Goal: Task Accomplishment & Management: Use online tool/utility

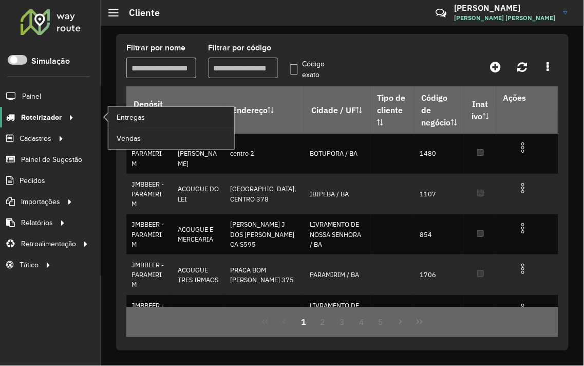
click at [52, 115] on span "Roteirizador" at bounding box center [41, 117] width 41 height 11
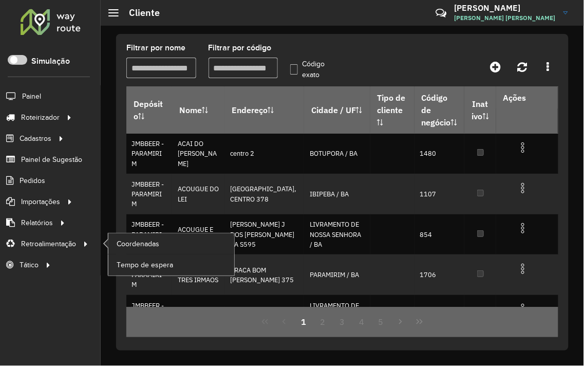
drag, startPoint x: 63, startPoint y: 248, endPoint x: 104, endPoint y: 246, distance: 41.2
click at [65, 248] on span "Retroalimentação" at bounding box center [48, 244] width 55 height 11
click at [127, 246] on span "Coordenadas" at bounding box center [139, 244] width 44 height 11
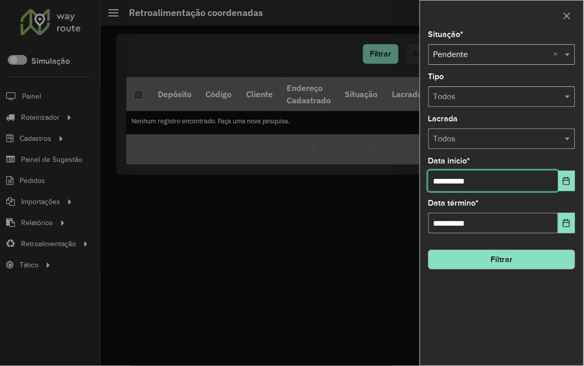
click at [442, 182] on input "**********" at bounding box center [494, 181] width 130 height 21
type input "**********"
click at [487, 250] on button "Filtrar" at bounding box center [502, 260] width 147 height 20
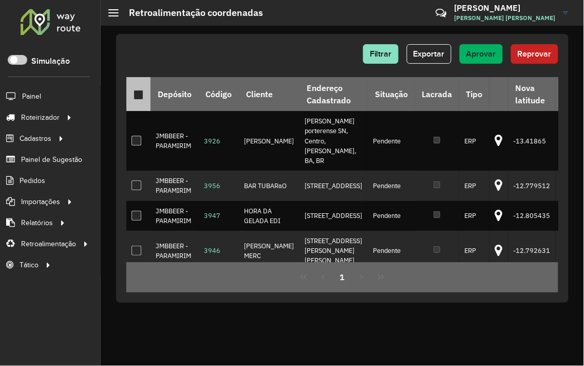
click at [138, 90] on div at bounding box center [139, 95] width 10 height 10
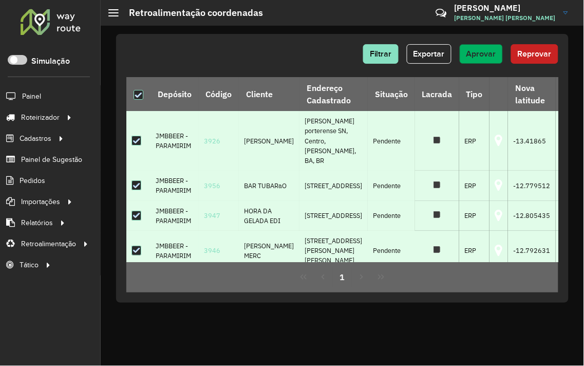
click at [470, 55] on span "Aprovar" at bounding box center [482, 53] width 30 height 9
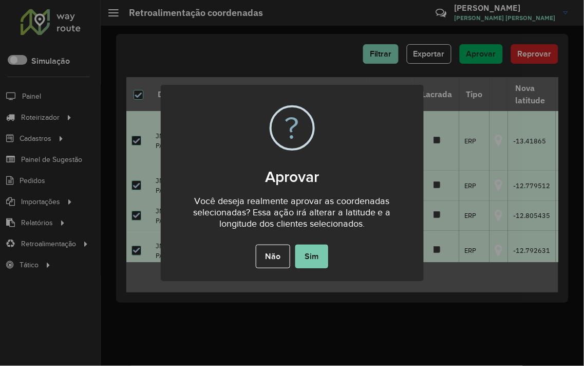
click at [322, 255] on button "Sim" at bounding box center [312, 257] width 33 height 24
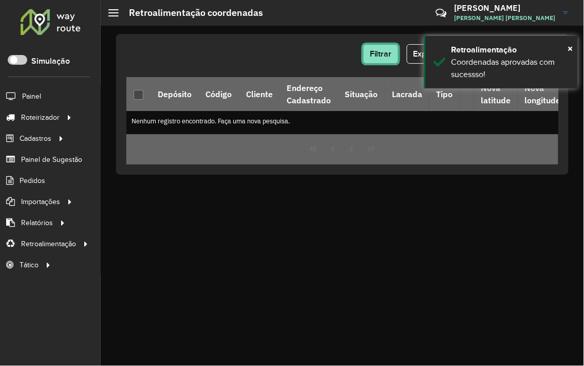
click at [384, 48] on button "Filtrar" at bounding box center [380, 54] width 35 height 20
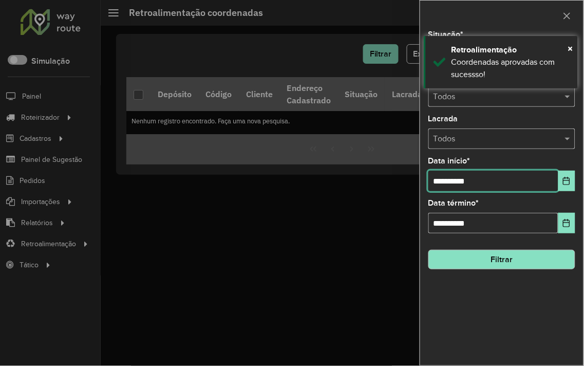
click at [460, 180] on input "**********" at bounding box center [494, 181] width 130 height 21
drag, startPoint x: 459, startPoint y: 180, endPoint x: 458, endPoint y: 193, distance: 12.9
click at [459, 181] on input "**********" at bounding box center [494, 181] width 130 height 21
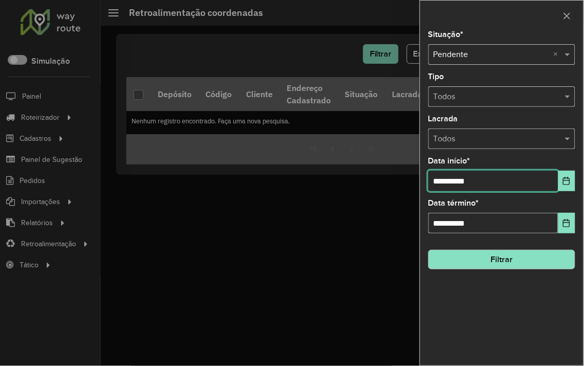
type input "**********"
click at [479, 271] on div "**********" at bounding box center [501, 198] width 163 height 335
click at [480, 252] on button "Filtrar" at bounding box center [502, 260] width 147 height 20
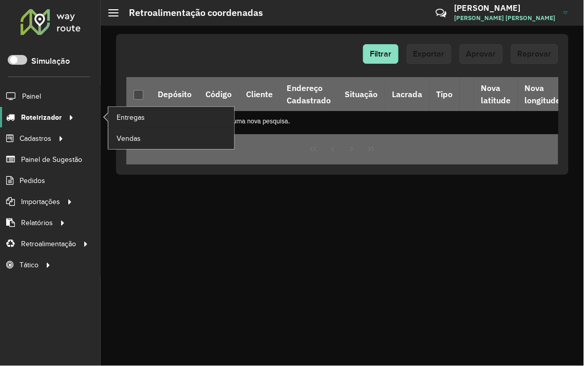
click at [62, 117] on div at bounding box center [69, 117] width 15 height 11
click at [134, 120] on span "Entregas" at bounding box center [131, 117] width 29 height 11
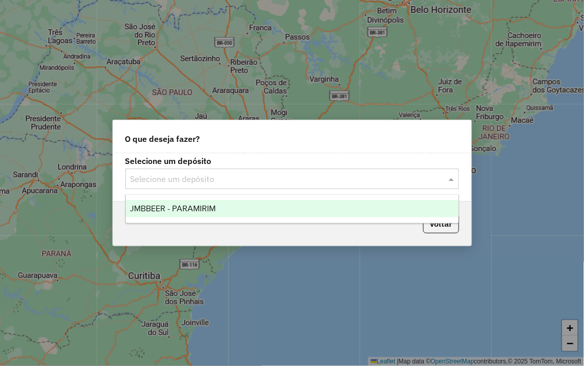
click at [264, 181] on input "text" at bounding box center [282, 179] width 303 height 12
click at [237, 212] on div "JMBBEER - PARAMIRIM" at bounding box center [292, 208] width 333 height 17
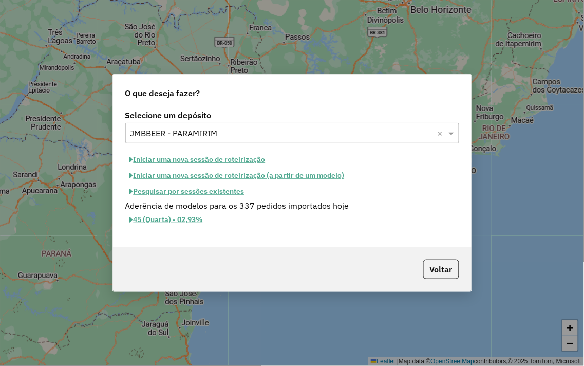
click at [206, 161] on button "Iniciar uma nova sessão de roteirização" at bounding box center [197, 160] width 145 height 16
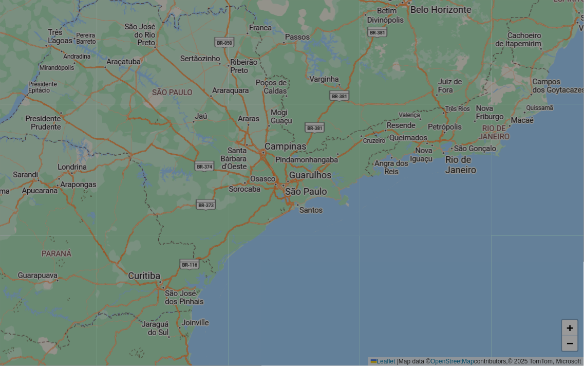
select select "*"
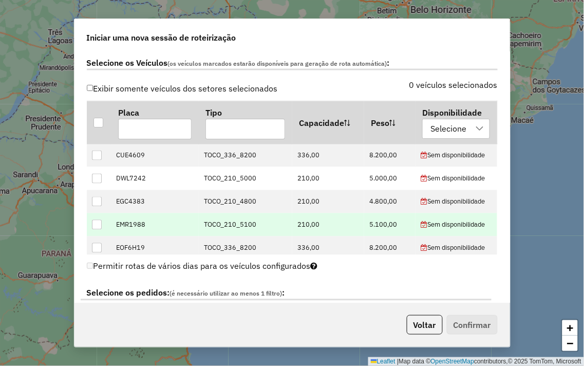
scroll to position [342, 0]
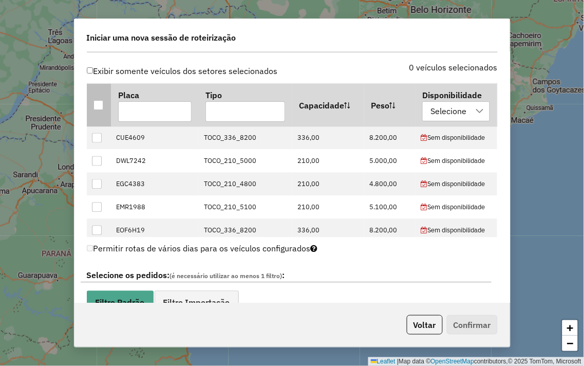
click at [103, 103] on div at bounding box center [99, 105] width 10 height 10
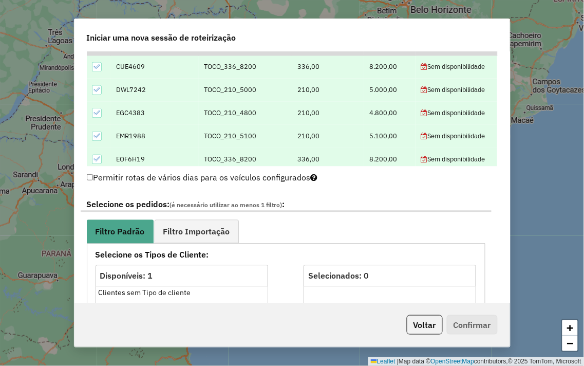
scroll to position [571, 0]
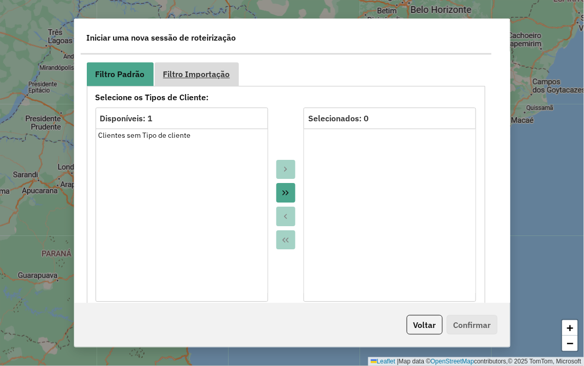
click at [204, 65] on link "Filtro Importação" at bounding box center [197, 73] width 84 height 23
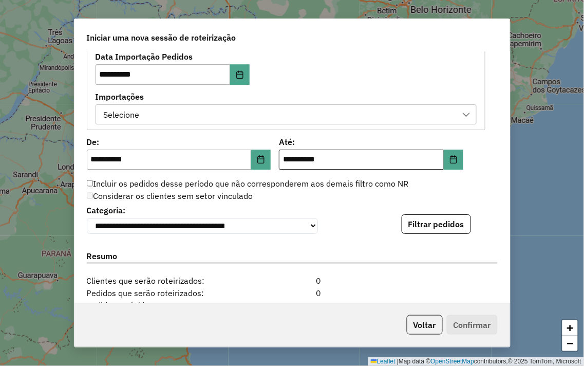
scroll to position [628, 0]
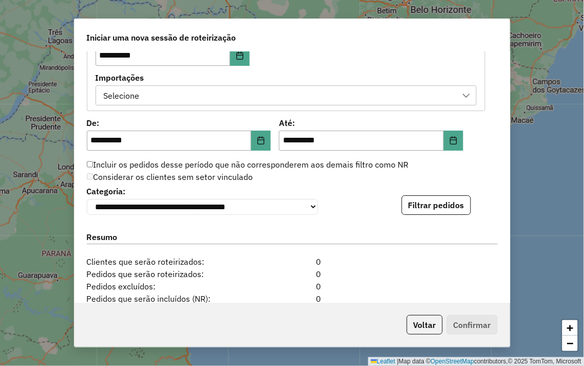
click at [267, 96] on div "Selecione" at bounding box center [278, 96] width 357 height 20
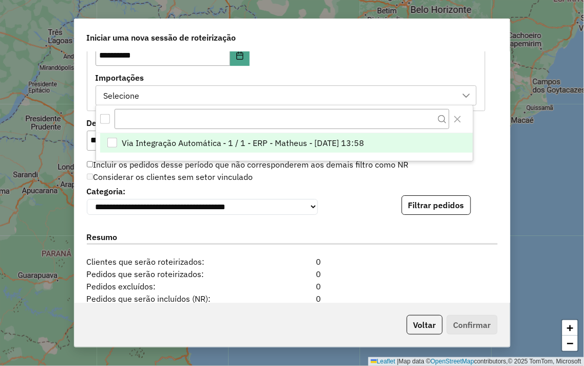
click at [213, 144] on span "Via Integração Automática - 1 / 1 - ERP - Matheus - [DATE] 13:58" at bounding box center [243, 143] width 243 height 12
click at [496, 152] on div "**********" at bounding box center [293, 177] width 436 height 251
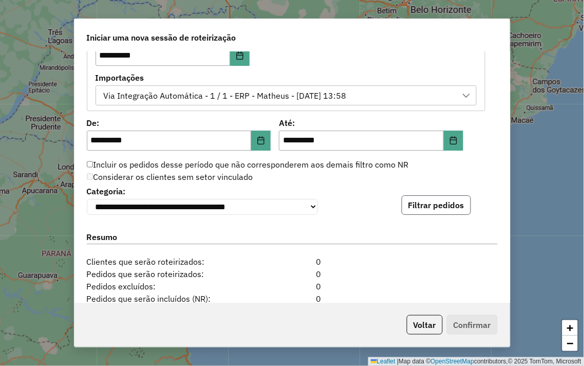
click at [443, 197] on button "Filtrar pedidos" at bounding box center [436, 205] width 69 height 20
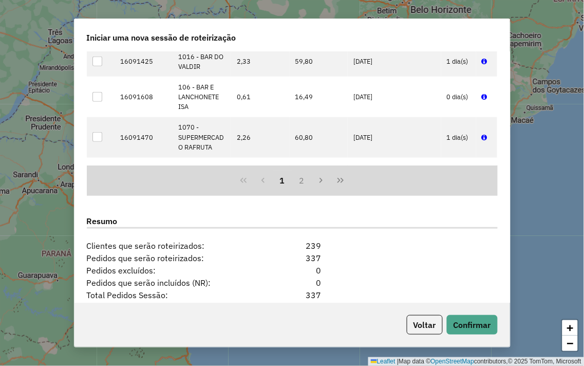
scroll to position [963, 0]
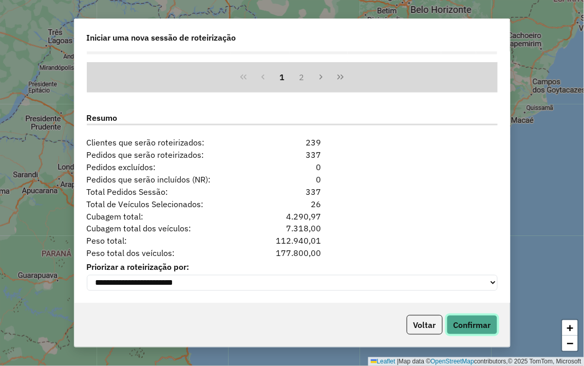
click at [481, 319] on button "Confirmar" at bounding box center [472, 325] width 51 height 20
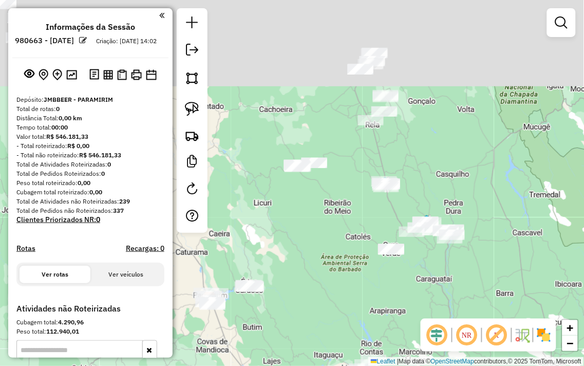
drag, startPoint x: 392, startPoint y: 166, endPoint x: 309, endPoint y: 281, distance: 141.8
click at [309, 281] on div "Janela de atendimento Grade de atendimento Capacidade Transportadoras Veículos …" at bounding box center [292, 183] width 584 height 366
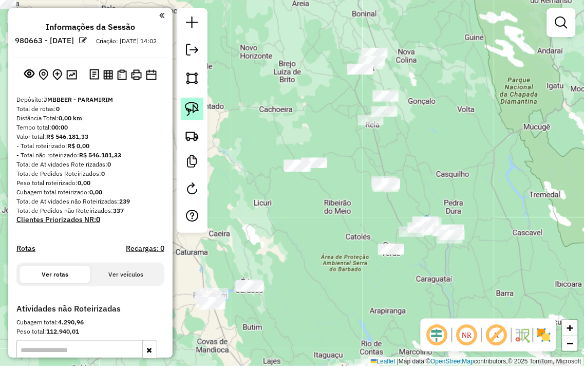
click at [191, 104] on img at bounding box center [192, 109] width 14 height 14
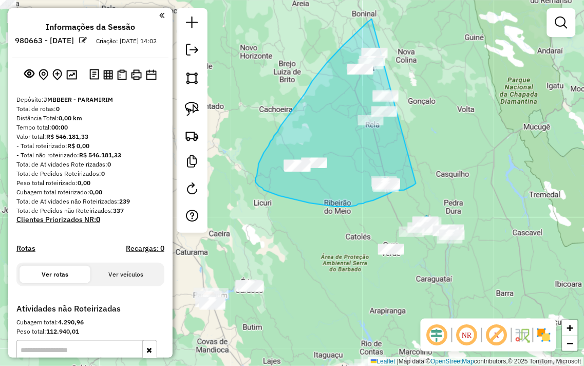
drag, startPoint x: 371, startPoint y: 21, endPoint x: 426, endPoint y: 171, distance: 159.9
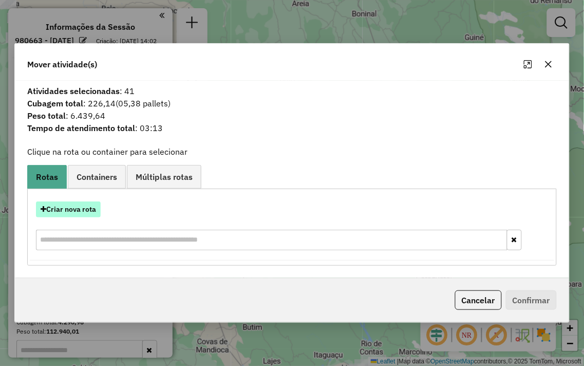
click at [63, 208] on button "Criar nova rota" at bounding box center [68, 209] width 65 height 16
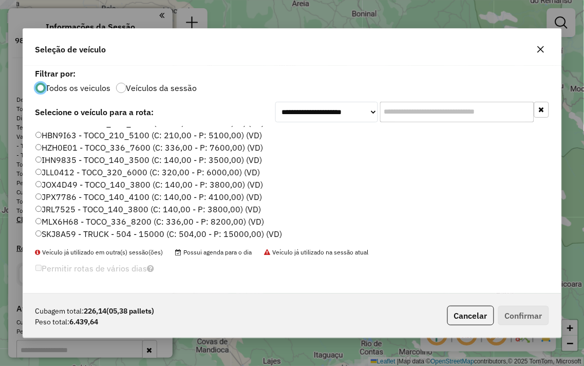
scroll to position [208, 0]
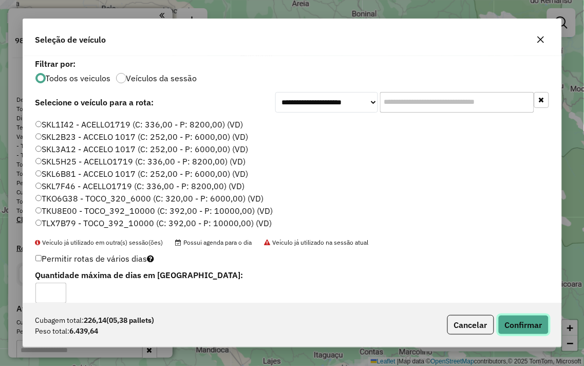
click at [535, 326] on button "Confirmar" at bounding box center [524, 325] width 51 height 20
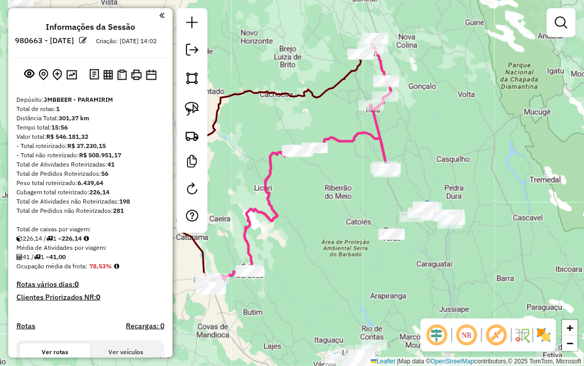
drag, startPoint x: 438, startPoint y: 180, endPoint x: 441, endPoint y: 107, distance: 73.1
click at [441, 107] on div "Janela de atendimento Grade de atendimento Capacidade Transportadoras Veículos …" at bounding box center [292, 183] width 584 height 366
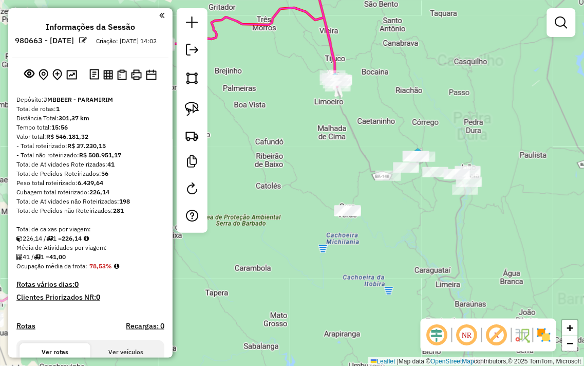
drag, startPoint x: 438, startPoint y: 130, endPoint x: 430, endPoint y: 99, distance: 32.5
click at [430, 100] on div "Janela de atendimento Grade de atendimento Capacidade Transportadoras Veículos …" at bounding box center [292, 183] width 584 height 366
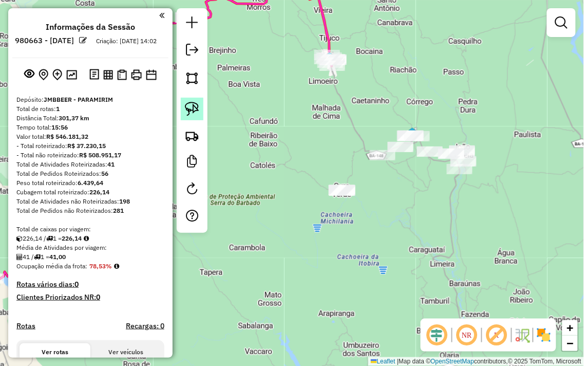
click at [200, 105] on link at bounding box center [192, 109] width 23 height 23
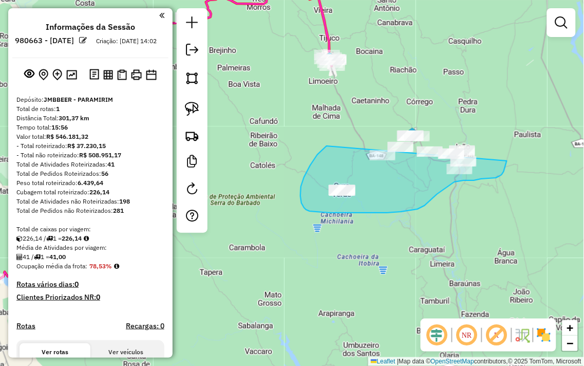
drag, startPoint x: 327, startPoint y: 146, endPoint x: 481, endPoint y: 113, distance: 157.2
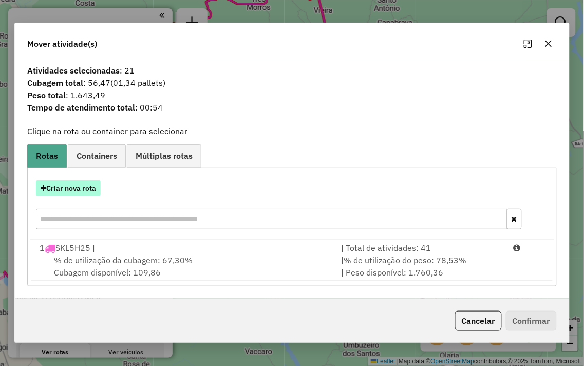
click at [76, 183] on button "Criar nova rota" at bounding box center [68, 188] width 65 height 16
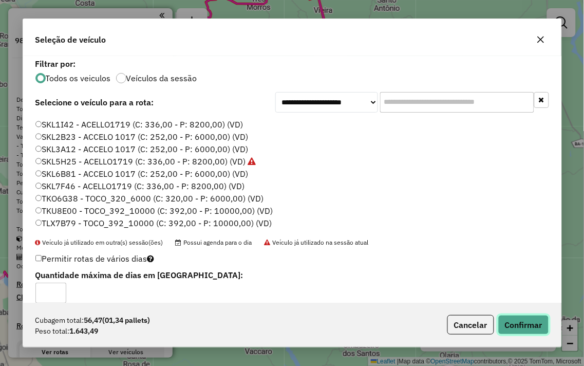
click at [527, 326] on button "Confirmar" at bounding box center [524, 325] width 51 height 20
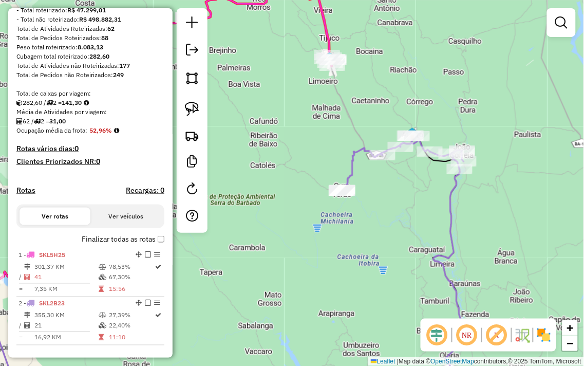
scroll to position [228, 0]
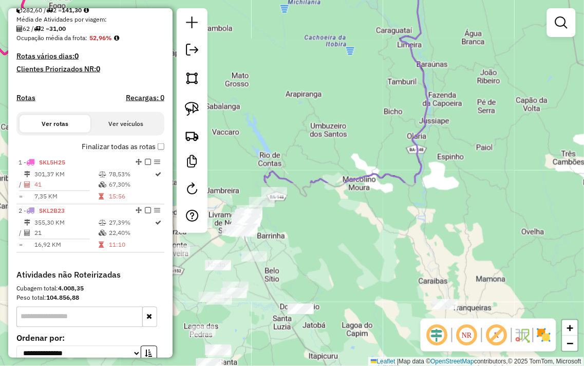
drag, startPoint x: 373, startPoint y: 266, endPoint x: 340, endPoint y: 47, distance: 221.9
click at [340, 47] on div "Janela de atendimento Grade de atendimento Capacidade Transportadoras Veículos …" at bounding box center [292, 183] width 584 height 366
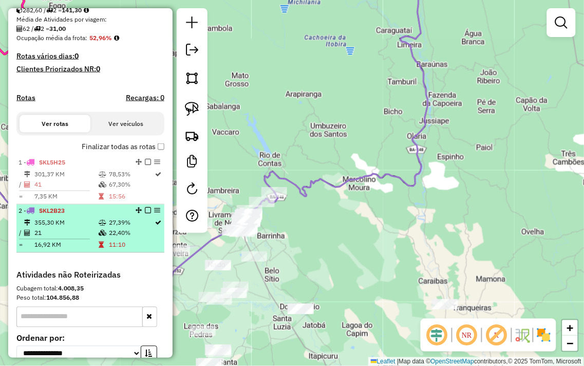
select select "**********"
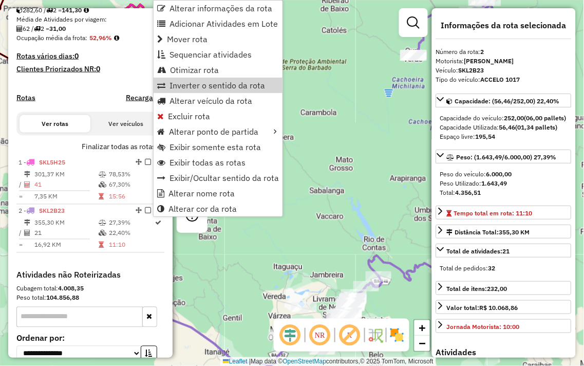
click at [374, 112] on div "Janela de atendimento Grade de atendimento Capacidade Transportadoras Veículos …" at bounding box center [292, 183] width 584 height 366
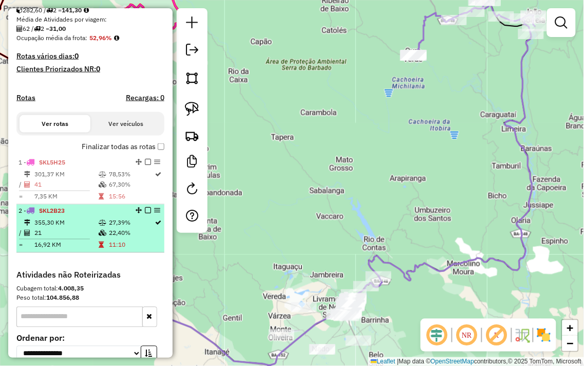
select select "**********"
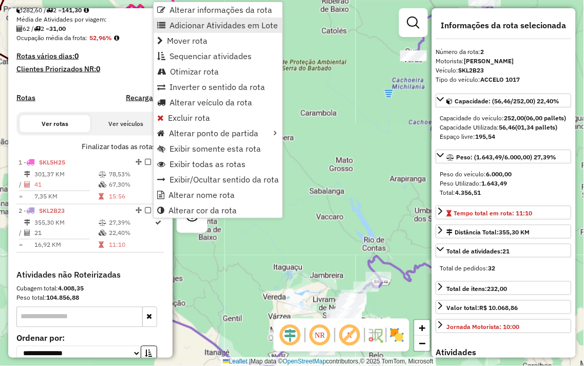
click at [206, 18] on link "Adicionar Atividades em Lote" at bounding box center [218, 24] width 129 height 15
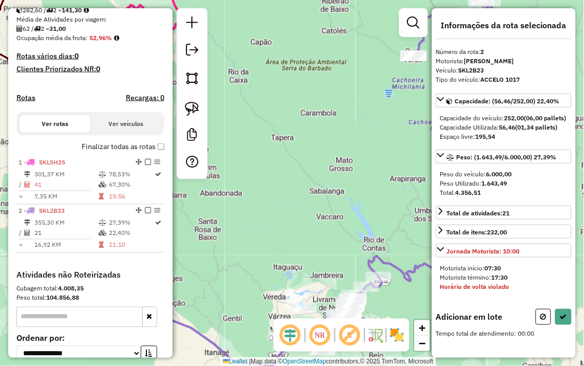
drag, startPoint x: 343, startPoint y: 199, endPoint x: 288, endPoint y: 109, distance: 105.4
click at [289, 110] on div "Janela de atendimento Grade de atendimento Capacidade Transportadoras Veículos …" at bounding box center [292, 183] width 584 height 366
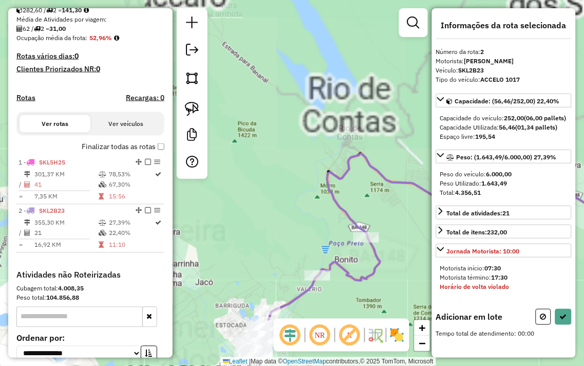
drag, startPoint x: 323, startPoint y: 222, endPoint x: 300, endPoint y: 124, distance: 100.2
click at [300, 126] on div "Janela de atendimento Grade de atendimento Capacidade Transportadoras Veículos …" at bounding box center [292, 183] width 584 height 366
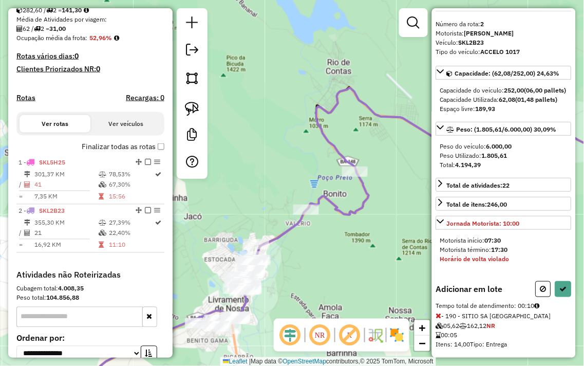
scroll to position [48, 0]
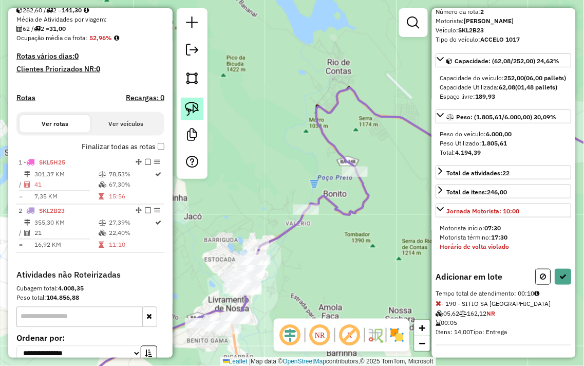
click at [194, 108] on img at bounding box center [192, 109] width 14 height 14
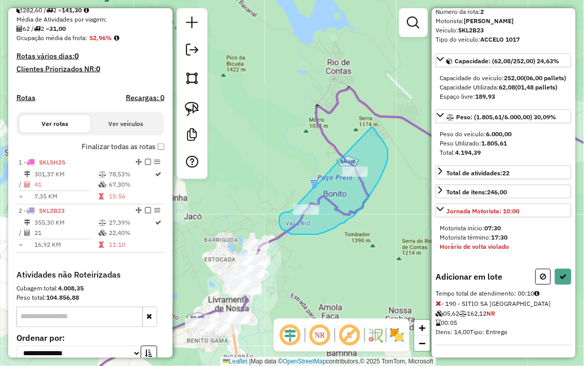
drag, startPoint x: 306, startPoint y: 196, endPoint x: 372, endPoint y: 127, distance: 95.6
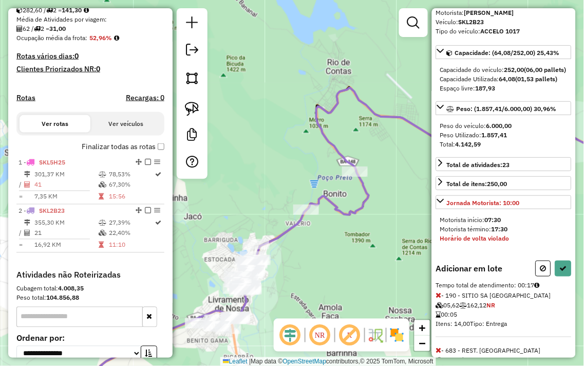
scroll to position [104, 0]
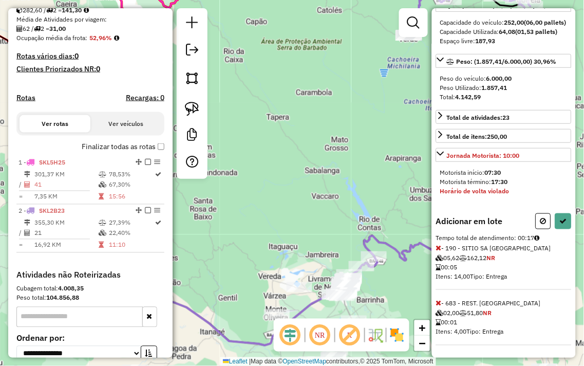
drag, startPoint x: 365, startPoint y: 197, endPoint x: 343, endPoint y: 269, distance: 75.4
click at [343, 266] on div "Janela de atendimento Grade de atendimento Capacidade Transportadoras Veículos …" at bounding box center [292, 183] width 584 height 366
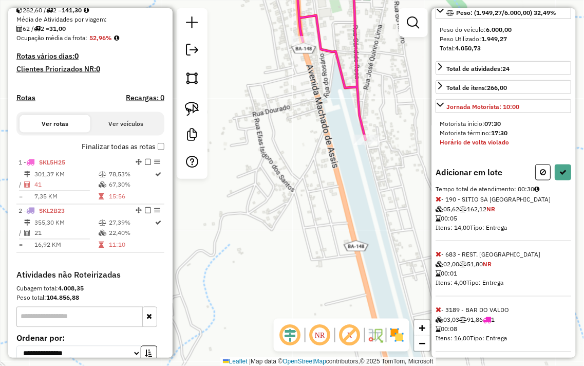
scroll to position [160, 0]
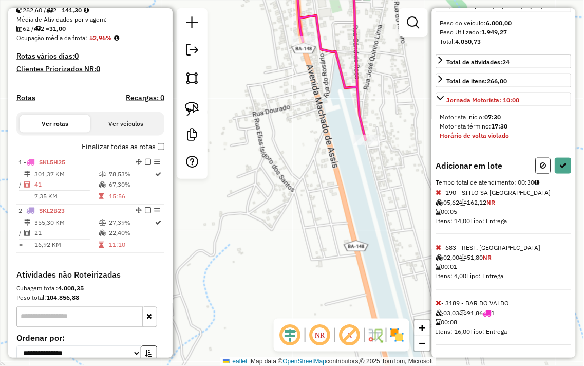
click at [440, 304] on icon at bounding box center [439, 303] width 6 height 7
click at [438, 302] on icon at bounding box center [439, 303] width 6 height 7
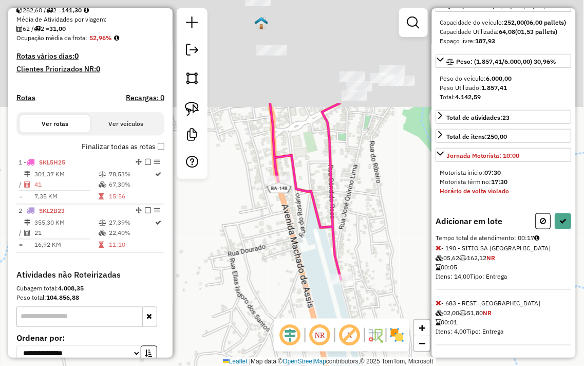
drag, startPoint x: 400, startPoint y: 99, endPoint x: 373, endPoint y: 238, distance: 141.8
click at [374, 242] on div "Janela de atendimento Grade de atendimento Capacidade Transportadoras Veículos …" at bounding box center [292, 183] width 584 height 366
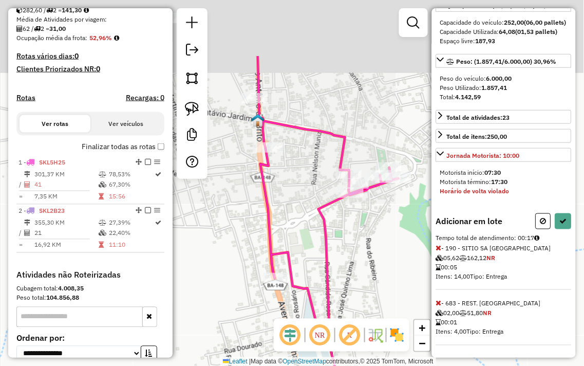
drag, startPoint x: 356, startPoint y: 182, endPoint x: 351, endPoint y: 242, distance: 60.4
click at [351, 242] on div "Janela de atendimento Grade de atendimento Capacidade Transportadoras Veículos …" at bounding box center [292, 183] width 584 height 366
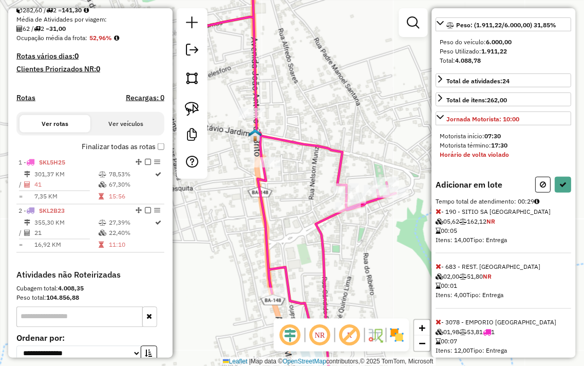
scroll to position [160, 0]
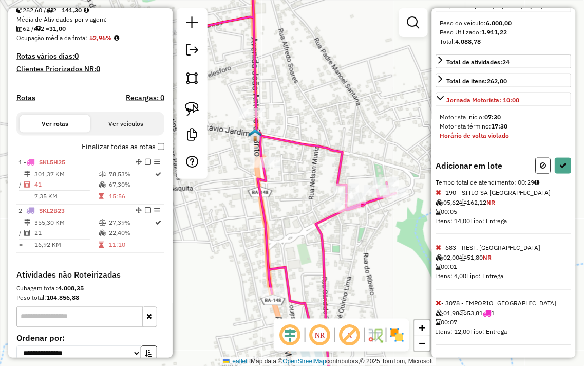
click at [438, 305] on icon at bounding box center [439, 303] width 6 height 7
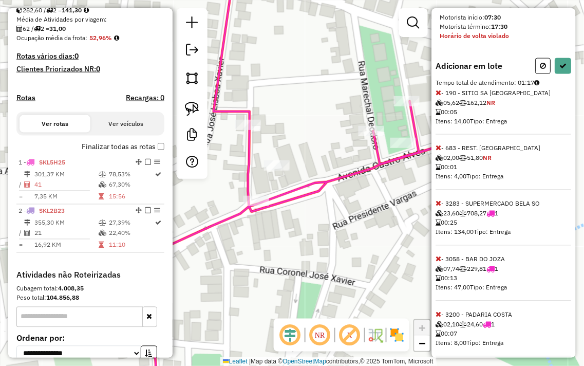
scroll to position [270, 0]
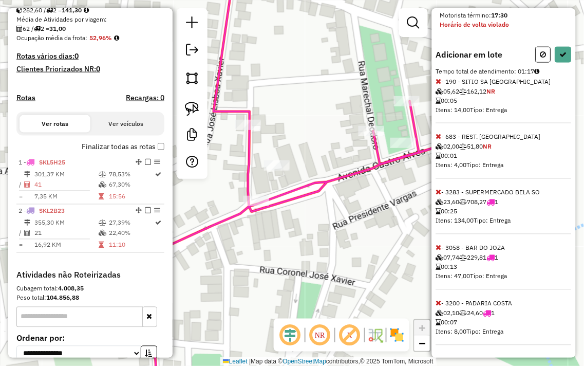
click at [439, 307] on icon at bounding box center [439, 303] width 6 height 7
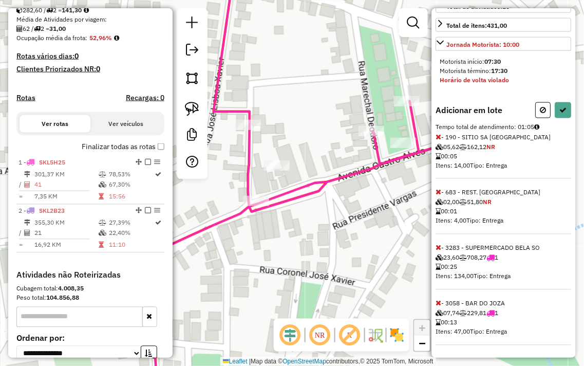
click at [438, 303] on icon at bounding box center [439, 303] width 6 height 7
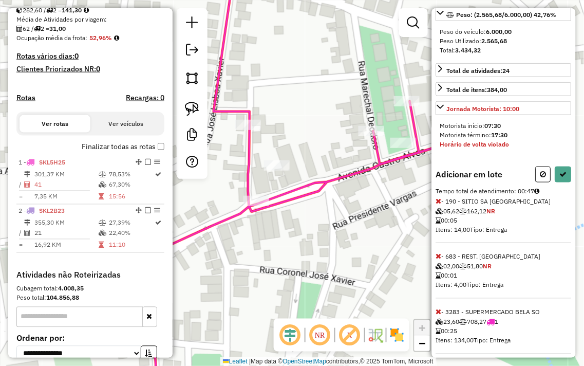
scroll to position [160, 0]
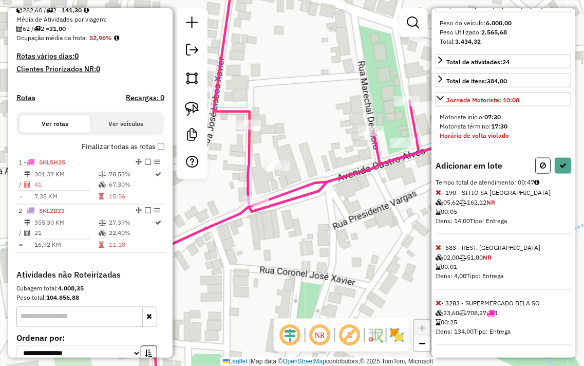
click at [441, 302] on icon at bounding box center [439, 303] width 6 height 7
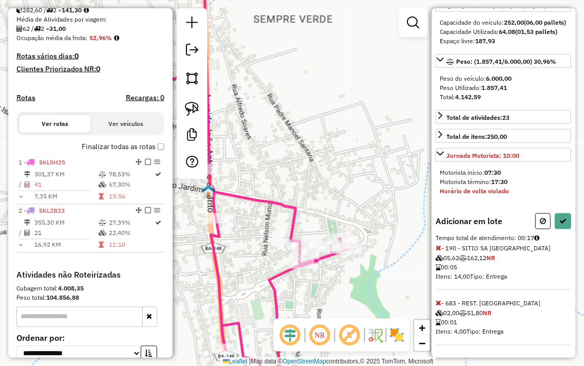
drag, startPoint x: 285, startPoint y: 255, endPoint x: 315, endPoint y: 258, distance: 29.9
click at [315, 258] on div "Janela de atendimento Grade de atendimento Capacidade Transportadoras Veículos …" at bounding box center [292, 183] width 584 height 366
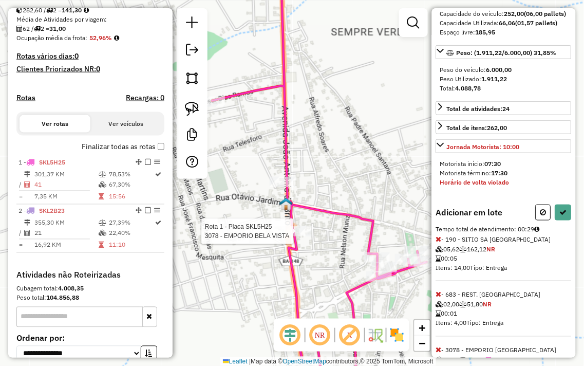
scroll to position [160, 0]
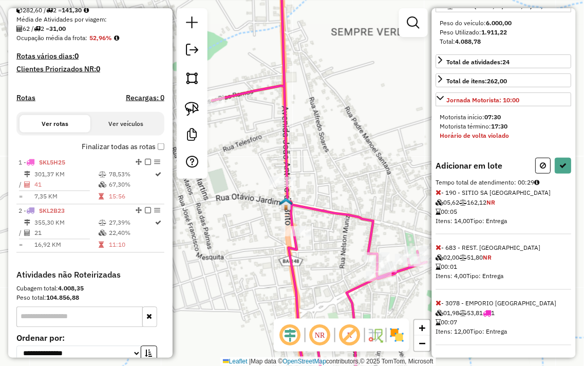
click at [439, 305] on icon at bounding box center [439, 303] width 6 height 7
click at [437, 301] on icon at bounding box center [439, 303] width 6 height 7
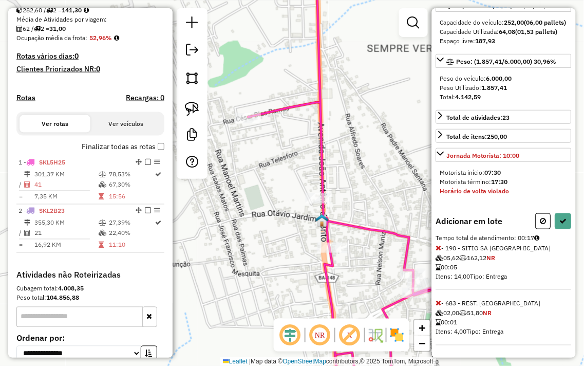
drag, startPoint x: 294, startPoint y: 151, endPoint x: 356, endPoint y: 164, distance: 63.6
click at [356, 164] on div "Janela de atendimento Grade de atendimento Capacidade Transportadoras Veículos …" at bounding box center [292, 183] width 584 height 366
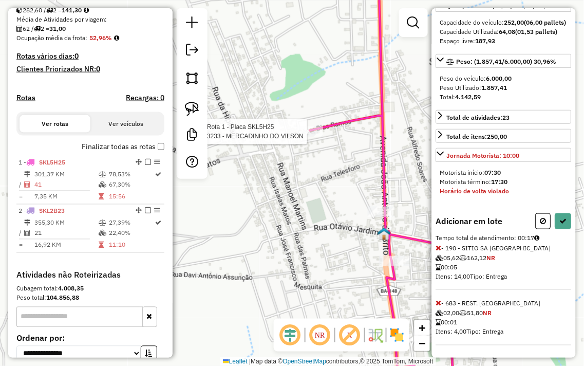
scroll to position [160, 0]
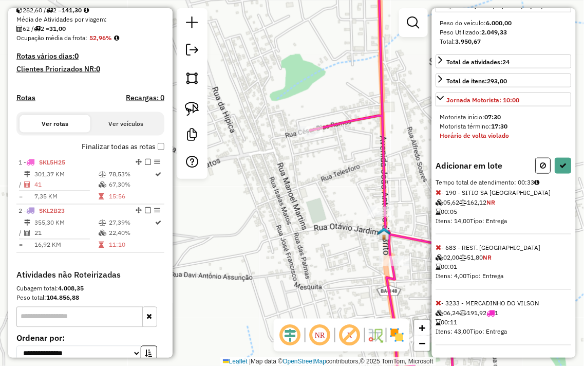
click at [437, 304] on icon at bounding box center [439, 303] width 6 height 7
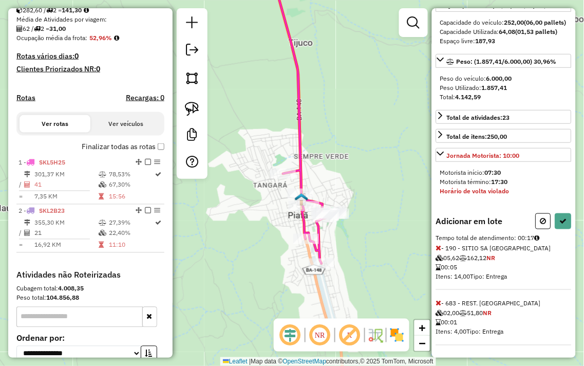
drag, startPoint x: 364, startPoint y: 270, endPoint x: 350, endPoint y: 208, distance: 63.3
click at [350, 208] on div "Janela de atendimento Grade de atendimento Capacidade Transportadoras Veículos …" at bounding box center [292, 183] width 584 height 366
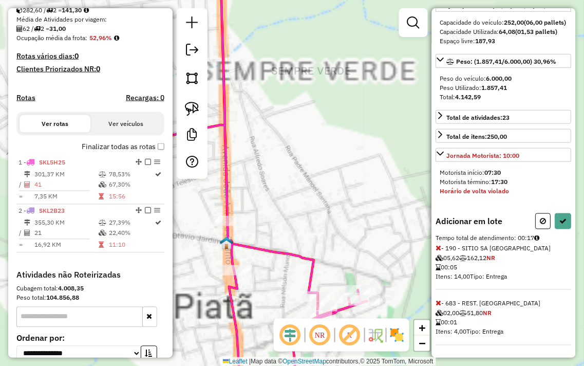
drag, startPoint x: 365, startPoint y: 244, endPoint x: 382, endPoint y: 80, distance: 164.9
click at [382, 80] on div "Janela de atendimento Grade de atendimento Capacidade Transportadoras Veículos …" at bounding box center [292, 183] width 584 height 366
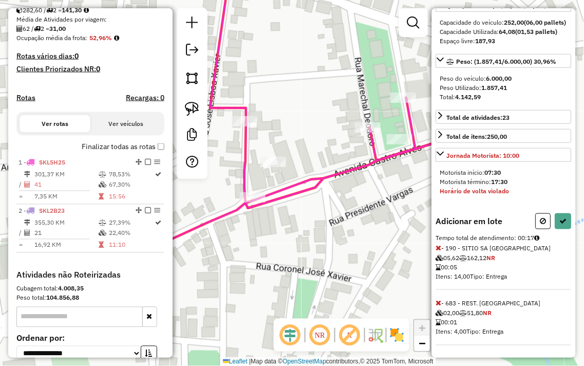
drag, startPoint x: 329, startPoint y: 151, endPoint x: 346, endPoint y: 87, distance: 65.5
click at [343, 91] on div "Janela de atendimento Grade de atendimento Capacidade Transportadoras Veículos …" at bounding box center [292, 183] width 584 height 366
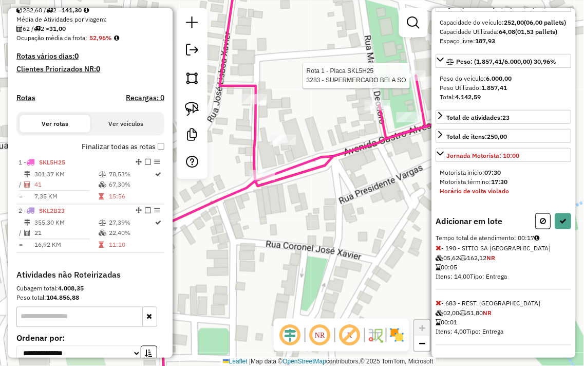
scroll to position [160, 0]
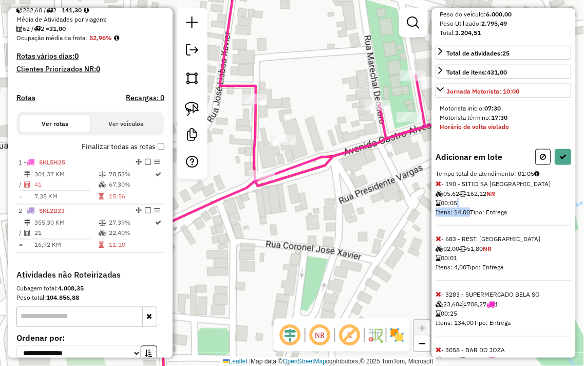
drag, startPoint x: 474, startPoint y: 213, endPoint x: 474, endPoint y: 231, distance: 18.5
click at [474, 231] on div "Adicionar em lote Tempo total de atendimento: 01:05 - 190 - SITIO SA [GEOGRAPHI…" at bounding box center [504, 270] width 136 height 243
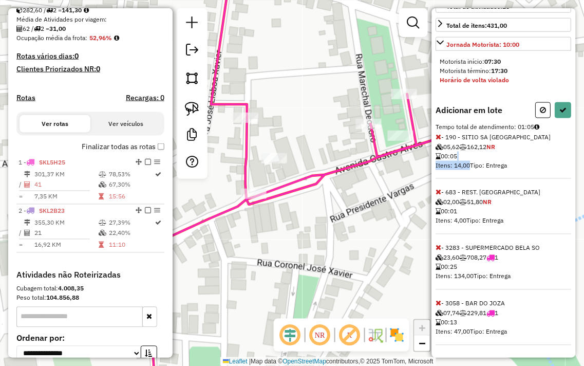
drag, startPoint x: 388, startPoint y: 163, endPoint x: 312, endPoint y: 233, distance: 103.0
click at [307, 243] on div "Janela de atendimento Grade de atendimento Capacidade Transportadoras Veículos …" at bounding box center [292, 183] width 584 height 366
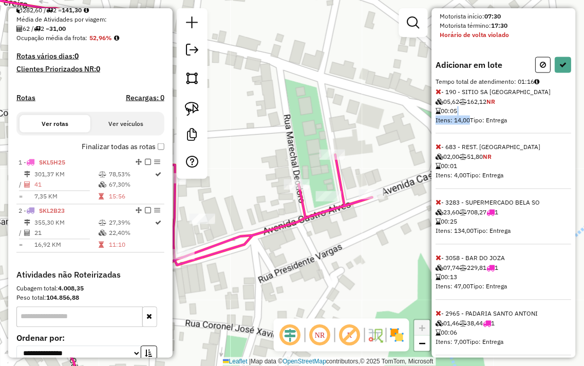
scroll to position [270, 0]
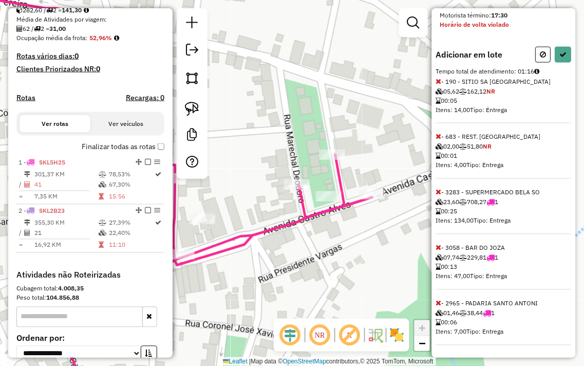
click at [440, 304] on icon at bounding box center [439, 303] width 6 height 7
click at [440, 300] on icon at bounding box center [439, 303] width 6 height 7
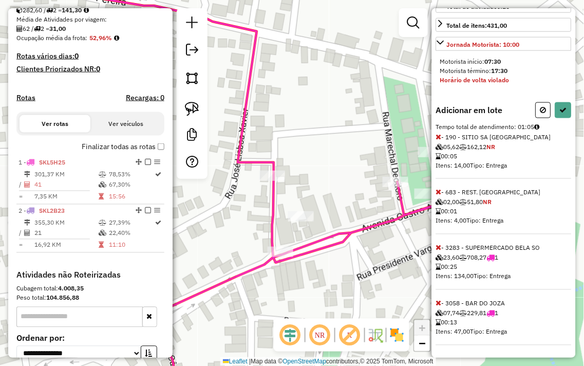
drag, startPoint x: 324, startPoint y: 283, endPoint x: 419, endPoint y: 266, distance: 96.1
click at [444, 279] on hb-router-mapa "Informações da Sessão 980663 - [DATE] Criação: [DATE] 14:02 Depósito: JMBBEER -…" at bounding box center [292, 183] width 584 height 366
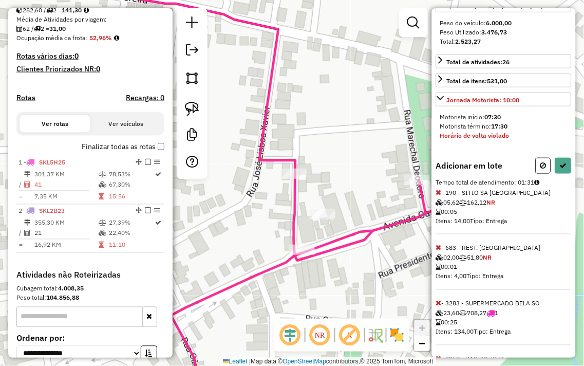
scroll to position [51, 0]
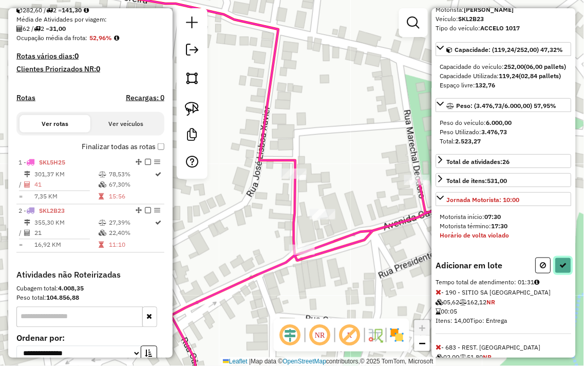
click at [561, 269] on icon at bounding box center [563, 265] width 7 height 7
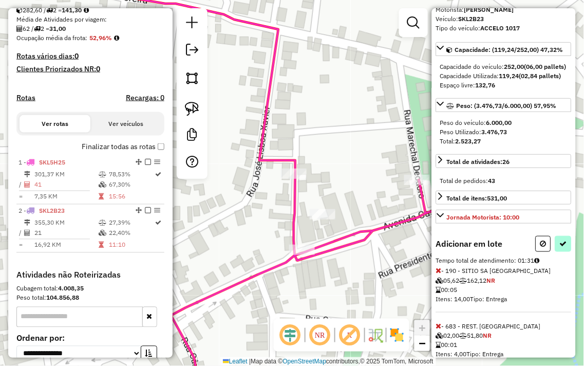
select select "**********"
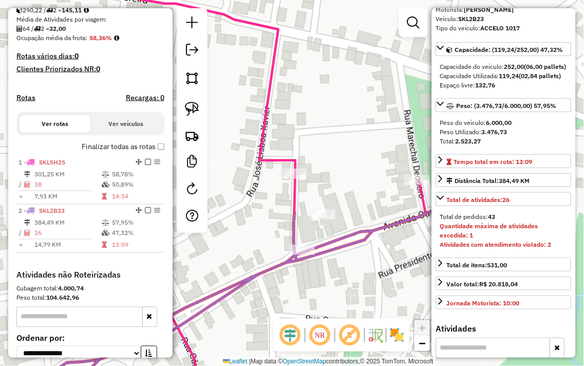
scroll to position [334, 0]
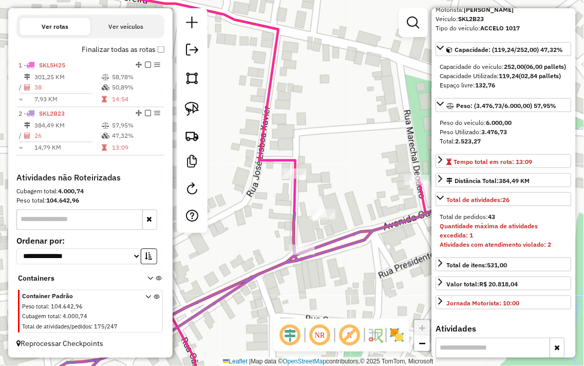
drag, startPoint x: 342, startPoint y: 199, endPoint x: 296, endPoint y: 136, distance: 78.0
click at [301, 143] on div "Janela de atendimento Grade de atendimento Capacidade Transportadoras Veículos …" at bounding box center [292, 183] width 584 height 366
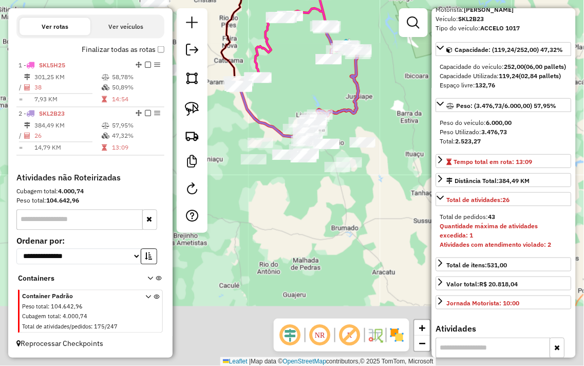
drag, startPoint x: 260, startPoint y: 230, endPoint x: 300, endPoint y: 64, distance: 170.3
click at [300, 64] on div "Janela de atendimento Grade de atendimento Capacidade Transportadoras Veículos …" at bounding box center [292, 183] width 584 height 366
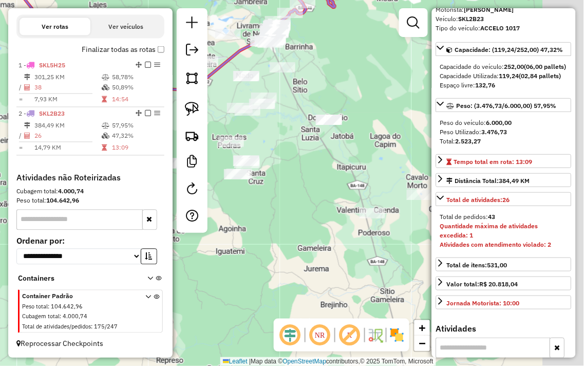
drag, startPoint x: 383, startPoint y: 121, endPoint x: 218, endPoint y: 0, distance: 204.4
click at [218, 0] on div "Janela de atendimento Grade de atendimento Capacidade Transportadoras Veículos …" at bounding box center [292, 183] width 584 height 366
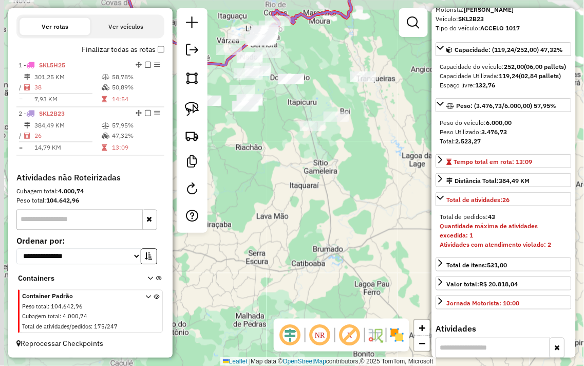
drag, startPoint x: 250, startPoint y: 89, endPoint x: 321, endPoint y: 108, distance: 73.8
click at [321, 108] on div "Janela de atendimento Grade de atendimento Capacidade Transportadoras Veículos …" at bounding box center [292, 183] width 584 height 366
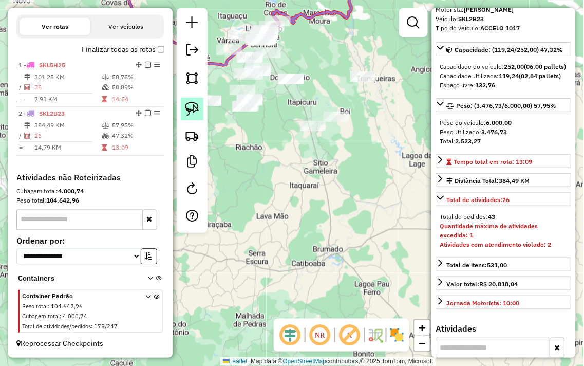
click at [192, 101] on link at bounding box center [192, 109] width 23 height 23
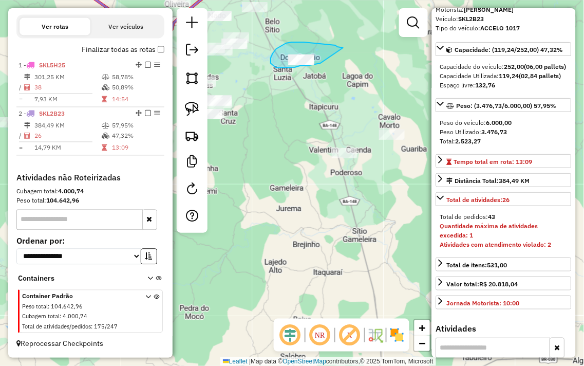
drag, startPoint x: 341, startPoint y: 47, endPoint x: 321, endPoint y: 63, distance: 25.6
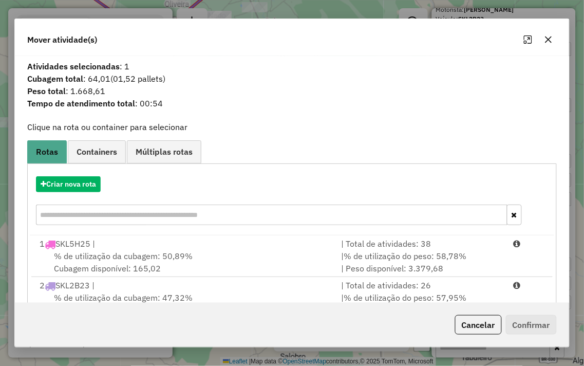
click at [551, 39] on icon "button" at bounding box center [549, 39] width 8 height 8
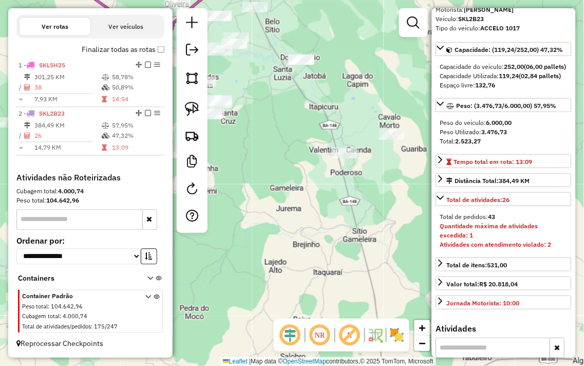
click at [365, 91] on div "Janela de atendimento Grade de atendimento Capacidade Transportadoras Veículos …" at bounding box center [292, 183] width 584 height 366
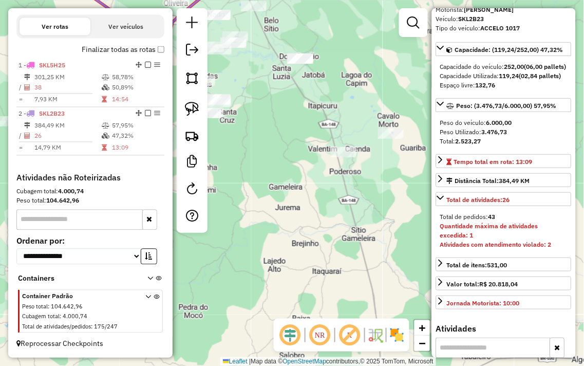
drag, startPoint x: 368, startPoint y: 75, endPoint x: 360, endPoint y: 81, distance: 9.6
click at [363, 79] on div "Janela de atendimento Grade de atendimento Capacidade Transportadoras Veículos …" at bounding box center [292, 183] width 584 height 366
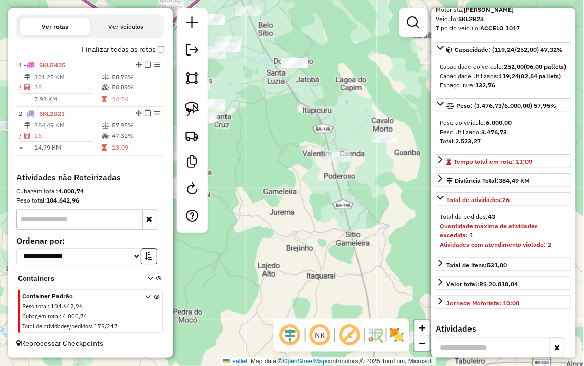
click at [360, 81] on div "Janela de atendimento Grade de atendimento Capacidade Transportadoras Veículos …" at bounding box center [292, 183] width 584 height 366
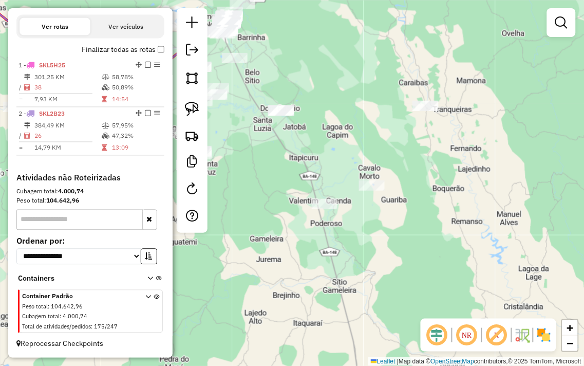
drag, startPoint x: 354, startPoint y: 93, endPoint x: 349, endPoint y: 127, distance: 34.3
click at [349, 127] on div "Janela de atendimento Grade de atendimento Capacidade Transportadoras Veículos …" at bounding box center [292, 183] width 584 height 366
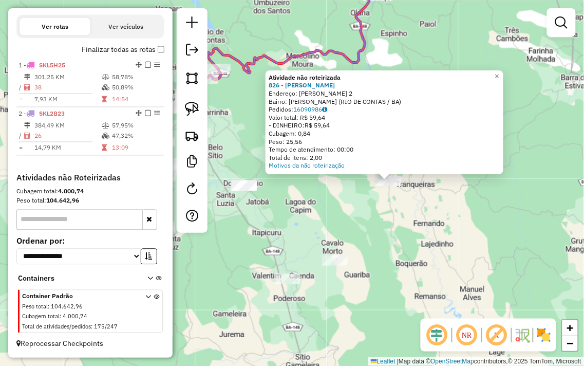
drag, startPoint x: 324, startPoint y: 214, endPoint x: 418, endPoint y: 212, distance: 94.6
click at [418, 212] on div "Atividade não roteirizada 826 - MERCADINHO WANDO Endereço: [PERSON_NAME] 2 Bair…" at bounding box center [292, 183] width 584 height 366
click at [365, 205] on div "Atividade não roteirizada 826 - MERCADINHO WANDO Endereço: [PERSON_NAME] 2 Bair…" at bounding box center [292, 183] width 584 height 366
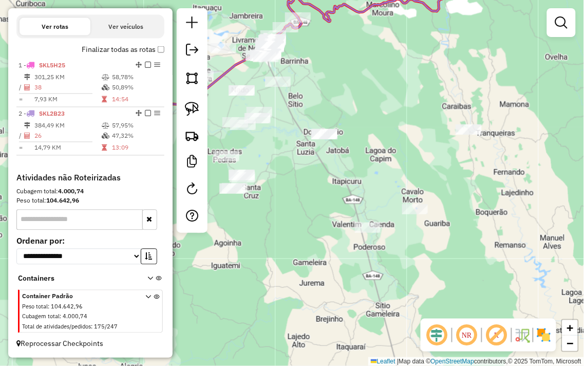
drag, startPoint x: 347, startPoint y: 214, endPoint x: 438, endPoint y: 162, distance: 105.0
click at [434, 163] on div "Janela de atendimento Grade de atendimento Capacidade Transportadoras Veículos …" at bounding box center [292, 183] width 584 height 366
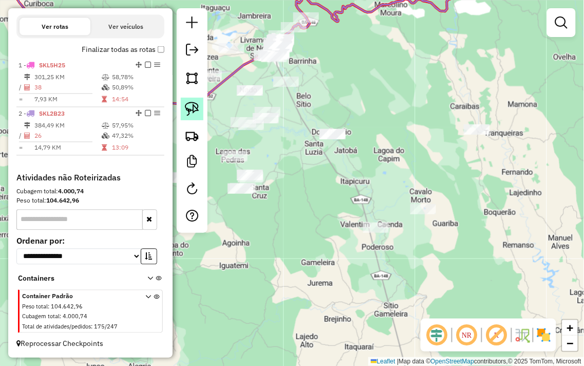
click at [191, 109] on img at bounding box center [192, 109] width 14 height 14
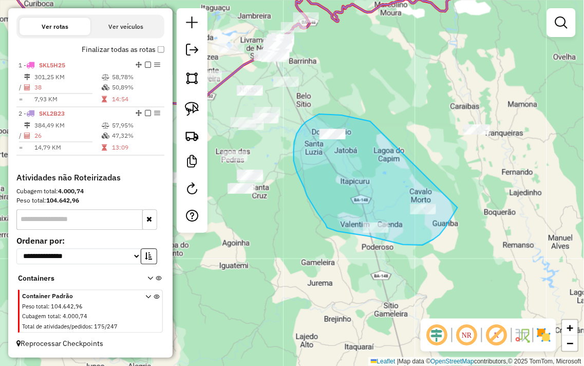
drag, startPoint x: 371, startPoint y: 121, endPoint x: 465, endPoint y: 191, distance: 116.9
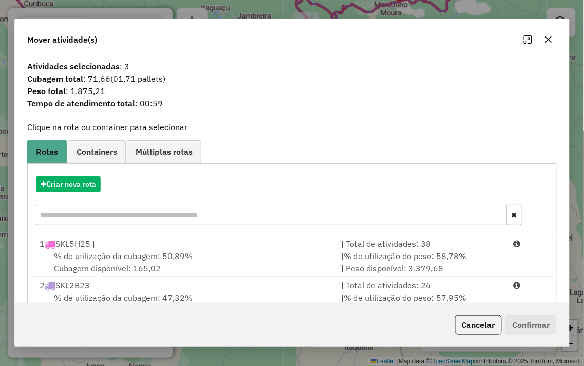
click at [548, 36] on icon "button" at bounding box center [549, 39] width 8 height 8
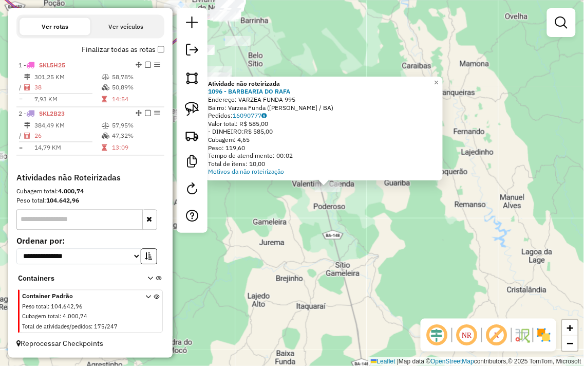
drag, startPoint x: 330, startPoint y: 251, endPoint x: 378, endPoint y: 254, distance: 47.9
click at [374, 255] on div "Atividade não roteirizada 1096 - BARBEARIA DO RAFA Endereço: VARZEA FUNDA 995 B…" at bounding box center [292, 183] width 584 height 366
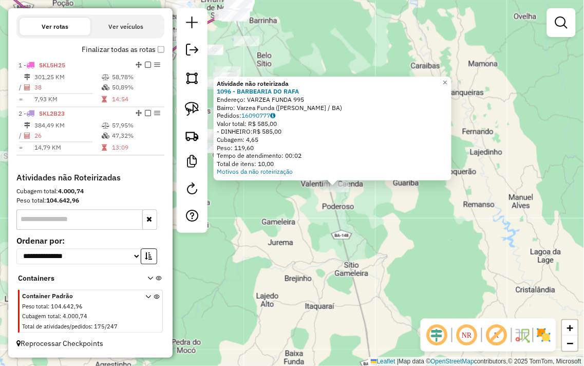
click at [409, 224] on div "Atividade não roteirizada 1096 - BARBEARIA DO RAFA Endereço: VARZEA FUNDA 995 B…" at bounding box center [292, 183] width 584 height 366
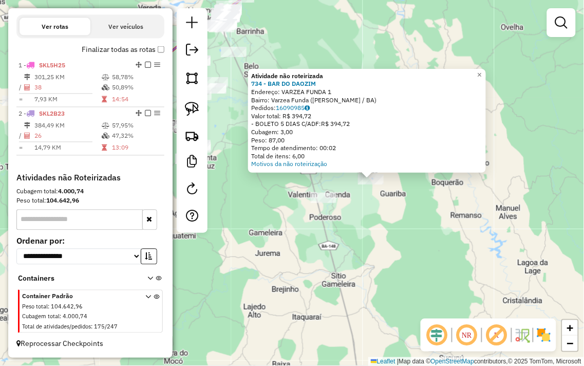
drag, startPoint x: 318, startPoint y: 239, endPoint x: 397, endPoint y: 234, distance: 79.8
click at [397, 234] on div "Atividade não roteirizada 734 - BAR DO DAOZIM Endereço: VARZEA FUNDA 1 Bairro: …" at bounding box center [292, 183] width 584 height 366
click at [187, 113] on img at bounding box center [192, 109] width 14 height 14
click at [229, 112] on div "Atividade não roteirizada 734 - BAR DO DAOZIM Endereço: VARZEA FUNDA 1 Bairro: …" at bounding box center [292, 183] width 584 height 366
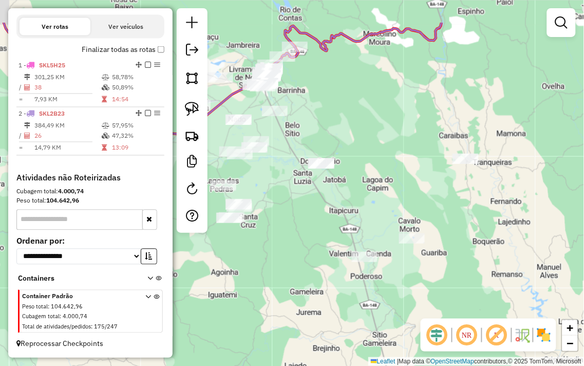
drag, startPoint x: 241, startPoint y: 98, endPoint x: 291, endPoint y: 167, distance: 85.2
click at [291, 167] on div "Janela de atendimento Grade de atendimento Capacidade Transportadoras Veículos …" at bounding box center [292, 183] width 584 height 366
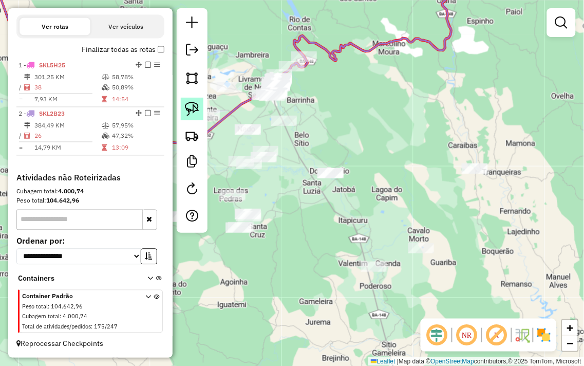
click at [194, 102] on img at bounding box center [192, 109] width 14 height 14
drag, startPoint x: 300, startPoint y: 105, endPoint x: 307, endPoint y: 126, distance: 22.4
click at [307, 126] on div "Janela de atendimento Grade de atendimento Capacidade Transportadoras Veículos …" at bounding box center [292, 183] width 584 height 366
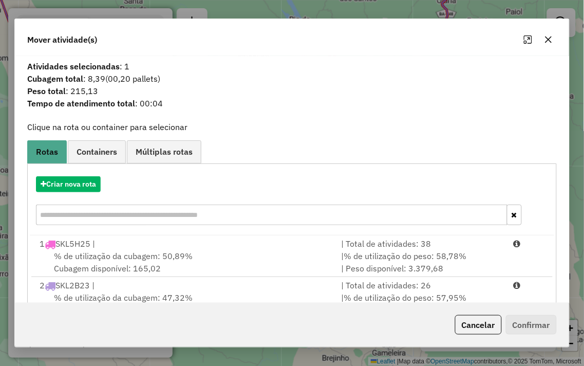
click at [546, 35] on icon "button" at bounding box center [549, 39] width 8 height 8
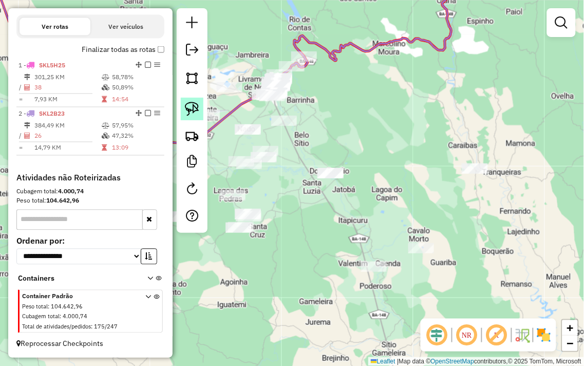
click at [193, 104] on img at bounding box center [192, 109] width 14 height 14
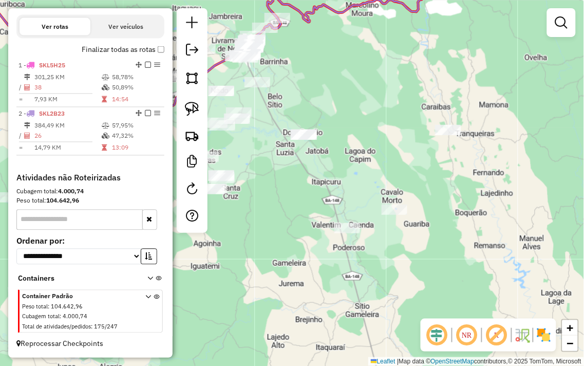
drag, startPoint x: 324, startPoint y: 129, endPoint x: 294, endPoint y: 97, distance: 44.3
click at [294, 97] on div "Janela de atendimento Grade de atendimento Capacidade Transportadoras Veículos …" at bounding box center [292, 183] width 584 height 366
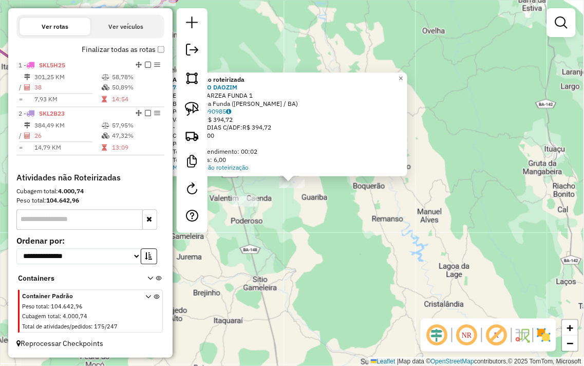
click at [332, 222] on div "Atividade não roteirizada 734 - BAR DO DAOZIM Endereço: VARZEA FUNDA 1 Bairro: …" at bounding box center [292, 183] width 584 height 366
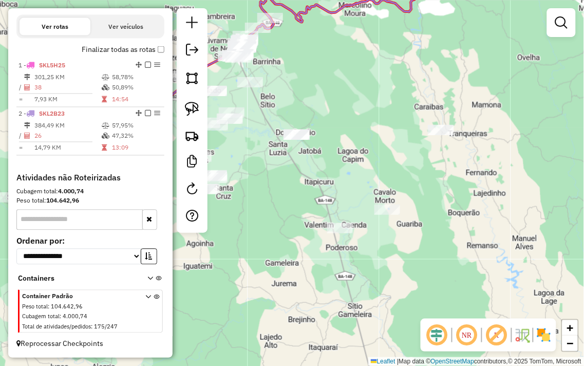
drag, startPoint x: 304, startPoint y: 222, endPoint x: 417, endPoint y: 253, distance: 116.9
click at [417, 253] on div "Janela de atendimento Grade de atendimento Capacidade Transportadoras Veículos …" at bounding box center [292, 183] width 584 height 366
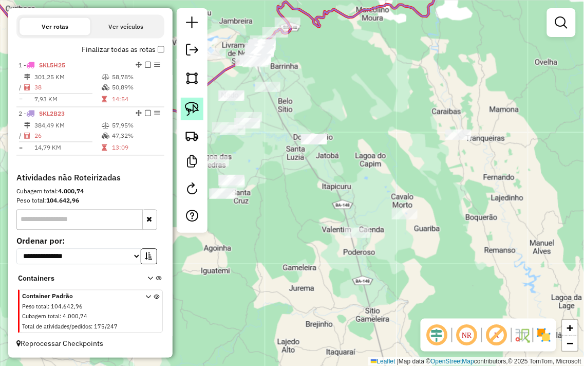
click at [191, 104] on img at bounding box center [192, 109] width 14 height 14
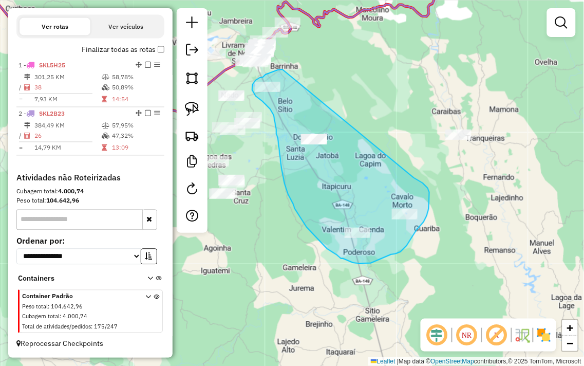
drag, startPoint x: 273, startPoint y: 72, endPoint x: 404, endPoint y: 173, distance: 164.8
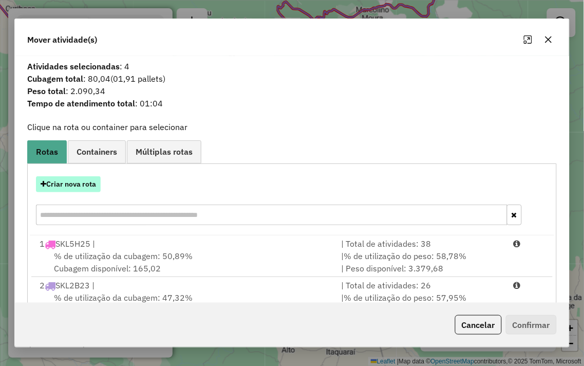
click at [64, 181] on button "Criar nova rota" at bounding box center [68, 184] width 65 height 16
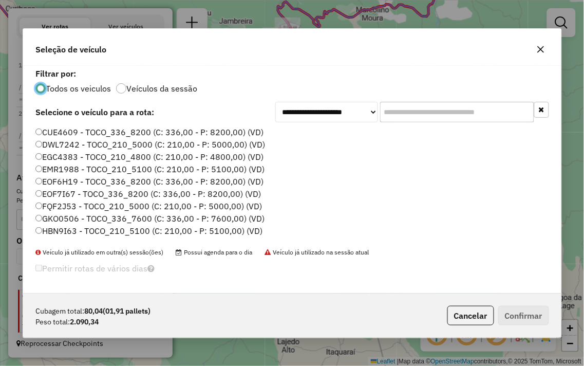
scroll to position [6, 3]
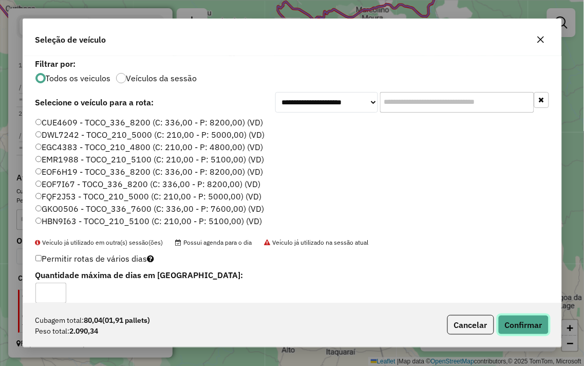
click at [525, 319] on button "Confirmar" at bounding box center [524, 325] width 51 height 20
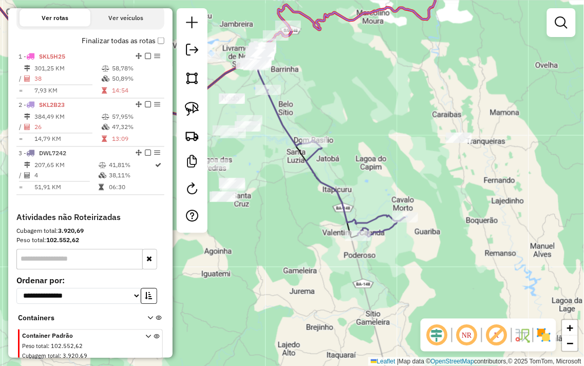
drag, startPoint x: 374, startPoint y: 136, endPoint x: 410, endPoint y: 237, distance: 108.1
click at [420, 233] on div "Janela de atendimento Grade de atendimento Capacidade Transportadoras Veículos …" at bounding box center [292, 183] width 584 height 366
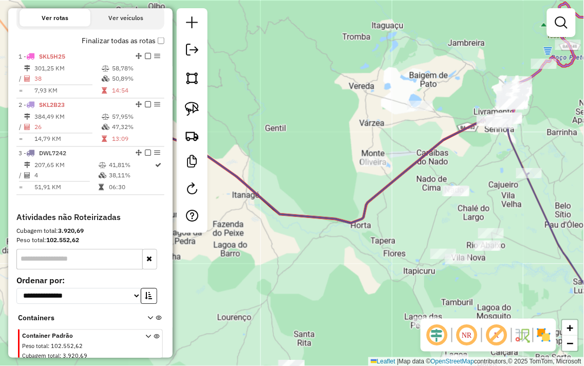
drag, startPoint x: 316, startPoint y: 166, endPoint x: 543, endPoint y: 134, distance: 229.4
click at [545, 134] on div "Janela de atendimento Grade de atendimento Capacidade Transportadoras Veículos …" at bounding box center [292, 183] width 584 height 366
click at [178, 104] on div at bounding box center [192, 120] width 31 height 225
click at [187, 105] on img at bounding box center [192, 109] width 14 height 14
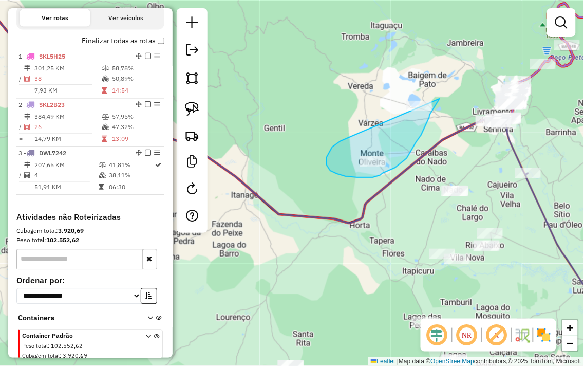
drag, startPoint x: 352, startPoint y: 136, endPoint x: 420, endPoint y: 83, distance: 86.4
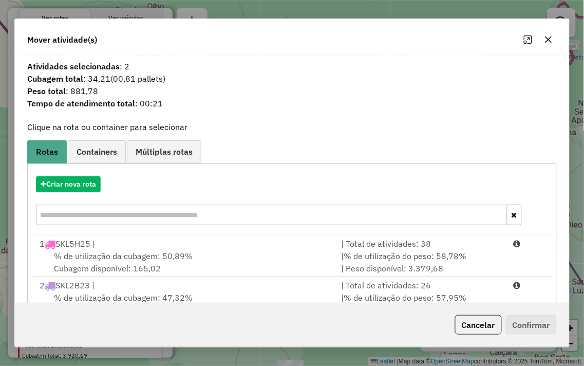
click at [549, 40] on icon "button" at bounding box center [549, 39] width 8 height 8
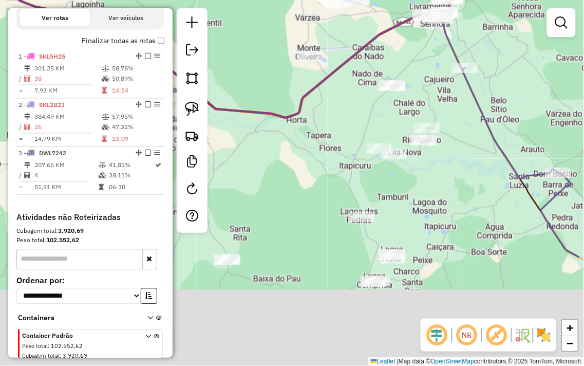
drag, startPoint x: 399, startPoint y: 222, endPoint x: 321, endPoint y: 90, distance: 153.0
click at [321, 90] on div "Janela de atendimento Grade de atendimento Capacidade Transportadoras Veículos …" at bounding box center [292, 183] width 584 height 366
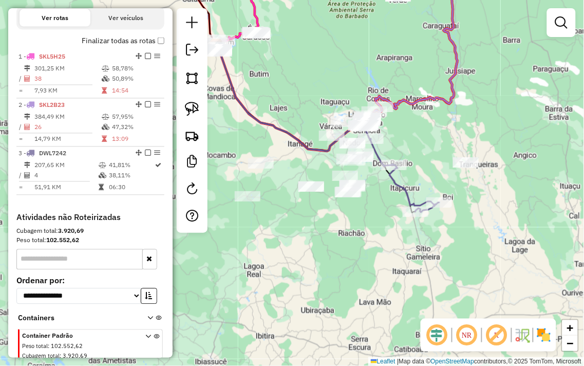
drag, startPoint x: 269, startPoint y: 157, endPoint x: 325, endPoint y: 168, distance: 57.2
click at [325, 168] on div "Janela de atendimento Grade de atendimento Capacidade Transportadoras Veículos …" at bounding box center [292, 183] width 584 height 366
click at [194, 110] on img at bounding box center [192, 109] width 14 height 14
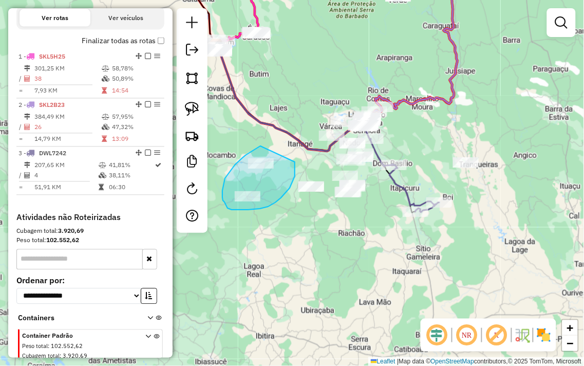
drag, startPoint x: 257, startPoint y: 148, endPoint x: 295, endPoint y: 161, distance: 40.3
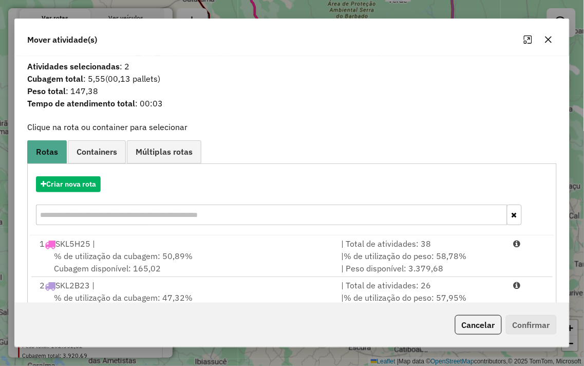
click at [550, 45] on button "button" at bounding box center [549, 39] width 16 height 16
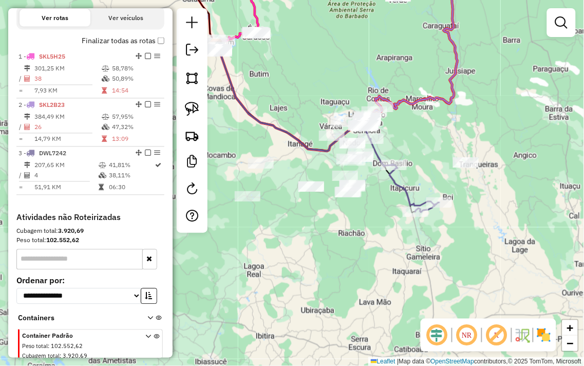
drag, startPoint x: 363, startPoint y: 238, endPoint x: 340, endPoint y: 247, distance: 24.9
click at [340, 247] on div "Janela de atendimento Grade de atendimento Capacidade Transportadoras Veículos …" at bounding box center [292, 183] width 584 height 366
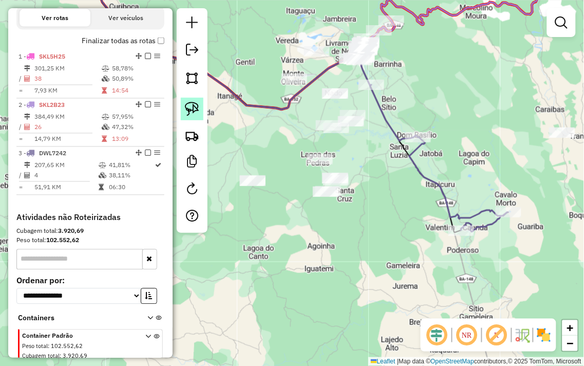
click at [189, 108] on img at bounding box center [192, 109] width 14 height 14
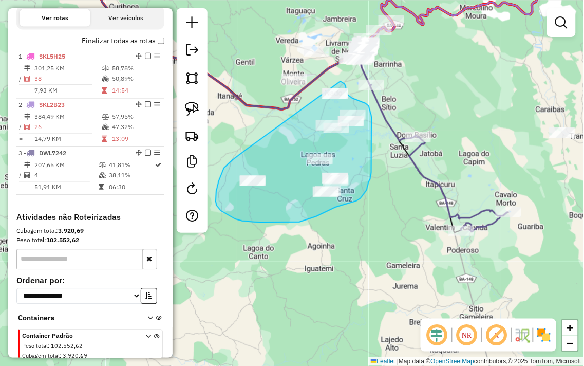
drag, startPoint x: 244, startPoint y: 151, endPoint x: 326, endPoint y: 79, distance: 109.2
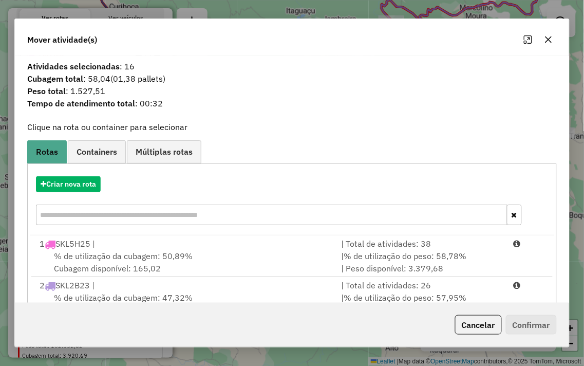
click at [57, 174] on div "Criar nova rota" at bounding box center [292, 202] width 524 height 67
click at [57, 182] on button "Criar nova rota" at bounding box center [68, 184] width 65 height 16
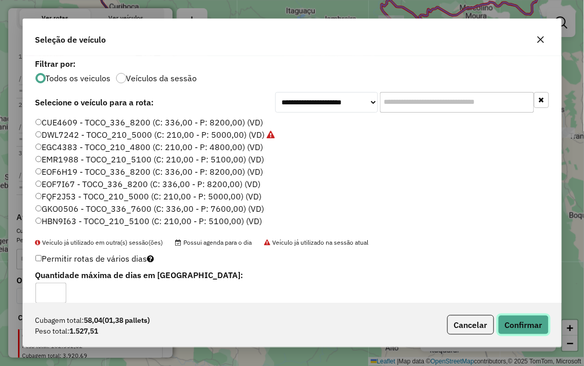
click at [509, 335] on button "Confirmar" at bounding box center [524, 325] width 51 height 20
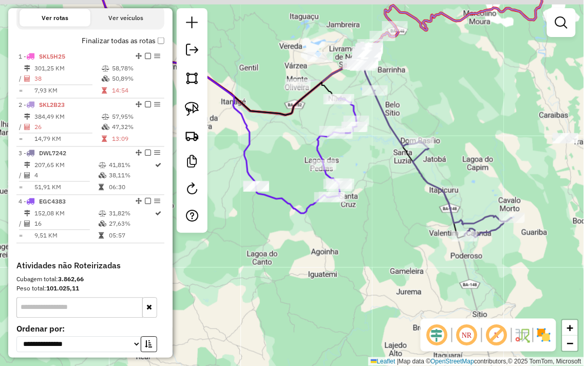
drag, startPoint x: 362, startPoint y: 155, endPoint x: 388, endPoint y: 245, distance: 93.9
click at [389, 247] on div "Janela de atendimento Grade de atendimento Capacidade Transportadoras Veículos …" at bounding box center [292, 183] width 584 height 366
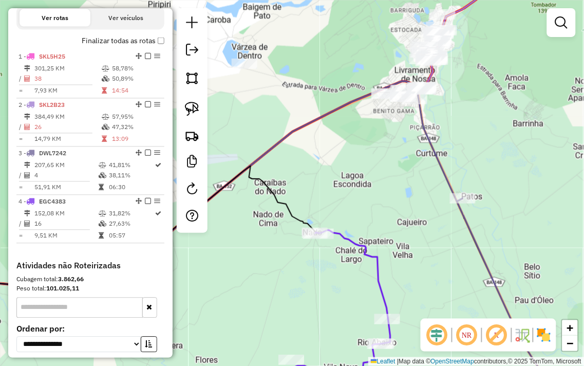
drag, startPoint x: 409, startPoint y: 138, endPoint x: 379, endPoint y: 230, distance: 97.2
click at [379, 230] on div "Janela de atendimento Grade de atendimento Capacidade Transportadoras Veículos …" at bounding box center [292, 183] width 584 height 366
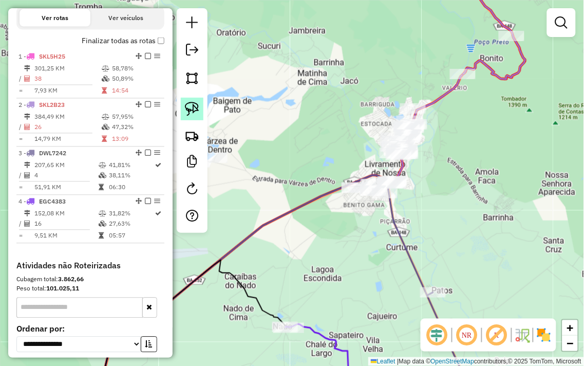
click at [196, 108] on img at bounding box center [192, 109] width 14 height 14
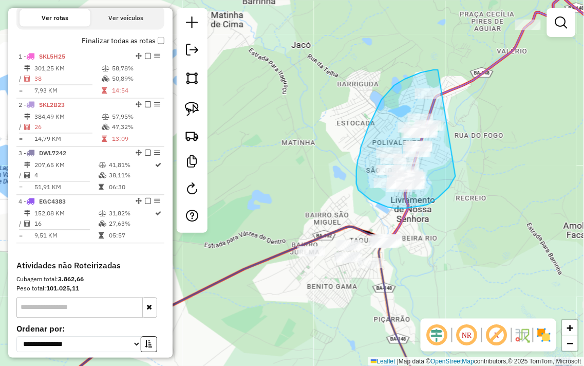
drag, startPoint x: 438, startPoint y: 70, endPoint x: 467, endPoint y: 152, distance: 87.0
click at [467, 152] on div "Janela de atendimento Grade de atendimento Capacidade Transportadoras Veículos …" at bounding box center [292, 183] width 584 height 366
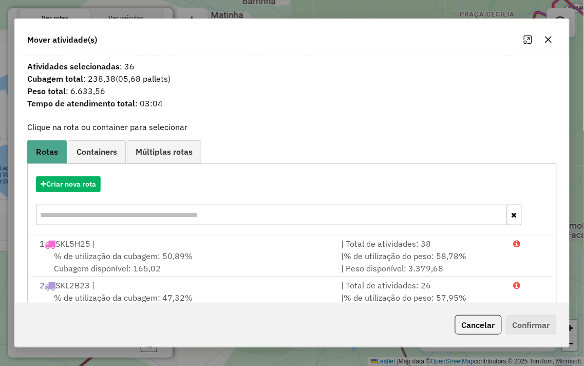
click at [547, 40] on icon "button" at bounding box center [549, 39] width 8 height 8
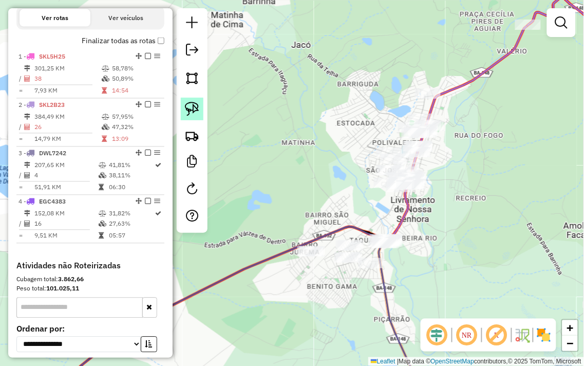
click at [192, 107] on img at bounding box center [192, 109] width 14 height 14
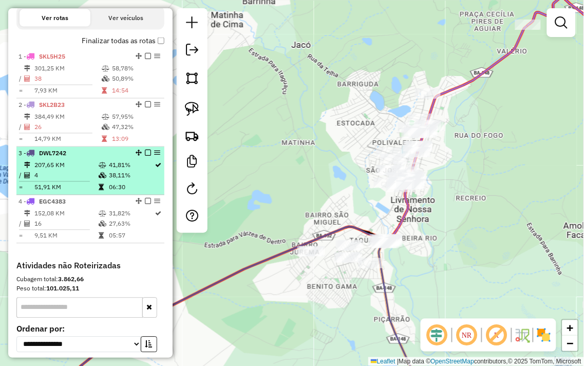
select select "**********"
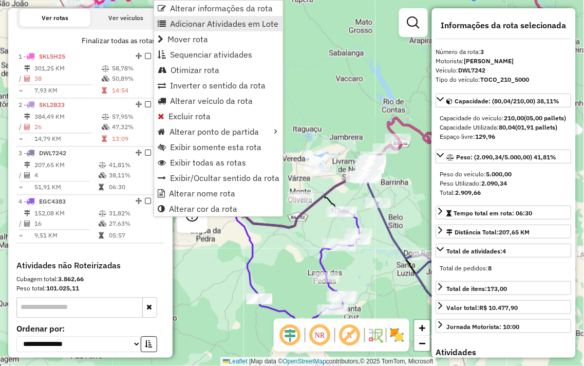
click at [208, 25] on span "Adicionar Atividades em Lote" at bounding box center [224, 24] width 108 height 8
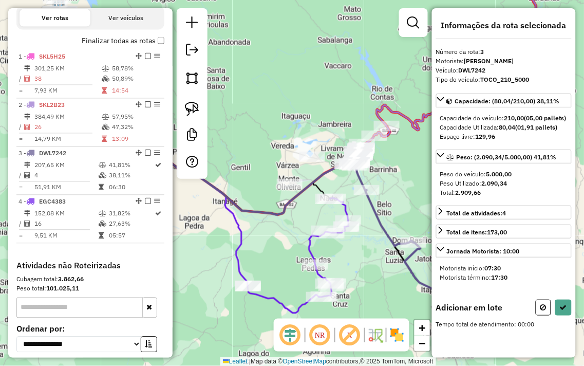
drag, startPoint x: 317, startPoint y: 156, endPoint x: 314, endPoint y: 150, distance: 7.1
click at [289, 134] on div "Janela de atendimento Grade de atendimento Capacidade Transportadoras Veículos …" at bounding box center [292, 183] width 584 height 366
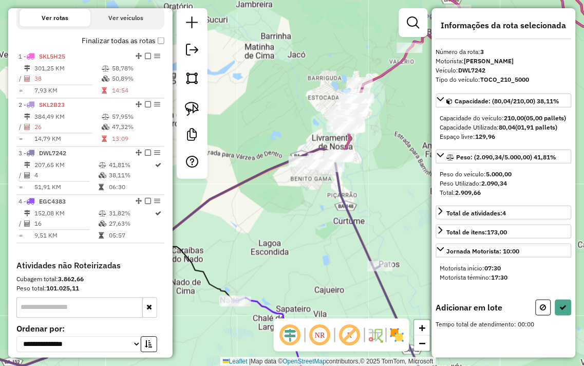
drag, startPoint x: 311, startPoint y: 193, endPoint x: 310, endPoint y: 188, distance: 5.2
click at [305, 200] on div "Janela de atendimento Grade de atendimento Capacidade Transportadoras Veículos …" at bounding box center [292, 183] width 584 height 366
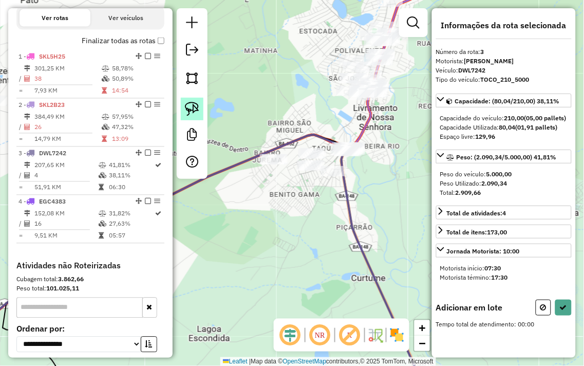
click at [192, 101] on link at bounding box center [192, 109] width 23 height 23
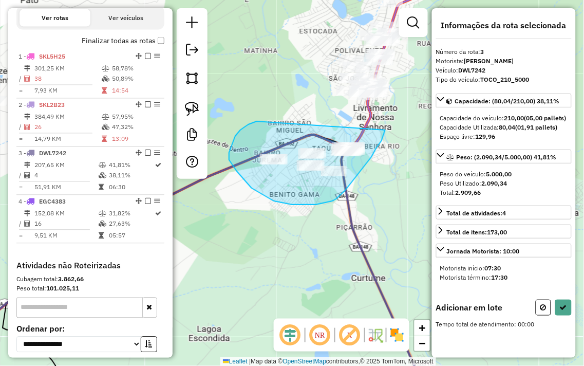
drag, startPoint x: 257, startPoint y: 121, endPoint x: 386, endPoint y: 129, distance: 128.7
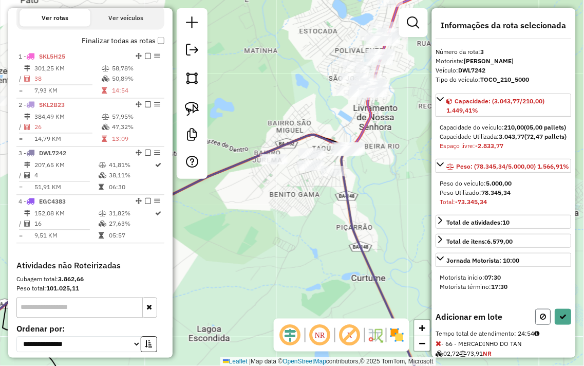
click at [541, 320] on icon at bounding box center [544, 316] width 6 height 7
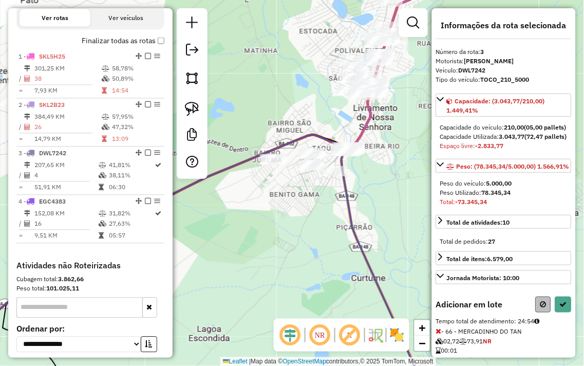
select select "**********"
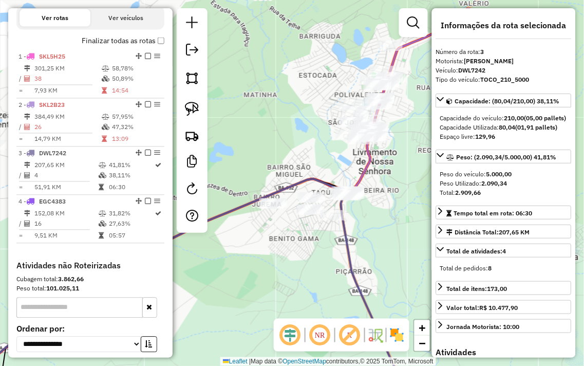
drag, startPoint x: 386, startPoint y: 187, endPoint x: 384, endPoint y: 268, distance: 81.2
click at [386, 266] on div "Janela de atendimento Grade de atendimento Capacidade Transportadoras Veículos …" at bounding box center [292, 183] width 584 height 366
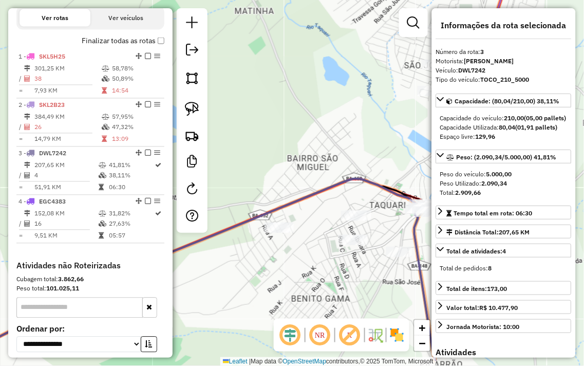
drag, startPoint x: 290, startPoint y: 207, endPoint x: 235, endPoint y: 145, distance: 82.7
click at [270, 157] on div "Janela de atendimento Grade de atendimento Capacidade Transportadoras Veículos …" at bounding box center [292, 183] width 584 height 366
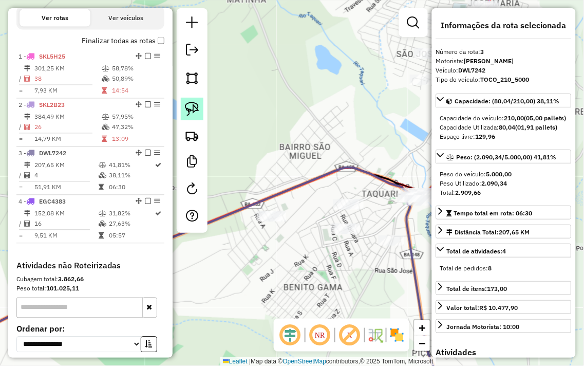
click at [188, 114] on img at bounding box center [192, 109] width 14 height 14
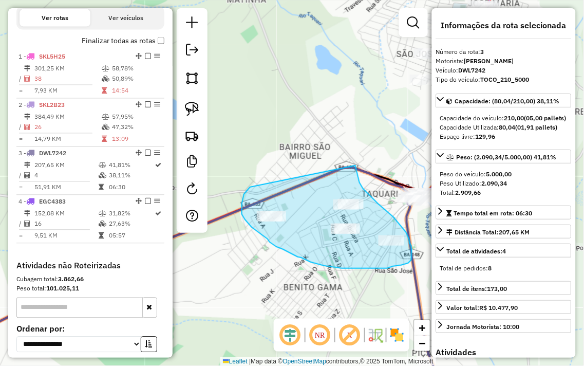
drag, startPoint x: 245, startPoint y: 219, endPoint x: 356, endPoint y: 166, distance: 123.0
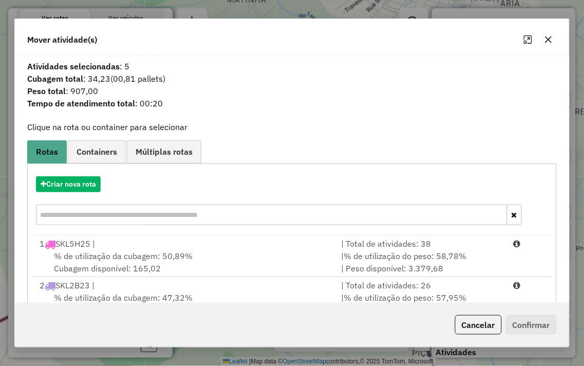
click at [548, 42] on icon "button" at bounding box center [549, 39] width 8 height 8
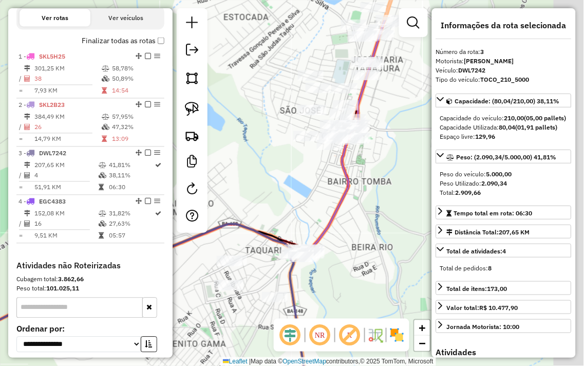
drag, startPoint x: 386, startPoint y: 117, endPoint x: 251, endPoint y: 186, distance: 151.5
click at [251, 186] on div "Janela de atendimento Grade de atendimento Capacidade Transportadoras Veículos …" at bounding box center [292, 183] width 584 height 366
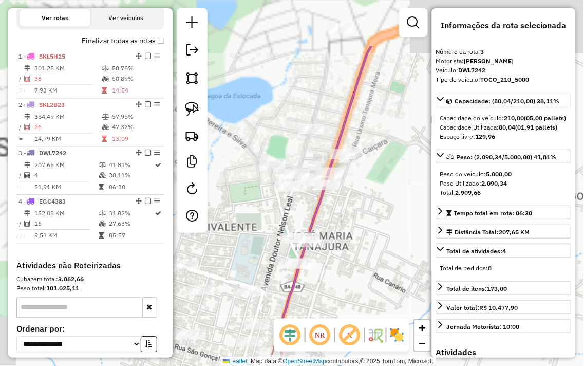
drag, startPoint x: 342, startPoint y: 134, endPoint x: 360, endPoint y: 218, distance: 85.7
click at [361, 219] on div "Janela de atendimento Grade de atendimento Capacidade Transportadoras Veículos …" at bounding box center [292, 183] width 584 height 366
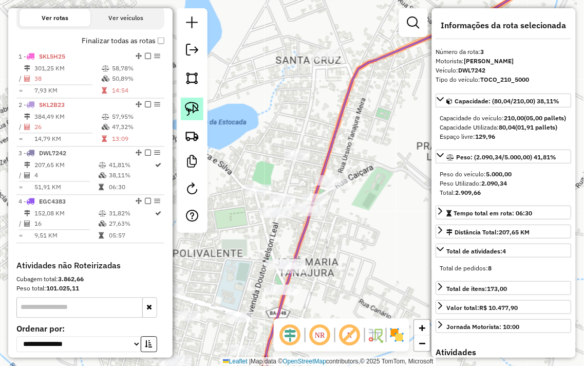
click at [194, 111] on img at bounding box center [192, 109] width 14 height 14
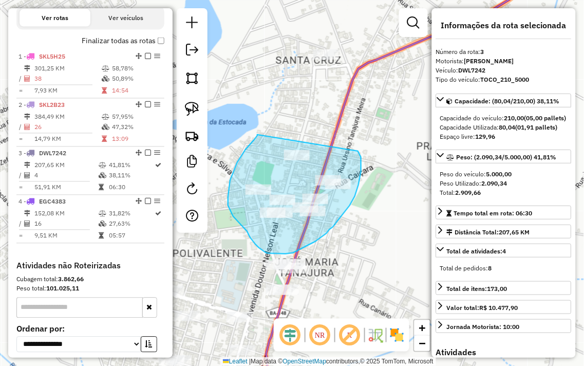
drag, startPoint x: 258, startPoint y: 136, endPoint x: 344, endPoint y: 122, distance: 88.0
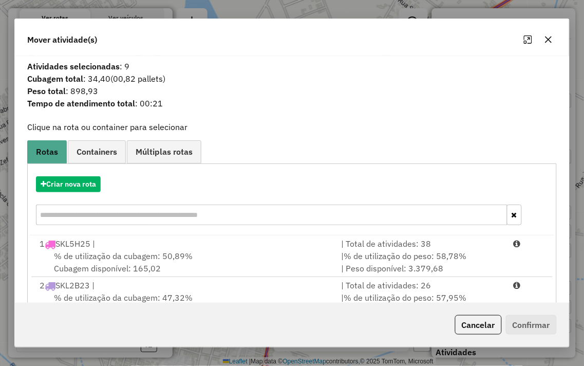
click at [549, 36] on icon "button" at bounding box center [549, 39] width 8 height 8
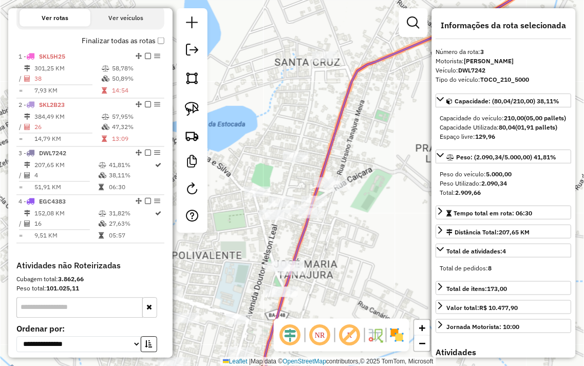
drag, startPoint x: 413, startPoint y: 198, endPoint x: 428, endPoint y: 136, distance: 63.5
click at [430, 136] on div "Janela de atendimento Grade de atendimento Capacidade Transportadoras Veículos …" at bounding box center [292, 183] width 584 height 366
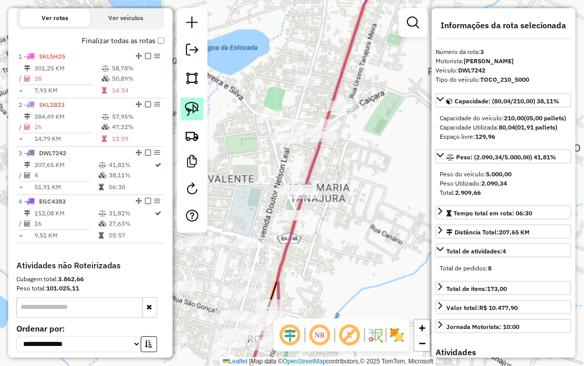
click at [197, 107] on img at bounding box center [192, 109] width 14 height 14
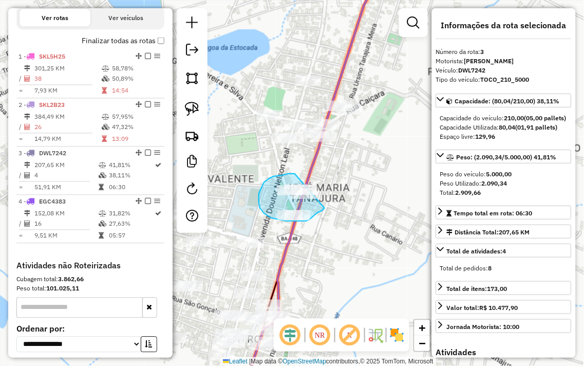
drag, startPoint x: 294, startPoint y: 174, endPoint x: 336, endPoint y: 172, distance: 42.2
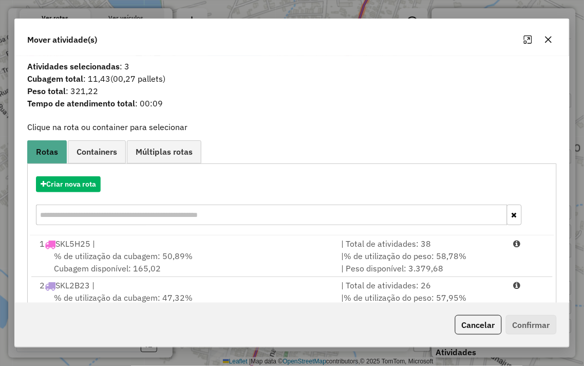
click at [546, 37] on icon "button" at bounding box center [548, 39] width 7 height 7
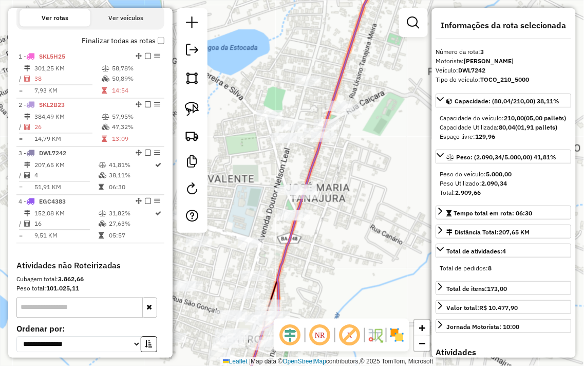
drag, startPoint x: 307, startPoint y: 248, endPoint x: 393, endPoint y: 211, distance: 93.8
click at [392, 214] on div "Janela de atendimento Grade de atendimento Capacidade Transportadoras Veículos …" at bounding box center [292, 183] width 584 height 366
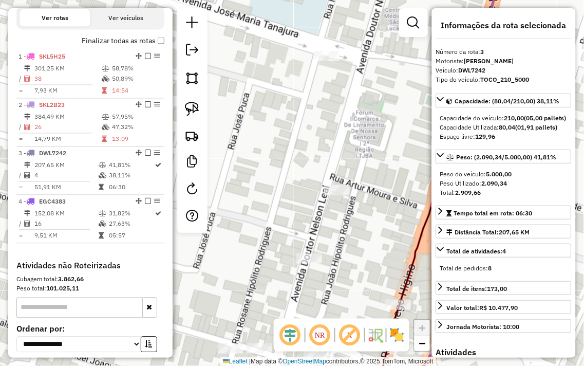
drag, startPoint x: 350, startPoint y: 273, endPoint x: 387, endPoint y: 81, distance: 195.9
click at [387, 104] on div "Janela de atendimento Grade de atendimento Capacidade Transportadoras Veículos …" at bounding box center [292, 183] width 584 height 366
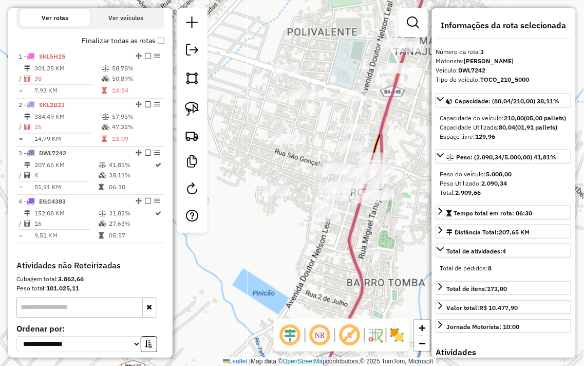
drag, startPoint x: 341, startPoint y: 201, endPoint x: 340, endPoint y: 223, distance: 21.6
click at [340, 223] on div at bounding box center [328, 217] width 26 height 10
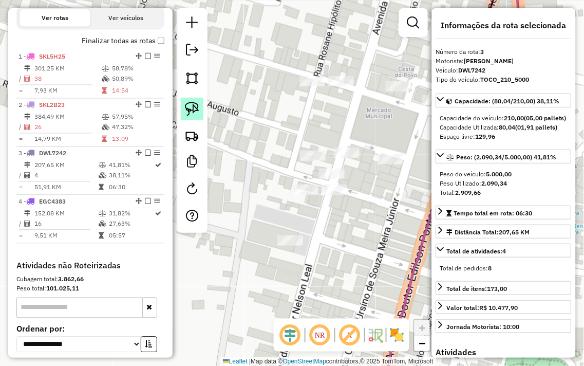
click at [195, 105] on img at bounding box center [192, 109] width 14 height 14
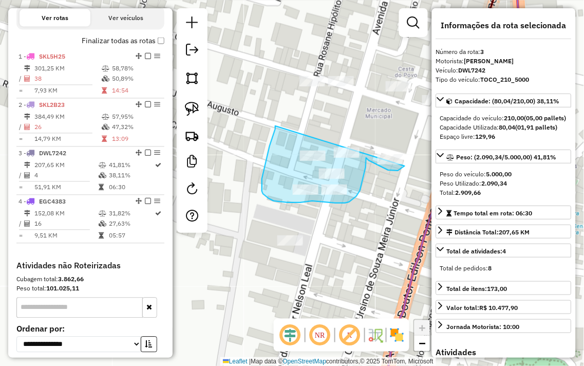
drag, startPoint x: 276, startPoint y: 126, endPoint x: 403, endPoint y: 142, distance: 128.5
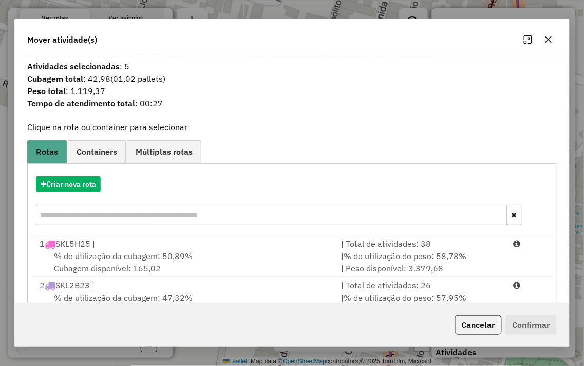
click at [552, 39] on icon "button" at bounding box center [549, 39] width 8 height 8
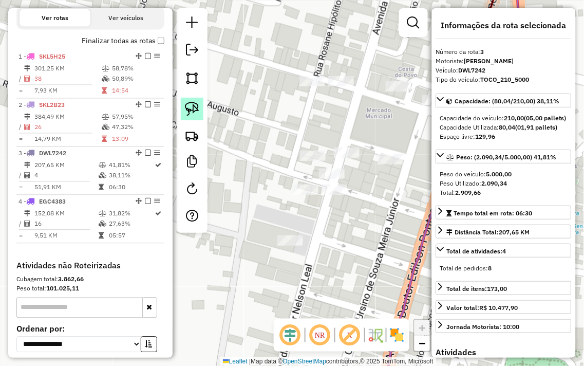
click at [189, 107] on img at bounding box center [192, 109] width 14 height 14
drag, startPoint x: 280, startPoint y: 207, endPoint x: 336, endPoint y: 237, distance: 64.0
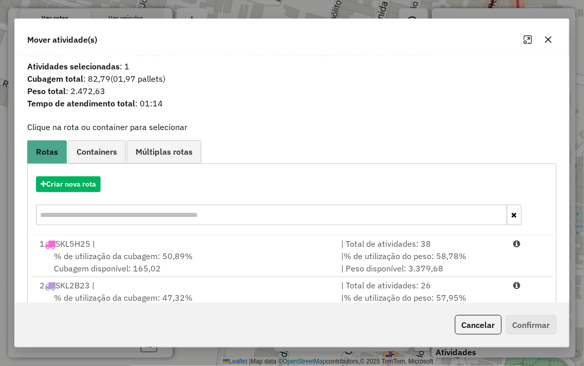
click at [547, 41] on icon "button" at bounding box center [548, 39] width 7 height 7
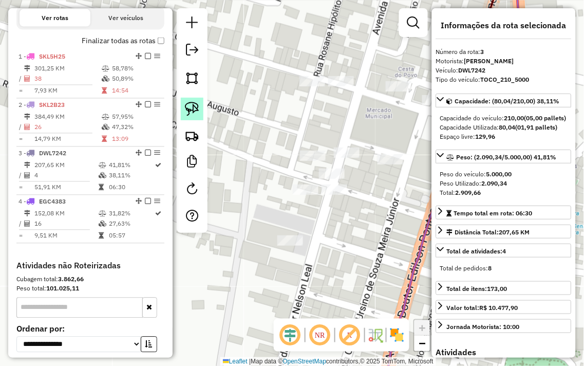
click at [193, 110] on img at bounding box center [192, 109] width 14 height 14
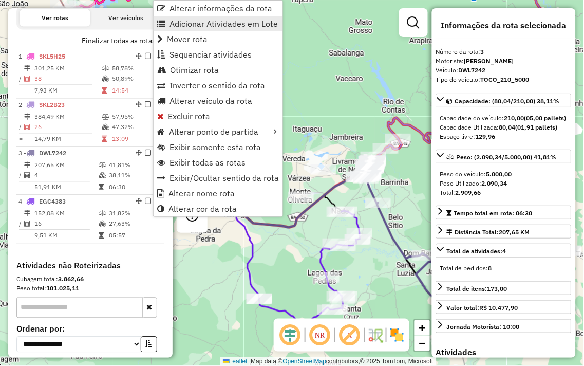
click at [211, 17] on link "Adicionar Atividades em Lote" at bounding box center [218, 23] width 129 height 15
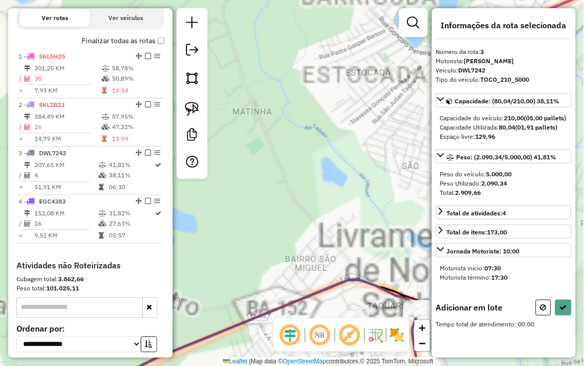
drag, startPoint x: 365, startPoint y: 141, endPoint x: 205, endPoint y: 160, distance: 161.4
click at [207, 159] on hb-router-mapa "Informações da Sessão 980663 - [DATE] Criação: [DATE] 14:02 Depósito: JMBBEER -…" at bounding box center [292, 183] width 584 height 366
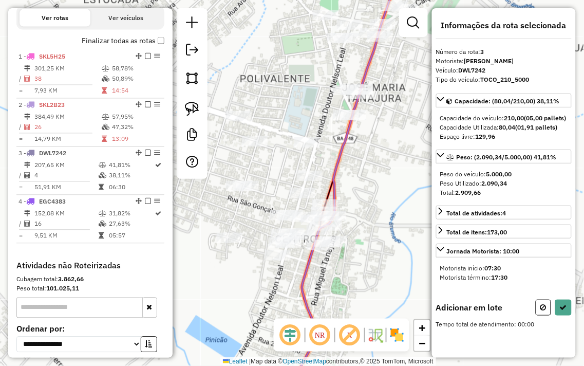
drag, startPoint x: 243, startPoint y: 167, endPoint x: 317, endPoint y: 137, distance: 79.1
click at [317, 138] on div "Janela de atendimento Grade de atendimento Capacidade Transportadoras Veículos …" at bounding box center [292, 183] width 584 height 366
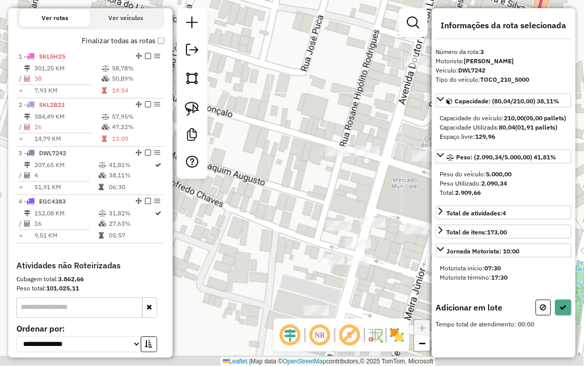
drag, startPoint x: 319, startPoint y: 209, endPoint x: 274, endPoint y: 136, distance: 85.2
click at [275, 140] on div "Janela de atendimento Grade de atendimento Capacidade Transportadoras Veículos …" at bounding box center [292, 183] width 584 height 366
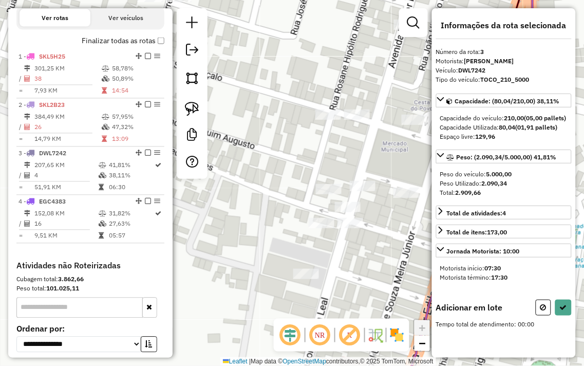
drag, startPoint x: 295, startPoint y: 172, endPoint x: 250, endPoint y: 136, distance: 58.1
click at [250, 136] on div "Janela de atendimento Grade de atendimento Capacidade Transportadoras Veículos …" at bounding box center [292, 183] width 584 height 366
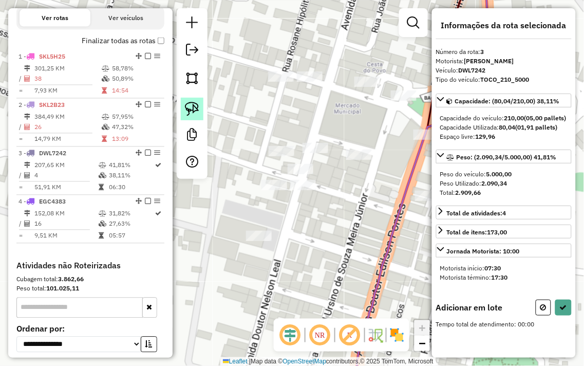
click at [192, 111] on img at bounding box center [192, 109] width 14 height 14
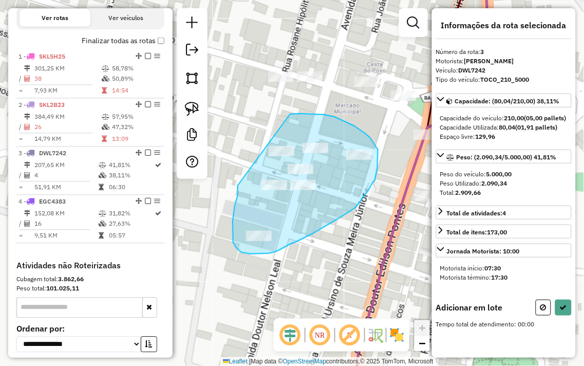
drag, startPoint x: 238, startPoint y: 187, endPoint x: 288, endPoint y: 115, distance: 87.5
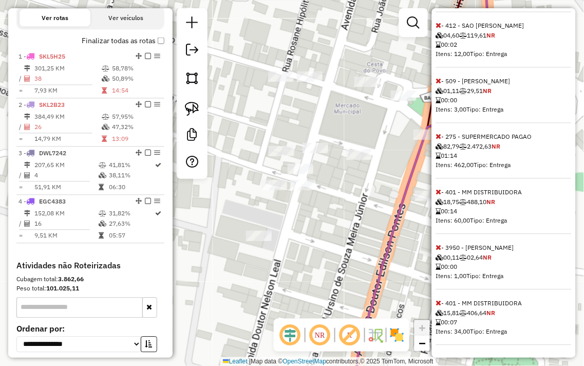
scroll to position [382, 0]
click at [438, 192] on icon at bounding box center [439, 192] width 6 height 7
click at [440, 301] on icon at bounding box center [439, 303] width 6 height 7
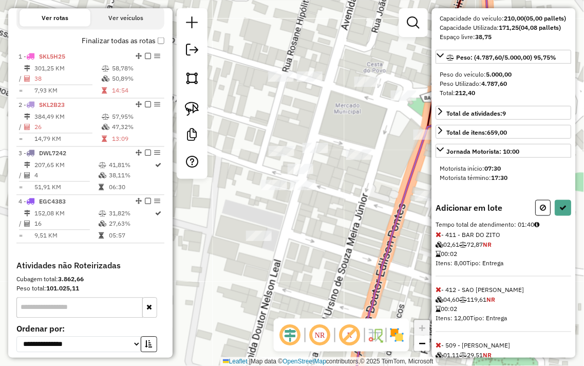
scroll to position [43, 0]
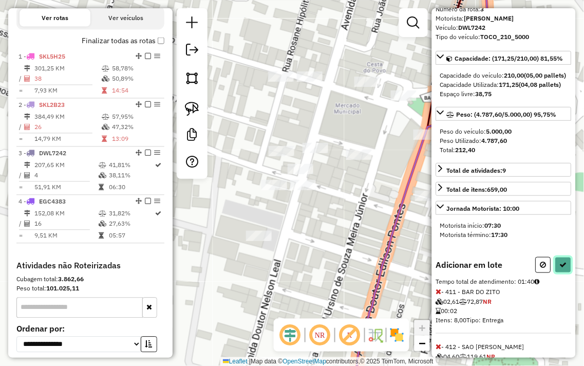
click at [563, 268] on icon at bounding box center [563, 264] width 7 height 7
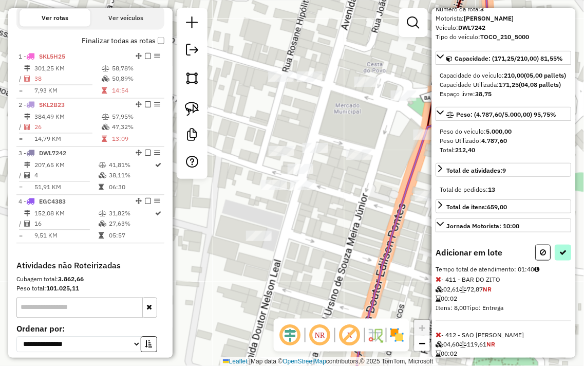
select select "**********"
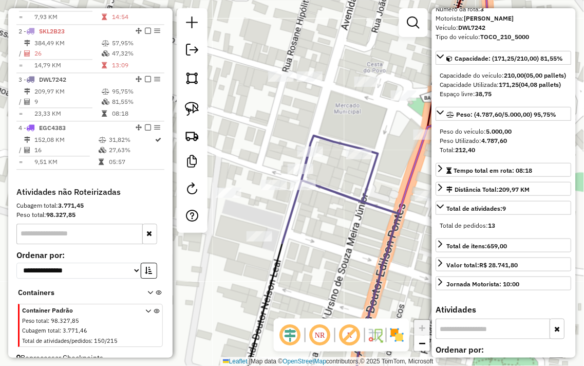
scroll to position [430, 0]
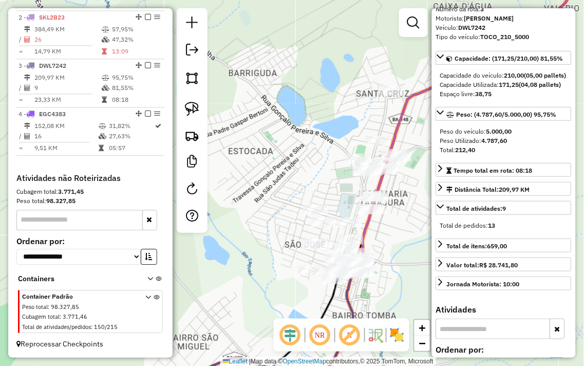
drag, startPoint x: 301, startPoint y: 93, endPoint x: 261, endPoint y: 117, distance: 46.8
click at [271, 117] on div "Janela de atendimento Grade de atendimento Capacidade Transportadoras Veículos …" at bounding box center [292, 183] width 584 height 366
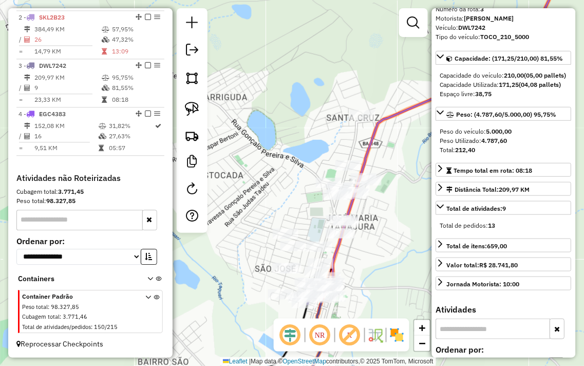
drag, startPoint x: 190, startPoint y: 108, endPoint x: 333, endPoint y: 100, distance: 142.6
click at [191, 108] on img at bounding box center [192, 109] width 14 height 14
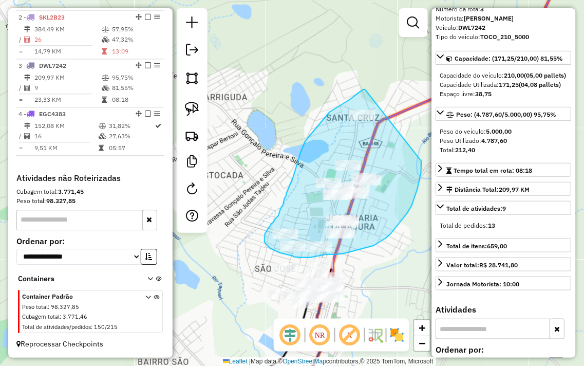
drag, startPoint x: 365, startPoint y: 89, endPoint x: 422, endPoint y: 161, distance: 91.5
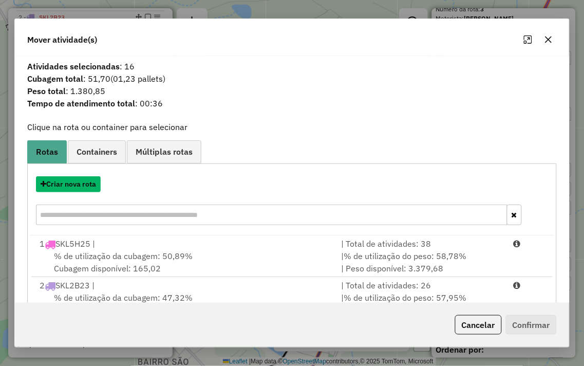
click at [68, 189] on button "Criar nova rota" at bounding box center [68, 184] width 65 height 16
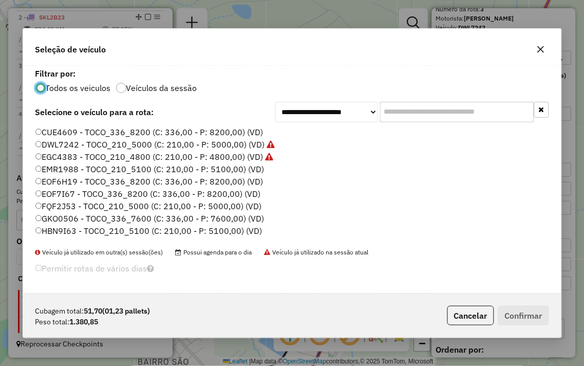
scroll to position [6, 3]
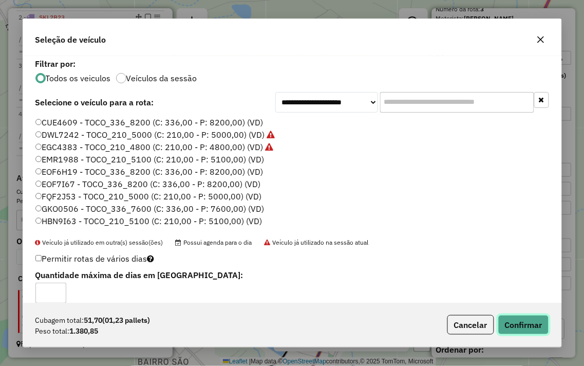
click at [535, 315] on button "Confirmar" at bounding box center [524, 325] width 51 height 20
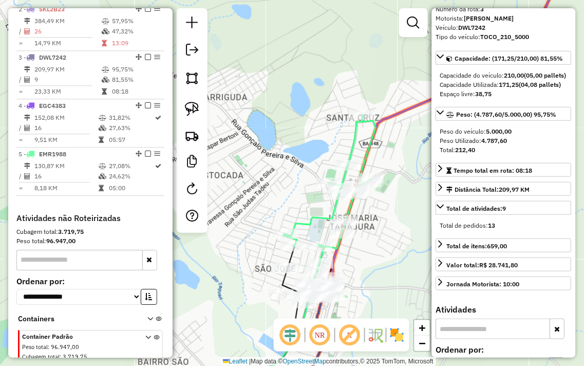
scroll to position [479, 0]
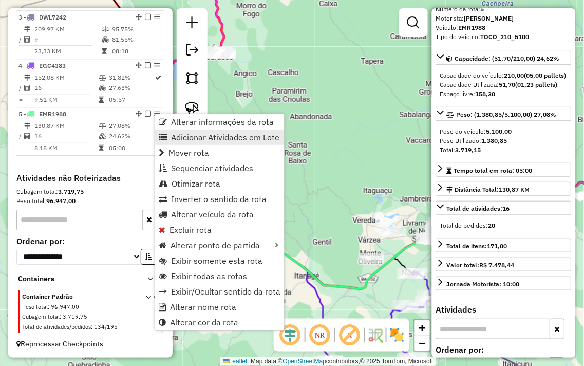
click at [230, 141] on span "Adicionar Atividades em Lote" at bounding box center [225, 137] width 108 height 8
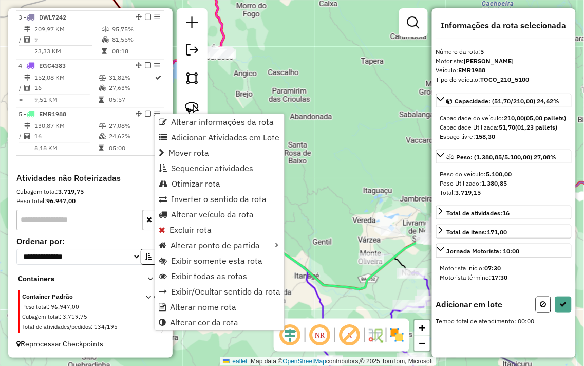
scroll to position [0, 0]
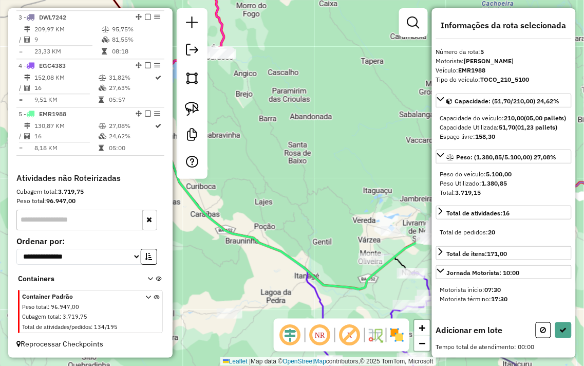
drag, startPoint x: 345, startPoint y: 170, endPoint x: 260, endPoint y: 144, distance: 88.6
click at [266, 145] on div "Janela de atendimento Grade de atendimento Capacidade Transportadoras Veículos …" at bounding box center [292, 183] width 584 height 366
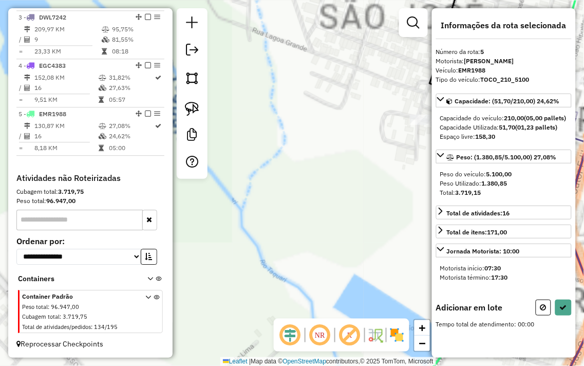
drag, startPoint x: 369, startPoint y: 146, endPoint x: 278, endPoint y: 155, distance: 92.0
click at [278, 155] on div "Janela de atendimento Grade de atendimento Capacidade Transportadoras Veículos …" at bounding box center [292, 183] width 584 height 366
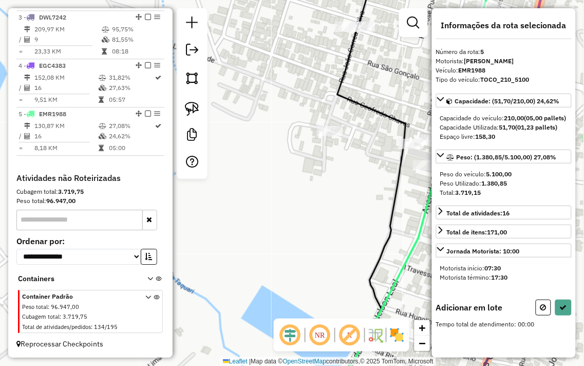
drag, startPoint x: 376, startPoint y: 78, endPoint x: 340, endPoint y: 171, distance: 99.9
click at [340, 171] on div "Janela de atendimento Grade de atendimento Capacidade Transportadoras Veículos …" at bounding box center [292, 183] width 584 height 366
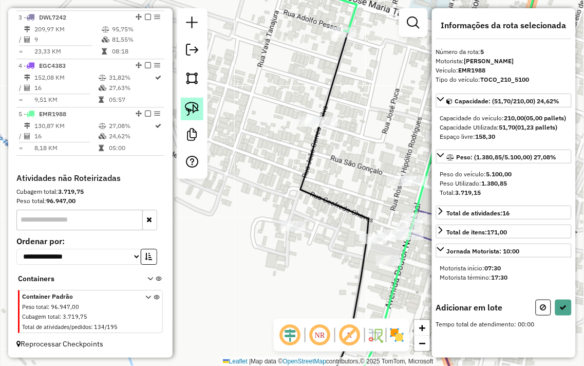
click at [198, 109] on img at bounding box center [192, 109] width 14 height 14
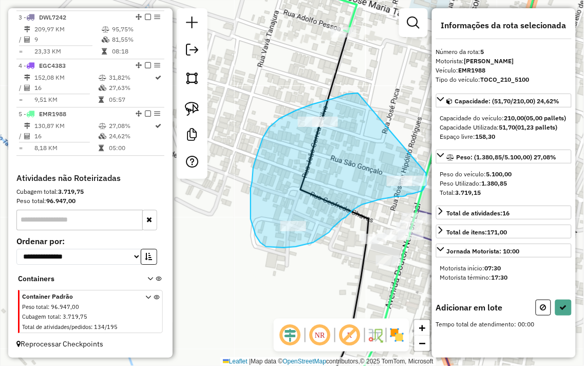
drag, startPoint x: 358, startPoint y: 93, endPoint x: 426, endPoint y: 173, distance: 104.3
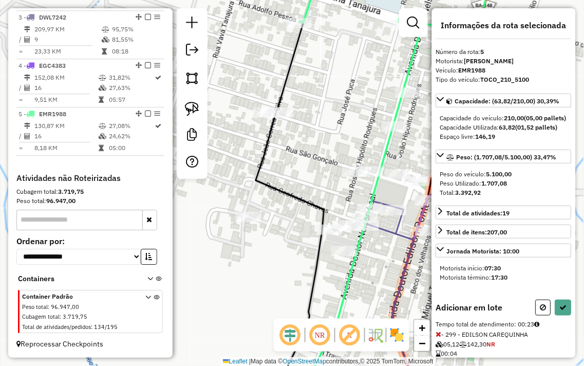
drag, startPoint x: 394, startPoint y: 145, endPoint x: 318, endPoint y: 125, distance: 79.2
click at [326, 127] on div "Janela de atendimento Grade de atendimento Capacidade Transportadoras Veículos …" at bounding box center [292, 183] width 584 height 366
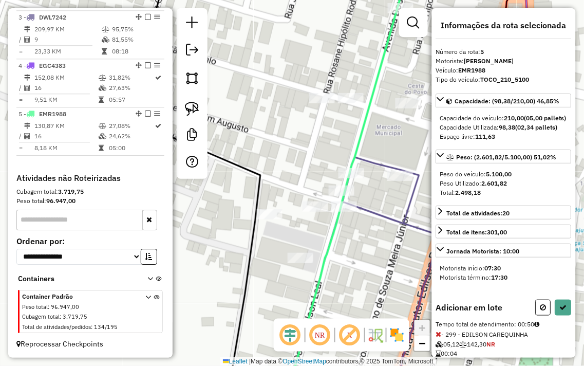
drag, startPoint x: 380, startPoint y: 232, endPoint x: 297, endPoint y: 237, distance: 83.9
click at [300, 237] on div "Janela de atendimento Grade de atendimento Capacidade Transportadoras Veículos …" at bounding box center [292, 183] width 584 height 366
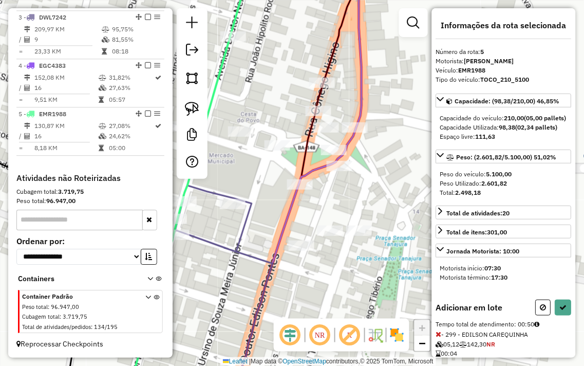
drag, startPoint x: 377, startPoint y: 258, endPoint x: 291, endPoint y: 281, distance: 88.5
click at [291, 281] on div "Janela de atendimento Grade de atendimento Capacidade Transportadoras Veículos …" at bounding box center [292, 183] width 584 height 366
click at [198, 105] on img at bounding box center [192, 109] width 14 height 14
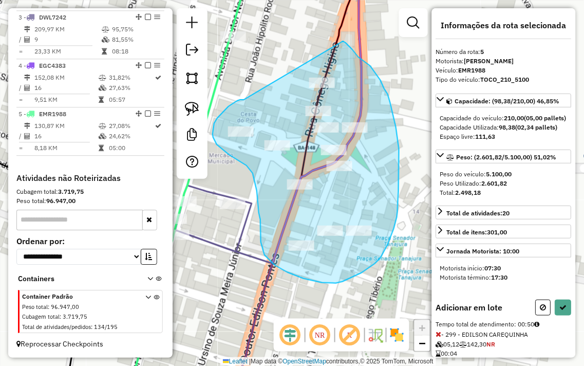
drag, startPoint x: 244, startPoint y: 100, endPoint x: 343, endPoint y: 41, distance: 115.2
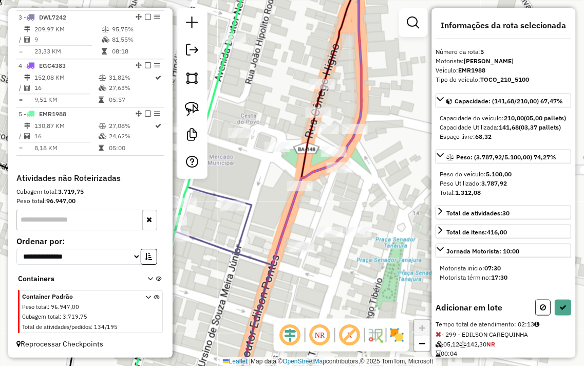
drag, startPoint x: 271, startPoint y: 38, endPoint x: 213, endPoint y: 174, distance: 148.1
click at [206, 160] on hb-router-mapa "Informações da Sessão 980663 - [DATE] Criação: [DATE] 14:02 Depósito: JMBBEER -…" at bounding box center [292, 183] width 584 height 366
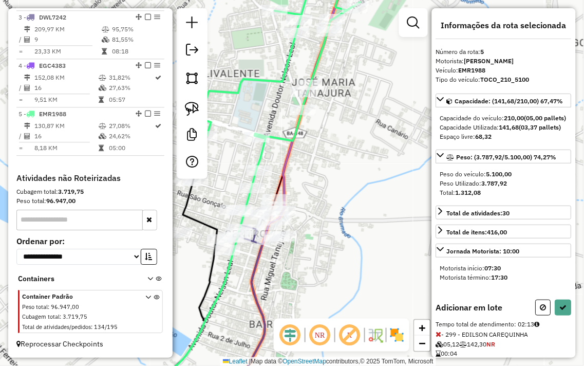
drag, startPoint x: 335, startPoint y: 219, endPoint x: 349, endPoint y: 226, distance: 14.9
click at [342, 224] on div "Janela de atendimento Grade de atendimento Capacidade Transportadoras Veículos …" at bounding box center [292, 183] width 584 height 366
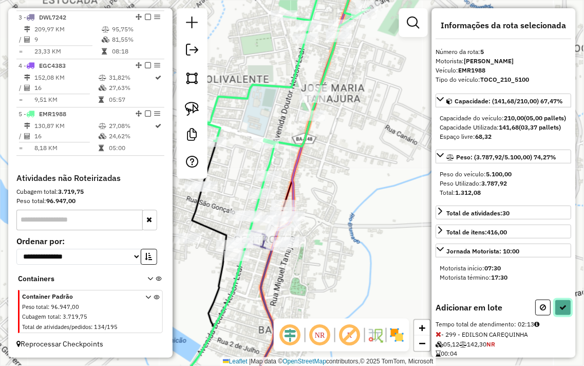
click at [562, 311] on icon at bounding box center [563, 307] width 7 height 7
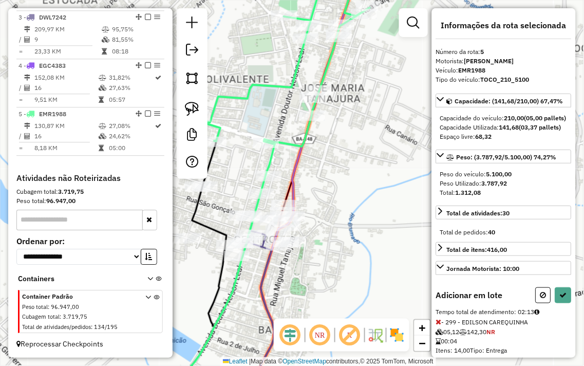
select select "**********"
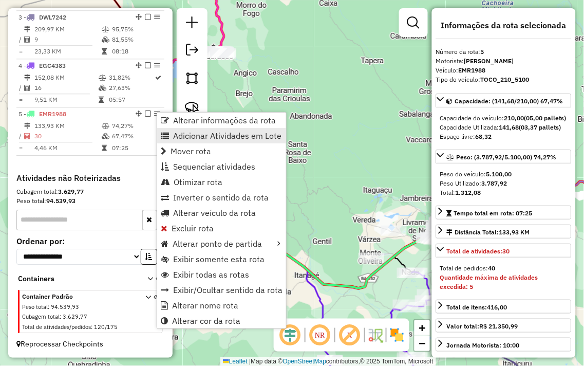
click at [216, 136] on span "Adicionar Atividades em Lote" at bounding box center [227, 136] width 108 height 8
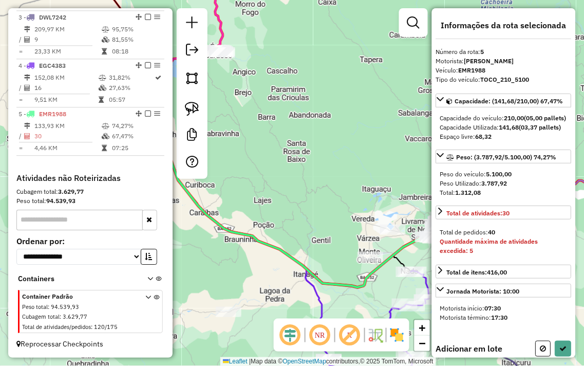
drag, startPoint x: 396, startPoint y: 177, endPoint x: 251, endPoint y: 109, distance: 160.0
click at [252, 109] on div "Janela de atendimento Grade de atendimento Capacidade Transportadoras Veículos …" at bounding box center [292, 183] width 584 height 366
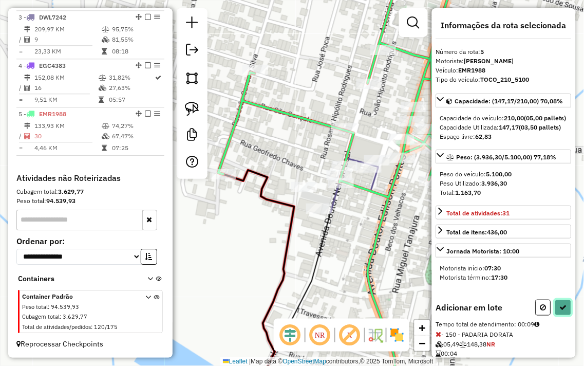
click at [562, 311] on icon at bounding box center [563, 307] width 7 height 7
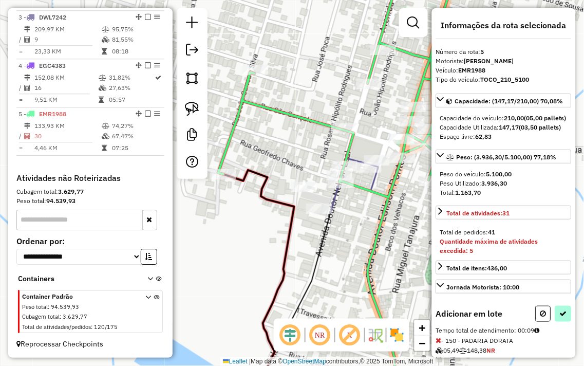
select select "**********"
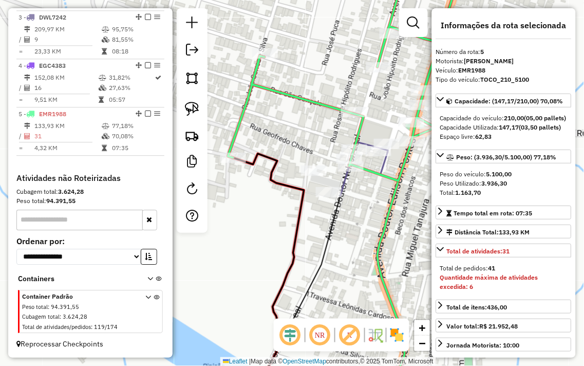
drag, startPoint x: 292, startPoint y: 152, endPoint x: 377, endPoint y: 19, distance: 157.9
click at [383, 0] on html "Aguarde... Pop-up bloqueado! Seu navegador bloqueou automáticamente a abertura …" at bounding box center [292, 183] width 584 height 366
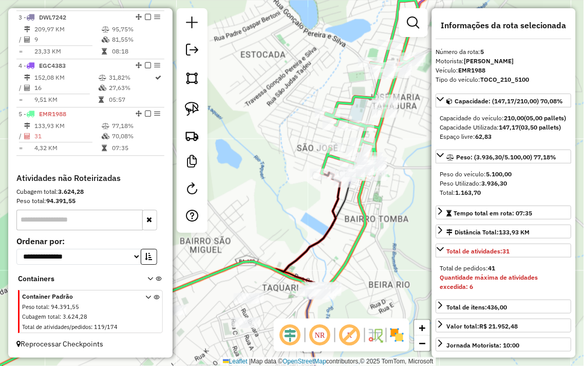
drag, startPoint x: 309, startPoint y: 258, endPoint x: 357, endPoint y: 120, distance: 145.6
click at [356, 125] on div "Janela de atendimento Grade de atendimento Capacidade Transportadoras Veículos …" at bounding box center [292, 183] width 584 height 366
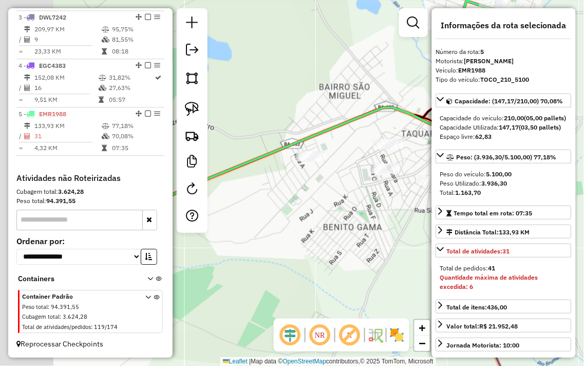
drag, startPoint x: 270, startPoint y: 191, endPoint x: 355, endPoint y: 207, distance: 85.8
click at [355, 207] on div "Janela de atendimento Grade de atendimento Capacidade Transportadoras Veículos …" at bounding box center [292, 183] width 584 height 366
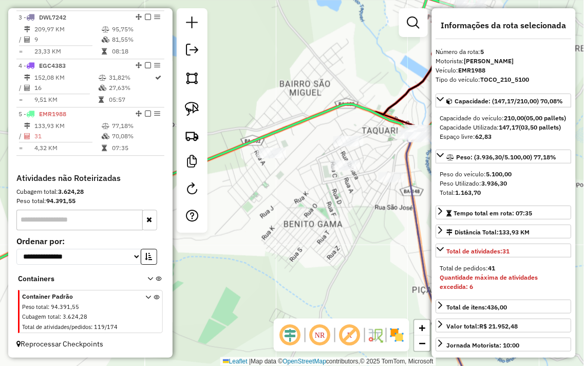
drag, startPoint x: 327, startPoint y: 210, endPoint x: 242, endPoint y: 191, distance: 87.4
click at [255, 201] on div "Janela de atendimento Grade de atendimento Capacidade Transportadoras Veículos …" at bounding box center [292, 183] width 584 height 366
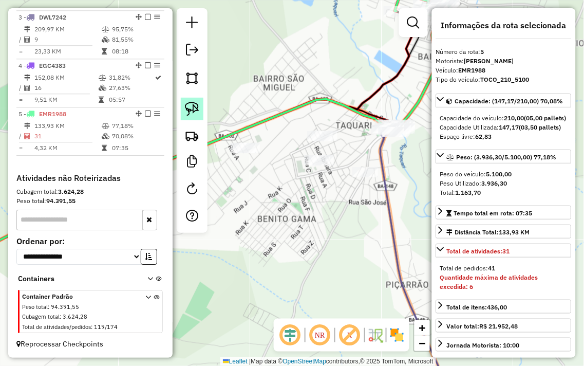
click at [197, 105] on img at bounding box center [192, 109] width 14 height 14
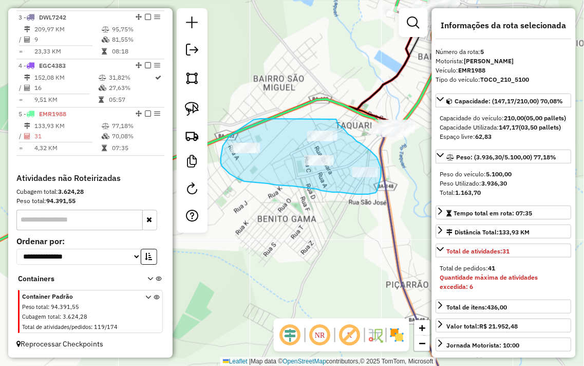
drag, startPoint x: 261, startPoint y: 119, endPoint x: 332, endPoint y: 98, distance: 74.3
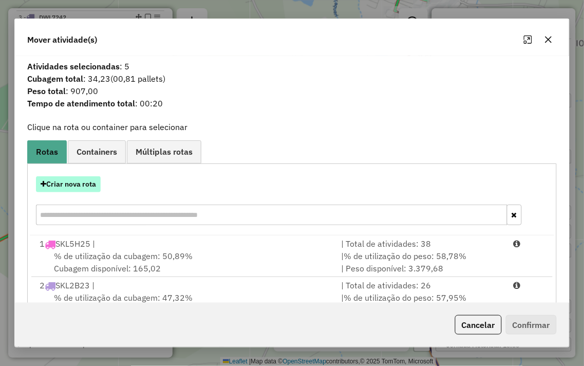
click at [76, 181] on button "Criar nova rota" at bounding box center [68, 184] width 65 height 16
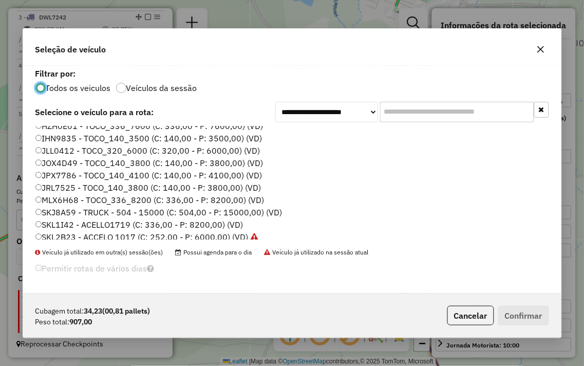
scroll to position [208, 0]
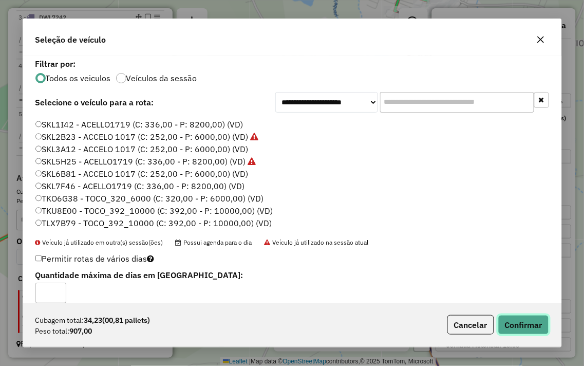
click at [516, 322] on button "Confirmar" at bounding box center [524, 325] width 51 height 20
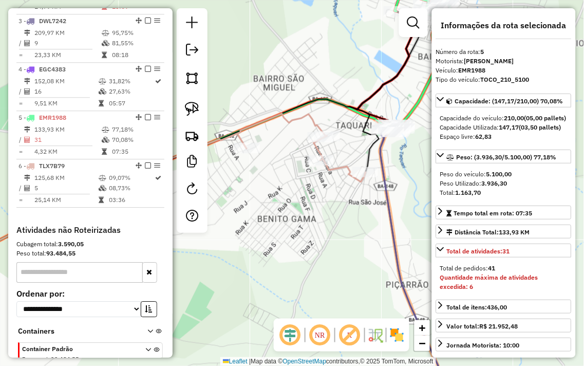
scroll to position [540, 0]
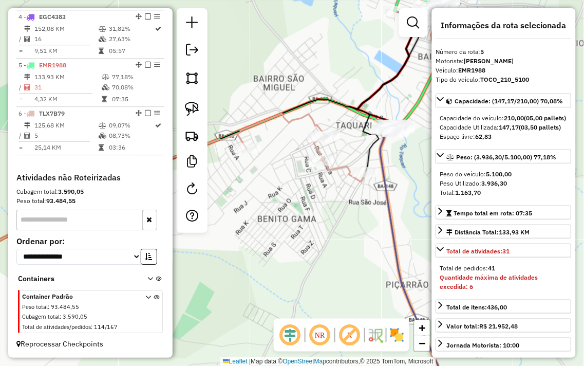
drag, startPoint x: 317, startPoint y: 223, endPoint x: 270, endPoint y: 235, distance: 48.9
click at [283, 245] on div "Janela de atendimento Grade de atendimento Capacidade Transportadoras Veículos …" at bounding box center [292, 183] width 584 height 366
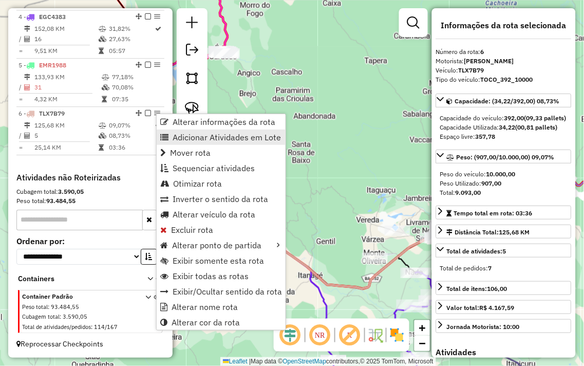
click at [248, 134] on span "Adicionar Atividades em Lote" at bounding box center [227, 137] width 108 height 8
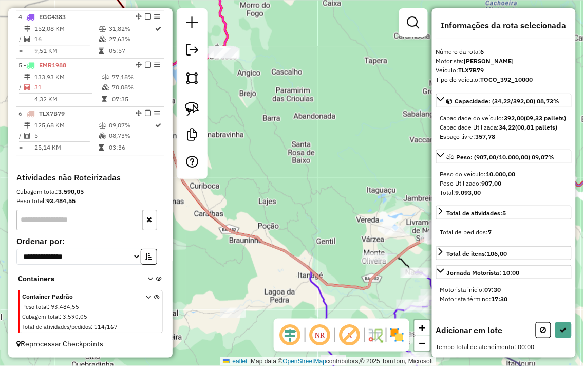
drag, startPoint x: 408, startPoint y: 150, endPoint x: 270, endPoint y: 106, distance: 144.2
click at [270, 106] on div "Janela de atendimento Grade de atendimento Capacidade Transportadoras Veículos …" at bounding box center [292, 183] width 584 height 366
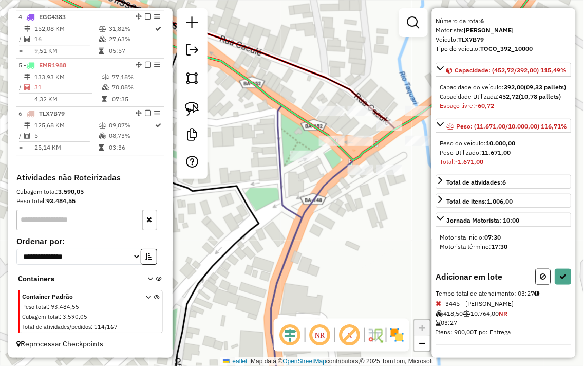
scroll to position [67, 0]
click at [440, 302] on icon at bounding box center [439, 303] width 6 height 7
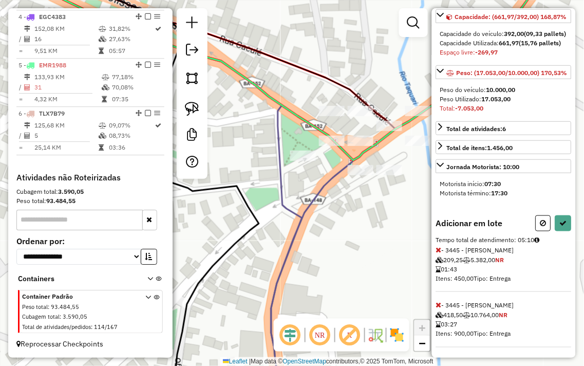
scroll to position [122, 0]
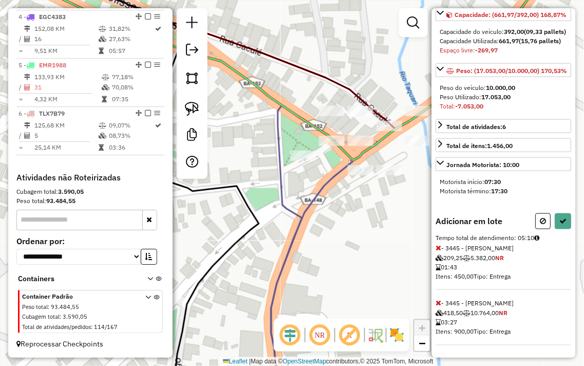
click at [440, 303] on icon at bounding box center [439, 303] width 6 height 7
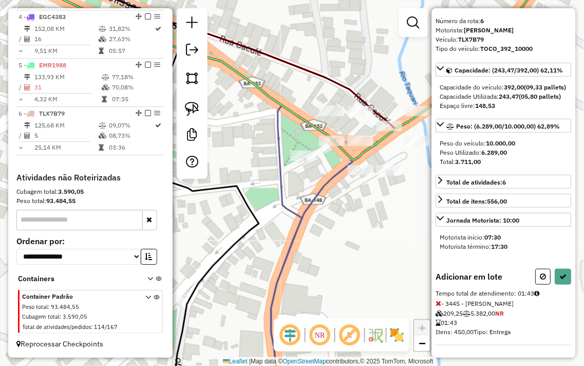
scroll to position [49, 0]
click at [416, 135] on div "Janela de atendimento Grade de atendimento Capacidade Transportadoras Veículos …" at bounding box center [292, 183] width 584 height 366
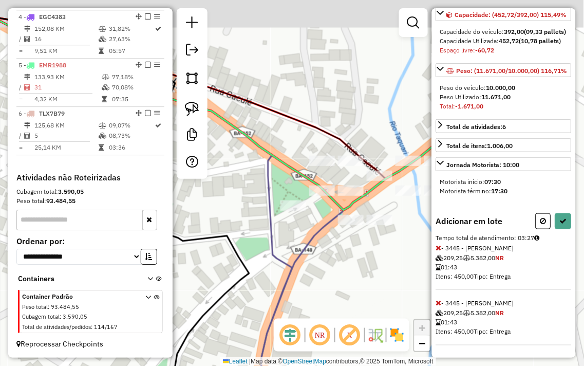
drag, startPoint x: 408, startPoint y: 187, endPoint x: 397, endPoint y: 239, distance: 52.6
click at [397, 239] on div "Janela de atendimento Grade de atendimento Capacidade Transportadoras Veículos …" at bounding box center [292, 183] width 584 height 366
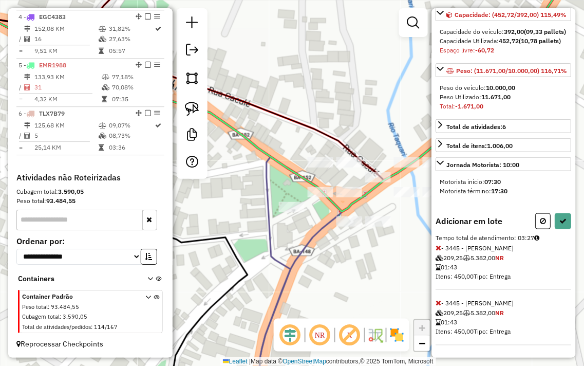
drag, startPoint x: 412, startPoint y: 234, endPoint x: 375, endPoint y: 252, distance: 41.2
click at [375, 252] on div "Janela de atendimento Grade de atendimento Capacidade Transportadoras Veículos …" at bounding box center [292, 183] width 584 height 366
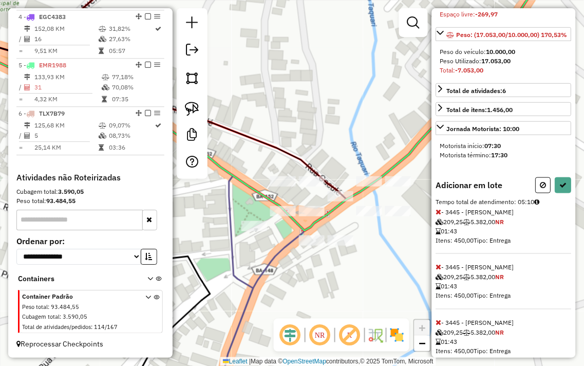
scroll to position [178, 0]
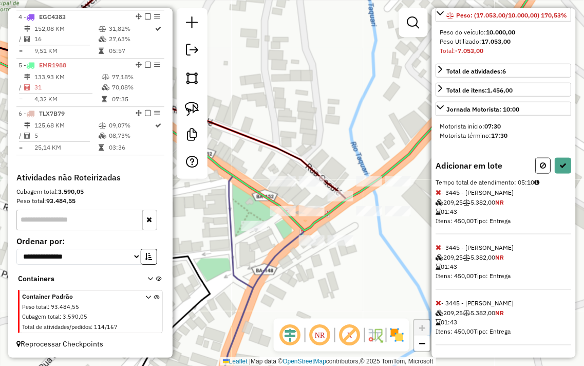
click at [439, 304] on icon at bounding box center [439, 303] width 6 height 7
click at [437, 305] on icon at bounding box center [439, 303] width 6 height 7
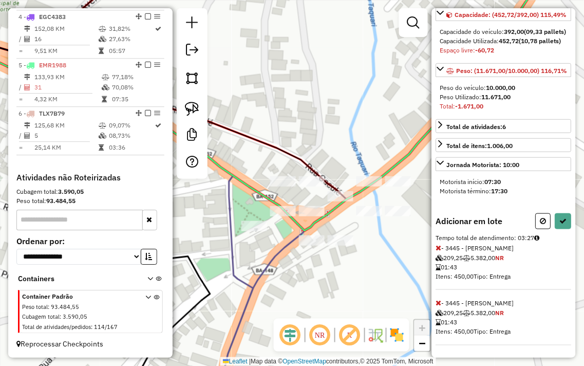
scroll to position [122, 0]
click at [342, 201] on div at bounding box center [341, 196] width 26 height 10
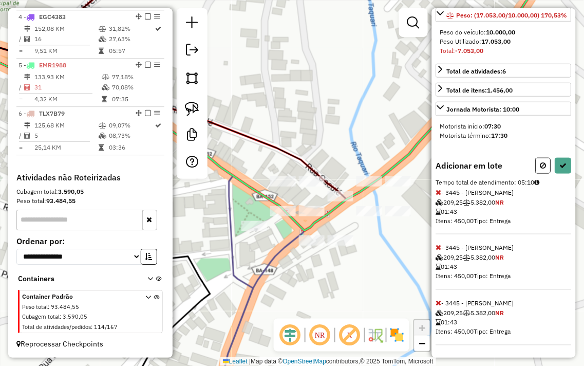
click at [439, 304] on icon at bounding box center [439, 303] width 6 height 7
click at [439, 305] on icon at bounding box center [439, 303] width 6 height 7
click at [438, 305] on icon at bounding box center [439, 303] width 6 height 7
click at [440, 305] on icon at bounding box center [439, 303] width 6 height 7
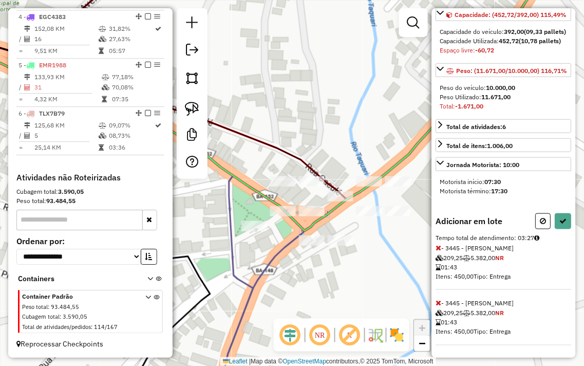
scroll to position [122, 0]
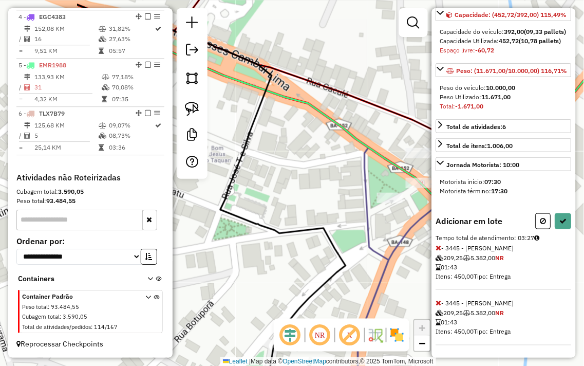
drag, startPoint x: 266, startPoint y: 273, endPoint x: 398, endPoint y: 242, distance: 135.9
click at [398, 242] on div "Janela de atendimento Grade de atendimento Capacidade Transportadoras Veículos …" at bounding box center [292, 183] width 584 height 366
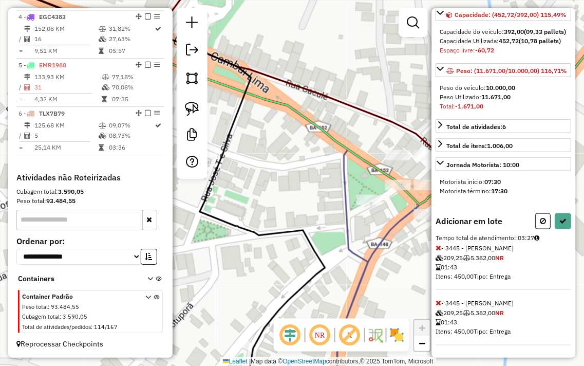
drag, startPoint x: 371, startPoint y: 229, endPoint x: 335, endPoint y: 235, distance: 36.9
click at [335, 235] on div "Janela de atendimento Grade de atendimento Capacidade Transportadoras Veículos …" at bounding box center [292, 183] width 584 height 366
drag, startPoint x: 283, startPoint y: 240, endPoint x: 407, endPoint y: 217, distance: 125.9
click at [399, 218] on div "Janela de atendimento Grade de atendimento Capacidade Transportadoras Veículos …" at bounding box center [292, 183] width 584 height 366
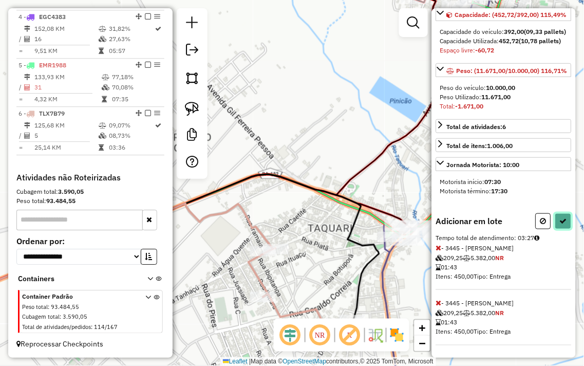
click at [560, 223] on icon at bounding box center [563, 220] width 7 height 7
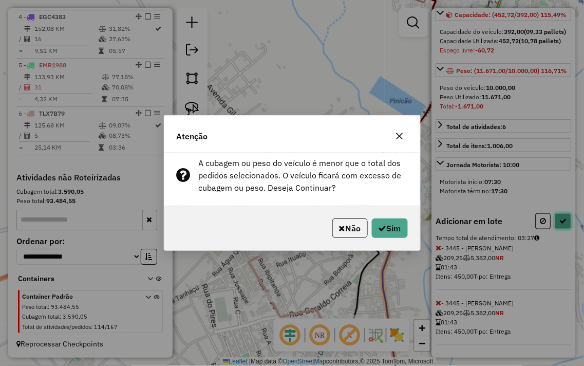
click at [556, 213] on button at bounding box center [564, 221] width 16 height 16
click at [404, 232] on button "Sim" at bounding box center [390, 228] width 36 height 20
select select "**********"
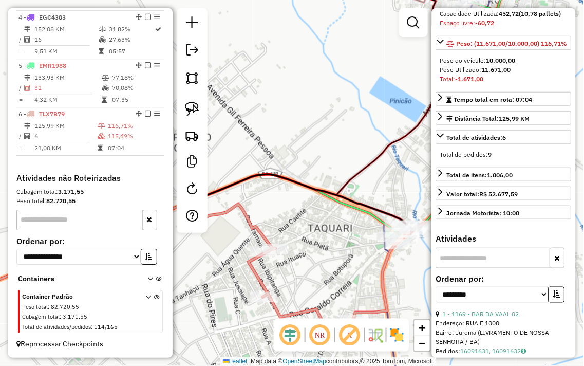
scroll to position [122, 0]
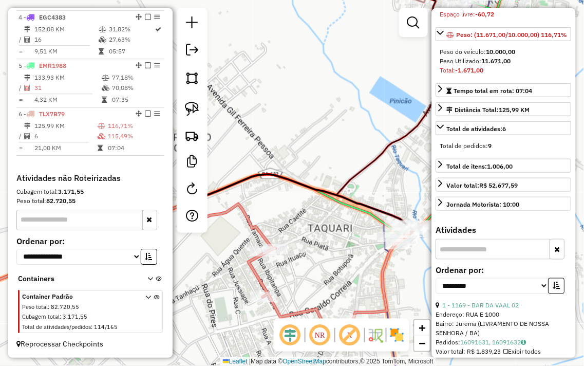
click at [315, 296] on div "Janela de atendimento Grade de atendimento Capacidade Transportadoras Veículos …" at bounding box center [292, 183] width 584 height 366
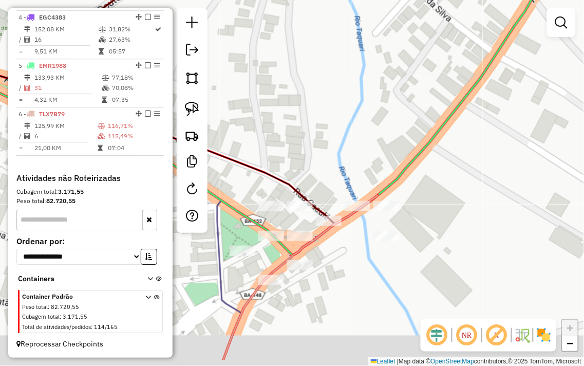
drag, startPoint x: 307, startPoint y: 208, endPoint x: 270, endPoint y: 153, distance: 65.9
click at [311, 154] on div "Janela de atendimento Grade de atendimento Capacidade Transportadoras Veículos …" at bounding box center [292, 183] width 584 height 366
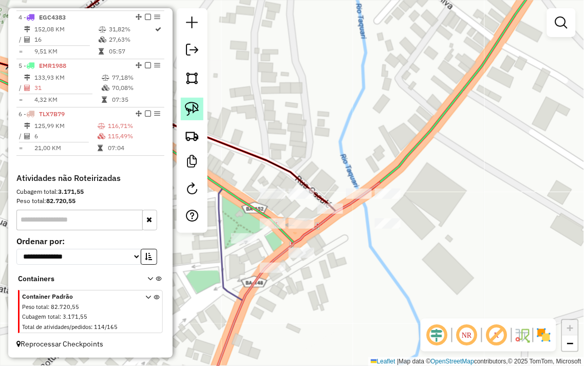
click at [192, 112] on img at bounding box center [192, 109] width 14 height 14
click at [281, 169] on icon at bounding box center [160, 130] width 438 height 162
select select "**********"
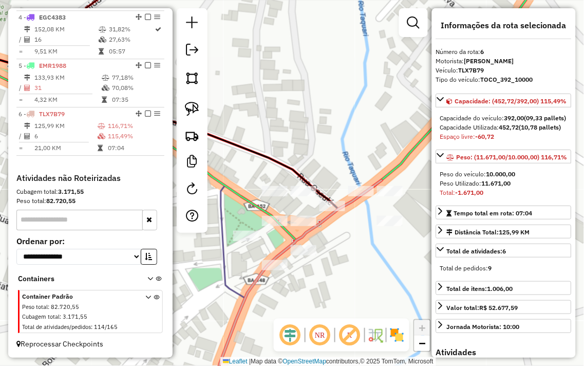
drag, startPoint x: 300, startPoint y: 156, endPoint x: 312, endPoint y: 151, distance: 13.2
click at [312, 151] on div "Janela de atendimento Grade de atendimento Capacidade Transportadoras Veículos …" at bounding box center [292, 183] width 584 height 366
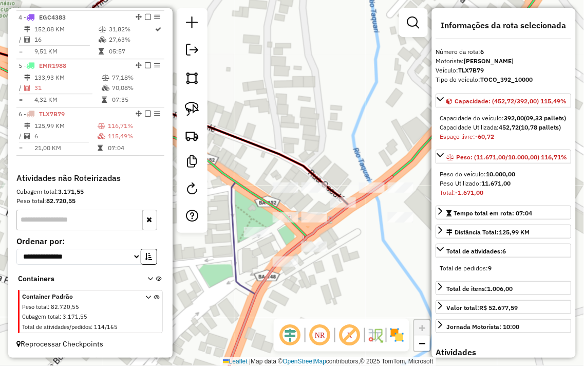
drag, startPoint x: 340, startPoint y: 161, endPoint x: 321, endPoint y: 159, distance: 18.6
click at [321, 159] on div "Janela de atendimento Grade de atendimento Capacidade Transportadoras Veículos …" at bounding box center [292, 183] width 584 height 366
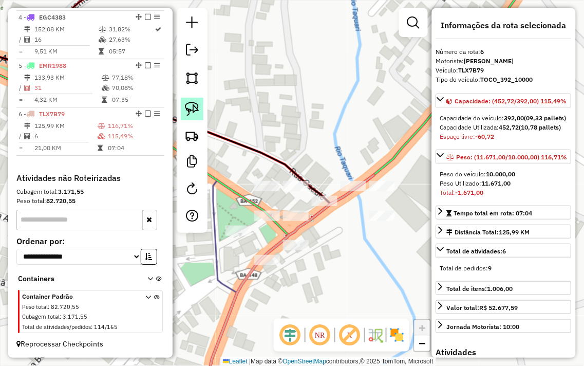
click at [199, 116] on img at bounding box center [192, 109] width 14 height 14
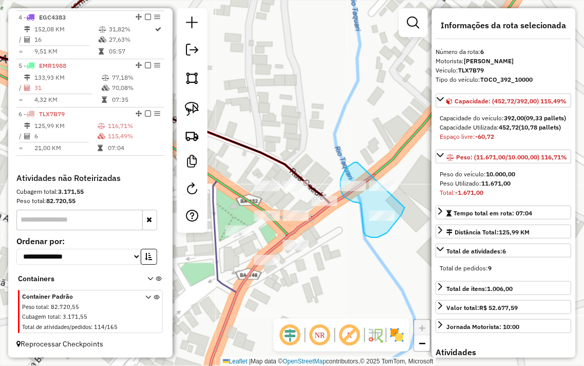
drag, startPoint x: 358, startPoint y: 162, endPoint x: 419, endPoint y: 145, distance: 63.5
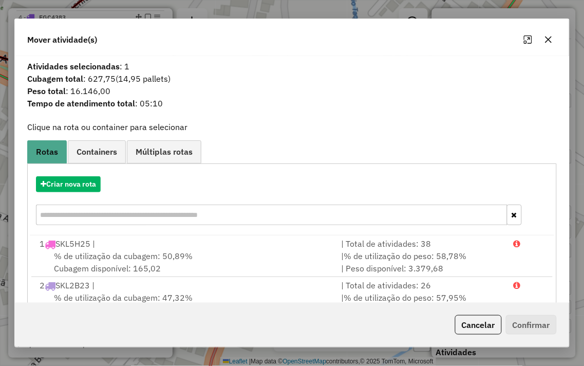
click at [550, 34] on button "button" at bounding box center [549, 39] width 16 height 16
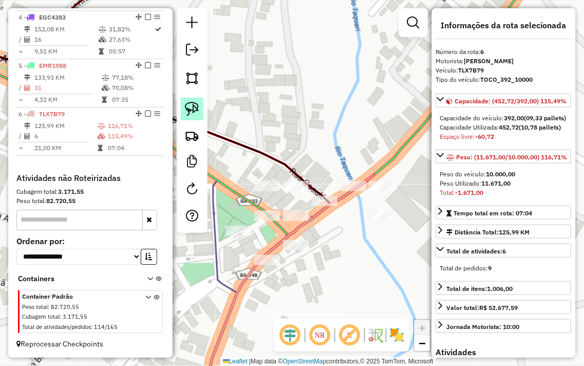
click at [192, 109] on img at bounding box center [192, 109] width 14 height 14
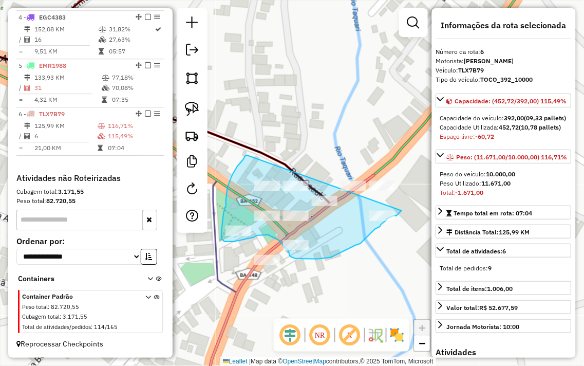
drag, startPoint x: 244, startPoint y: 159, endPoint x: 408, endPoint y: 141, distance: 165.5
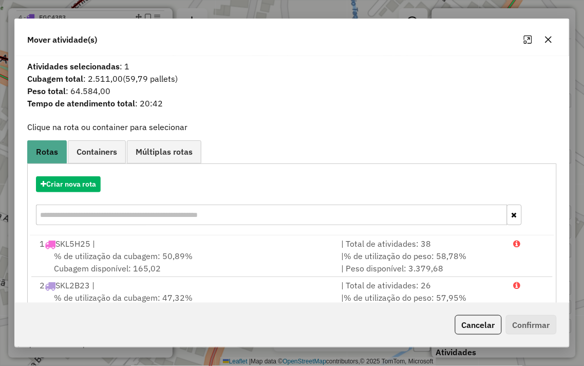
click at [546, 44] on button "button" at bounding box center [549, 39] width 16 height 16
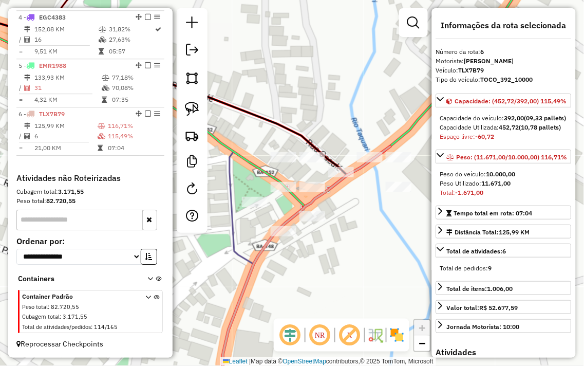
drag, startPoint x: 234, startPoint y: 196, endPoint x: 261, endPoint y: 151, distance: 52.8
click at [266, 135] on icon at bounding box center [255, 71] width 595 height 272
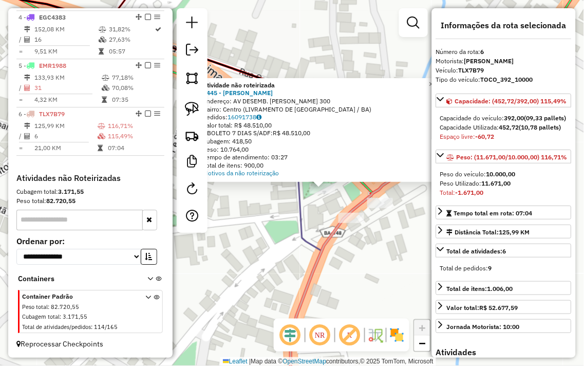
drag, startPoint x: 255, startPoint y: 243, endPoint x: 281, endPoint y: 244, distance: 25.7
click at [281, 244] on div "Atividade não roteirizada 3445 - RONY DA SKIMEL Endereço: AV DESEMB. [PERSON_NA…" at bounding box center [292, 183] width 584 height 366
click at [286, 239] on div "Atividade não roteirizada 3445 - RONY DA SKIMEL Endereço: AV DESEMB. [PERSON_NA…" at bounding box center [292, 183] width 584 height 366
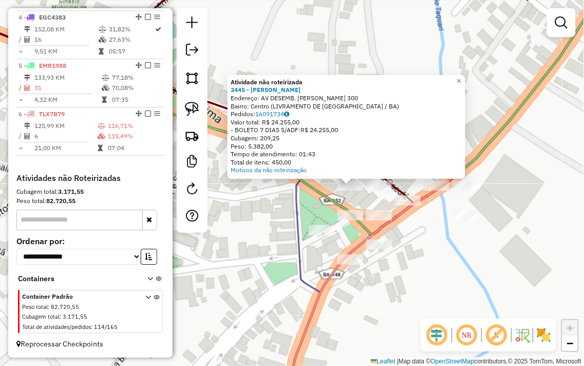
drag, startPoint x: 356, startPoint y: 254, endPoint x: 413, endPoint y: 257, distance: 57.1
click at [413, 257] on div "Atividade não roteirizada 3445 - RONY DA SKIMEL Endereço: AV DESEMB. [PERSON_NA…" at bounding box center [292, 183] width 584 height 366
click at [418, 254] on div "Atividade não roteirizada 3445 - RONY DA SKIMEL Endereço: AV DESEMB. [PERSON_NA…" at bounding box center [292, 183] width 584 height 366
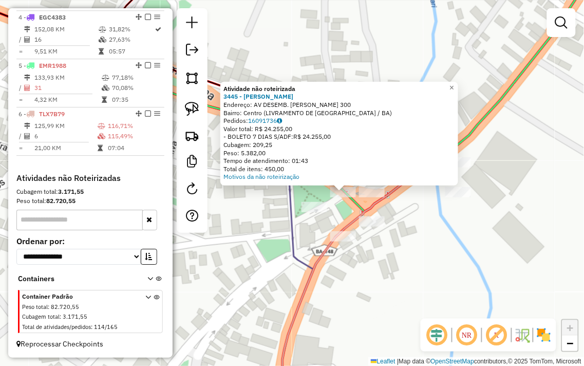
drag, startPoint x: 383, startPoint y: 229, endPoint x: 434, endPoint y: 238, distance: 51.6
click at [434, 238] on div "Atividade não roteirizada 3445 - RONY DA SKIMEL Endereço: AV DESEMB. [PERSON_NA…" at bounding box center [292, 183] width 584 height 366
click at [434, 239] on div "Atividade não roteirizada 3445 - RONY DA SKIMEL Endereço: AV DESEMB. [PERSON_NA…" at bounding box center [292, 183] width 584 height 366
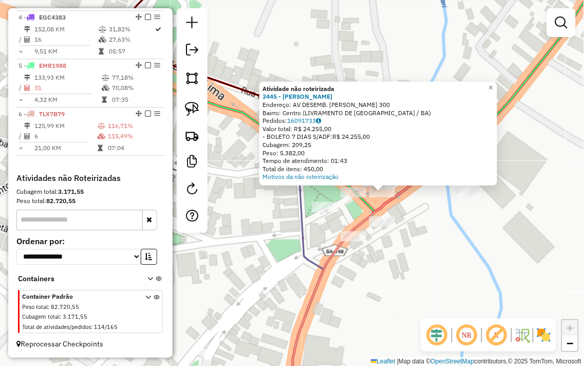
drag, startPoint x: 369, startPoint y: 240, endPoint x: 459, endPoint y: 249, distance: 90.4
click at [459, 249] on div "Atividade não roteirizada 3445 - RONY DA SKIMEL Endereço: AV DESEMB. [PERSON_NA…" at bounding box center [292, 183] width 584 height 366
click at [194, 115] on img at bounding box center [192, 109] width 14 height 14
click at [493, 83] on span "×" at bounding box center [491, 87] width 5 height 9
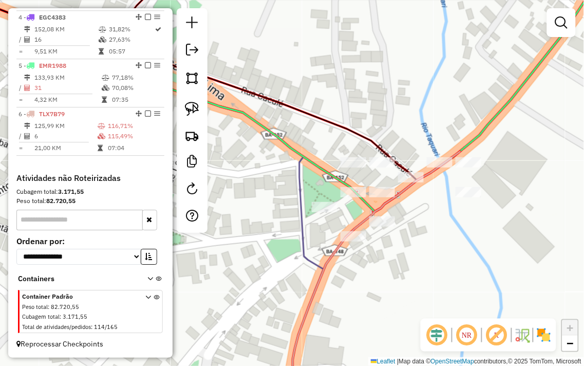
drag, startPoint x: 350, startPoint y: 124, endPoint x: 319, endPoint y: 108, distance: 34.9
click at [319, 108] on icon at bounding box center [200, 83] width 519 height 193
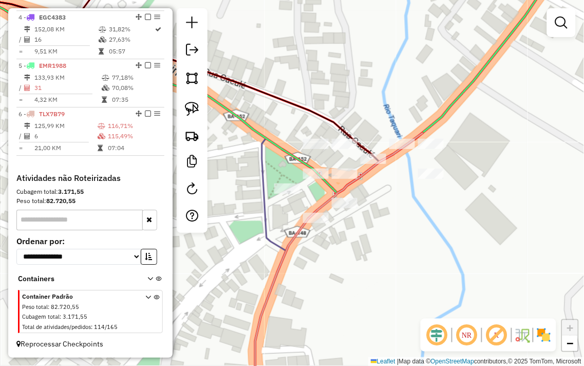
click at [197, 94] on div at bounding box center [192, 120] width 31 height 225
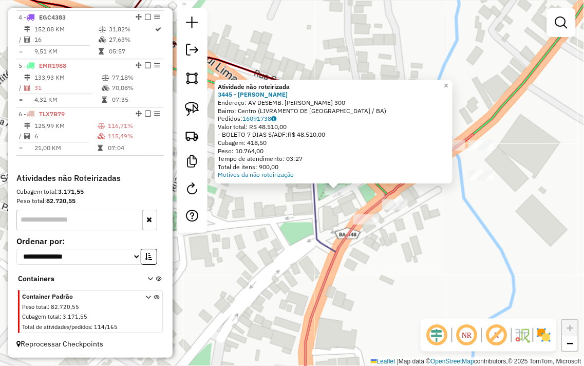
drag, startPoint x: 259, startPoint y: 272, endPoint x: 304, endPoint y: 280, distance: 45.8
click at [304, 280] on div "Atividade não roteirizada 3445 - RONY DA SKIMEL Endereço: AV DESEMB. [PERSON_NA…" at bounding box center [292, 183] width 584 height 366
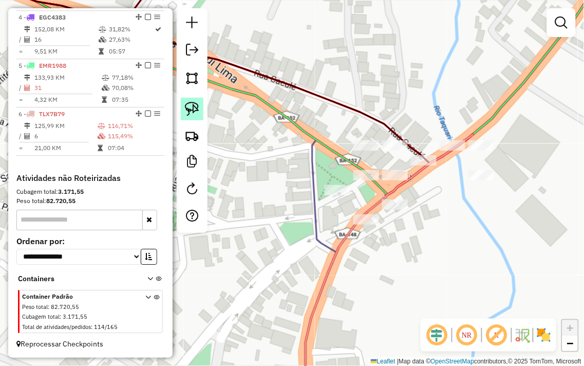
click at [198, 111] on img at bounding box center [192, 109] width 14 height 14
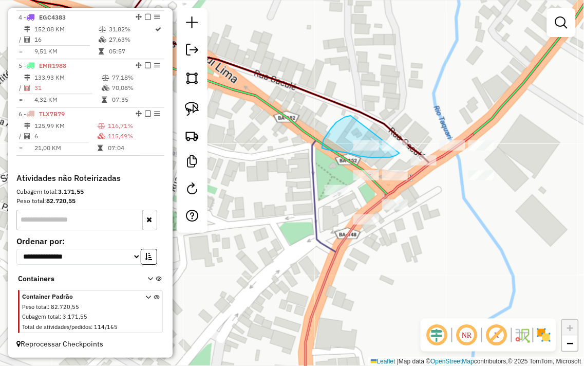
drag, startPoint x: 351, startPoint y: 116, endPoint x: 411, endPoint y: 140, distance: 65.0
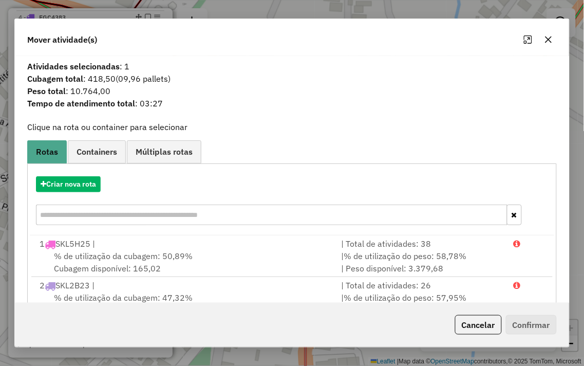
click at [545, 39] on icon "button" at bounding box center [549, 39] width 8 height 8
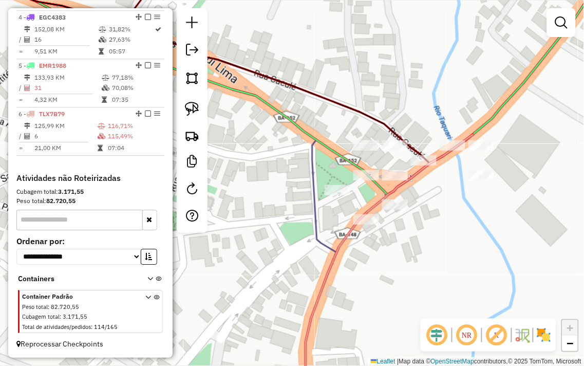
drag, startPoint x: 277, startPoint y: 205, endPoint x: 363, endPoint y: 181, distance: 90.0
click at [363, 181] on div "Janela de atendimento Grade de atendimento Capacidade Transportadoras Veículos …" at bounding box center [292, 183] width 584 height 366
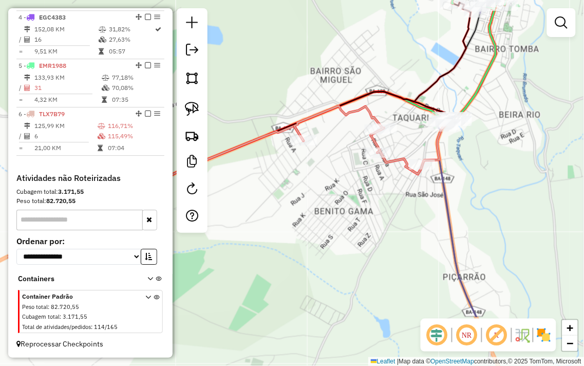
drag, startPoint x: 350, startPoint y: 158, endPoint x: 393, endPoint y: 108, distance: 66.0
click at [397, 103] on div "Janela de atendimento Grade de atendimento Capacidade Transportadoras Veículos …" at bounding box center [292, 183] width 584 height 366
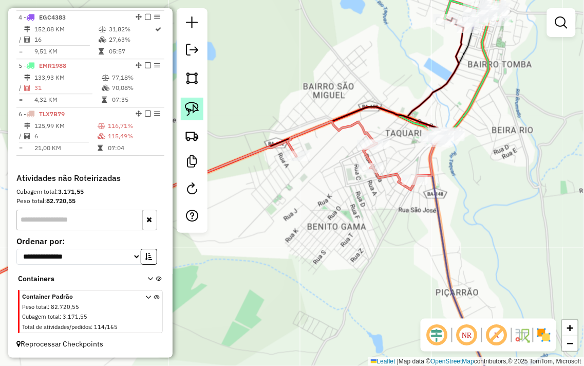
click at [197, 110] on img at bounding box center [192, 109] width 14 height 14
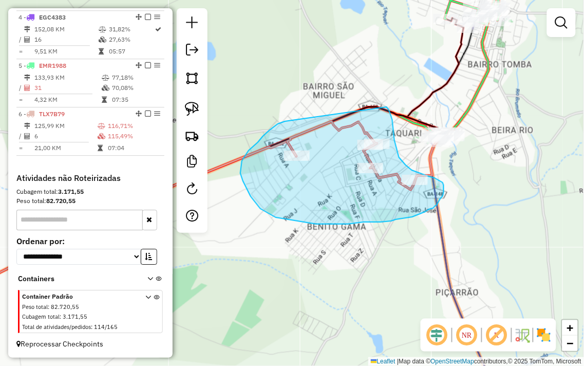
drag, startPoint x: 263, startPoint y: 136, endPoint x: 386, endPoint y: 106, distance: 126.4
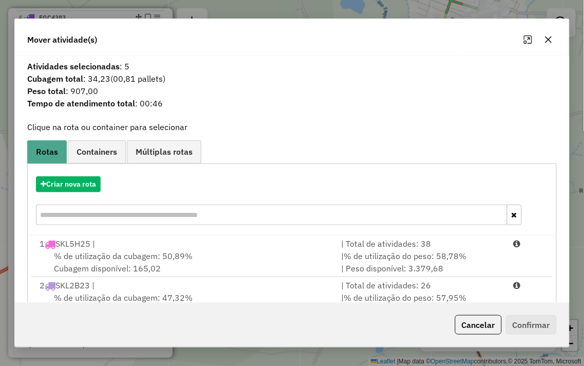
click at [547, 36] on icon "button" at bounding box center [549, 39] width 8 height 8
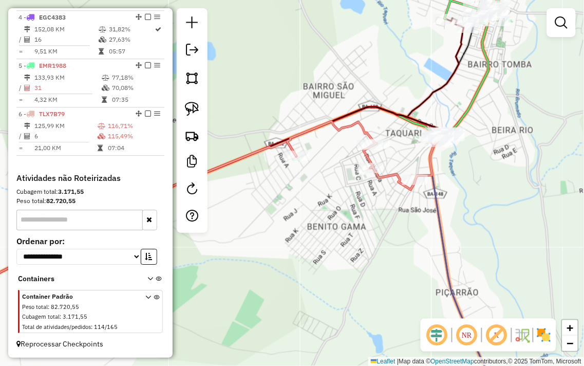
drag, startPoint x: 252, startPoint y: 97, endPoint x: 340, endPoint y: 95, distance: 87.9
click at [328, 98] on div "Janela de atendimento Grade de atendimento Capacidade Transportadoras Veículos …" at bounding box center [292, 183] width 584 height 366
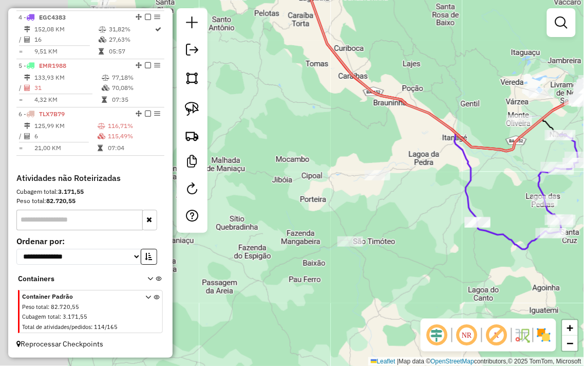
drag, startPoint x: 315, startPoint y: 108, endPoint x: 584, endPoint y: 127, distance: 269.5
click at [578, 127] on icon at bounding box center [438, 57] width 279 height 187
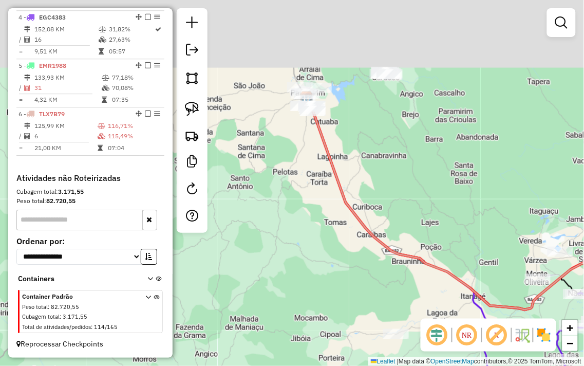
drag, startPoint x: 351, startPoint y: 145, endPoint x: 362, endPoint y: 332, distance: 186.9
click at [355, 349] on div "Janela de atendimento Grade de atendimento Capacidade Transportadoras Veículos …" at bounding box center [292, 183] width 584 height 366
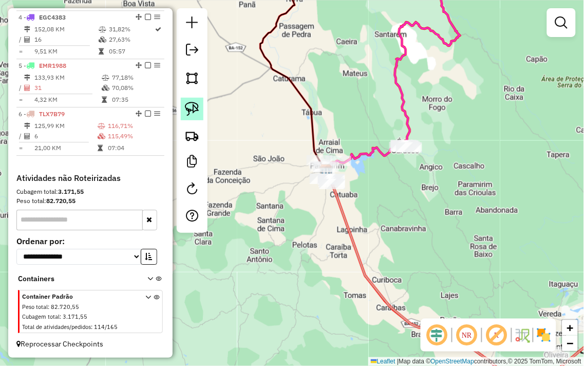
click at [181, 109] on link at bounding box center [192, 109] width 23 height 23
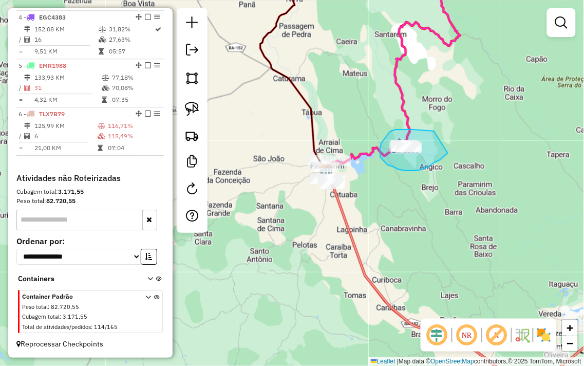
drag, startPoint x: 434, startPoint y: 131, endPoint x: 451, endPoint y: 150, distance: 25.5
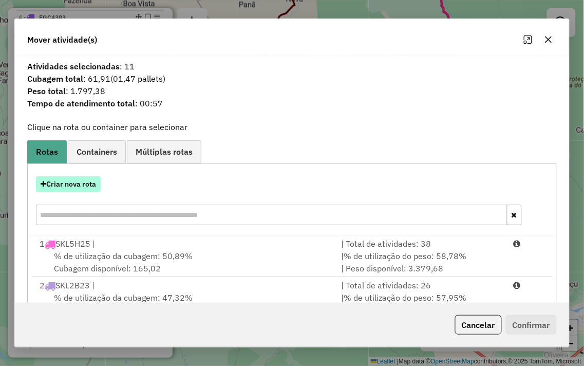
click at [60, 183] on button "Criar nova rota" at bounding box center [68, 184] width 65 height 16
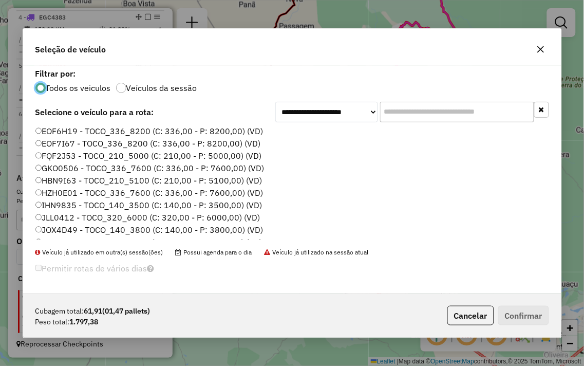
scroll to position [114, 0]
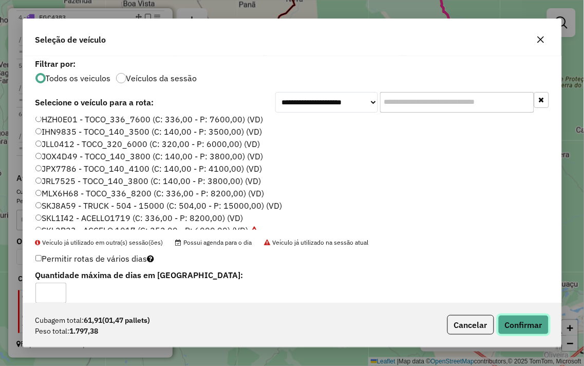
click at [532, 326] on button "Confirmar" at bounding box center [524, 325] width 51 height 20
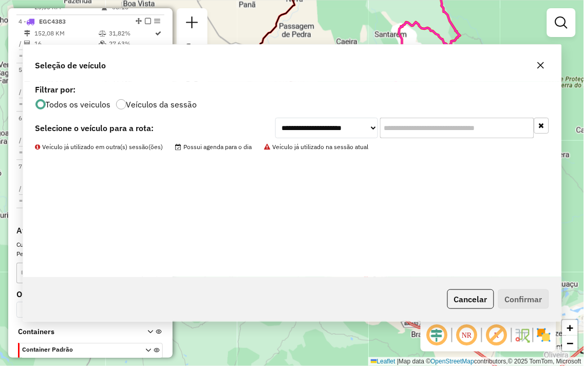
scroll to position [540, 0]
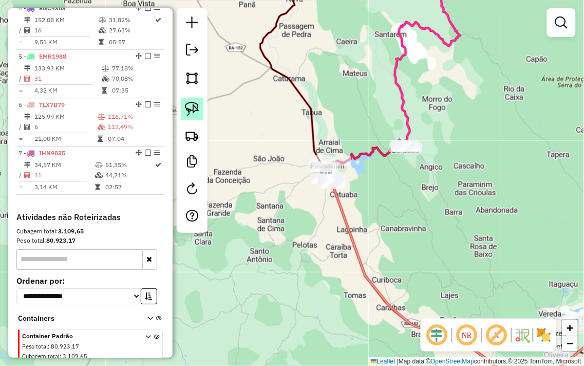
click at [193, 110] on img at bounding box center [192, 109] width 14 height 14
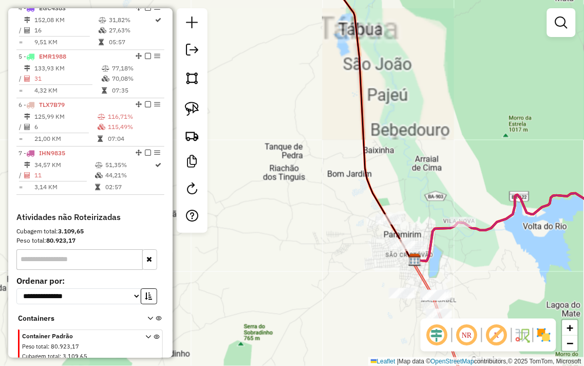
drag, startPoint x: 449, startPoint y: 191, endPoint x: 405, endPoint y: 65, distance: 133.3
click at [406, 65] on div "Janela de atendimento Grade de atendimento Capacidade Transportadoras Veículos …" at bounding box center [292, 183] width 584 height 366
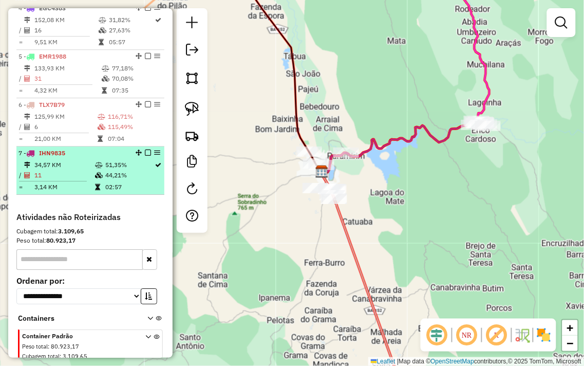
select select "**********"
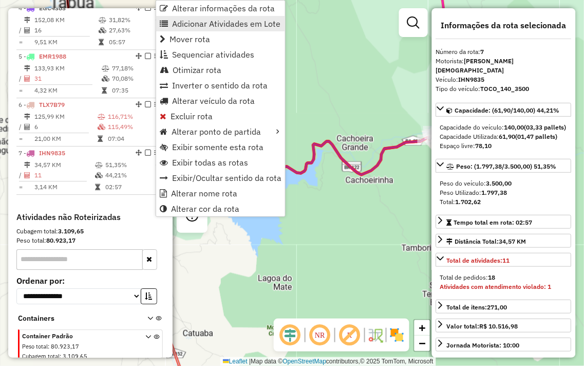
click at [223, 16] on link "Adicionar Atividades em Lote" at bounding box center [220, 23] width 129 height 15
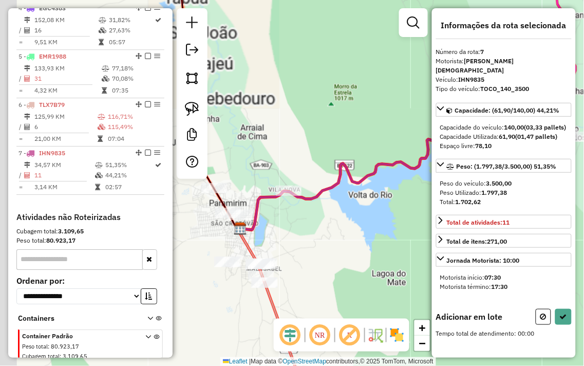
drag, startPoint x: 224, startPoint y: 121, endPoint x: 486, endPoint y: 86, distance: 264.5
click at [486, 86] on hb-router-mapa "Informações da Sessão 980663 - [DATE] Criação: [DATE] 14:02 Depósito: JMBBEER -…" at bounding box center [292, 183] width 584 height 366
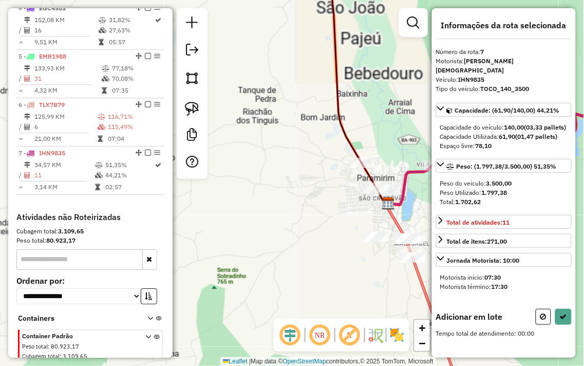
drag, startPoint x: 443, startPoint y: 124, endPoint x: 386, endPoint y: 118, distance: 56.9
click at [386, 118] on hb-router-mapa "Informações da Sessão 980663 - [DATE] Criação: [DATE] 14:02 Depósito: JMBBEER -…" at bounding box center [292, 183] width 584 height 366
click at [386, 117] on div "Janela de atendimento Grade de atendimento Capacidade Transportadoras Veículos …" at bounding box center [292, 183] width 584 height 366
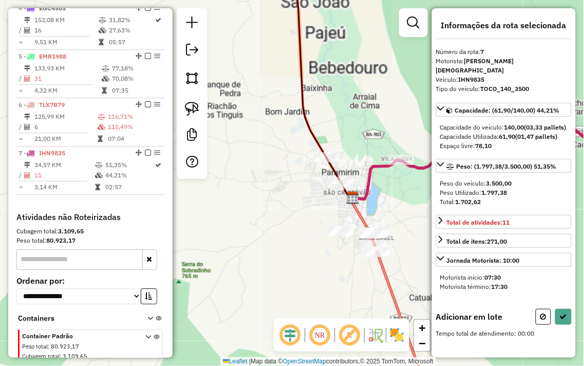
drag, startPoint x: 374, startPoint y: 116, endPoint x: 316, endPoint y: 105, distance: 59.2
click at [321, 105] on div "Janela de atendimento Grade de atendimento Capacidade Transportadoras Veículos …" at bounding box center [292, 183] width 584 height 366
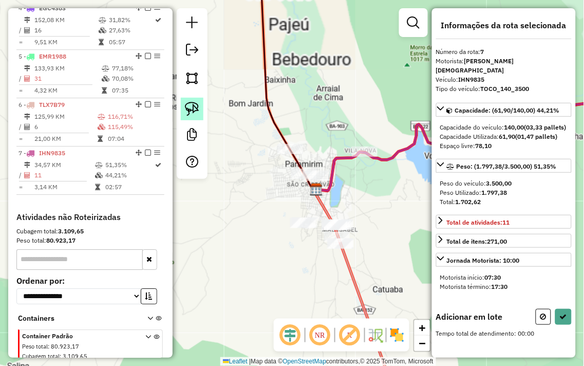
click at [189, 106] on img at bounding box center [192, 109] width 14 height 14
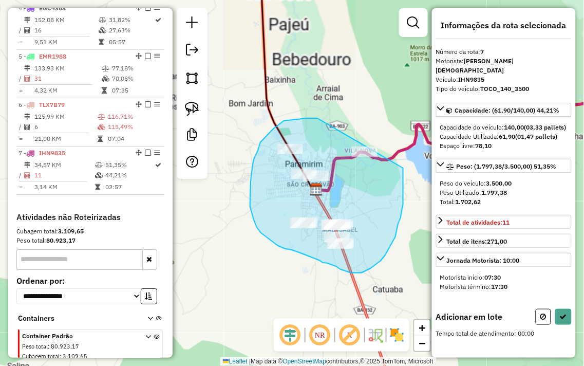
drag, startPoint x: 307, startPoint y: 118, endPoint x: 402, endPoint y: 156, distance: 101.9
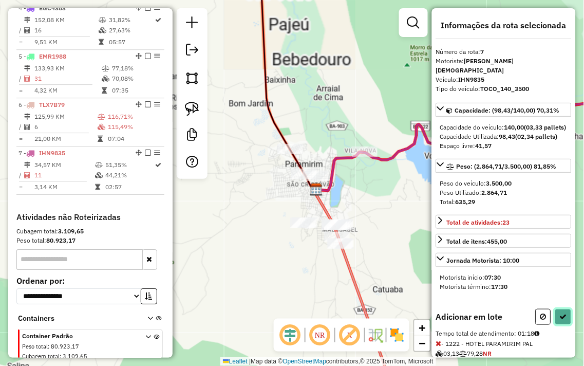
click at [557, 321] on button at bounding box center [564, 317] width 16 height 16
select select "**********"
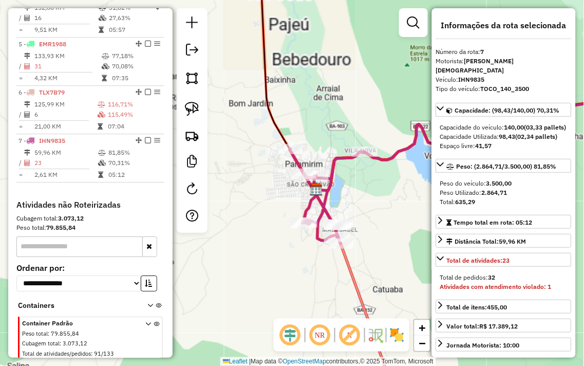
scroll to position [576, 0]
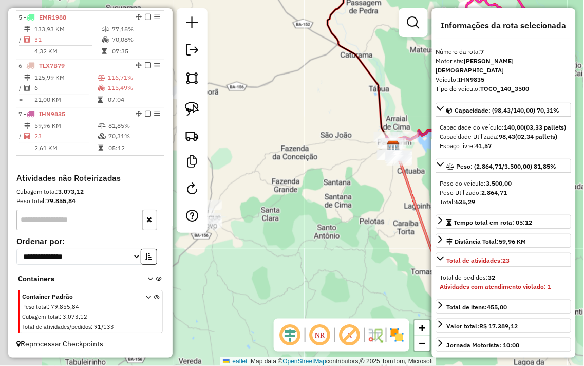
drag, startPoint x: 254, startPoint y: 201, endPoint x: 268, endPoint y: 68, distance: 133.9
click at [269, 69] on div "Janela de atendimento Grade de atendimento Capacidade Transportadoras Veículos …" at bounding box center [292, 183] width 584 height 366
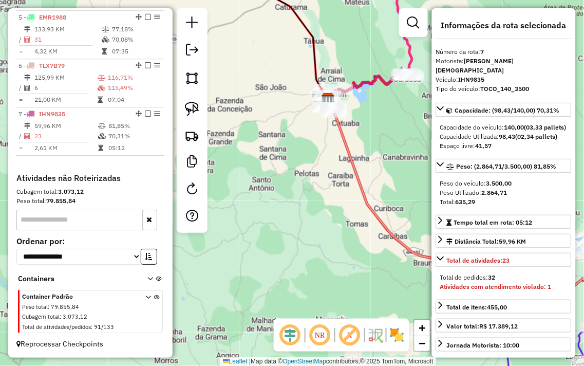
drag, startPoint x: 301, startPoint y: 214, endPoint x: 253, endPoint y: 67, distance: 154.6
click at [253, 67] on div "Janela de atendimento Grade de atendimento Capacidade Transportadoras Veículos …" at bounding box center [292, 183] width 584 height 366
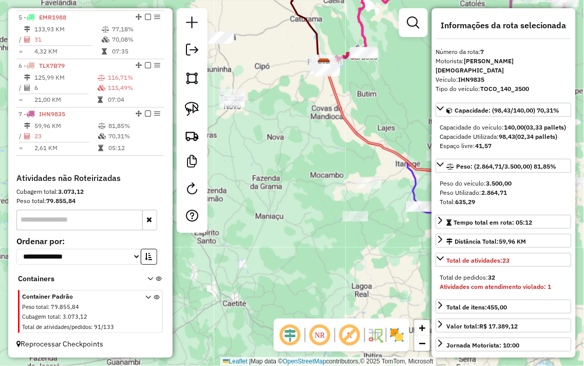
drag, startPoint x: 302, startPoint y: 98, endPoint x: 427, endPoint y: 108, distance: 125.3
click at [427, 108] on div "Janela de atendimento Grade de atendimento Capacidade Transportadoras Veículos …" at bounding box center [292, 183] width 584 height 366
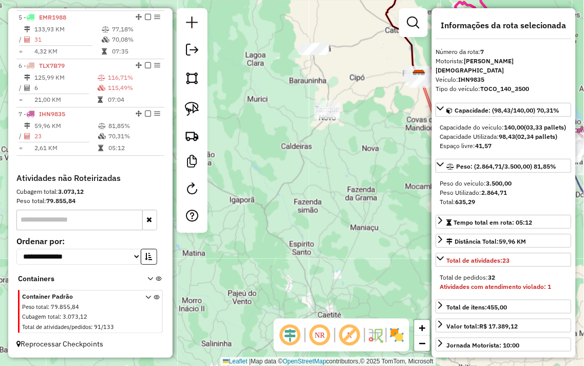
drag, startPoint x: 363, startPoint y: 126, endPoint x: 358, endPoint y: 186, distance: 59.8
click at [358, 186] on div "Janela de atendimento Grade de atendimento Capacidade Transportadoras Veículos …" at bounding box center [292, 183] width 584 height 366
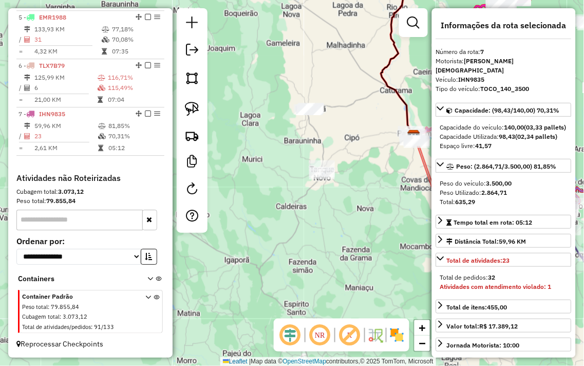
drag, startPoint x: 196, startPoint y: 109, endPoint x: 323, endPoint y: 90, distance: 128.4
click at [197, 109] on img at bounding box center [192, 109] width 14 height 14
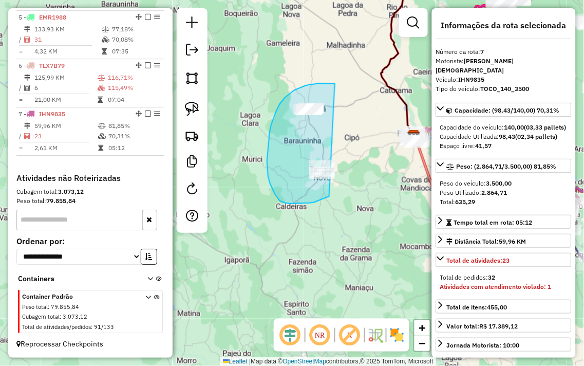
drag, startPoint x: 334, startPoint y: 83, endPoint x: 355, endPoint y: 171, distance: 90.4
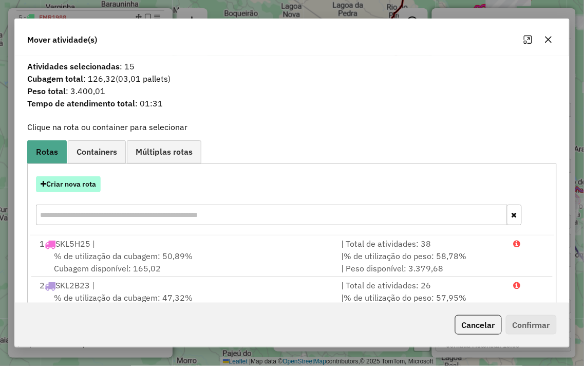
click at [80, 180] on button "Criar nova rota" at bounding box center [68, 184] width 65 height 16
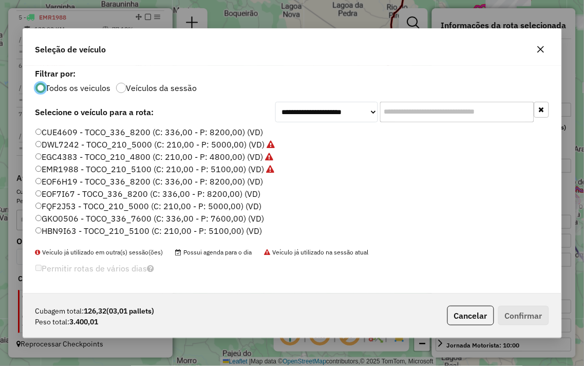
scroll to position [6, 3]
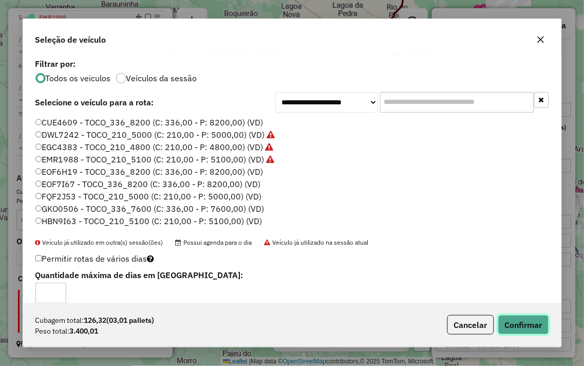
click at [528, 326] on button "Confirmar" at bounding box center [524, 325] width 51 height 20
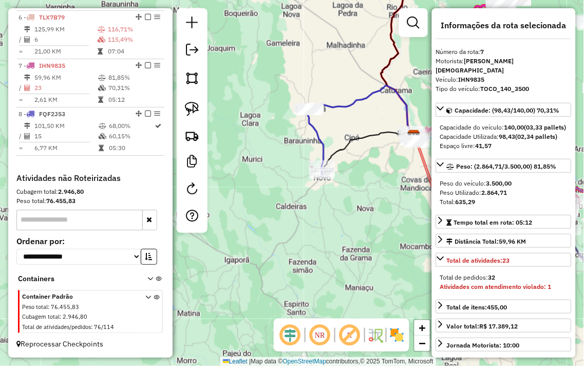
scroll to position [624, 0]
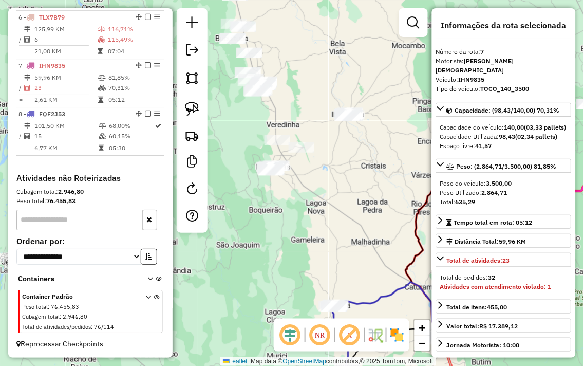
drag, startPoint x: 308, startPoint y: 55, endPoint x: 340, endPoint y: 251, distance: 198.3
click at [340, 252] on div "Janela de atendimento Grade de atendimento Capacidade Transportadoras Veículos …" at bounding box center [292, 183] width 584 height 366
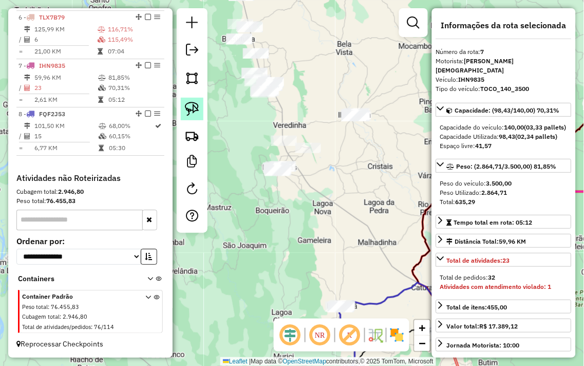
click at [190, 103] on img at bounding box center [192, 109] width 14 height 14
drag, startPoint x: 370, startPoint y: 100, endPoint x: 381, endPoint y: 106, distance: 13.1
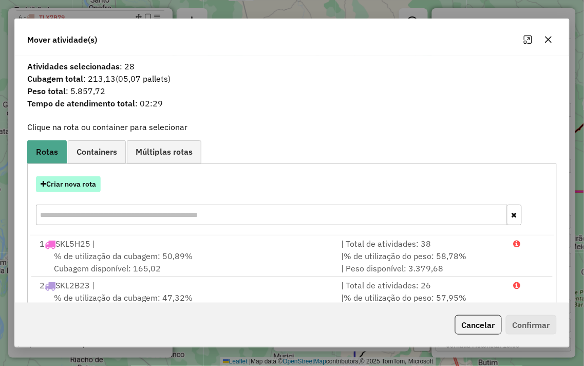
click at [50, 184] on button "Criar nova rota" at bounding box center [68, 184] width 65 height 16
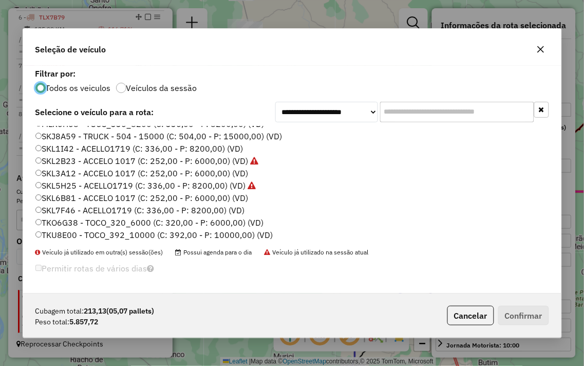
scroll to position [208, 0]
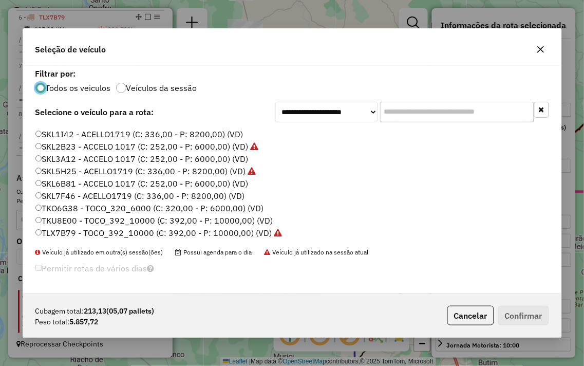
click at [33, 182] on div "CUE4609 - TOCO_336_8200 (C: 336,00 - P: 8200,00) (VD) DWL7242 - TOCO_210_5000 (…" at bounding box center [292, 186] width 526 height 121
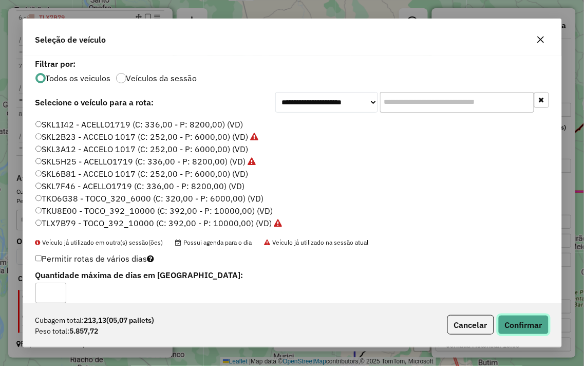
click at [540, 330] on button "Confirmar" at bounding box center [524, 325] width 51 height 20
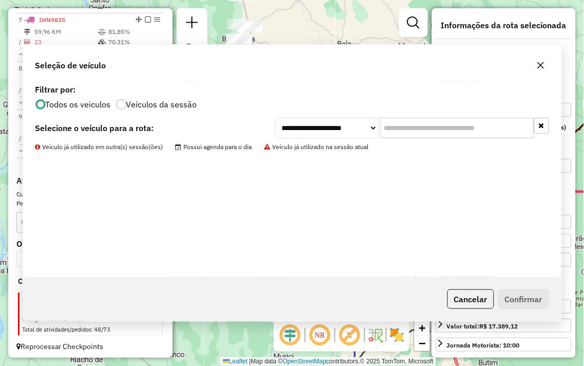
scroll to position [672, 0]
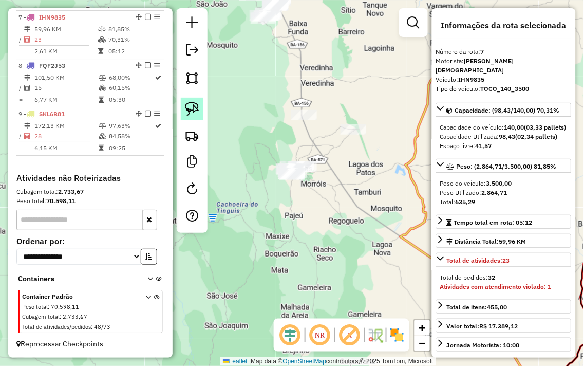
click at [191, 109] on img at bounding box center [192, 109] width 14 height 14
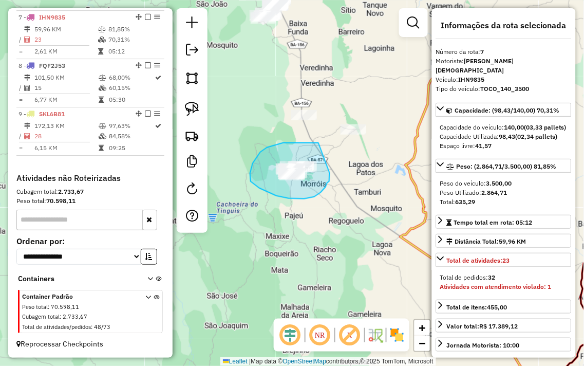
drag, startPoint x: 319, startPoint y: 143, endPoint x: 330, endPoint y: 173, distance: 32.4
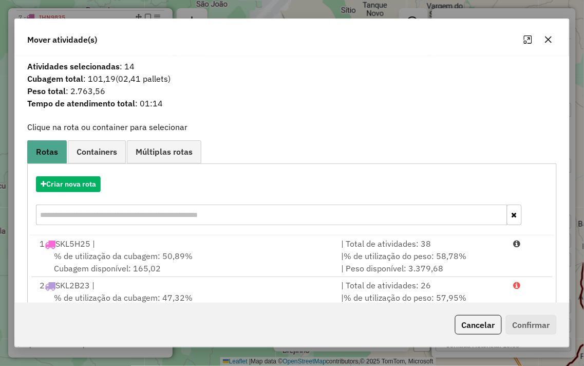
click at [546, 35] on icon "button" at bounding box center [549, 39] width 8 height 8
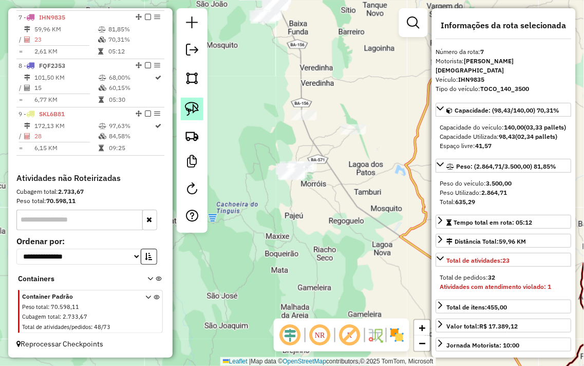
click at [192, 113] on img at bounding box center [192, 109] width 14 height 14
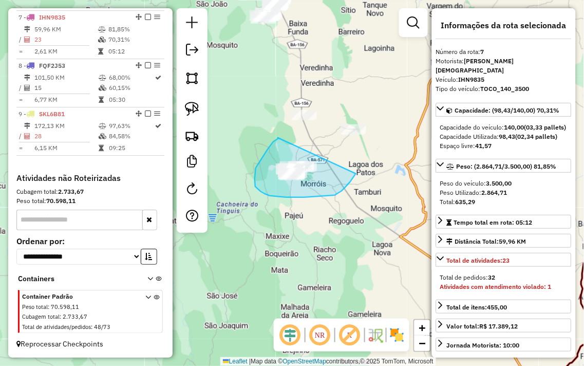
drag, startPoint x: 278, startPoint y: 139, endPoint x: 358, endPoint y: 168, distance: 84.7
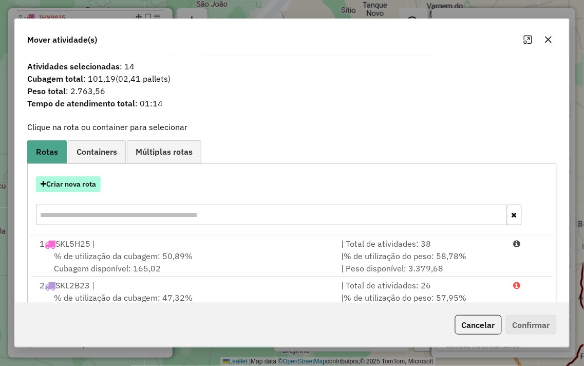
click at [63, 185] on button "Criar nova rota" at bounding box center [68, 184] width 65 height 16
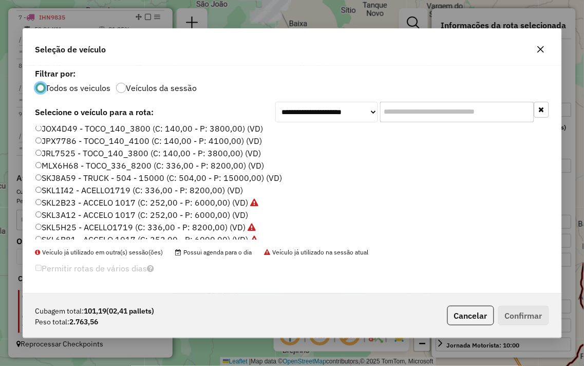
scroll to position [171, 0]
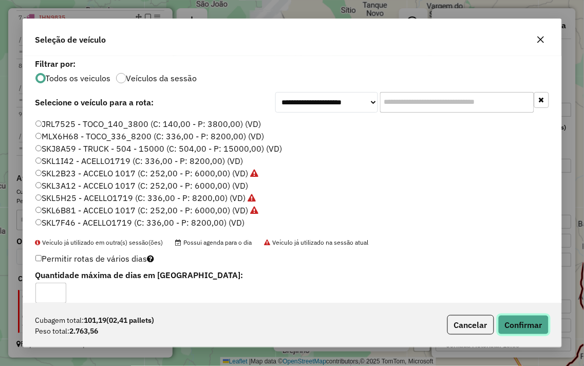
click at [526, 322] on button "Confirmar" at bounding box center [524, 325] width 51 height 20
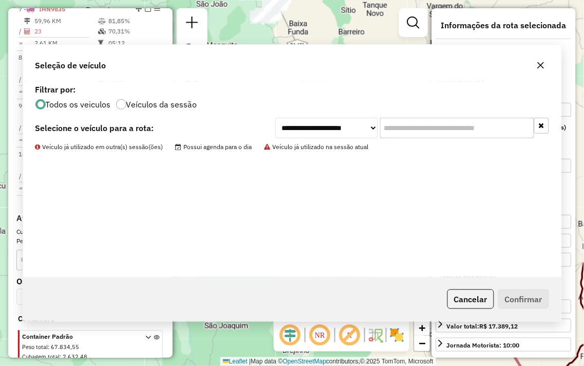
scroll to position [674, 0]
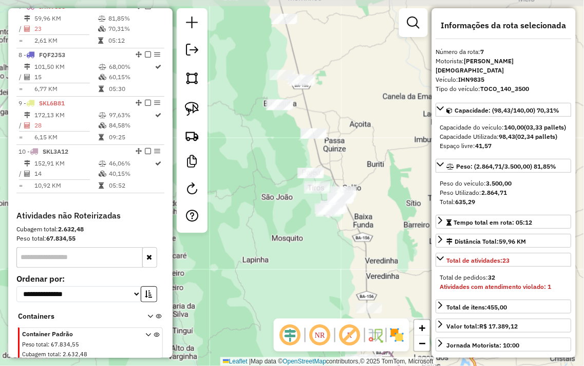
drag, startPoint x: 248, startPoint y: 126, endPoint x: 308, endPoint y: 271, distance: 157.4
click at [308, 271] on div "Janela de atendimento Grade de atendimento Capacidade Transportadoras Veículos …" at bounding box center [292, 183] width 584 height 366
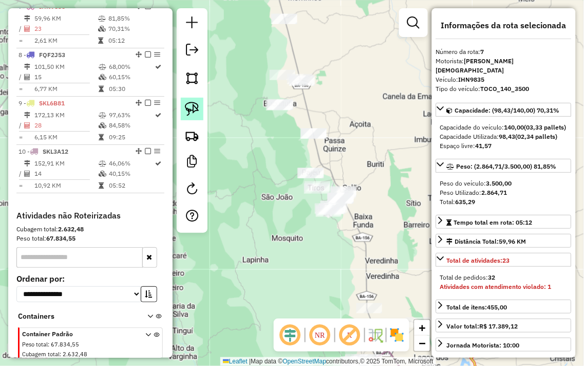
click at [195, 114] on img at bounding box center [192, 109] width 14 height 14
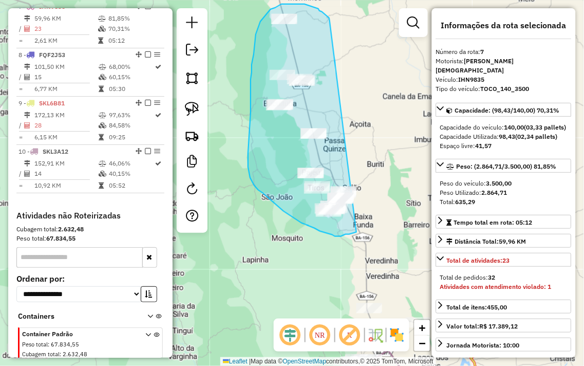
drag, startPoint x: 330, startPoint y: 21, endPoint x: 381, endPoint y: 205, distance: 190.6
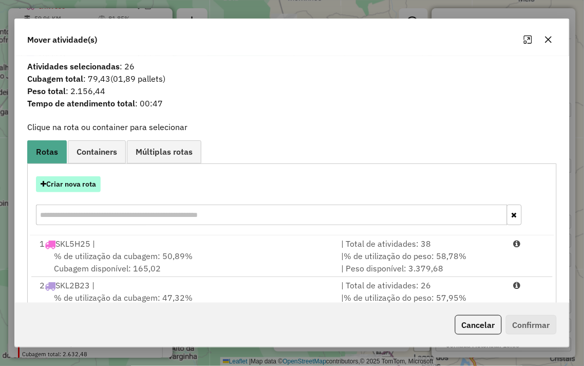
click at [87, 182] on button "Criar nova rota" at bounding box center [68, 184] width 65 height 16
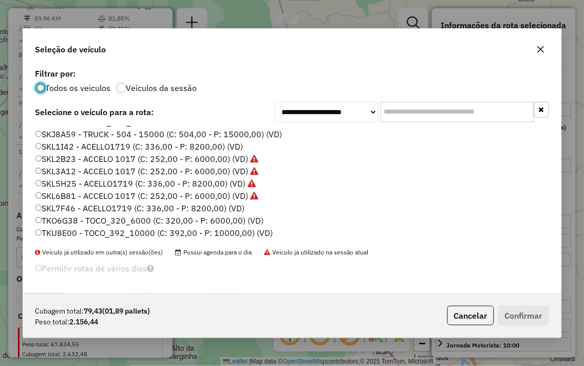
scroll to position [208, 0]
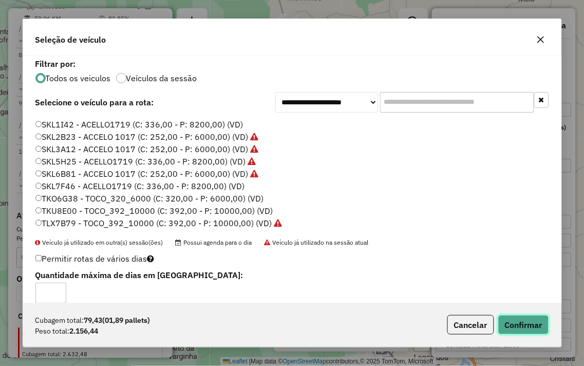
click at [526, 324] on button "Confirmar" at bounding box center [524, 325] width 51 height 20
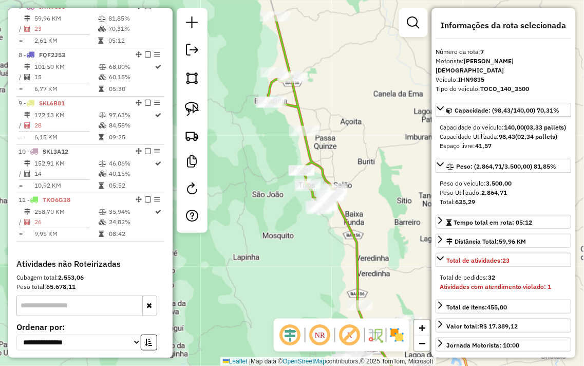
drag, startPoint x: 362, startPoint y: 163, endPoint x: 353, endPoint y: 161, distance: 9.6
click at [353, 161] on div "Janela de atendimento Grade de atendimento Capacidade Transportadoras Veículos …" at bounding box center [292, 183] width 584 height 366
drag, startPoint x: 386, startPoint y: 223, endPoint x: 379, endPoint y: 214, distance: 11.7
click at [380, 214] on div "Janela de atendimento Grade de atendimento Capacidade Transportadoras Veículos …" at bounding box center [292, 183] width 584 height 366
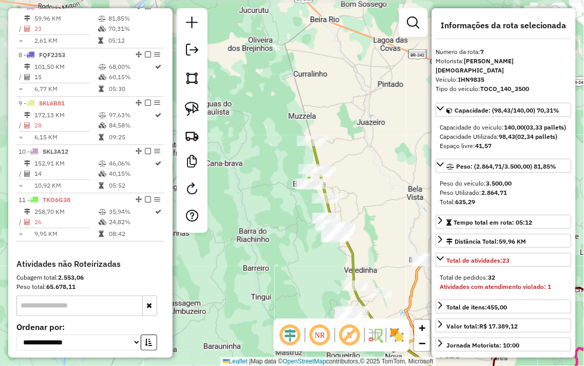
click at [379, 202] on div "Janela de atendimento Grade de atendimento Capacidade Transportadoras Veículos …" at bounding box center [292, 183] width 584 height 366
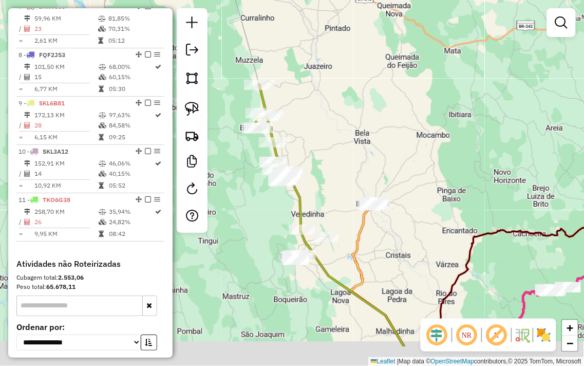
drag, startPoint x: 388, startPoint y: 230, endPoint x: 299, endPoint y: 108, distance: 150.8
click at [296, 103] on div "Janela de atendimento Grade de atendimento Capacidade Transportadoras Veículos …" at bounding box center [292, 183] width 584 height 366
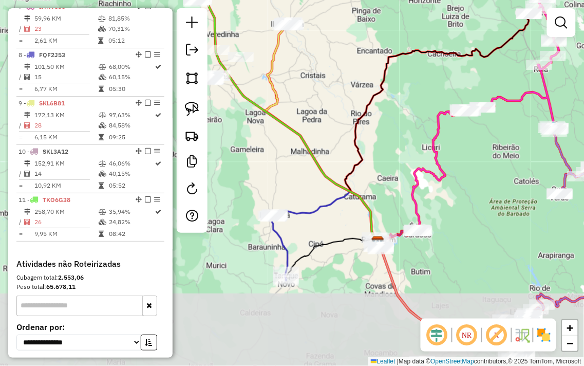
drag, startPoint x: 355, startPoint y: 196, endPoint x: 367, endPoint y: 1, distance: 195.2
click at [363, 4] on div "Janela de atendimento Grade de atendimento Capacidade Transportadoras Veículos …" at bounding box center [292, 183] width 584 height 366
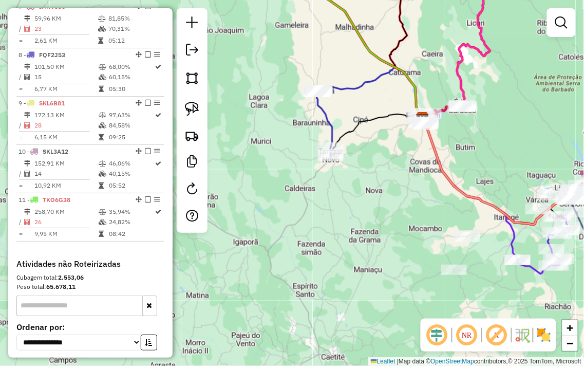
drag, startPoint x: 292, startPoint y: 196, endPoint x: 286, endPoint y: 199, distance: 6.9
click at [286, 199] on div "Janela de atendimento Grade de atendimento Capacidade Transportadoras Veículos …" at bounding box center [292, 183] width 584 height 366
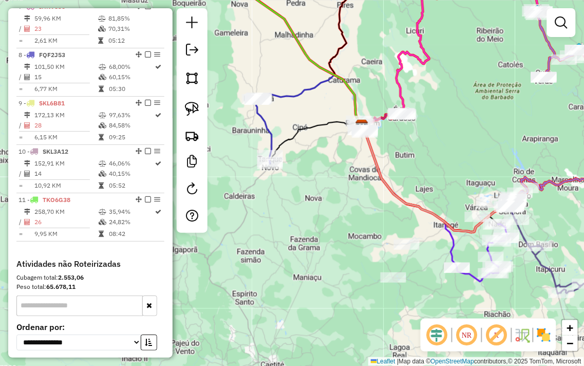
drag, startPoint x: 363, startPoint y: 197, endPoint x: 261, endPoint y: 214, distance: 103.7
click at [261, 214] on div "Janela de atendimento Grade de atendimento Capacidade Transportadoras Veículos …" at bounding box center [292, 183] width 584 height 366
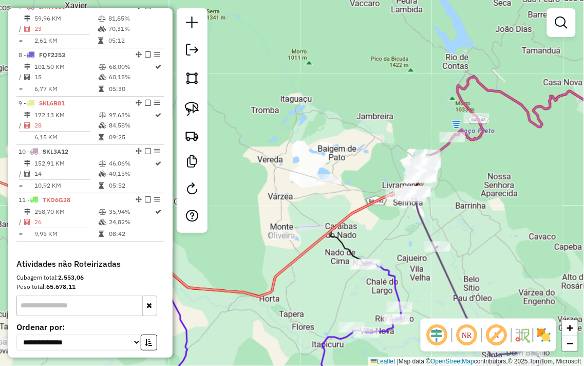
drag, startPoint x: 317, startPoint y: 203, endPoint x: 331, endPoint y: 181, distance: 25.0
click at [330, 184] on div "Janela de atendimento Grade de atendimento Capacidade Transportadoras Veículos …" at bounding box center [292, 183] width 584 height 366
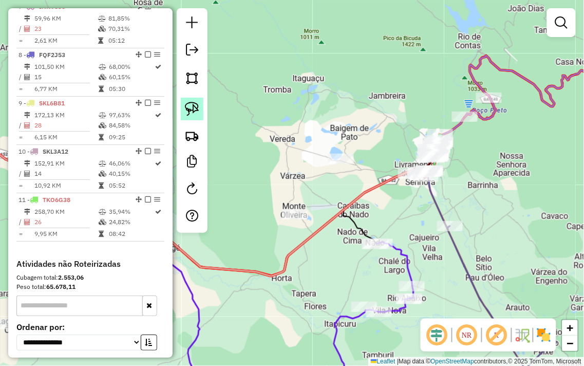
click at [195, 114] on img at bounding box center [192, 109] width 14 height 14
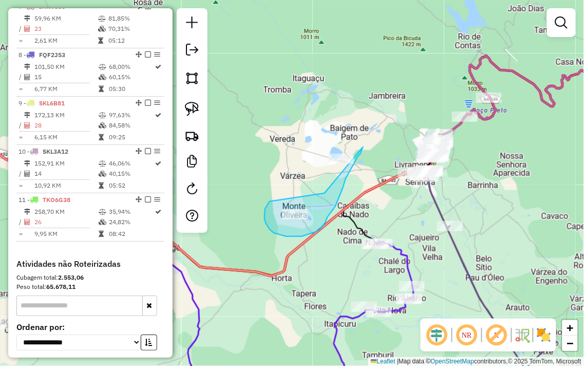
drag, startPoint x: 325, startPoint y: 193, endPoint x: 320, endPoint y: 124, distance: 69.6
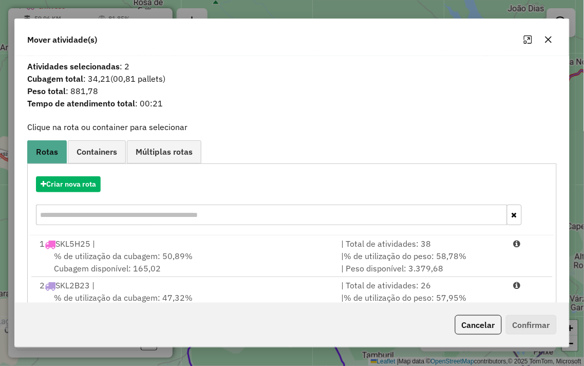
click at [60, 174] on div "Criar nova rota" at bounding box center [292, 202] width 524 height 67
click at [59, 180] on button "Criar nova rota" at bounding box center [68, 184] width 65 height 16
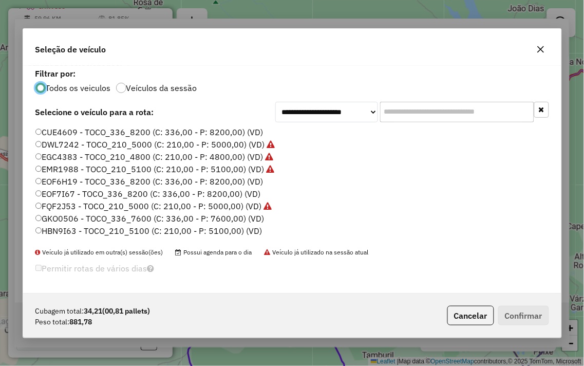
scroll to position [6, 3]
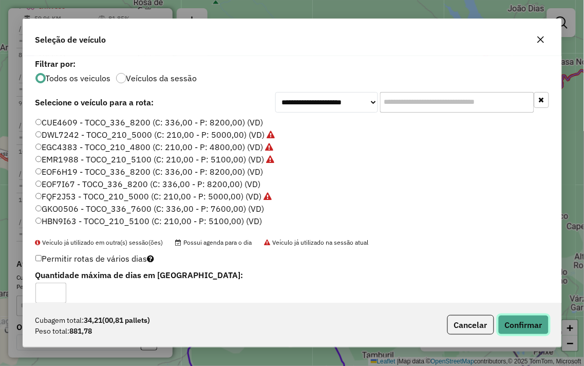
click at [528, 320] on button "Confirmar" at bounding box center [524, 325] width 51 height 20
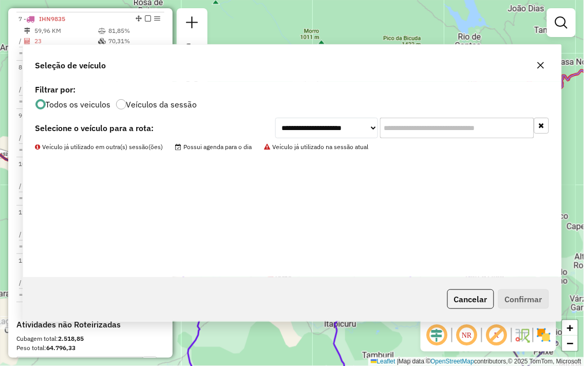
scroll to position [687, 0]
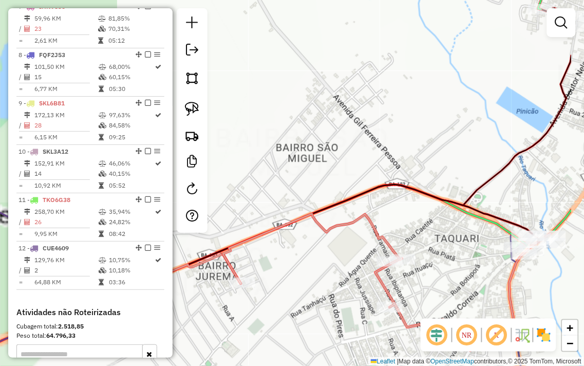
drag, startPoint x: 481, startPoint y: 168, endPoint x: 394, endPoint y: 136, distance: 92.0
click at [399, 140] on div "Janela de atendimento Grade de atendimento Capacidade Transportadoras Veículos …" at bounding box center [292, 183] width 584 height 366
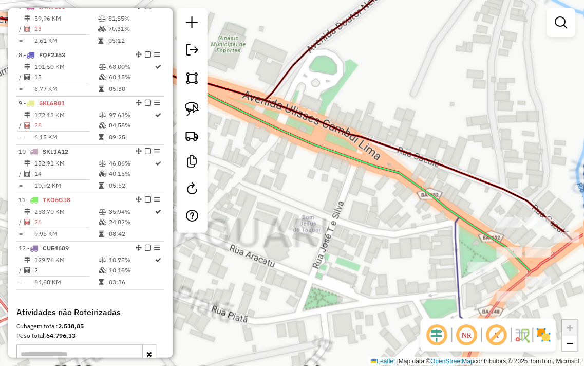
drag, startPoint x: 520, startPoint y: 167, endPoint x: 429, endPoint y: 131, distance: 98.5
click at [432, 131] on div "Janela de atendimento Grade de atendimento Capacidade Transportadoras Veículos …" at bounding box center [292, 183] width 584 height 366
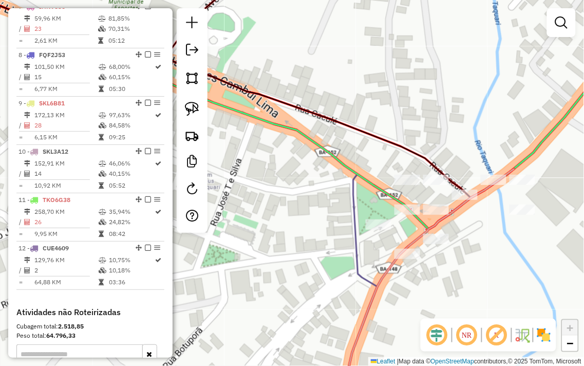
drag, startPoint x: 150, startPoint y: 254, endPoint x: 178, endPoint y: 278, distance: 36.5
click at [197, 277] on div "Janela de atendimento Grade de atendimento Capacidade Transportadoras Veículos …" at bounding box center [292, 183] width 584 height 366
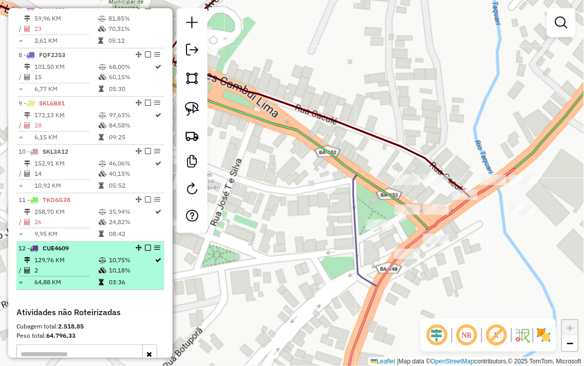
select select "**********"
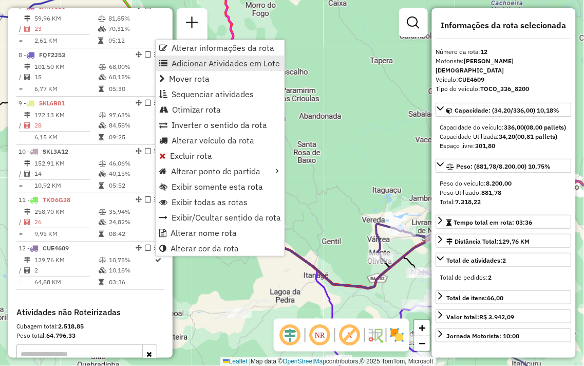
click at [214, 63] on span "Adicionar Atividades em Lote" at bounding box center [226, 63] width 108 height 8
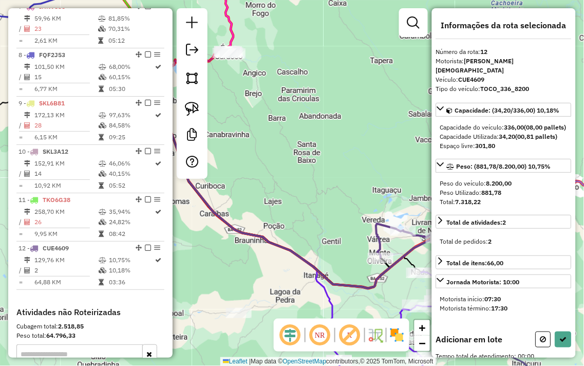
drag, startPoint x: 316, startPoint y: 151, endPoint x: 263, endPoint y: 155, distance: 53.6
click at [264, 150] on div "Janela de atendimento Grade de atendimento Capacidade Transportadoras Veículos …" at bounding box center [292, 183] width 584 height 366
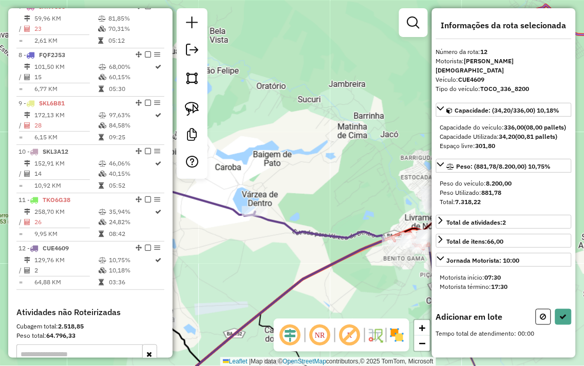
drag, startPoint x: 348, startPoint y: 195, endPoint x: 260, endPoint y: 176, distance: 90.4
click at [267, 175] on div "Janela de atendimento Grade de atendimento Capacidade Transportadoras Veículos …" at bounding box center [292, 183] width 584 height 366
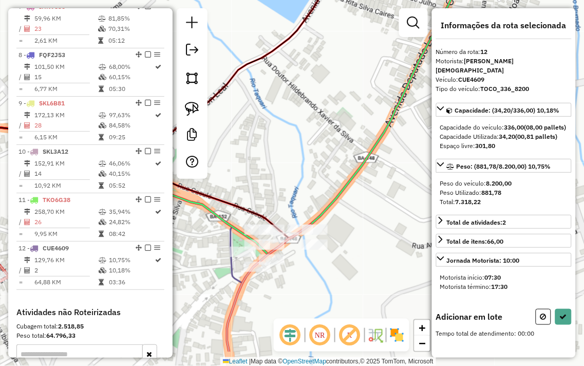
drag, startPoint x: 304, startPoint y: 224, endPoint x: 281, endPoint y: 155, distance: 72.5
click at [281, 157] on div "Janela de atendimento Grade de atendimento Capacidade Transportadoras Veículos …" at bounding box center [292, 183] width 584 height 366
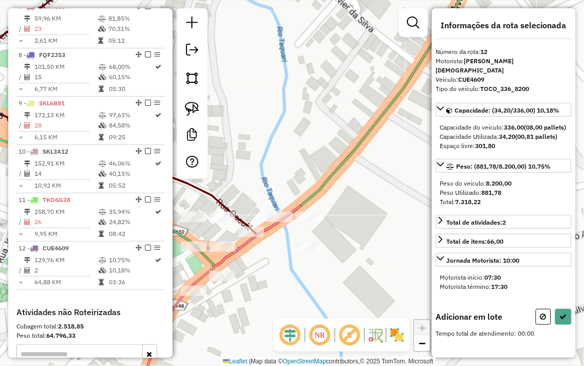
drag, startPoint x: 305, startPoint y: 181, endPoint x: 288, endPoint y: 123, distance: 60.4
click at [288, 123] on div "Janela de atendimento Grade de atendimento Capacidade Transportadoras Veículos …" at bounding box center [292, 183] width 584 height 366
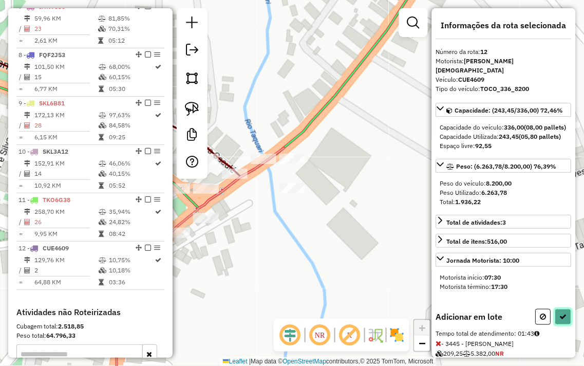
click at [560, 325] on button at bounding box center [564, 317] width 16 height 16
select select "**********"
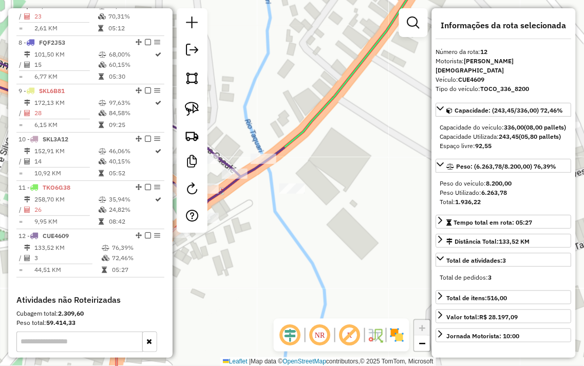
scroll to position [817, 0]
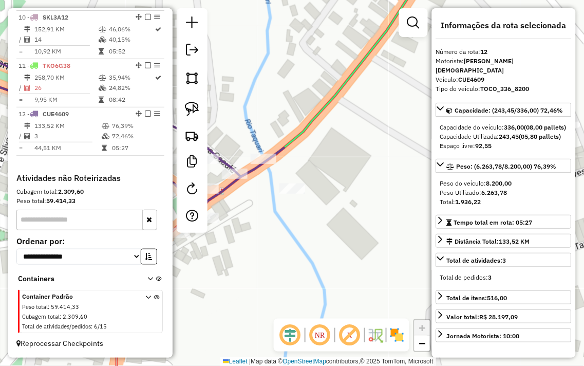
drag, startPoint x: 275, startPoint y: 104, endPoint x: 459, endPoint y: 66, distance: 187.4
click at [458, 66] on hb-router-mapa "Informações da Sessão 980663 - [DATE] Criação: [DATE] 14:02 Depósito: JMBBEER -…" at bounding box center [292, 183] width 584 height 366
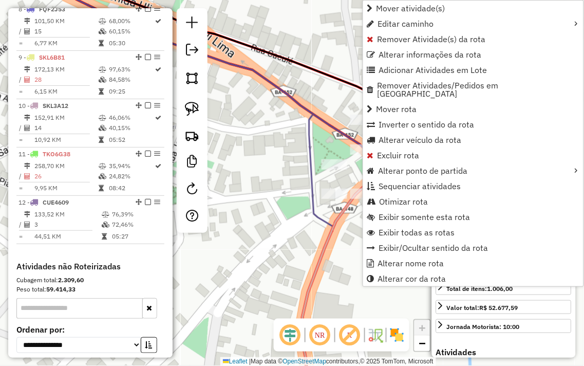
scroll to position [626, 0]
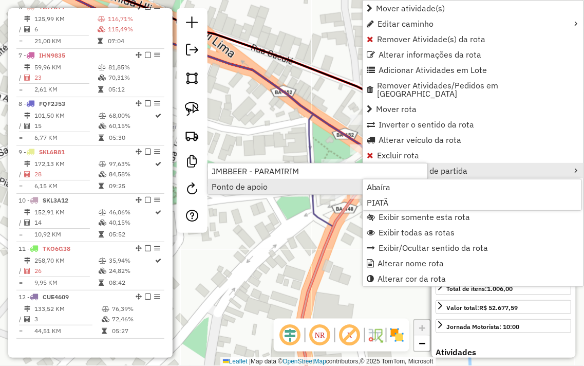
click at [306, 39] on div "Janela de atendimento Grade de atendimento Capacidade Transportadoras Veículos …" at bounding box center [292, 183] width 584 height 366
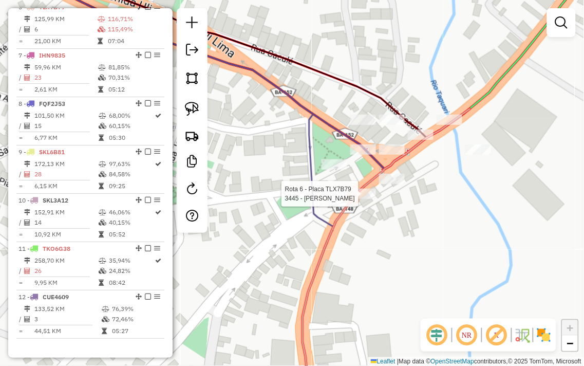
select select "**********"
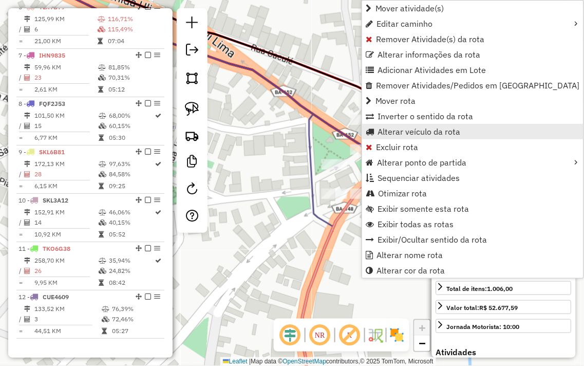
click at [402, 131] on span "Alterar veículo da rota" at bounding box center [419, 131] width 83 height 8
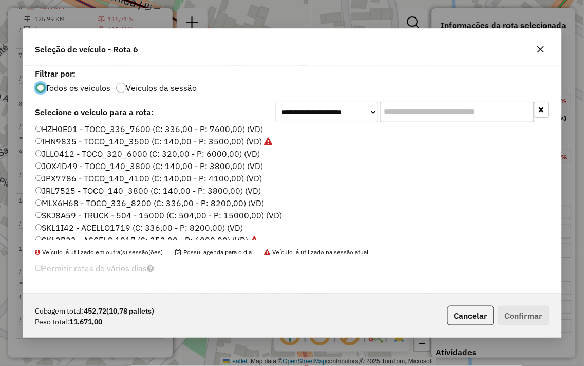
scroll to position [171, 0]
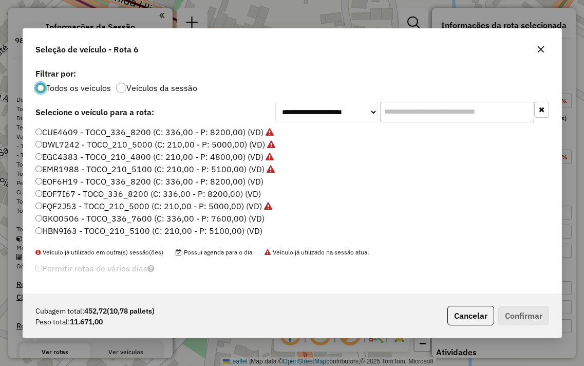
select select "**********"
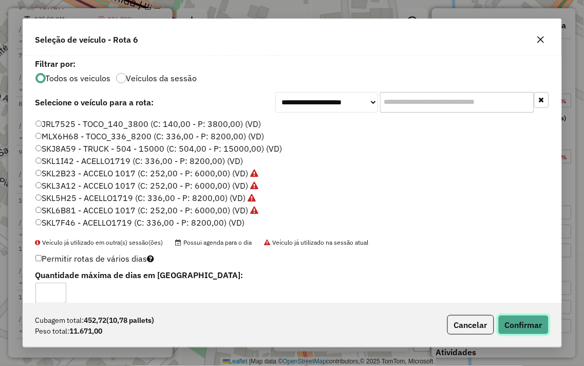
click at [542, 327] on button "Confirmar" at bounding box center [524, 325] width 51 height 20
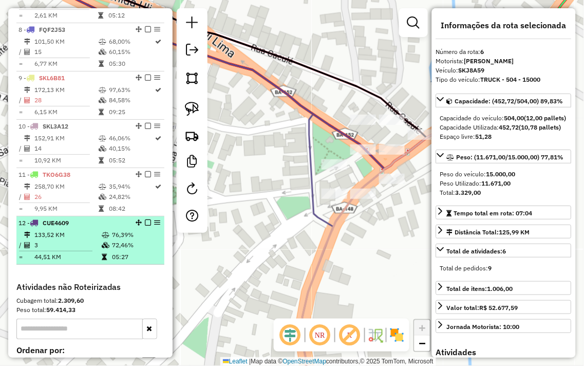
scroll to position [683, 0]
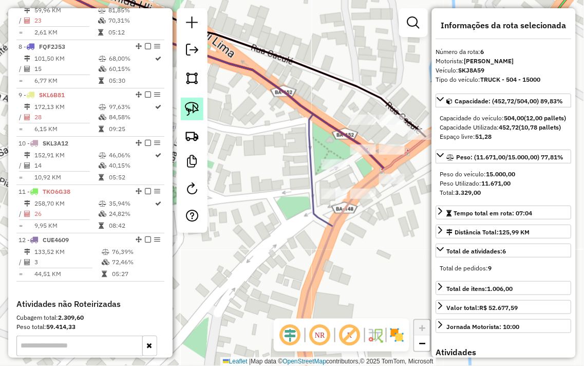
click at [194, 111] on img at bounding box center [192, 109] width 14 height 14
drag, startPoint x: 355, startPoint y: 98, endPoint x: 373, endPoint y: 106, distance: 19.6
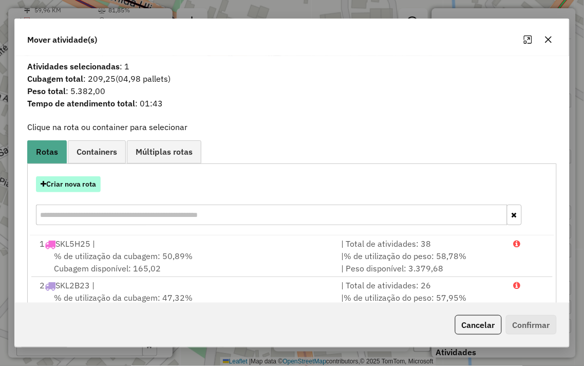
click at [77, 185] on button "Criar nova rota" at bounding box center [68, 184] width 65 height 16
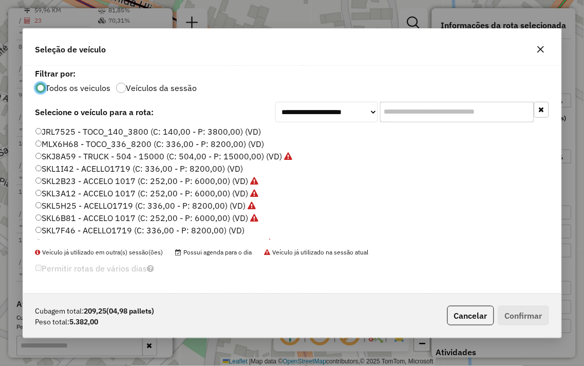
scroll to position [208, 0]
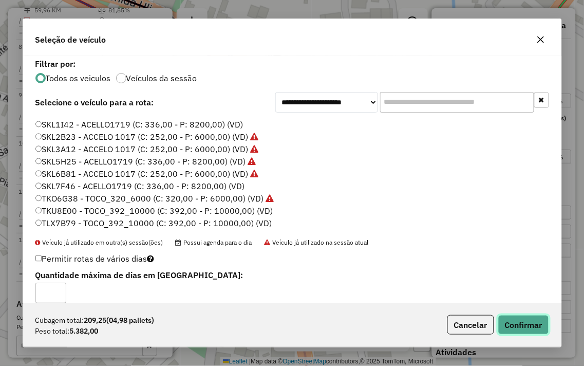
click at [522, 320] on button "Confirmar" at bounding box center [524, 325] width 51 height 20
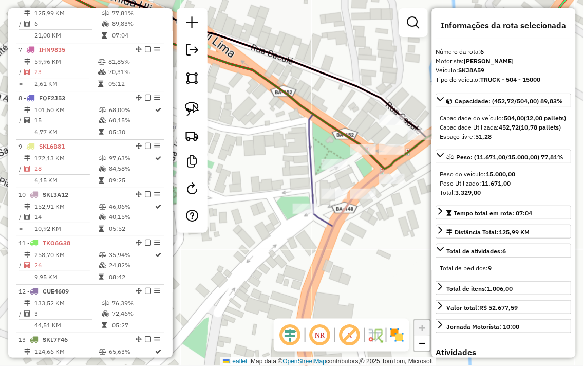
scroll to position [626, 0]
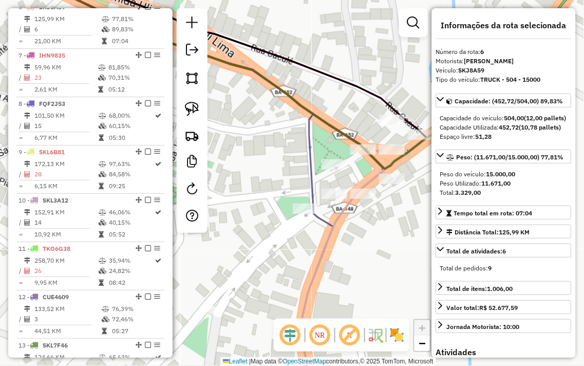
drag, startPoint x: 316, startPoint y: 121, endPoint x: 280, endPoint y: 144, distance: 42.9
click at [280, 144] on icon at bounding box center [236, 67] width 469 height 206
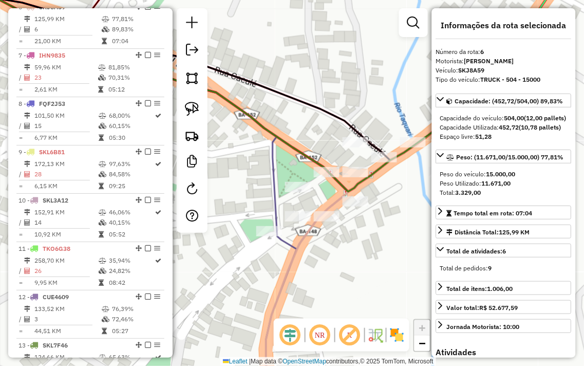
drag, startPoint x: 297, startPoint y: 110, endPoint x: 297, endPoint y: 116, distance: 6.2
click at [297, 116] on div "Janela de atendimento Grade de atendimento Capacidade Transportadoras Veículos …" at bounding box center [292, 183] width 584 height 366
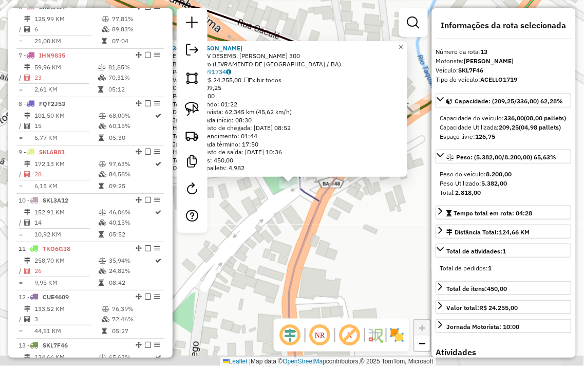
scroll to position [865, 0]
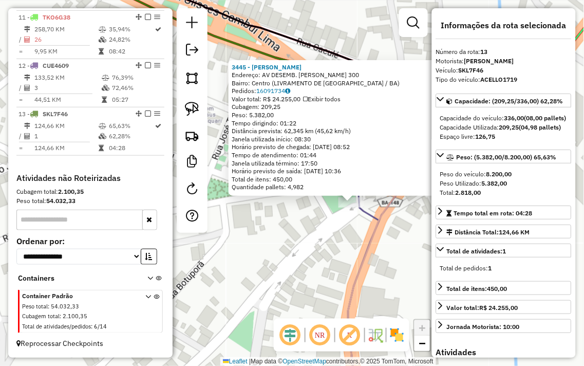
drag, startPoint x: 250, startPoint y: 250, endPoint x: 309, endPoint y: 269, distance: 62.1
click at [309, 269] on div "3445 - RONY DA SKIMEL Endereço: AV DESEMB. JOSE SOARES SAMPAIO 300 Bairro: Cent…" at bounding box center [292, 183] width 584 height 366
click at [324, 260] on div "3445 - RONY DA SKIMEL Endereço: AV DESEMB. JOSE SOARES SAMPAIO 300 Bairro: Cent…" at bounding box center [292, 183] width 584 height 366
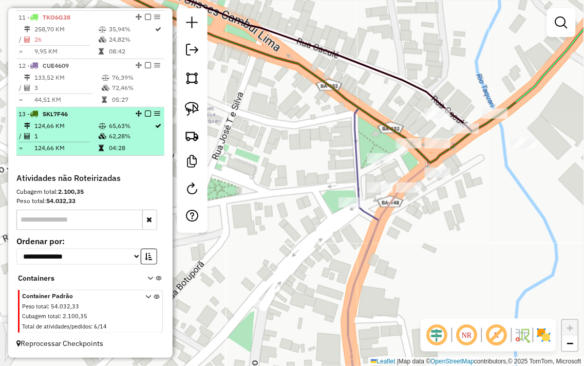
select select "**********"
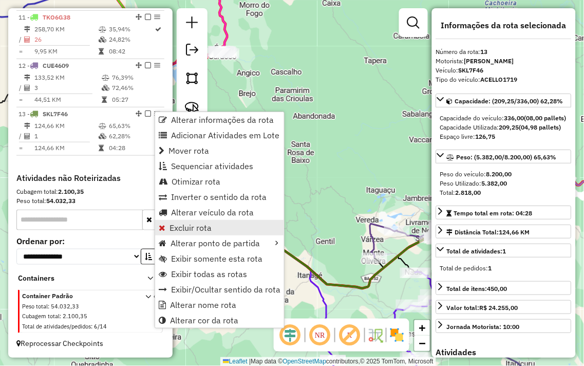
click at [210, 230] on span "Excluir rota" at bounding box center [191, 228] width 42 height 8
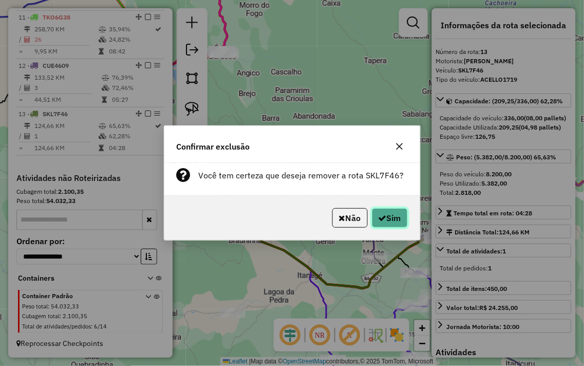
click at [396, 208] on button "Sim" at bounding box center [390, 218] width 36 height 20
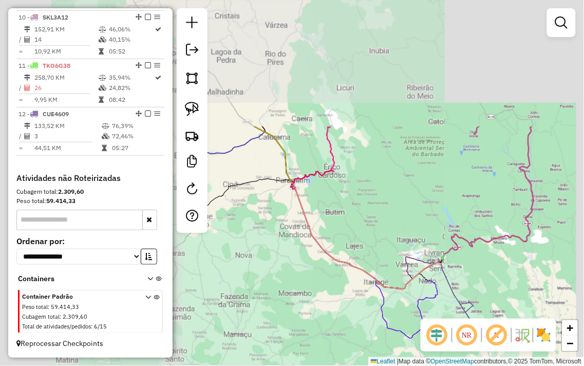
scroll to position [817, 0]
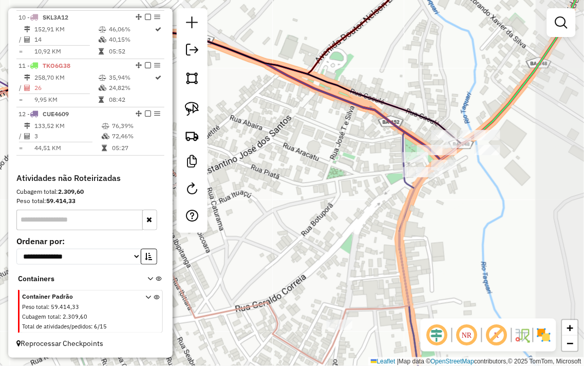
drag, startPoint x: 413, startPoint y: 211, endPoint x: 334, endPoint y: 203, distance: 79.0
click at [335, 203] on div "Janela de atendimento Grade de atendimento Capacidade Transportadoras Veículos …" at bounding box center [292, 183] width 584 height 366
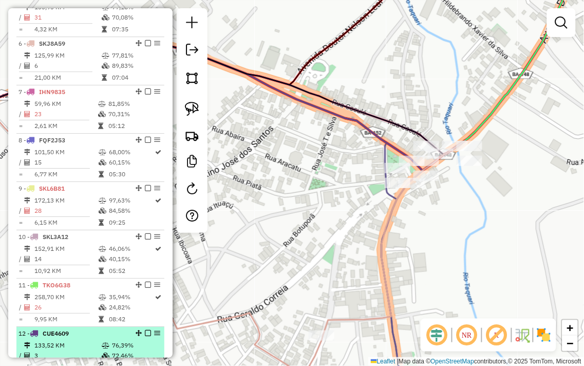
scroll to position [589, 0]
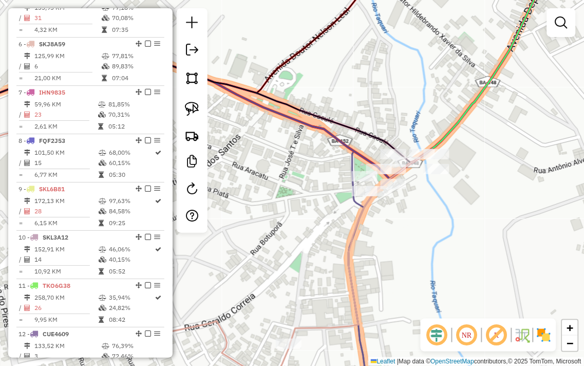
drag, startPoint x: 341, startPoint y: 173, endPoint x: 294, endPoint y: 184, distance: 49.0
click at [294, 184] on div "Janela de atendimento Grade de atendimento Capacidade Transportadoras Veículos …" at bounding box center [292, 183] width 584 height 366
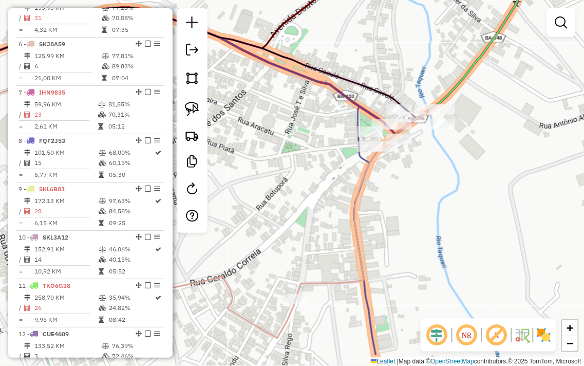
drag, startPoint x: 281, startPoint y: 168, endPoint x: 302, endPoint y: 117, distance: 55.1
click at [302, 117] on div "Janela de atendimento Grade de atendimento Capacidade Transportadoras Veículos …" at bounding box center [292, 183] width 584 height 366
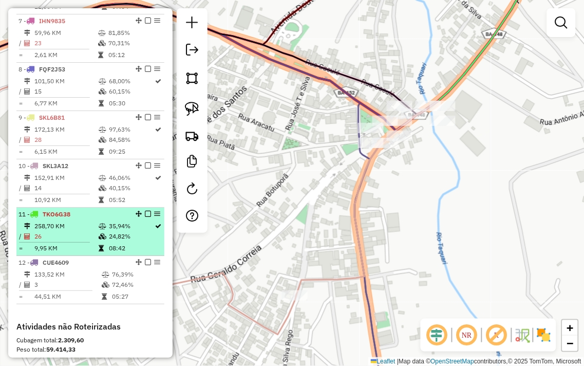
scroll to position [703, 0]
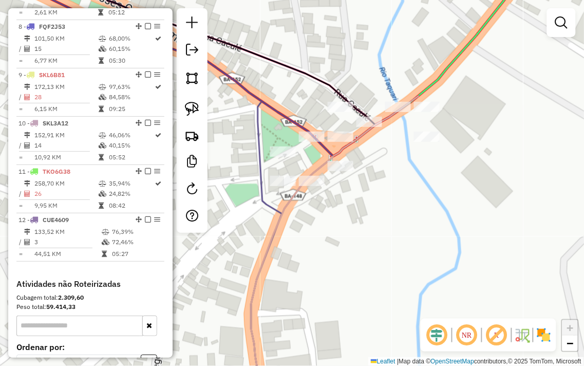
drag, startPoint x: 382, startPoint y: 62, endPoint x: 340, endPoint y: 65, distance: 42.8
click at [343, 64] on div "Janela de atendimento Grade de atendimento Capacidade Transportadoras Veículos …" at bounding box center [292, 183] width 584 height 366
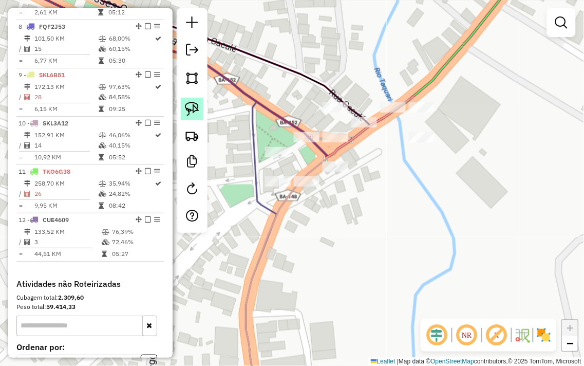
click at [191, 112] on img at bounding box center [192, 109] width 14 height 14
drag, startPoint x: 305, startPoint y: 91, endPoint x: 358, endPoint y: 94, distance: 53.0
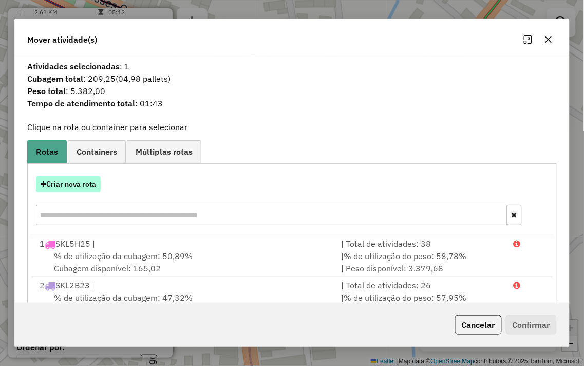
click at [78, 184] on button "Criar nova rota" at bounding box center [68, 184] width 65 height 16
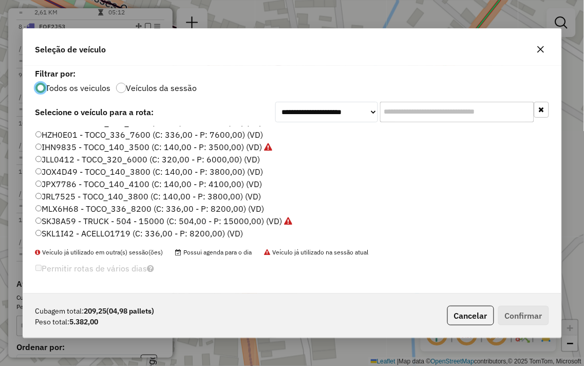
scroll to position [208, 0]
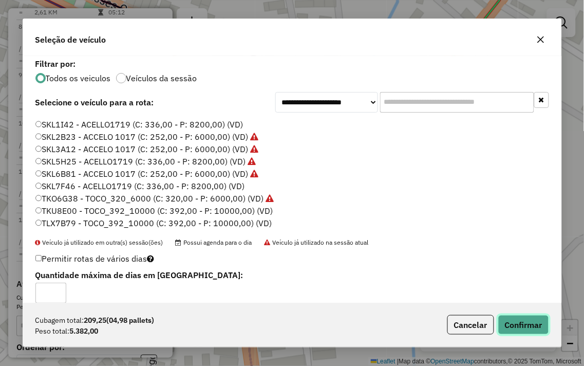
click at [521, 320] on button "Confirmar" at bounding box center [524, 325] width 51 height 20
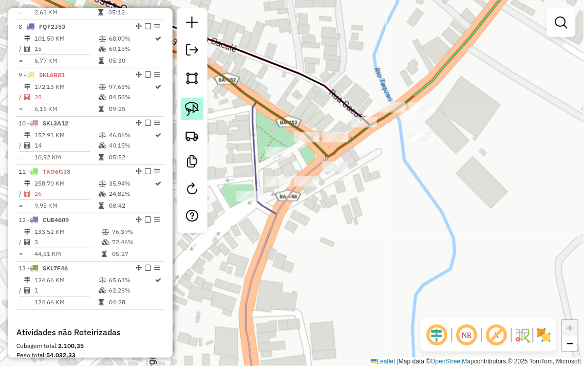
click at [192, 104] on img at bounding box center [192, 109] width 14 height 14
drag, startPoint x: 419, startPoint y: 125, endPoint x: 445, endPoint y: 130, distance: 26.6
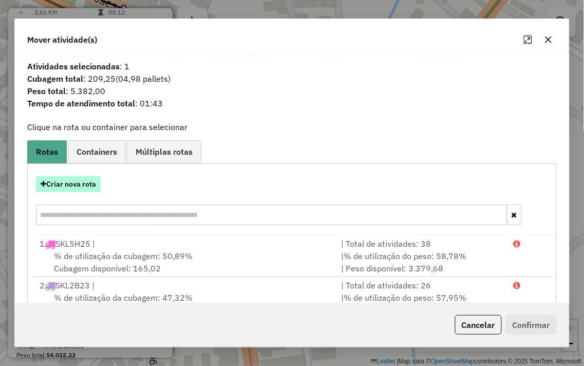
click at [64, 182] on button "Criar nova rota" at bounding box center [68, 184] width 65 height 16
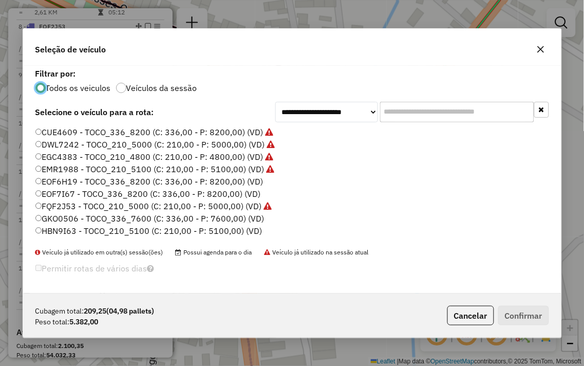
scroll to position [6, 3]
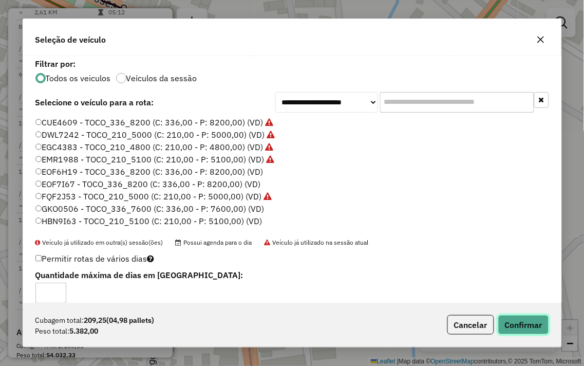
click at [510, 324] on button "Confirmar" at bounding box center [524, 325] width 51 height 20
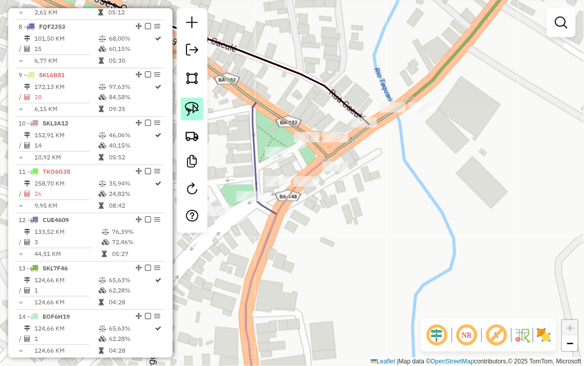
click at [191, 108] on img at bounding box center [192, 109] width 14 height 14
drag, startPoint x: 350, startPoint y: 161, endPoint x: 366, endPoint y: 182, distance: 26.3
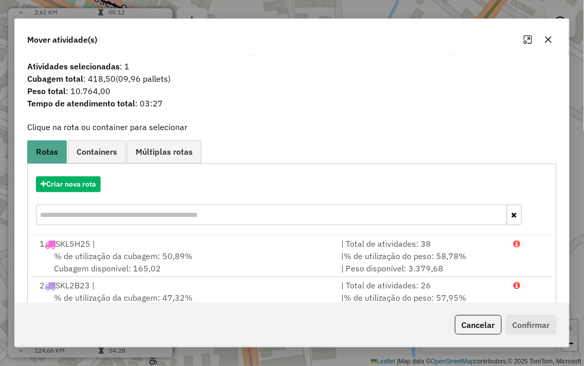
click at [550, 39] on icon "button" at bounding box center [549, 39] width 8 height 8
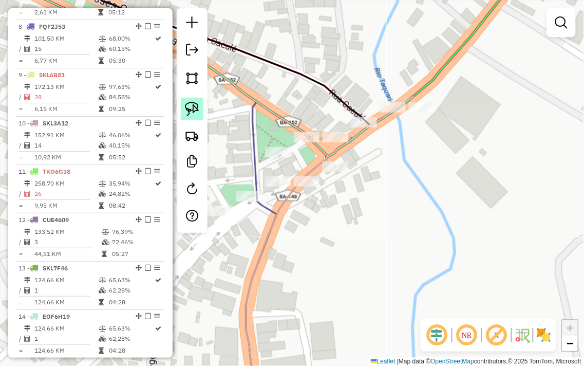
click at [193, 106] on img at bounding box center [192, 109] width 14 height 14
drag, startPoint x: 430, startPoint y: 95, endPoint x: 455, endPoint y: 111, distance: 30.1
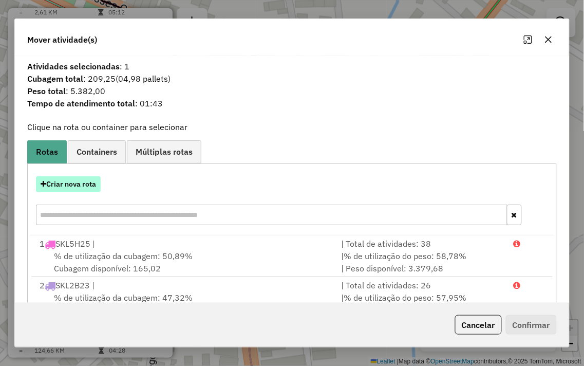
click at [86, 190] on button "Criar nova rota" at bounding box center [68, 184] width 65 height 16
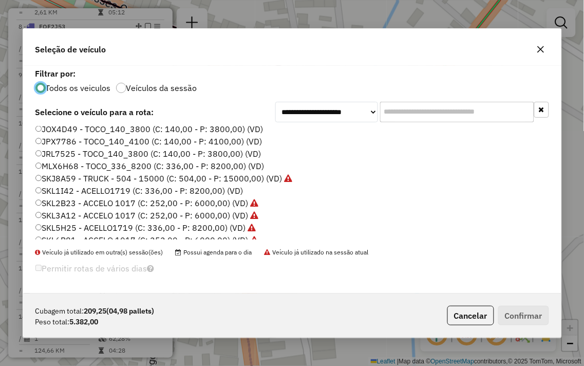
scroll to position [171, 0]
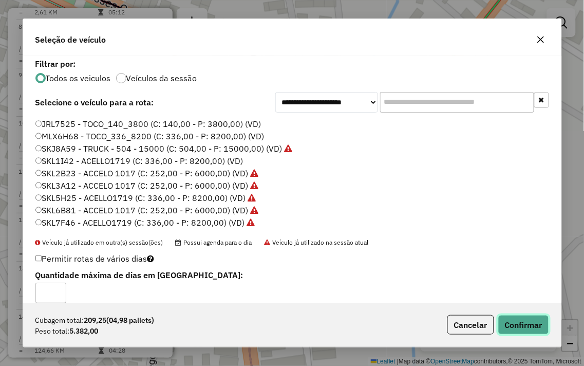
click at [536, 327] on button "Confirmar" at bounding box center [524, 325] width 51 height 20
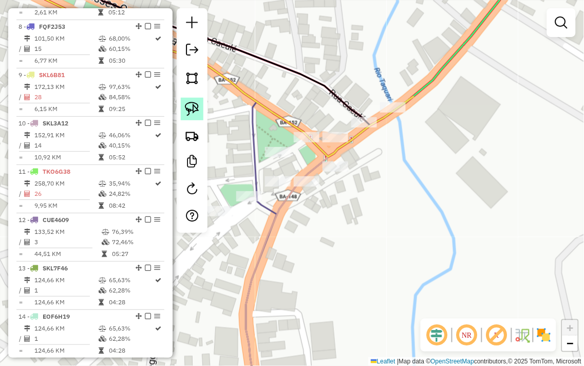
click at [192, 104] on img at bounding box center [192, 109] width 14 height 14
drag, startPoint x: 379, startPoint y: 94, endPoint x: 413, endPoint y: 93, distance: 33.9
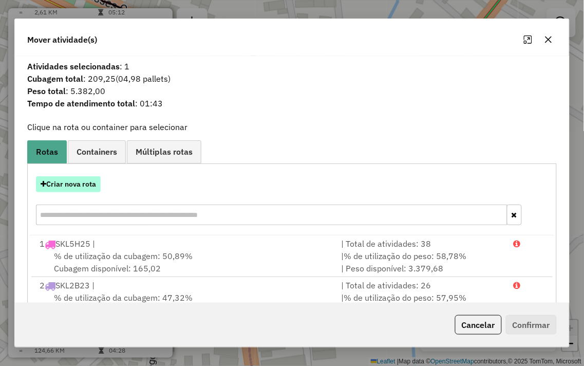
click at [69, 179] on button "Criar nova rota" at bounding box center [68, 184] width 65 height 16
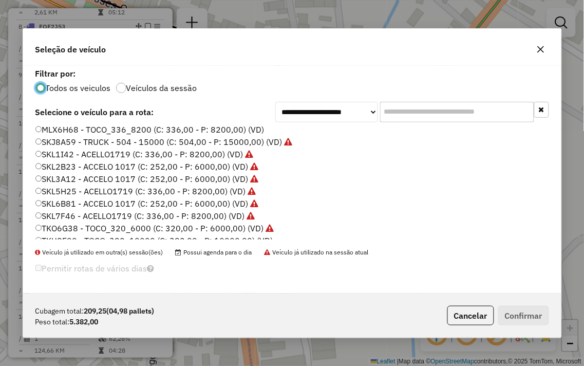
scroll to position [208, 0]
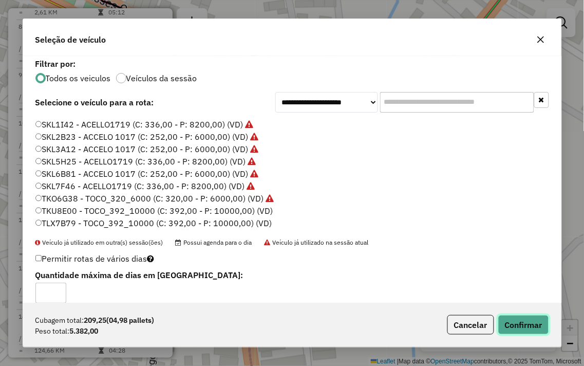
click at [522, 327] on button "Confirmar" at bounding box center [524, 325] width 51 height 20
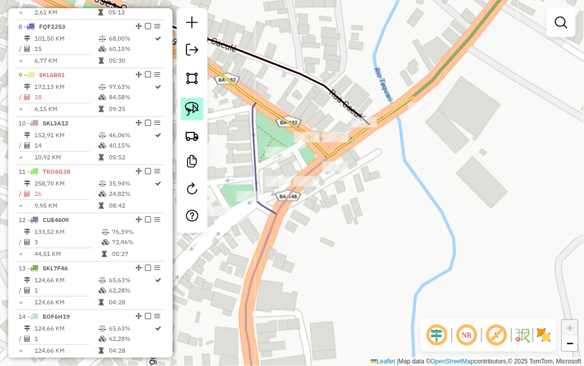
click at [197, 106] on img at bounding box center [192, 109] width 14 height 14
drag, startPoint x: 374, startPoint y: 104, endPoint x: 390, endPoint y: 130, distance: 30.2
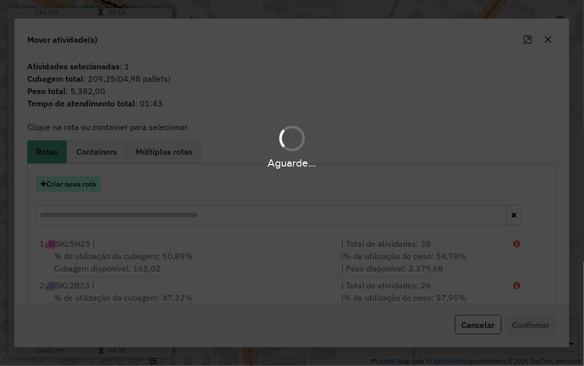
click at [76, 178] on button "Criar nova rota" at bounding box center [68, 184] width 65 height 16
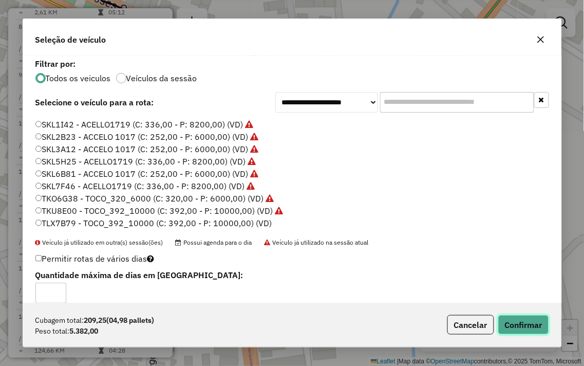
click at [542, 325] on button "Confirmar" at bounding box center [524, 325] width 51 height 20
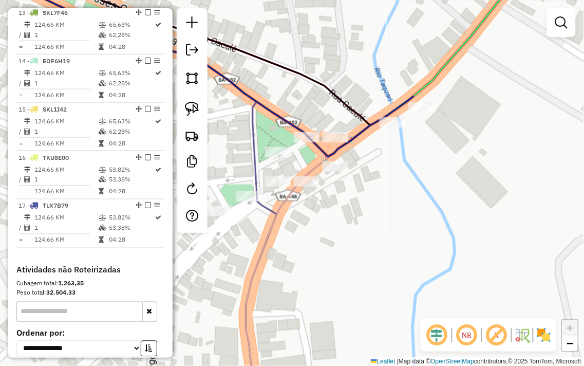
scroll to position [931, 0]
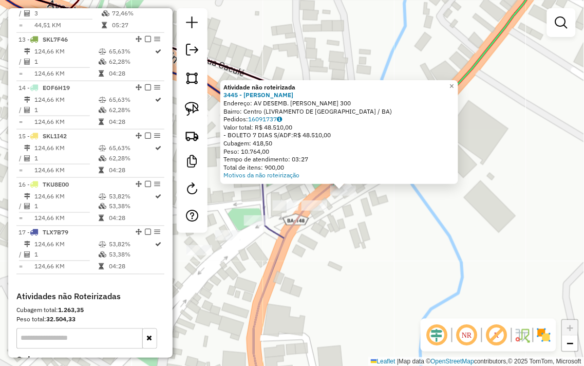
drag, startPoint x: 316, startPoint y: 248, endPoint x: 423, endPoint y: 266, distance: 108.4
click at [423, 266] on div "Atividade não roteirizada 3445 - RONY DA SKIMEL Endereço: AV DESEMB. JOSE SOARE…" at bounding box center [292, 183] width 584 height 366
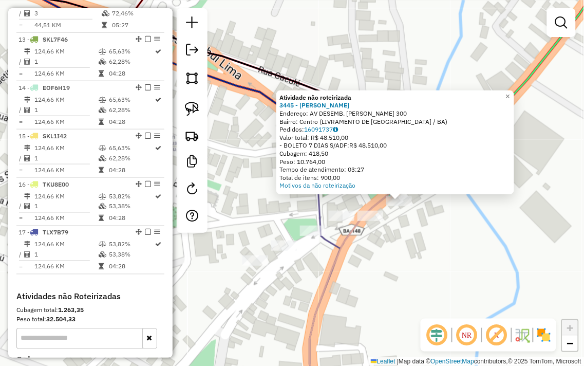
click at [416, 243] on div "Atividade não roteirizada 3445 - RONY DA SKIMEL Endereço: AV DESEMB. JOSE SOARE…" at bounding box center [292, 183] width 584 height 366
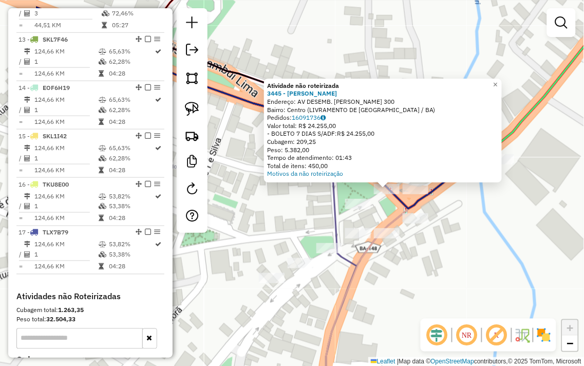
drag, startPoint x: 407, startPoint y: 288, endPoint x: 446, endPoint y: 289, distance: 39.1
click at [446, 289] on div "Atividade não roteirizada 3445 - RONY DA SKIMEL Endereço: AV DESEMB. [PERSON_NA…" at bounding box center [292, 183] width 584 height 366
click at [433, 279] on div "Atividade não roteirizada 3445 - RONY DA SKIMEL Endereço: AV DESEMB. [PERSON_NA…" at bounding box center [292, 183] width 584 height 366
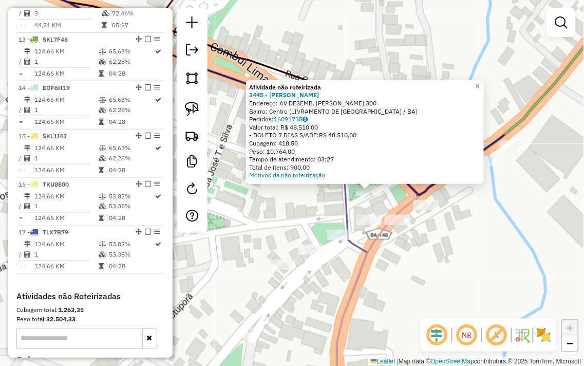
drag, startPoint x: 355, startPoint y: 262, endPoint x: 424, endPoint y: 269, distance: 68.7
click at [424, 269] on div "Atividade não roteirizada 3445 - RONY DA SKIMEL Endereço: AV DESEMB. [PERSON_NA…" at bounding box center [292, 183] width 584 height 366
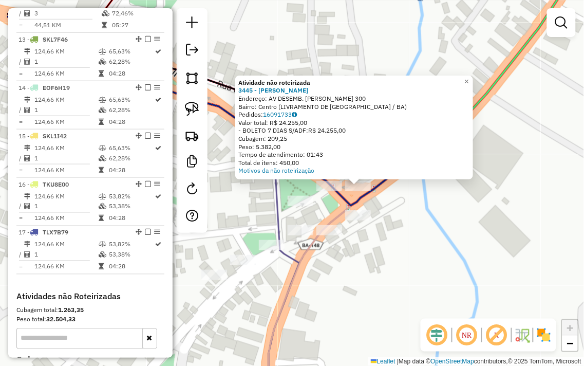
drag, startPoint x: 375, startPoint y: 260, endPoint x: 428, endPoint y: 262, distance: 52.5
click at [428, 262] on div "Atividade não roteirizada 3445 - RONY DA SKIMEL Endereço: AV DESEMB. [PERSON_NA…" at bounding box center [292, 183] width 584 height 366
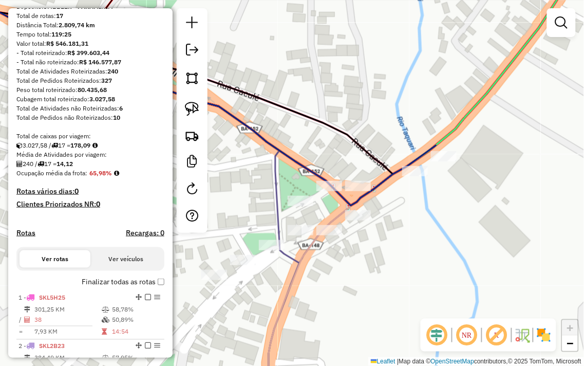
scroll to position [0, 0]
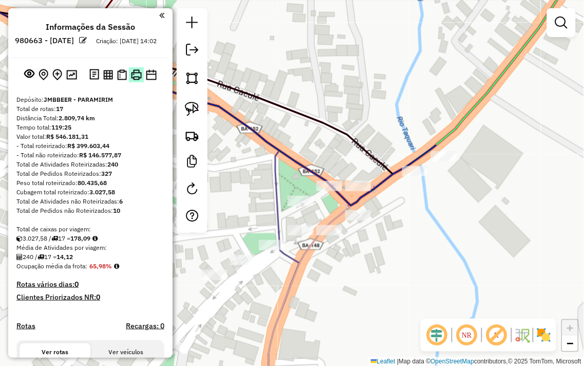
click at [136, 80] on img at bounding box center [136, 74] width 11 height 11
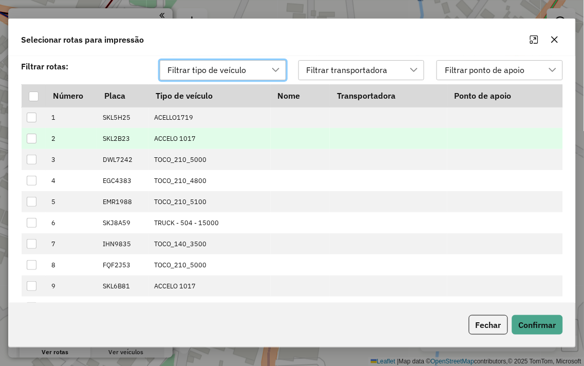
scroll to position [7, 45]
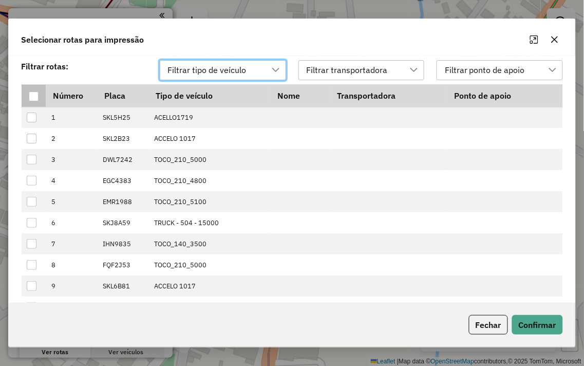
click at [31, 99] on div at bounding box center [34, 96] width 10 height 10
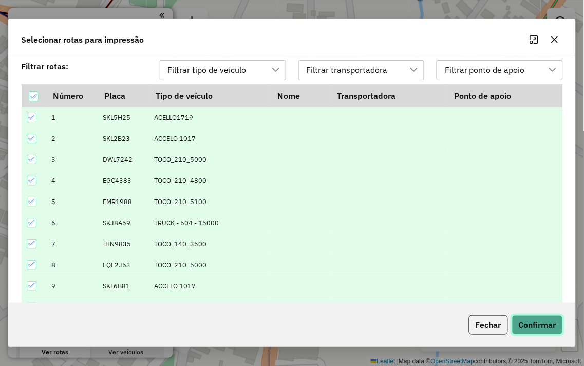
click at [557, 332] on button "Confirmar" at bounding box center [537, 325] width 51 height 20
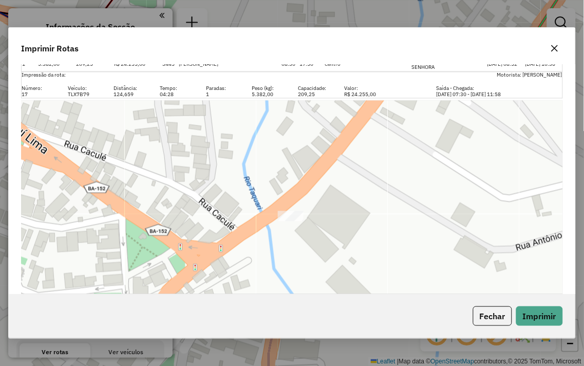
scroll to position [6529, 0]
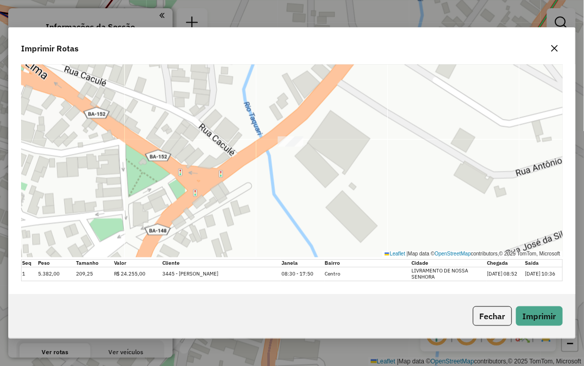
click at [556, 48] on icon "button" at bounding box center [555, 48] width 7 height 7
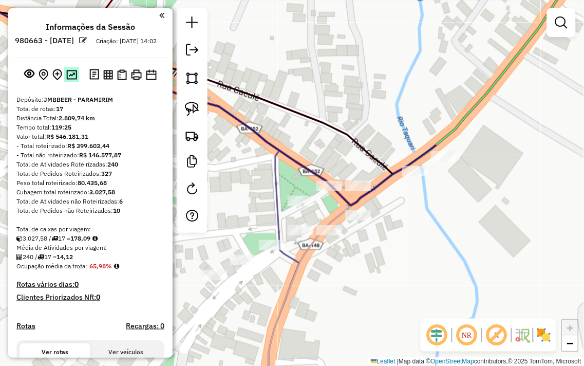
click at [71, 80] on img at bounding box center [71, 75] width 11 height 10
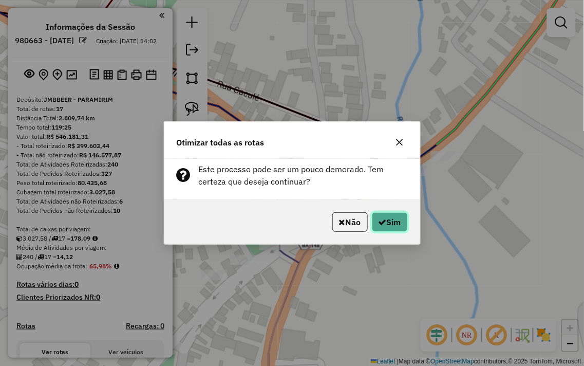
click at [380, 227] on button "Sim" at bounding box center [390, 222] width 36 height 20
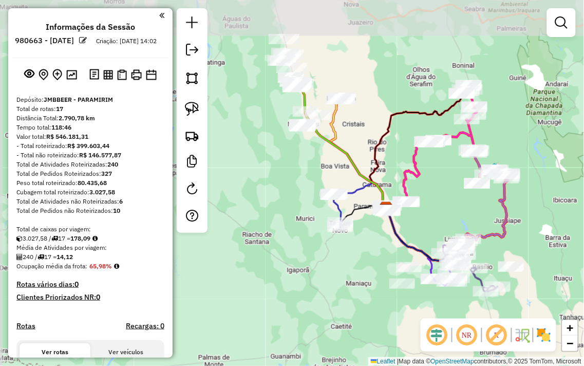
drag, startPoint x: 296, startPoint y: 138, endPoint x: 361, endPoint y: 260, distance: 138.0
click at [361, 260] on div "Janela de atendimento Grade de atendimento Capacidade Transportadoras Veículos …" at bounding box center [292, 183] width 584 height 366
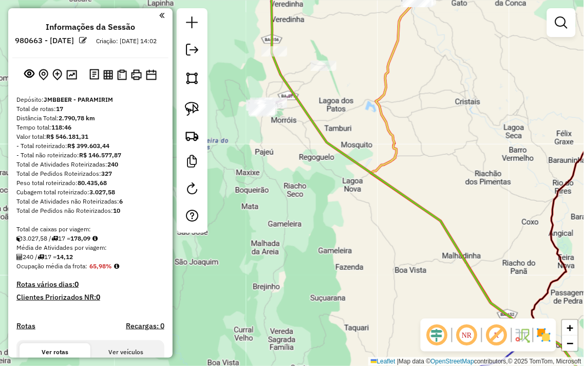
drag, startPoint x: 289, startPoint y: 141, endPoint x: 327, endPoint y: 204, distance: 72.6
click at [326, 204] on div "Janela de atendimento Grade de atendimento Capacidade Transportadoras Veículos …" at bounding box center [292, 183] width 584 height 366
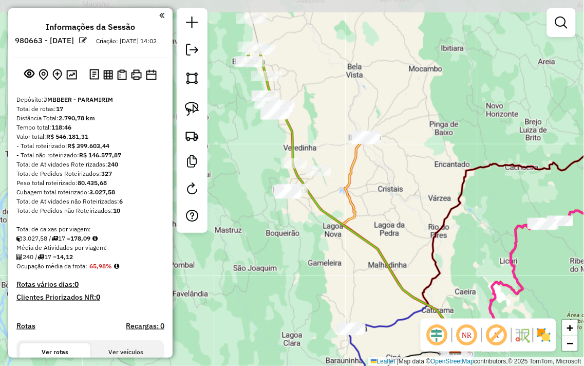
drag, startPoint x: 259, startPoint y: 64, endPoint x: 273, endPoint y: 145, distance: 82.6
click at [273, 145] on div "Janela de atendimento Grade de atendimento Capacidade Transportadoras Veículos …" at bounding box center [292, 183] width 584 height 366
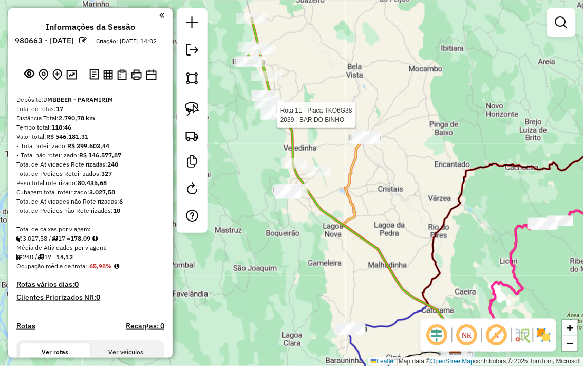
select select "**********"
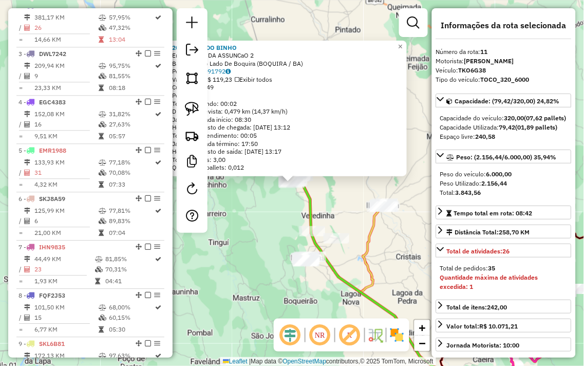
scroll to position [867, 0]
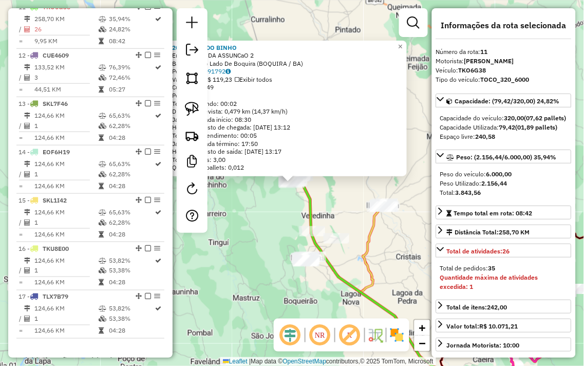
drag, startPoint x: 258, startPoint y: 216, endPoint x: 258, endPoint y: 222, distance: 6.2
click at [258, 222] on div "2039 - BAR DO BINHO Endereço: R DA ASSUNCaO 2 Bairro: Outro Lado De Boquira (BO…" at bounding box center [292, 183] width 584 height 366
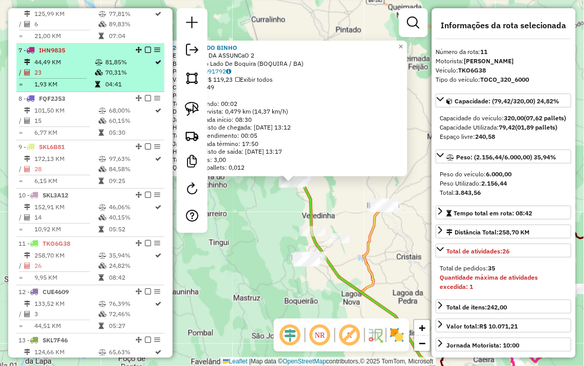
scroll to position [639, 0]
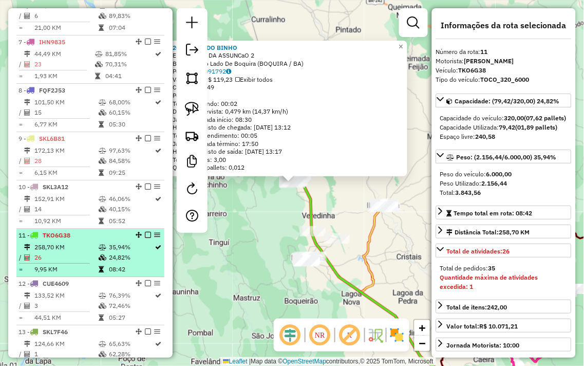
click at [109, 240] on div "11 - TKO6G38" at bounding box center [73, 235] width 109 height 9
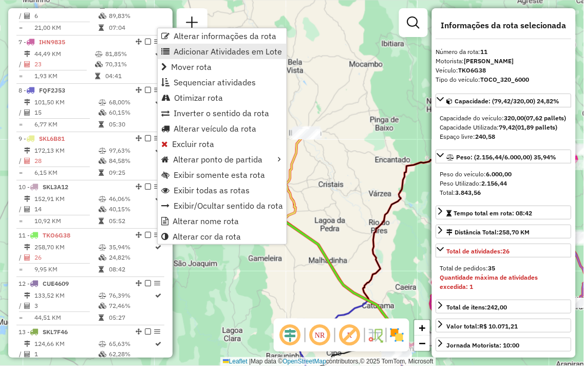
click at [240, 53] on span "Adicionar Atividades em Lote" at bounding box center [228, 51] width 108 height 8
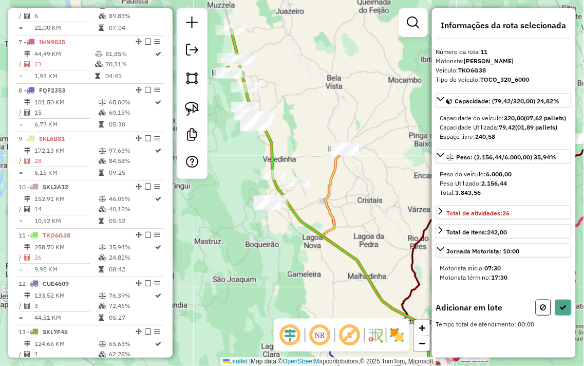
drag, startPoint x: 263, startPoint y: 90, endPoint x: 289, endPoint y: 166, distance: 80.0
click at [304, 110] on div "Janela de atendimento Grade de atendimento Capacidade Transportadoras Veículos …" at bounding box center [292, 183] width 584 height 366
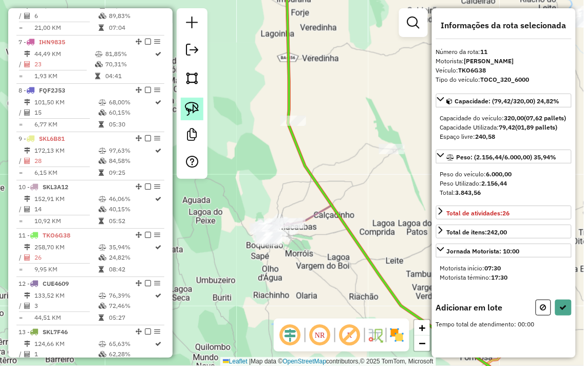
click at [193, 107] on img at bounding box center [192, 109] width 14 height 14
drag, startPoint x: 292, startPoint y: 93, endPoint x: 317, endPoint y: 120, distance: 36.4
click at [562, 311] on icon at bounding box center [563, 307] width 7 height 7
select select "**********"
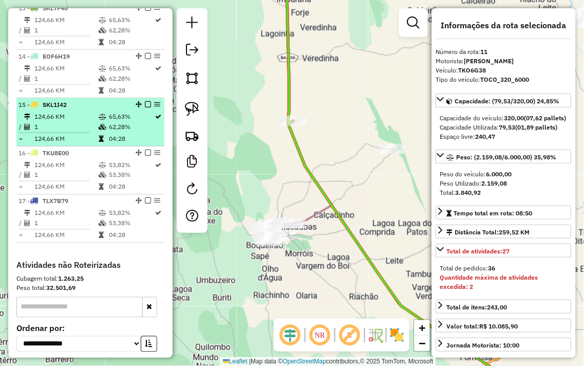
scroll to position [982, 0]
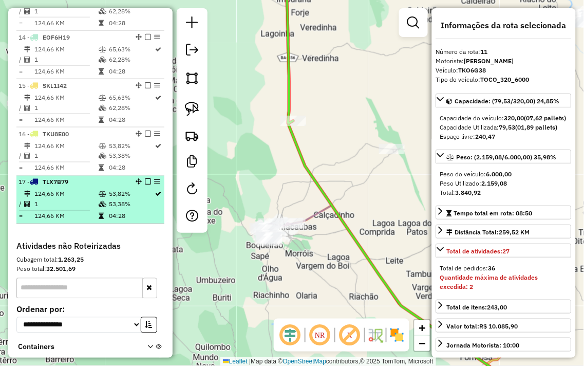
click at [76, 210] on td "1" at bounding box center [66, 204] width 64 height 10
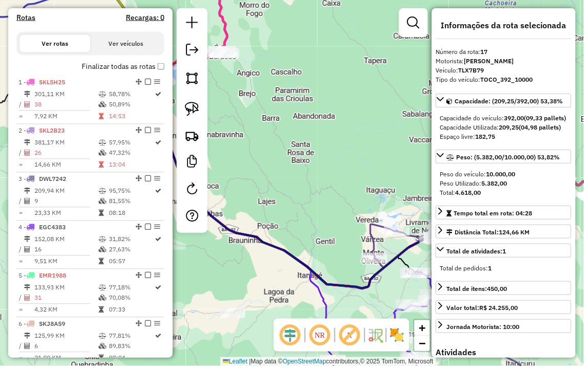
scroll to position [296, 0]
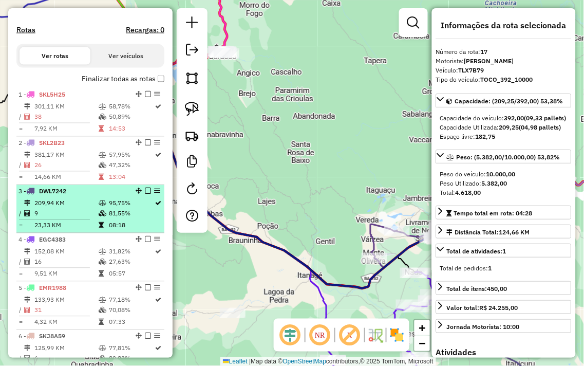
click at [72, 208] on td "209,94 KM" at bounding box center [66, 203] width 64 height 10
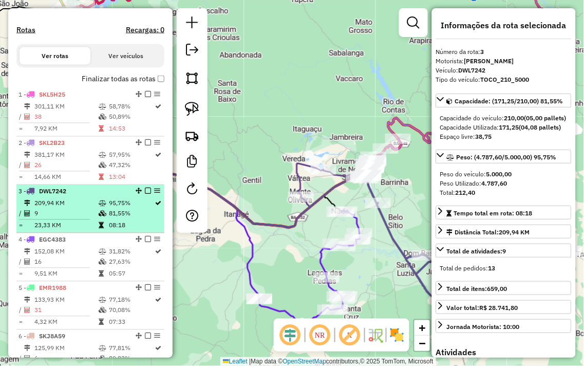
click at [113, 219] on td "81,55%" at bounding box center [131, 214] width 46 height 10
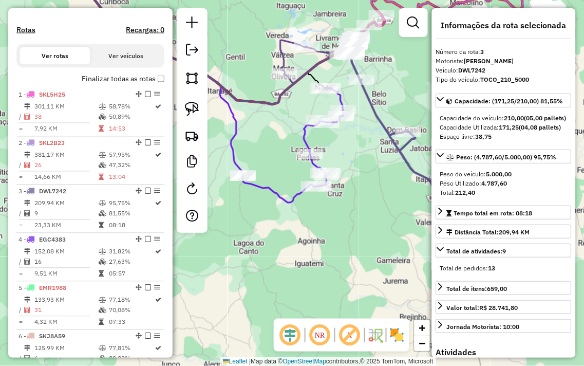
drag, startPoint x: 280, startPoint y: 150, endPoint x: 258, endPoint y: 25, distance: 126.8
click at [258, 24] on div "Janela de atendimento Grade de atendimento Capacidade Transportadoras Veículos …" at bounding box center [292, 183] width 584 height 366
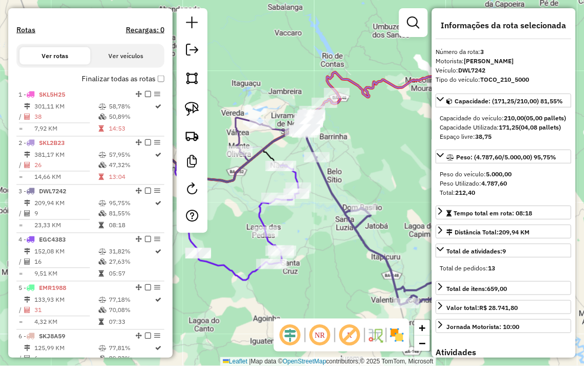
drag, startPoint x: 337, startPoint y: 142, endPoint x: 310, endPoint y: 223, distance: 85.0
click at [310, 223] on div "Janela de atendimento Grade de atendimento Capacidade Transportadoras Veículos …" at bounding box center [292, 183] width 584 height 366
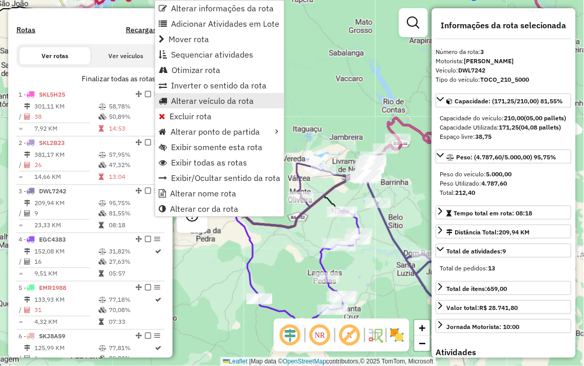
click at [193, 103] on span "Alterar veículo da rota" at bounding box center [212, 101] width 83 height 8
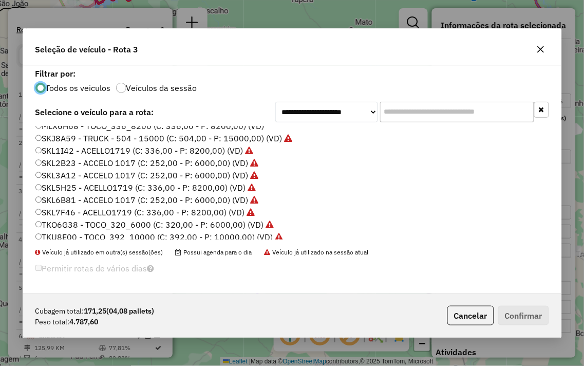
scroll to position [208, 0]
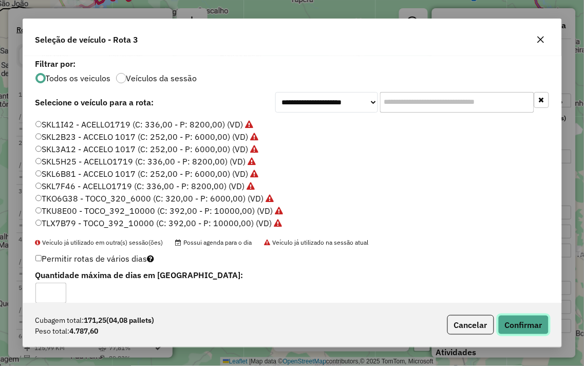
click at [527, 324] on button "Confirmar" at bounding box center [524, 325] width 51 height 20
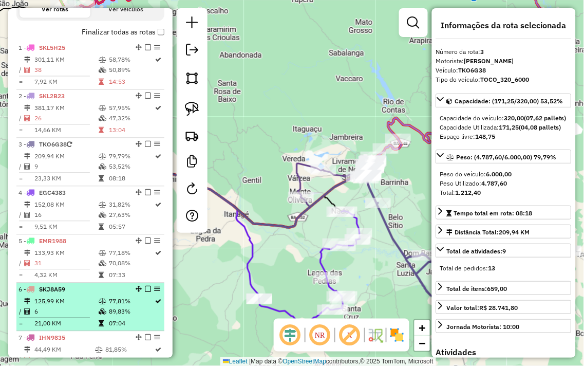
scroll to position [309, 0]
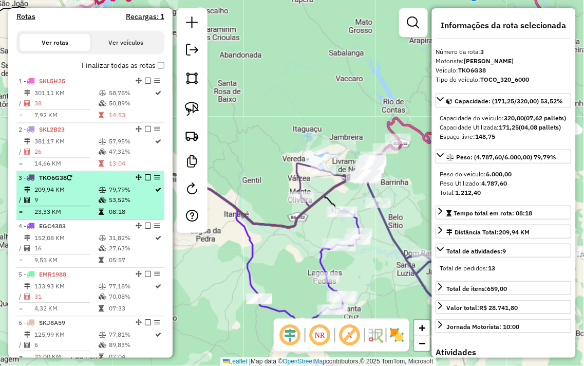
click at [136, 195] on td "79,79%" at bounding box center [131, 190] width 46 height 10
click at [124, 206] on td "53,52%" at bounding box center [131, 200] width 46 height 10
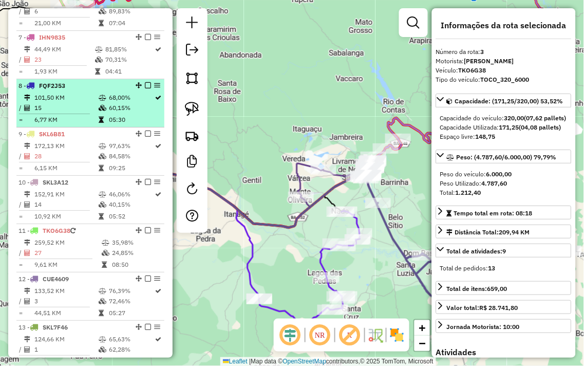
scroll to position [709, 0]
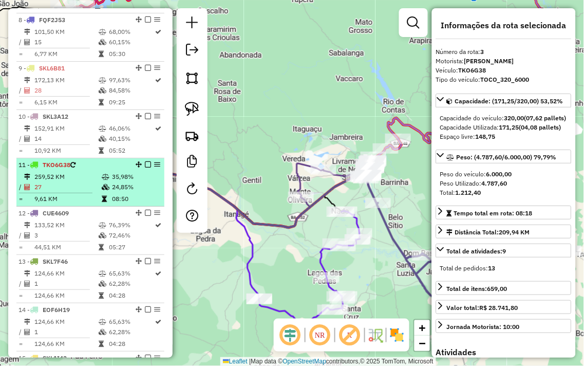
click at [104, 180] on icon at bounding box center [106, 177] width 8 height 6
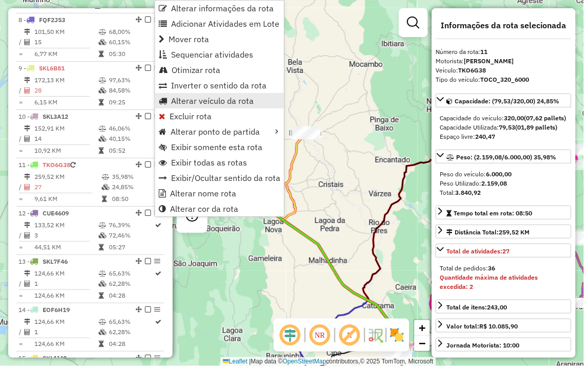
click at [215, 97] on span "Alterar veículo da rota" at bounding box center [212, 101] width 83 height 8
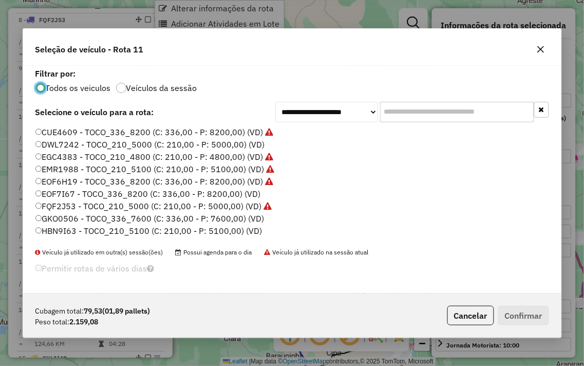
scroll to position [6, 3]
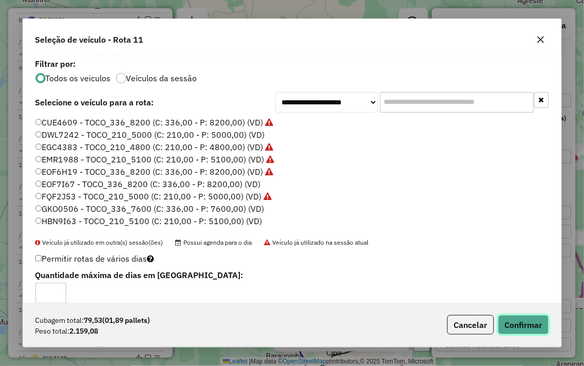
click at [506, 317] on button "Confirmar" at bounding box center [524, 325] width 51 height 20
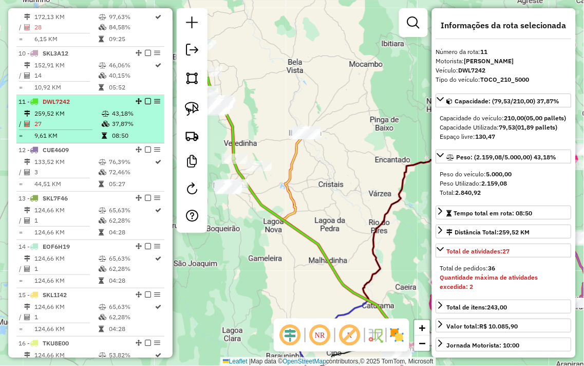
scroll to position [753, 0]
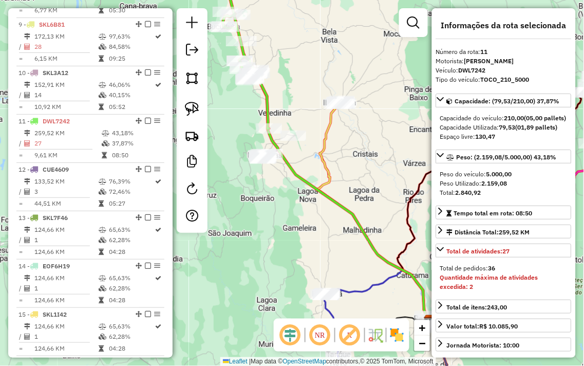
drag, startPoint x: 290, startPoint y: 78, endPoint x: 327, endPoint y: 49, distance: 46.2
click at [327, 47] on div "Janela de atendimento Grade de atendimento Capacidade Transportadoras Veículos …" at bounding box center [292, 183] width 584 height 366
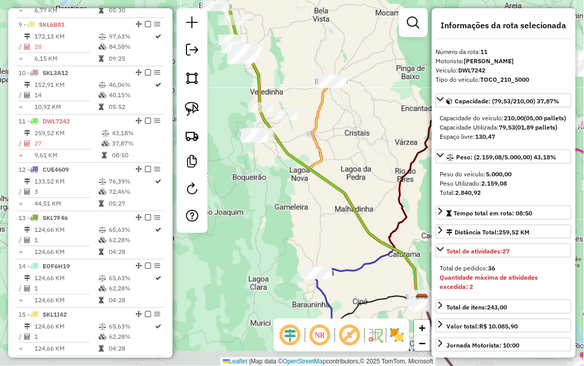
drag, startPoint x: 312, startPoint y: 96, endPoint x: 301, endPoint y: 76, distance: 23.2
click at [301, 76] on div "Janela de atendimento Grade de atendimento Capacidade Transportadoras Veículos …" at bounding box center [292, 183] width 584 height 366
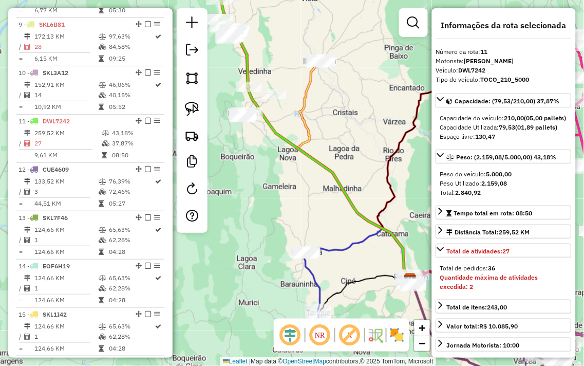
drag, startPoint x: 361, startPoint y: 144, endPoint x: 350, endPoint y: 123, distance: 23.7
click at [350, 123] on div "Janela de atendimento Grade de atendimento Capacidade Transportadoras Veículos …" at bounding box center [292, 183] width 584 height 366
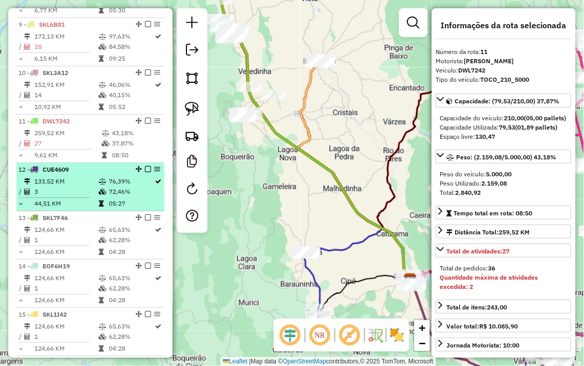
click at [108, 197] on td "72,46%" at bounding box center [131, 192] width 46 height 10
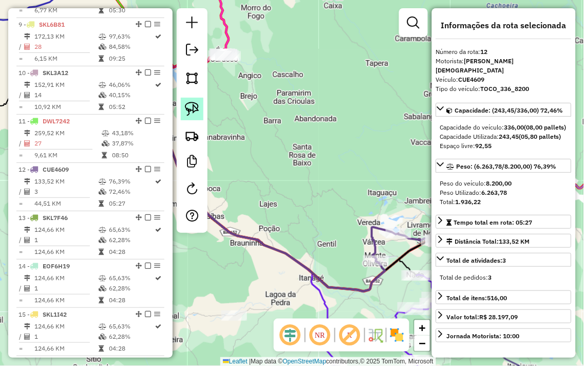
drag, startPoint x: 283, startPoint y: 89, endPoint x: 203, endPoint y: 110, distance: 82.9
click at [322, 106] on div "Janela de atendimento Grade de atendimento Capacidade Transportadoras Veículos …" at bounding box center [292, 183] width 584 height 366
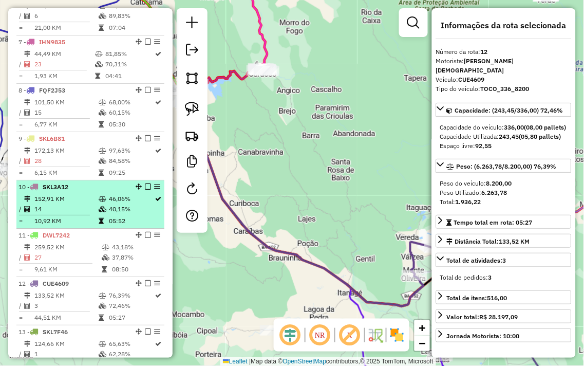
scroll to position [582, 0]
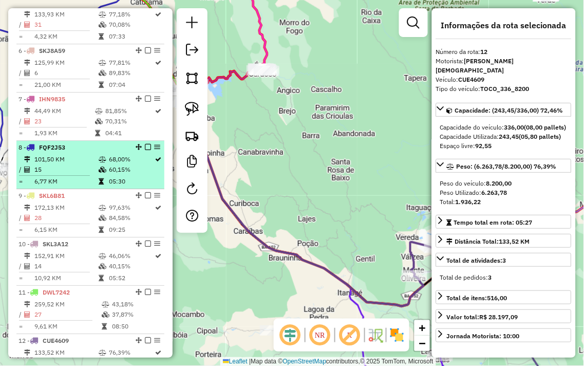
click at [81, 164] on td "101,50 KM" at bounding box center [66, 159] width 64 height 10
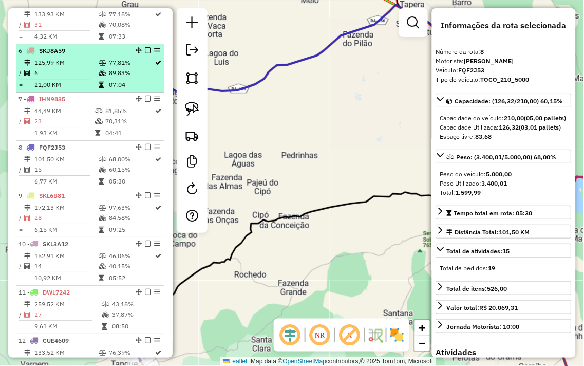
click at [81, 68] on td "125,99 KM" at bounding box center [66, 63] width 64 height 10
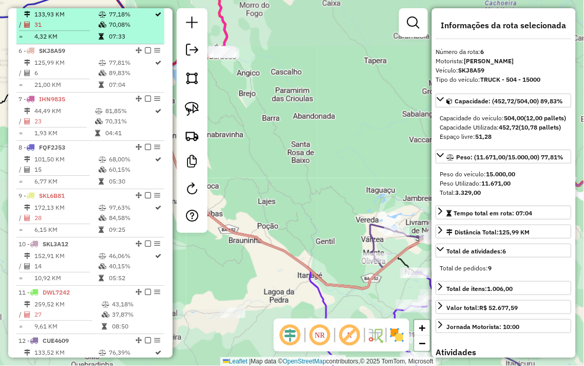
click at [82, 30] on td "31" at bounding box center [66, 25] width 64 height 10
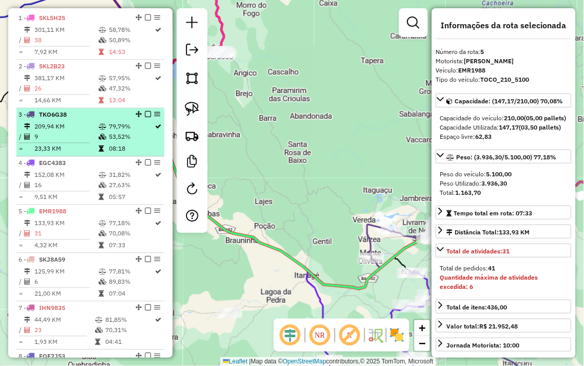
scroll to position [353, 0]
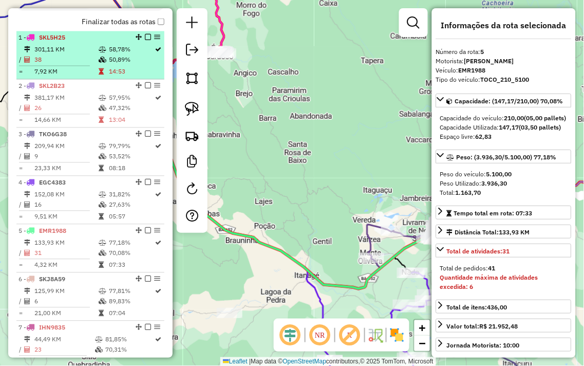
click at [85, 65] on td "38" at bounding box center [66, 60] width 64 height 10
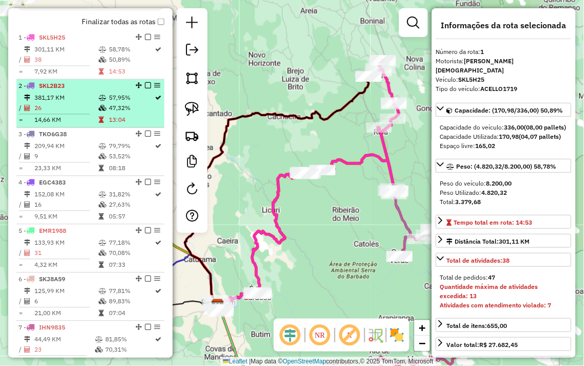
click at [89, 101] on td "381,17 KM" at bounding box center [66, 98] width 64 height 10
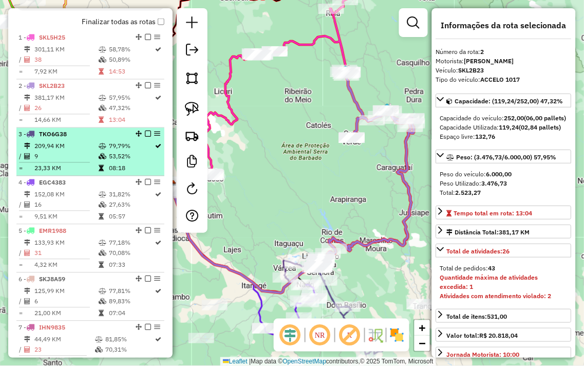
click at [81, 139] on div "3 - TKO6G38" at bounding box center [73, 134] width 109 height 9
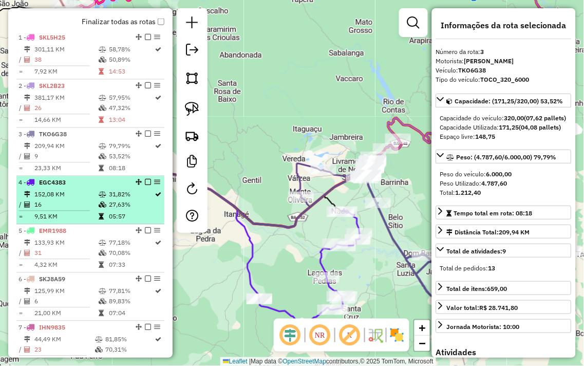
click at [79, 188] on div "4 - EGC4383" at bounding box center [73, 182] width 109 height 9
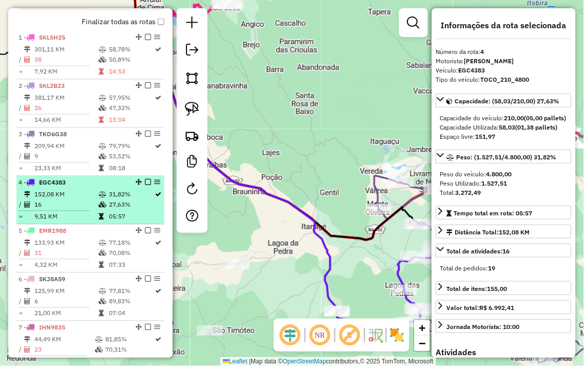
click at [68, 200] on td "152,08 KM" at bounding box center [66, 195] width 64 height 10
click at [63, 200] on td "152,08 KM" at bounding box center [66, 195] width 64 height 10
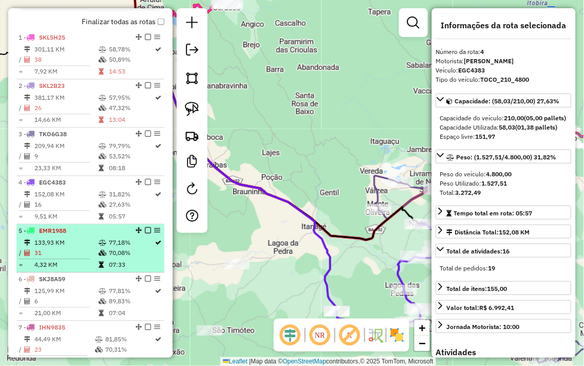
click at [91, 248] on td "133,93 KM" at bounding box center [66, 243] width 64 height 10
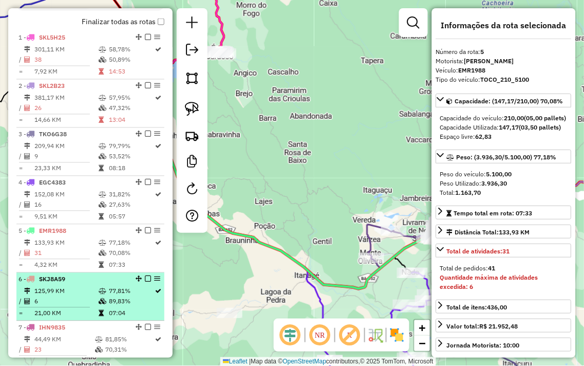
click at [98, 295] on td at bounding box center [103, 291] width 10 height 10
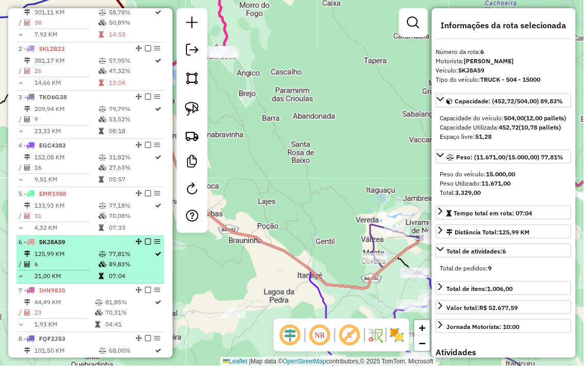
scroll to position [410, 0]
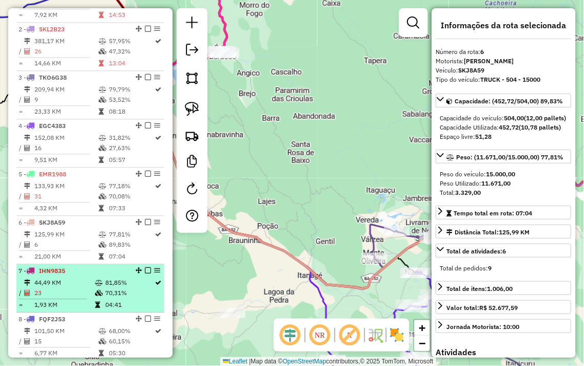
click at [88, 288] on td "44,49 KM" at bounding box center [64, 283] width 61 height 10
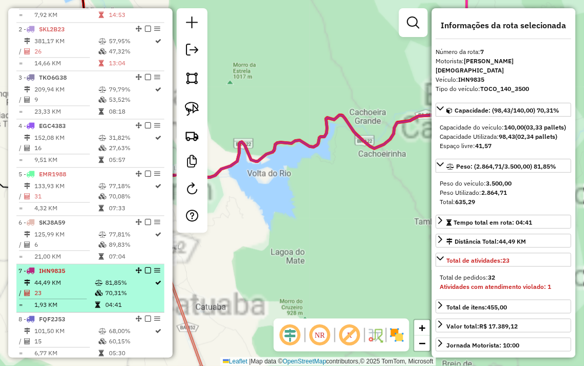
scroll to position [468, 0]
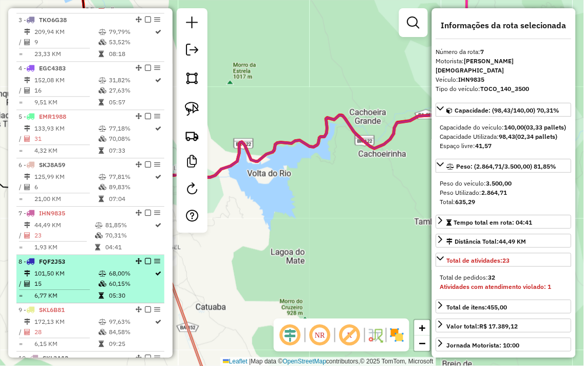
click at [83, 287] on td "15" at bounding box center [66, 284] width 64 height 10
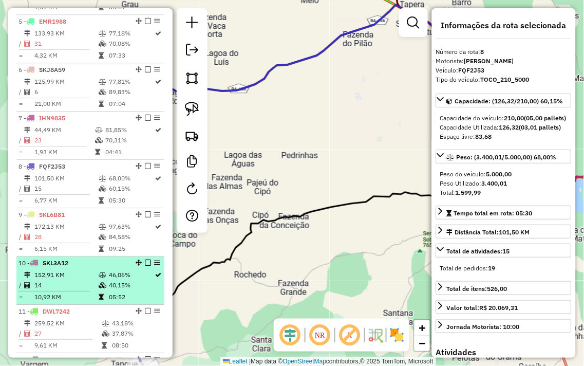
scroll to position [582, 0]
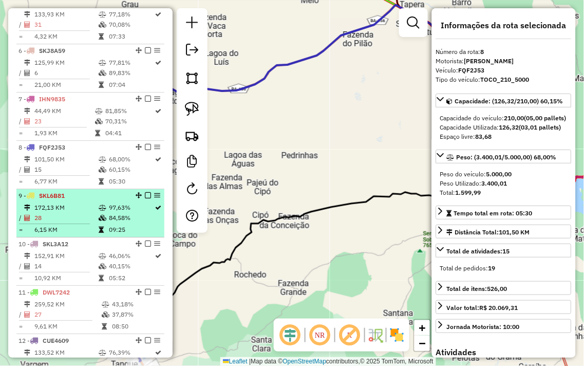
click at [95, 235] on td "6,15 KM" at bounding box center [66, 230] width 64 height 10
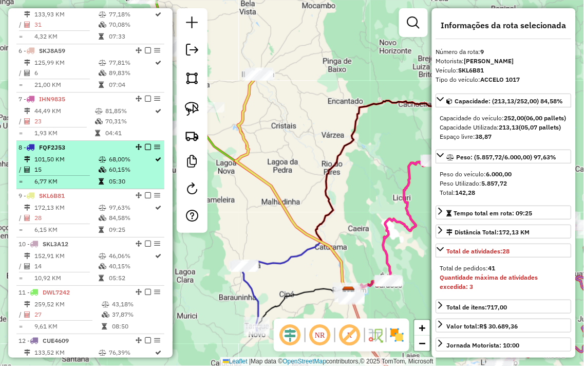
click at [103, 163] on td at bounding box center [103, 159] width 10 height 10
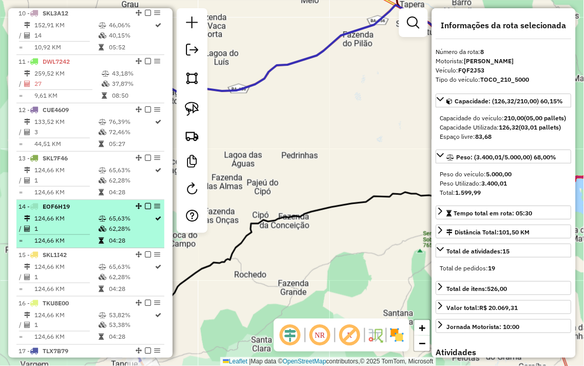
scroll to position [810, 0]
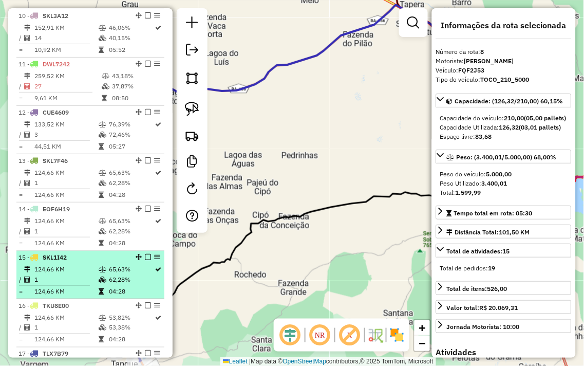
click at [154, 260] on em at bounding box center [157, 257] width 6 height 6
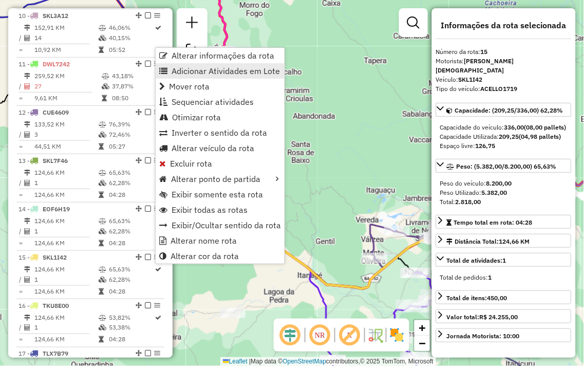
click at [208, 69] on span "Adicionar Atividades em Lote" at bounding box center [226, 71] width 108 height 8
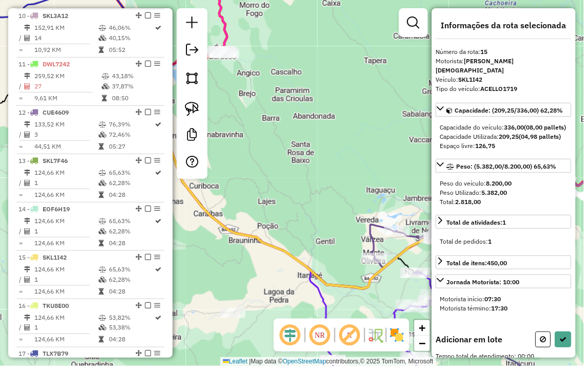
drag, startPoint x: 316, startPoint y: 156, endPoint x: 276, endPoint y: 158, distance: 40.1
click at [283, 157] on div "Janela de atendimento Grade de atendimento Capacidade Transportadoras Veículos …" at bounding box center [292, 183] width 584 height 366
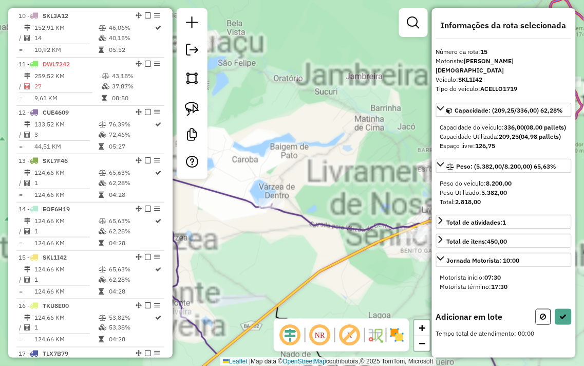
drag, startPoint x: 352, startPoint y: 191, endPoint x: 249, endPoint y: 143, distance: 113.4
click at [257, 147] on div "Janela de atendimento Grade de atendimento Capacidade Transportadoras Veículos …" at bounding box center [292, 183] width 584 height 366
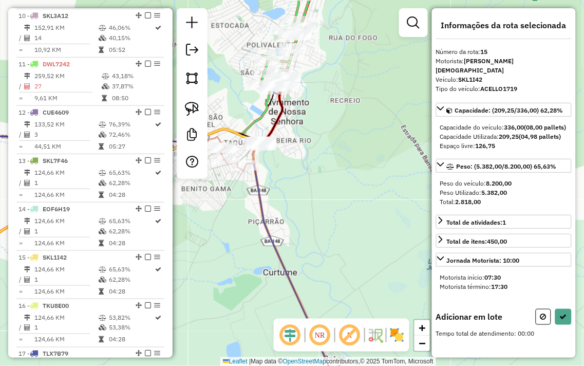
drag, startPoint x: 268, startPoint y: 205, endPoint x: 334, endPoint y: 202, distance: 66.4
click at [334, 202] on icon at bounding box center [299, 242] width 93 height 319
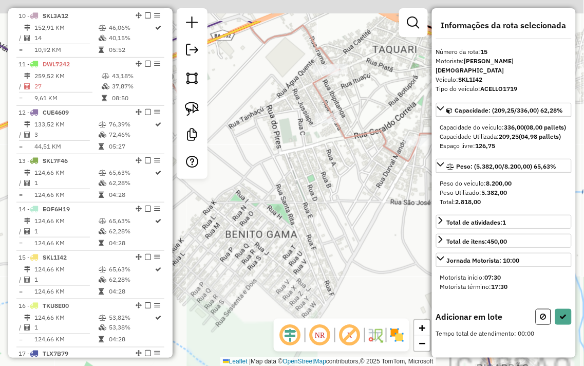
drag, startPoint x: 285, startPoint y: 179, endPoint x: 291, endPoint y: 243, distance: 64.5
click at [291, 243] on div "Janela de atendimento Grade de atendimento Capacidade Transportadoras Veículos …" at bounding box center [292, 183] width 584 height 366
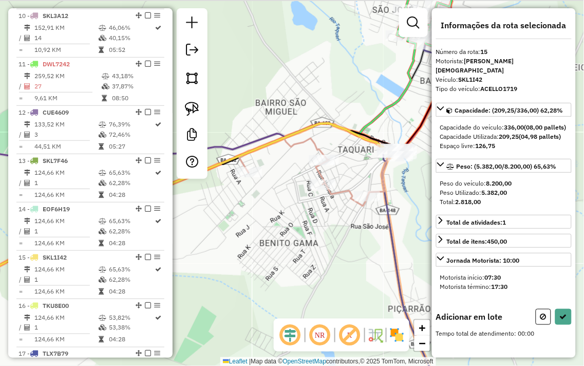
drag, startPoint x: 291, startPoint y: 243, endPoint x: 305, endPoint y: 244, distance: 13.9
click at [305, 244] on div "Janela de atendimento Grade de atendimento Capacidade Transportadoras Veículos …" at bounding box center [292, 183] width 584 height 366
click at [194, 110] on img at bounding box center [192, 109] width 14 height 14
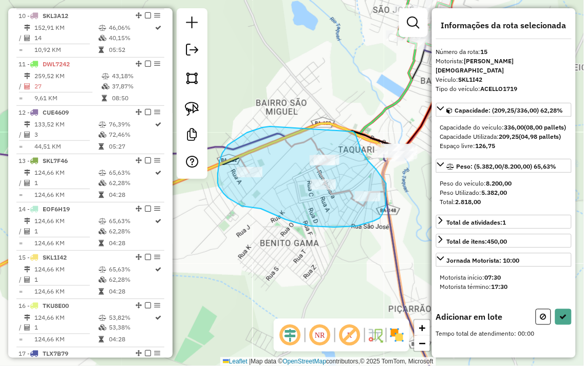
drag, startPoint x: 263, startPoint y: 127, endPoint x: 354, endPoint y: 131, distance: 91.0
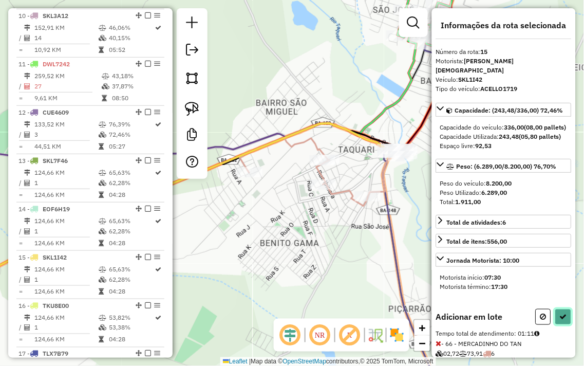
click at [562, 320] on icon at bounding box center [563, 316] width 7 height 7
select select "**********"
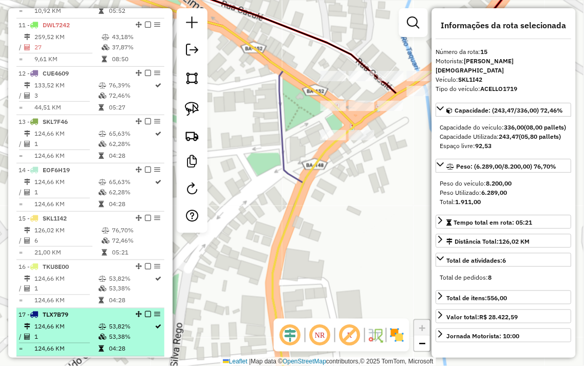
scroll to position [830, 0]
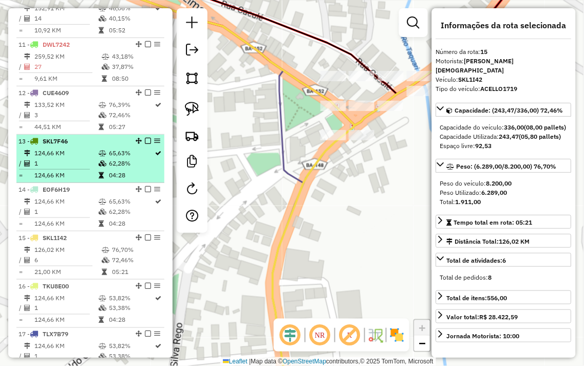
click at [114, 158] on td "65,63%" at bounding box center [131, 153] width 46 height 10
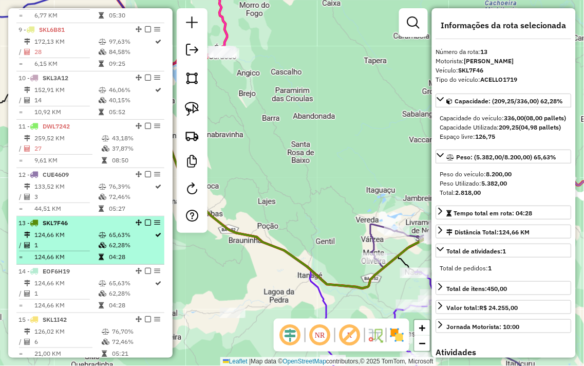
scroll to position [716, 0]
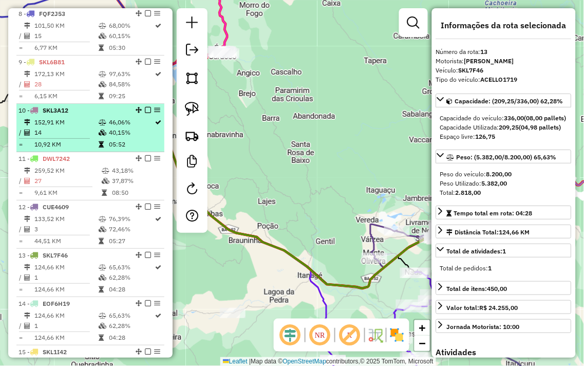
click at [111, 137] on td "40,15%" at bounding box center [131, 132] width 46 height 10
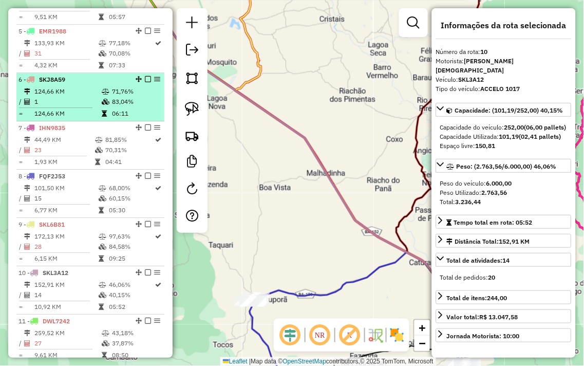
scroll to position [544, 0]
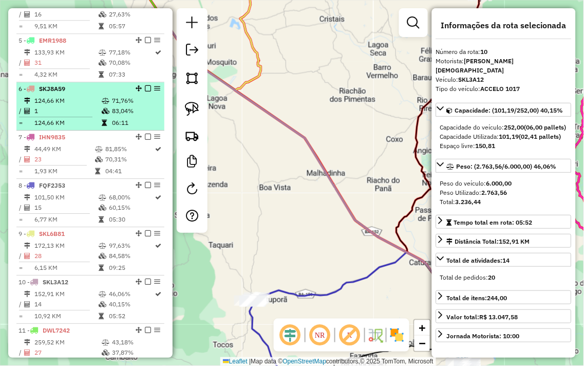
click at [90, 114] on td "1" at bounding box center [67, 111] width 67 height 10
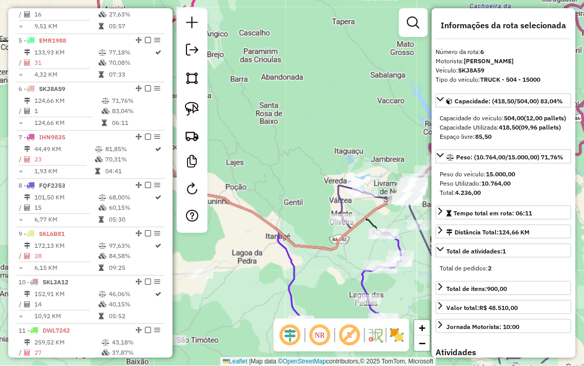
drag, startPoint x: 323, startPoint y: 201, endPoint x: 274, endPoint y: 146, distance: 73.9
click at [290, 166] on div "Janela de atendimento Grade de atendimento Capacidade Transportadoras Veículos …" at bounding box center [292, 183] width 584 height 366
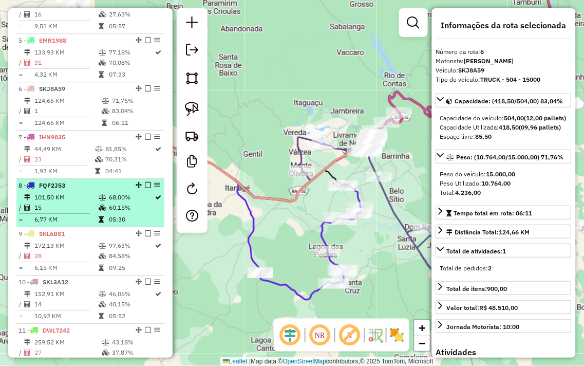
click at [98, 212] on td at bounding box center [103, 208] width 10 height 10
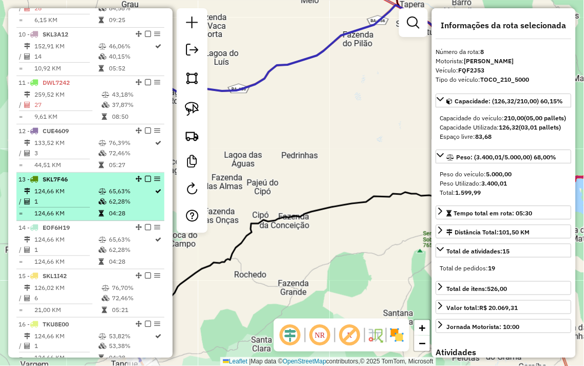
scroll to position [773, 0]
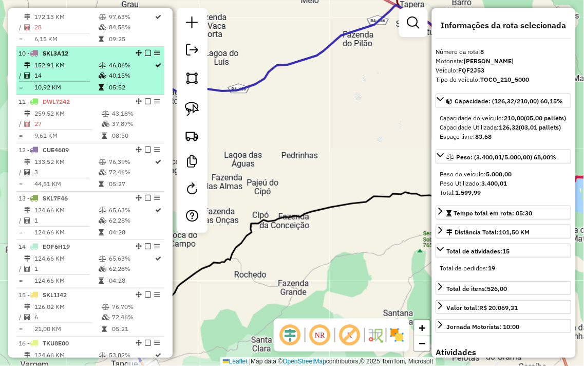
click at [102, 79] on icon at bounding box center [103, 75] width 8 height 6
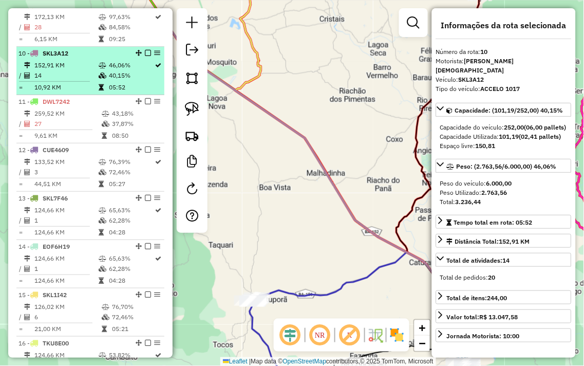
scroll to position [658, 0]
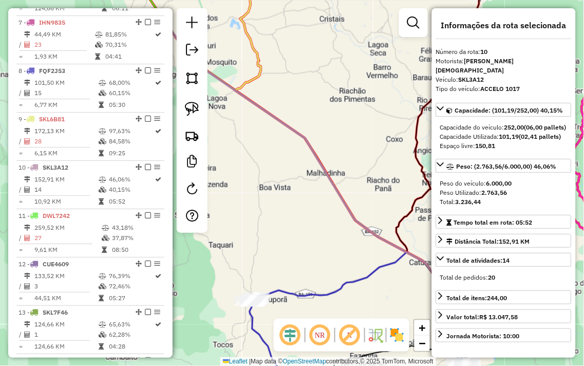
click at [314, 69] on div "Janela de atendimento Grade de atendimento Capacidade Transportadoras Veículos …" at bounding box center [292, 183] width 584 height 366
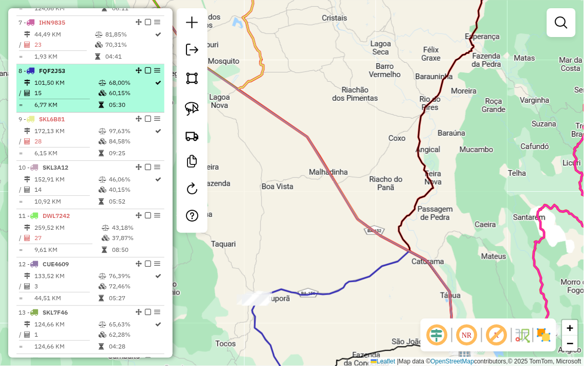
click at [119, 88] on td "68,00%" at bounding box center [131, 83] width 46 height 10
select select "**********"
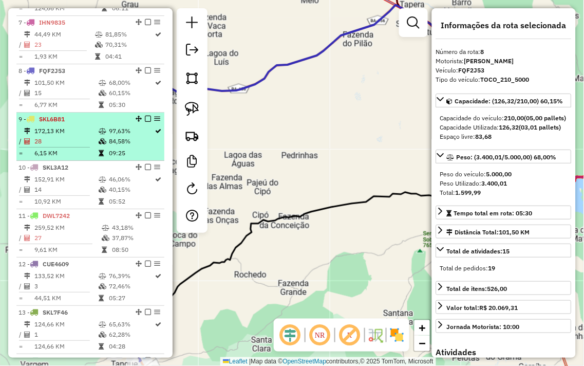
click at [109, 145] on td "84,58%" at bounding box center [131, 141] width 46 height 10
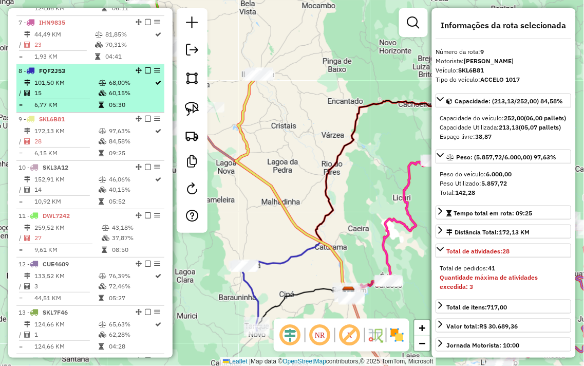
click at [104, 98] on td at bounding box center [103, 93] width 10 height 10
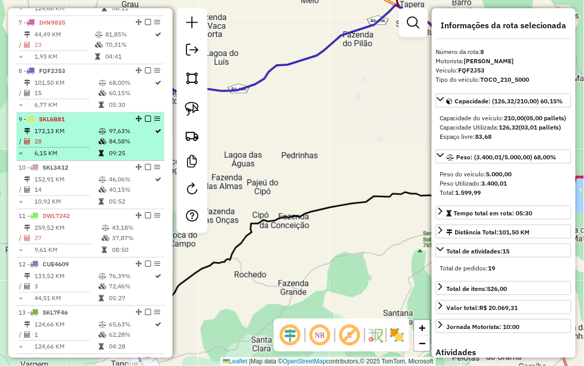
click at [111, 136] on td "97,63%" at bounding box center [131, 131] width 46 height 10
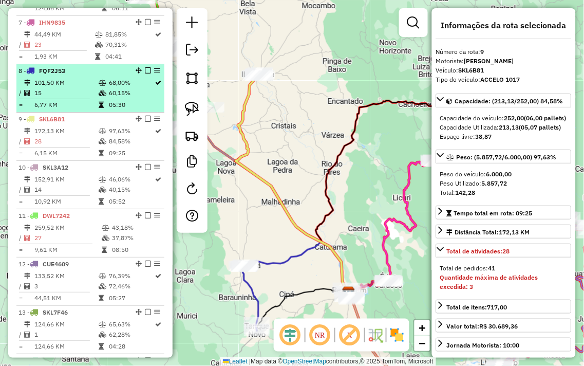
click at [111, 98] on td "60,15%" at bounding box center [131, 93] width 46 height 10
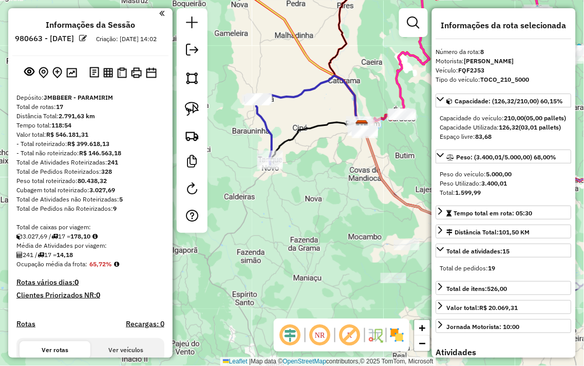
scroll to position [0, 0]
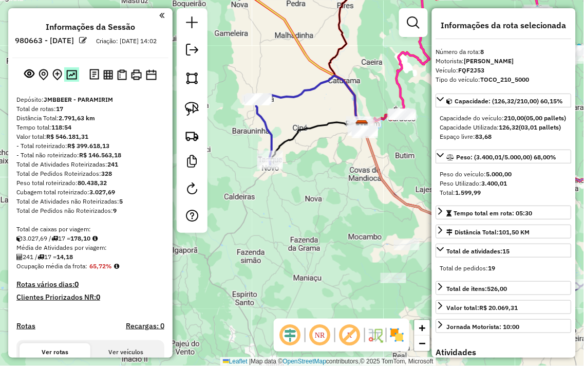
click at [73, 80] on img at bounding box center [71, 75] width 11 height 10
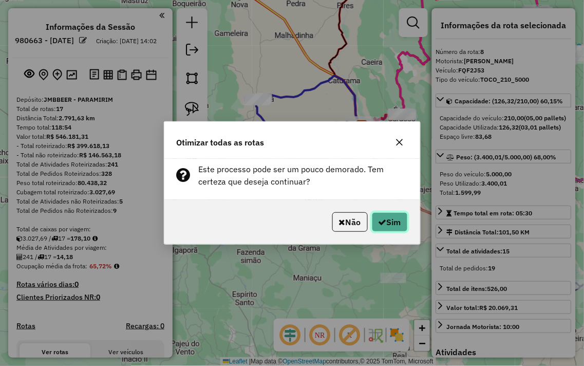
click at [392, 216] on button "Sim" at bounding box center [390, 222] width 36 height 20
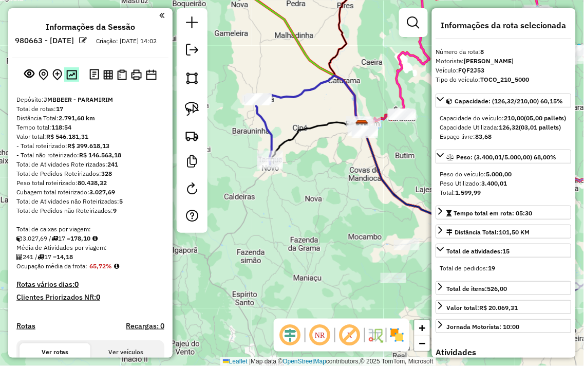
click at [68, 80] on img at bounding box center [71, 75] width 11 height 10
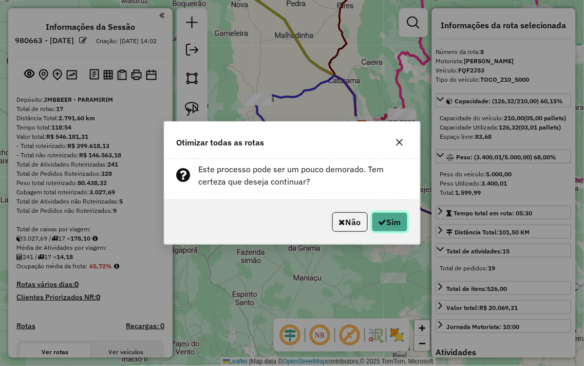
click at [395, 222] on button "Sim" at bounding box center [390, 222] width 36 height 20
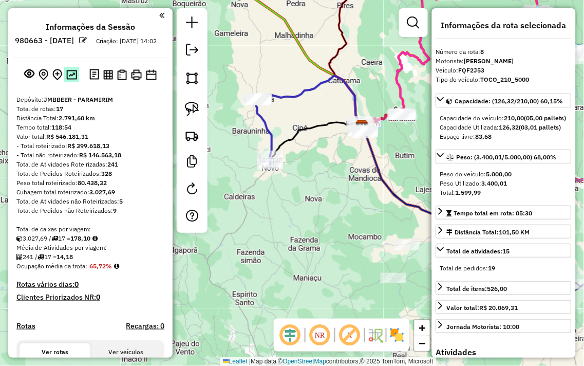
click at [66, 78] on button at bounding box center [71, 74] width 15 height 14
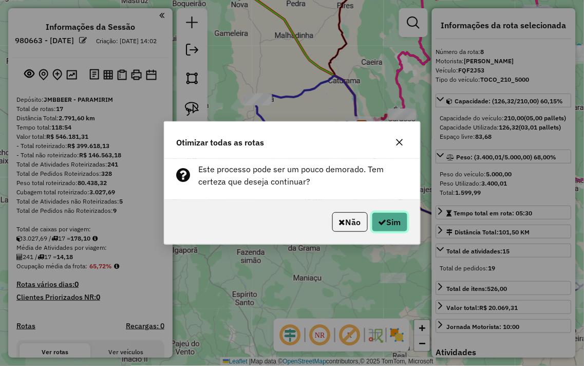
click at [387, 225] on button "Sim" at bounding box center [390, 222] width 36 height 20
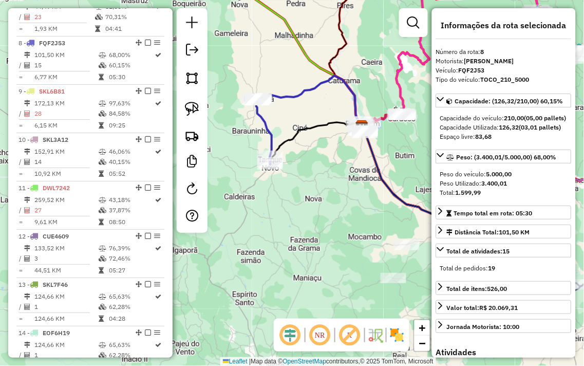
scroll to position [722, 0]
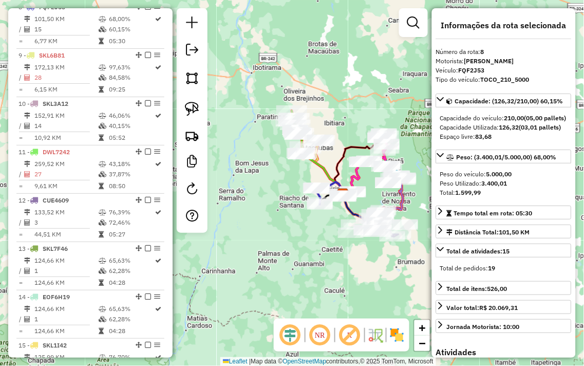
drag, startPoint x: 333, startPoint y: 153, endPoint x: 345, endPoint y: 174, distance: 23.7
click at [345, 174] on div "Janela de atendimento Grade de atendimento Capacidade Transportadoras Veículos …" at bounding box center [292, 183] width 584 height 366
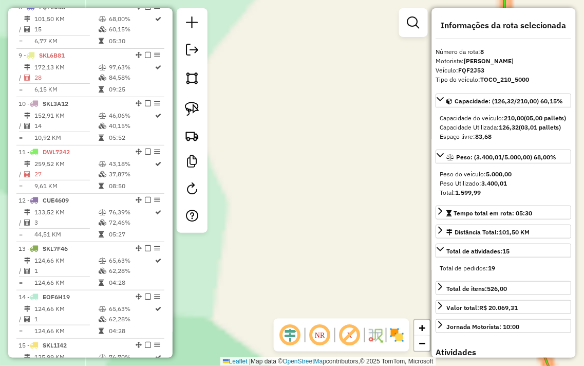
drag, startPoint x: 313, startPoint y: 153, endPoint x: 295, endPoint y: 151, distance: 18.1
click at [300, 152] on div "Janela de atendimento Grade de atendimento Capacidade Transportadoras Veículos …" at bounding box center [292, 183] width 584 height 366
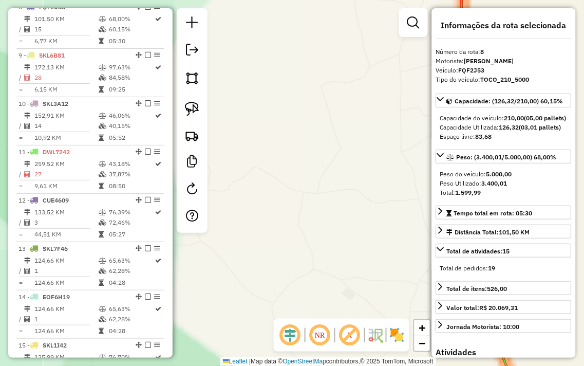
click at [300, 148] on div "Janela de atendimento Grade de atendimento Capacidade Transportadoras Veículos …" at bounding box center [292, 183] width 584 height 366
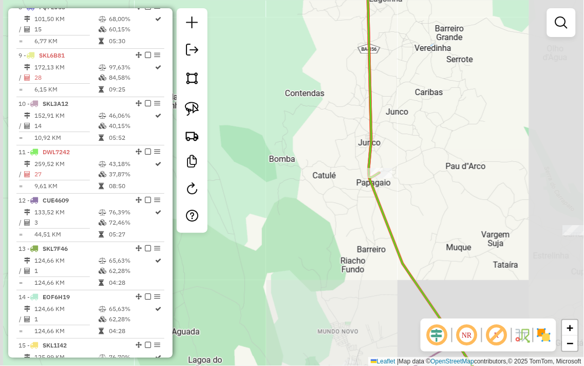
drag, startPoint x: 415, startPoint y: 162, endPoint x: 282, endPoint y: 123, distance: 139.1
click at [287, 125] on div "Janela de atendimento Grade de atendimento Capacidade Transportadoras Veículos …" at bounding box center [292, 183] width 584 height 366
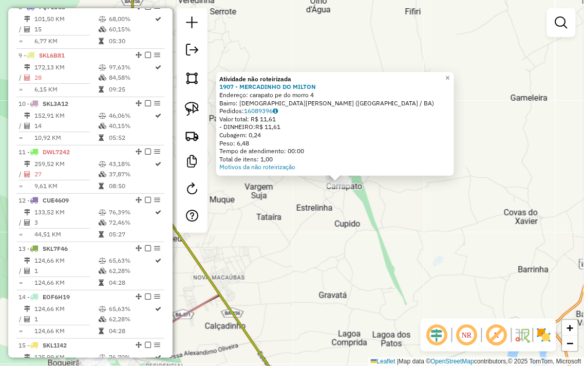
drag, startPoint x: 335, startPoint y: 239, endPoint x: 431, endPoint y: 236, distance: 95.6
click at [431, 236] on div "Atividade não roteirizada 1907 - MERCADINHO DO MILTON Endereço: carapato pe do …" at bounding box center [292, 183] width 584 height 366
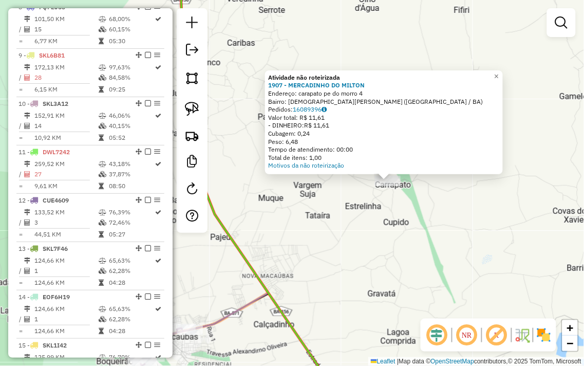
click at [431, 235] on div "Atividade não roteirizada 1907 - MERCADINHO DO MILTON Endereço: carapato pe do …" at bounding box center [292, 183] width 584 height 366
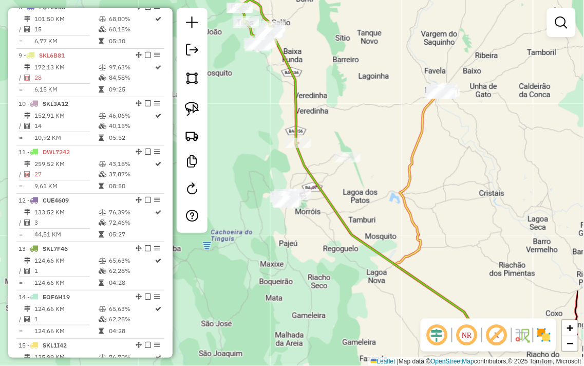
drag, startPoint x: 398, startPoint y: 217, endPoint x: 371, endPoint y: 176, distance: 49.6
click at [371, 176] on div "Janela de atendimento Grade de atendimento Capacidade Transportadoras Veículos …" at bounding box center [292, 183] width 584 height 366
select select "**********"
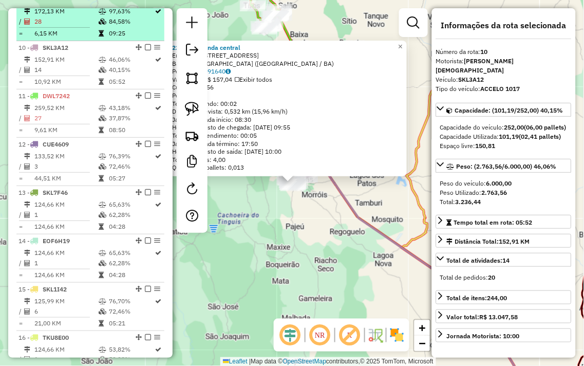
scroll to position [762, 0]
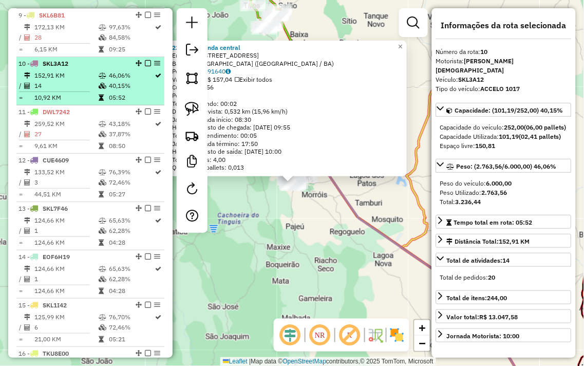
click at [91, 81] on td "152,91 KM" at bounding box center [66, 75] width 64 height 10
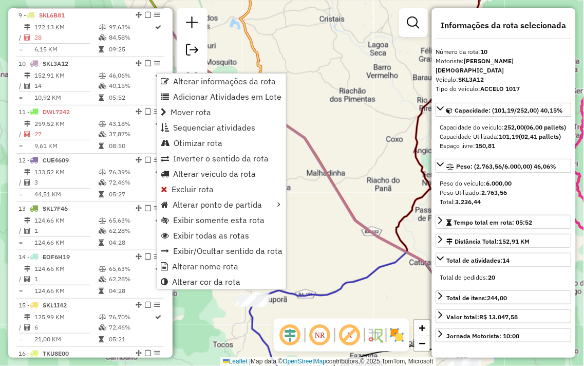
click at [315, 53] on div "Janela de atendimento Grade de atendimento Capacidade Transportadoras Veículos …" at bounding box center [292, 183] width 584 height 366
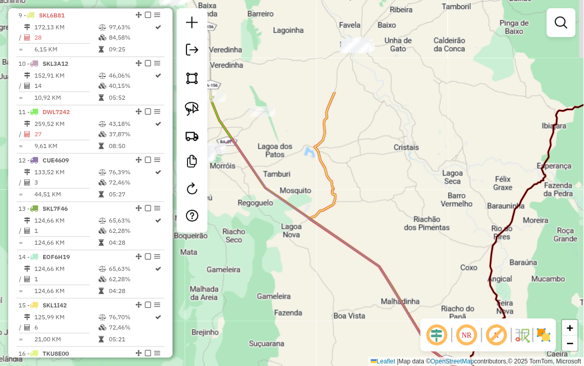
drag, startPoint x: 315, startPoint y: 50, endPoint x: 390, endPoint y: 179, distance: 148.6
click at [390, 179] on div "Janela de atendimento Grade de atendimento Capacidade Transportadoras Veículos …" at bounding box center [292, 183] width 584 height 366
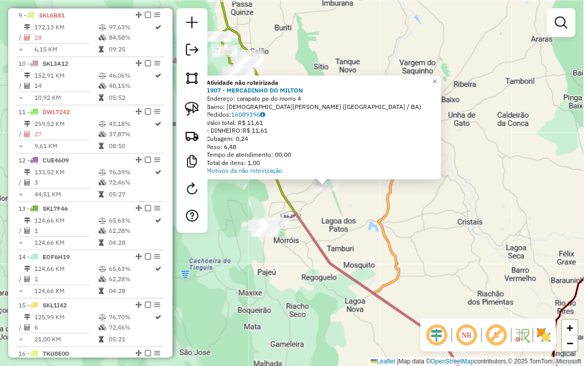
drag, startPoint x: 302, startPoint y: 223, endPoint x: 434, endPoint y: 258, distance: 137.3
click at [340, 226] on div "Atividade não roteirizada 1907 - MERCADINHO DO MILTON Endereço: carapato pe do …" at bounding box center [292, 183] width 584 height 366
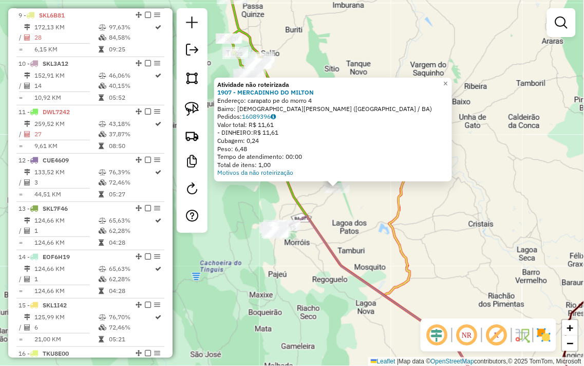
drag, startPoint x: 512, startPoint y: 283, endPoint x: 506, endPoint y: 281, distance: 6.5
click at [509, 282] on div "Atividade não roteirizada 1907 - MERCADINHO DO MILTON Endereço: carapato pe do …" at bounding box center [292, 183] width 584 height 366
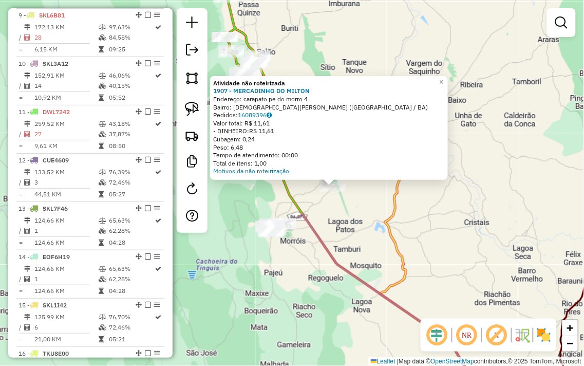
click at [356, 29] on div "Atividade não roteirizada 1907 - MERCADINHO DO MILTON Endereço: carapato pe do …" at bounding box center [292, 183] width 584 height 366
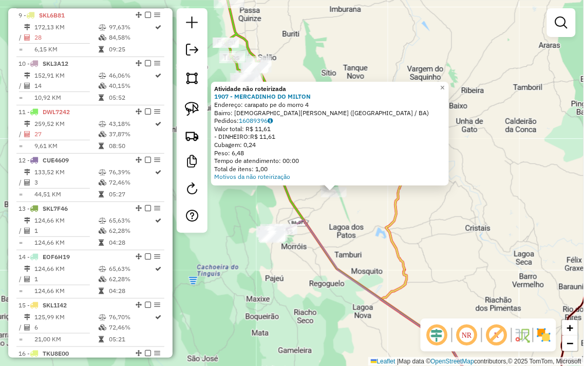
click at [518, 151] on div "Atividade não roteirizada 1907 - MERCADINHO DO MILTON Endereço: carapato pe do …" at bounding box center [292, 183] width 584 height 366
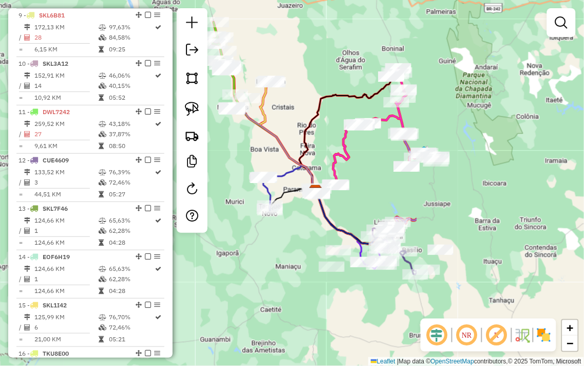
drag, startPoint x: 511, startPoint y: 196, endPoint x: 285, endPoint y: 103, distance: 244.4
click at [285, 103] on div "Janela de atendimento Grade de atendimento Capacidade Transportadoras Veículos …" at bounding box center [292, 183] width 584 height 366
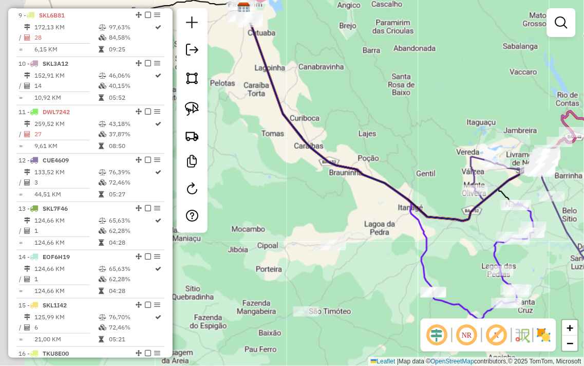
drag, startPoint x: 321, startPoint y: 185, endPoint x: 471, endPoint y: 123, distance: 162.3
click at [471, 124] on div "Rota 11 - Placa DWL7242 2548 - Mercearia Sao Miguel Janela de atendimento Grade…" at bounding box center [292, 183] width 584 height 366
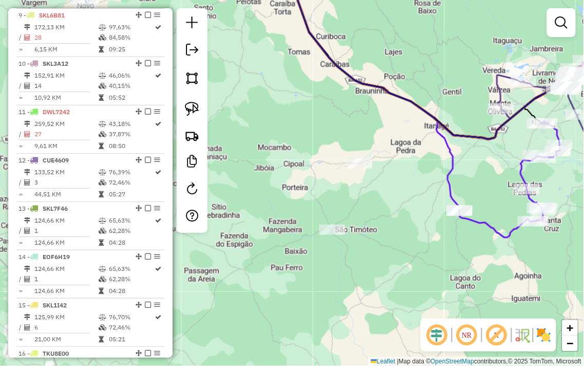
drag, startPoint x: 371, startPoint y: 244, endPoint x: 397, endPoint y: 167, distance: 81.9
click at [392, 170] on div "Rota 11 - Placa DWL7242 2548 - Mercearia Sao Miguel Janela de atendimento Grade…" at bounding box center [292, 183] width 584 height 366
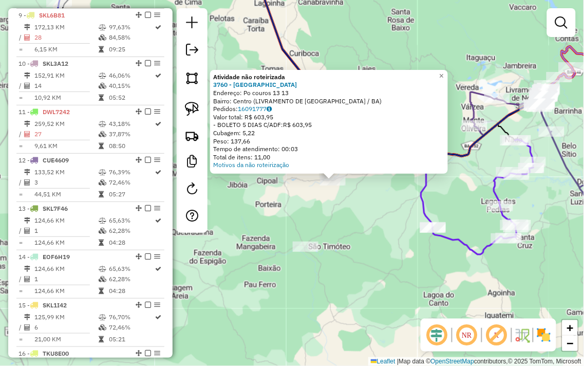
drag, startPoint x: 342, startPoint y: 219, endPoint x: 383, endPoint y: 217, distance: 40.7
click at [383, 217] on div "Atividade não roteirizada 3760 - BAR DO BAHIA Endereço: Po couros 13 13 Bairro:…" at bounding box center [292, 183] width 584 height 366
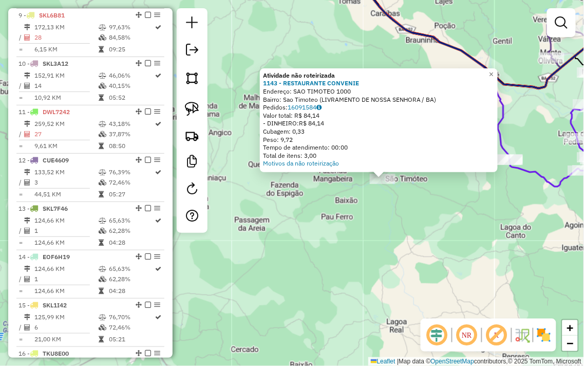
drag, startPoint x: 285, startPoint y: 268, endPoint x: 377, endPoint y: 264, distance: 92.1
click at [377, 264] on div "Atividade não roteirizada 1143 - RESTAURANTE CONVENIE Endereço: SAO TIMOTEO 100…" at bounding box center [292, 183] width 584 height 366
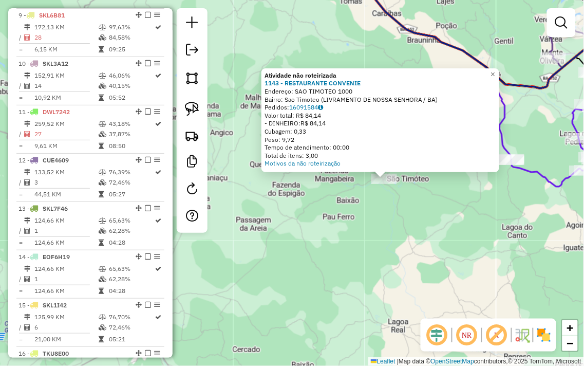
click at [384, 215] on div "Atividade não roteirizada 1143 - RESTAURANTE CONVENIE Endereço: SAO TIMOTEO 100…" at bounding box center [292, 183] width 584 height 366
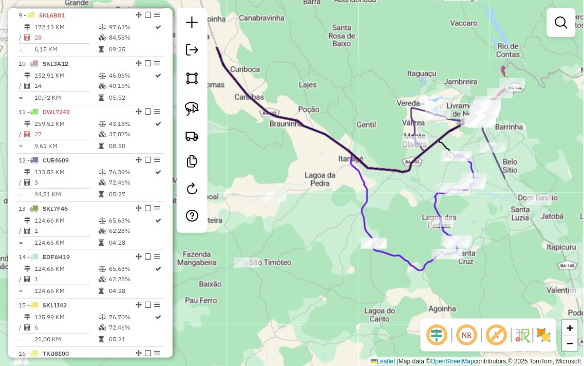
drag, startPoint x: 343, startPoint y: 245, endPoint x: 288, endPoint y: 280, distance: 64.7
click at [288, 280] on div "Janela de atendimento Grade de atendimento Capacidade Transportadoras Veículos …" at bounding box center [292, 183] width 584 height 366
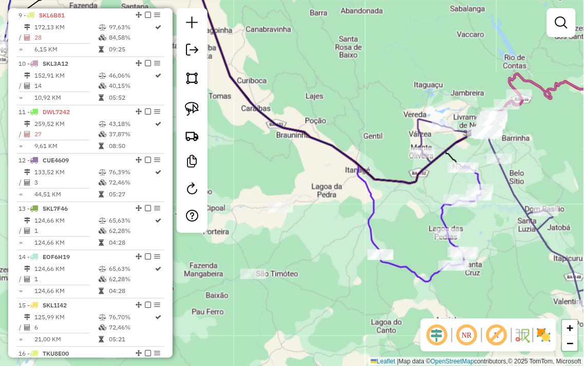
drag, startPoint x: 295, startPoint y: 213, endPoint x: 319, endPoint y: 216, distance: 23.8
click at [319, 216] on div "Janela de atendimento Grade de atendimento Capacidade Transportadoras Veículos …" at bounding box center [292, 183] width 584 height 366
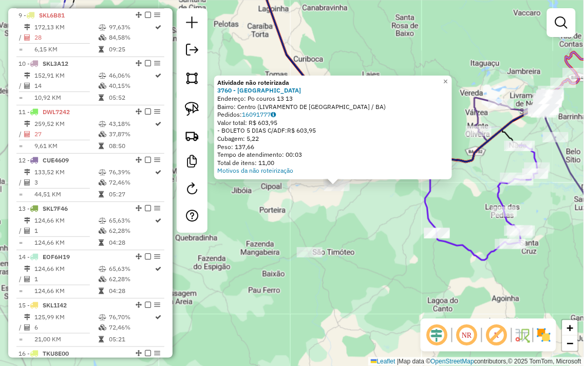
drag, startPoint x: 276, startPoint y: 225, endPoint x: 321, endPoint y: 228, distance: 45.3
click at [321, 228] on div "Atividade não roteirizada 3760 - BAR DO BAHIA Endereço: Po couros 13 13 Bairro:…" at bounding box center [292, 183] width 584 height 366
click at [356, 225] on div "Atividade não roteirizada 3760 - BAR DO BAHIA Endereço: Po couros 13 13 Bairro:…" at bounding box center [292, 183] width 584 height 366
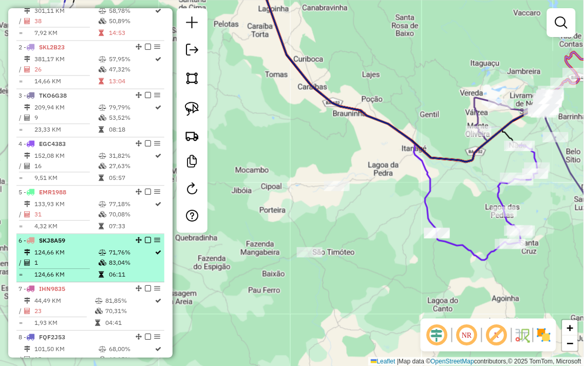
scroll to position [362, 0]
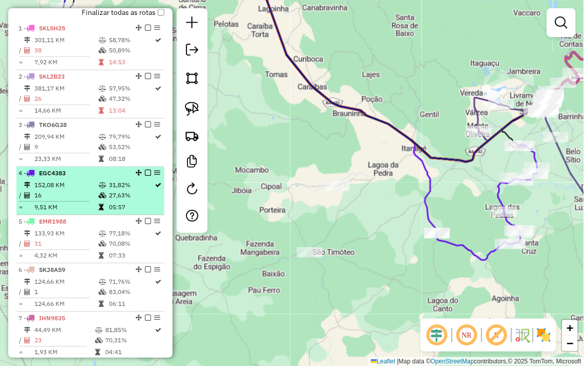
select select "**********"
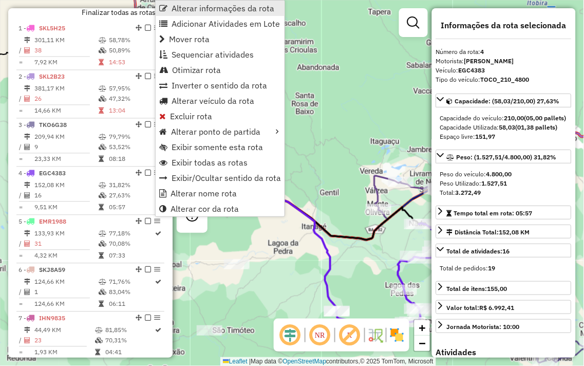
click at [194, 14] on link "Alterar informações da rota" at bounding box center [220, 8] width 129 height 15
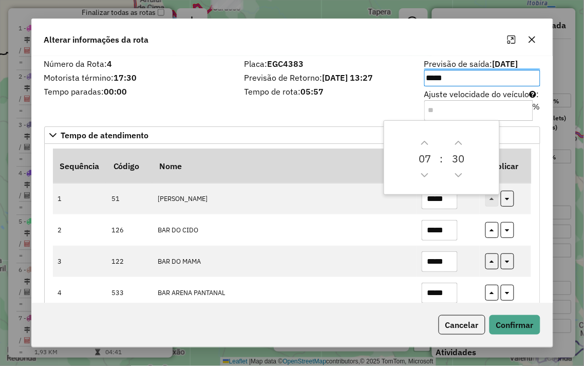
click at [536, 36] on icon "button" at bounding box center [532, 39] width 8 height 8
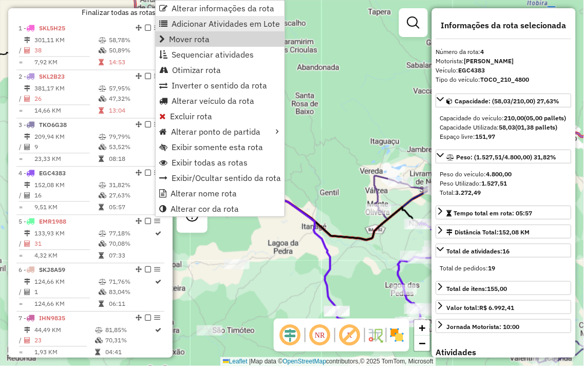
click at [216, 29] on link "Adicionar Atividades em Lote" at bounding box center [220, 23] width 129 height 15
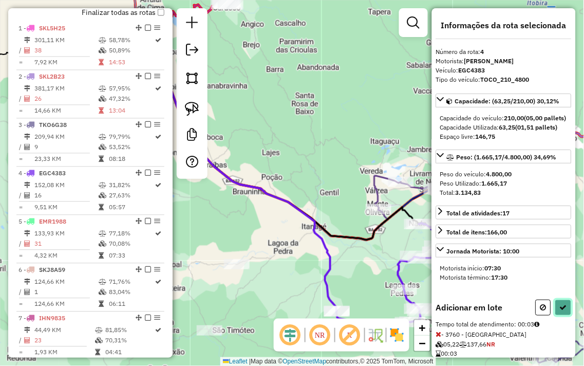
click at [558, 309] on button at bounding box center [564, 308] width 16 height 16
select select "**********"
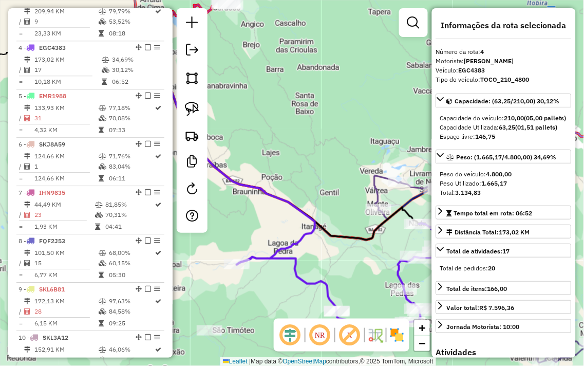
scroll to position [529, 0]
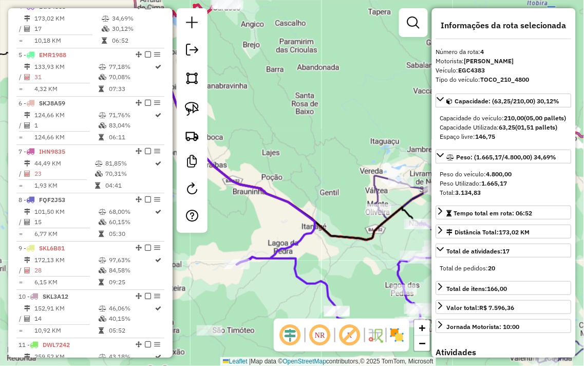
click at [344, 157] on div "Janela de atendimento Grade de atendimento Capacidade Transportadoras Veículos …" at bounding box center [292, 183] width 584 height 366
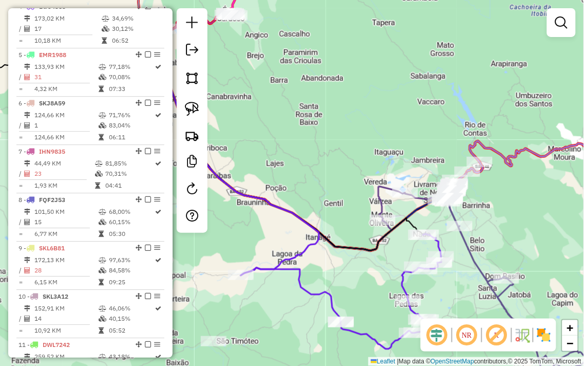
drag, startPoint x: 344, startPoint y: 157, endPoint x: 340, endPoint y: 194, distance: 37.7
click at [341, 194] on div "Janela de atendimento Grade de atendimento Capacidade Transportadoras Veículos …" at bounding box center [292, 183] width 584 height 366
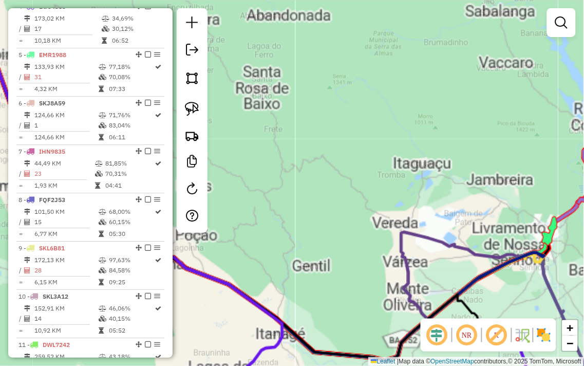
click at [340, 194] on div "Janela de atendimento Grade de atendimento Capacidade Transportadoras Veículos …" at bounding box center [292, 183] width 584 height 366
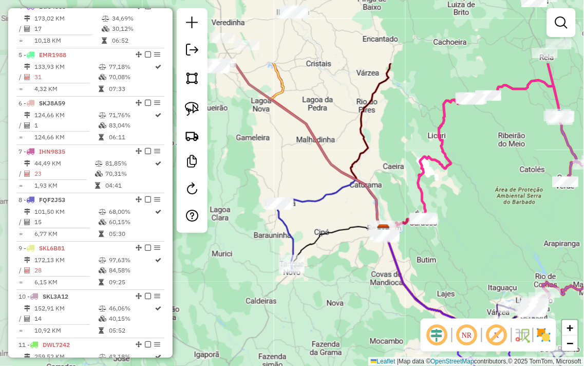
drag, startPoint x: 356, startPoint y: 176, endPoint x: 501, endPoint y: 276, distance: 175.5
click at [501, 276] on div "Janela de atendimento Grade de atendimento Capacidade Transportadoras Veículos …" at bounding box center [292, 183] width 584 height 366
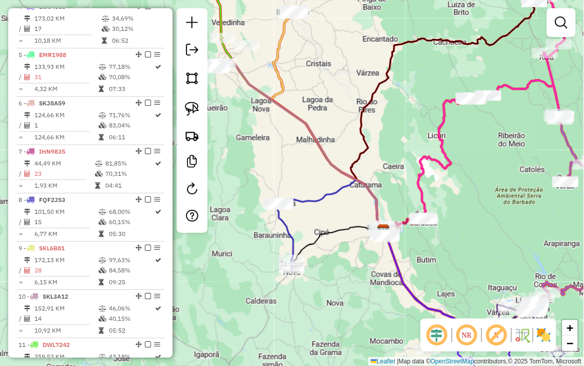
click at [500, 213] on div "Janela de atendimento Grade de atendimento Capacidade Transportadoras Veículos …" at bounding box center [292, 183] width 584 height 366
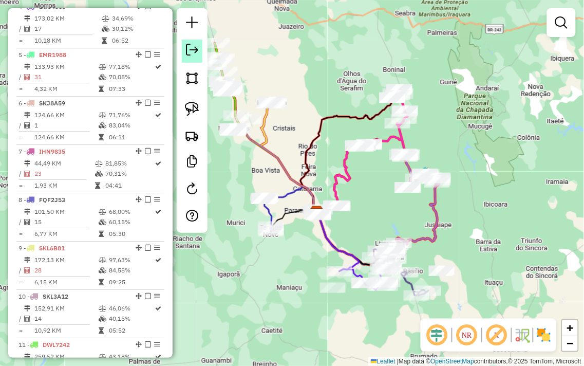
click at [197, 47] on em at bounding box center [192, 50] width 12 height 12
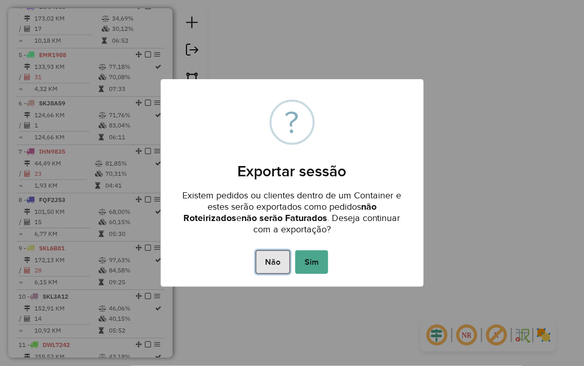
click at [281, 260] on button "Não" at bounding box center [273, 262] width 34 height 24
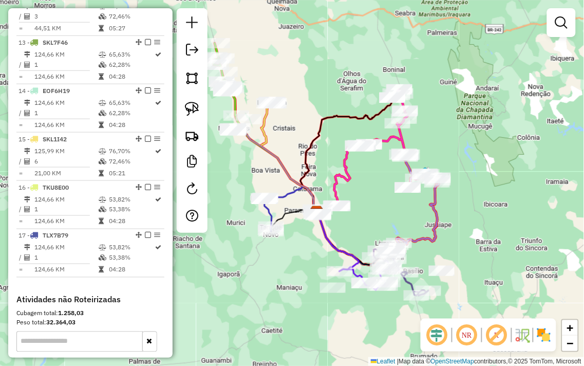
scroll to position [929, 0]
click at [187, 45] on em at bounding box center [192, 50] width 12 height 12
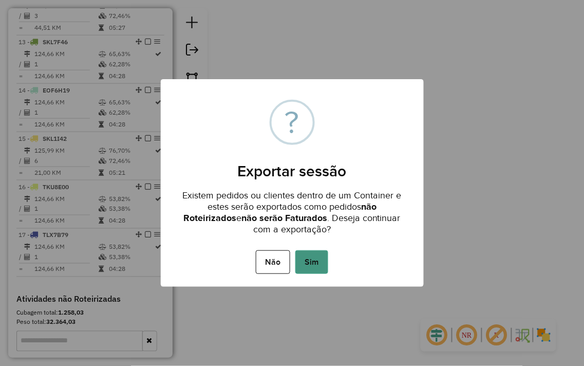
click at [313, 257] on button "Sim" at bounding box center [312, 262] width 33 height 24
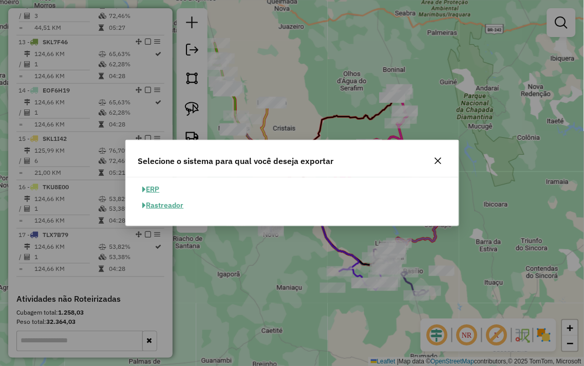
click at [152, 188] on button "ERP" at bounding box center [151, 189] width 26 height 16
select select "**"
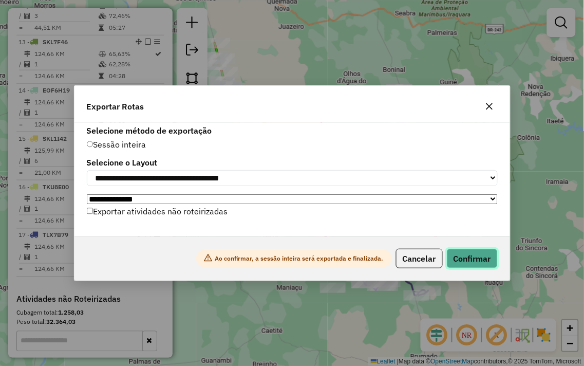
click at [477, 260] on button "Confirmar" at bounding box center [472, 259] width 51 height 20
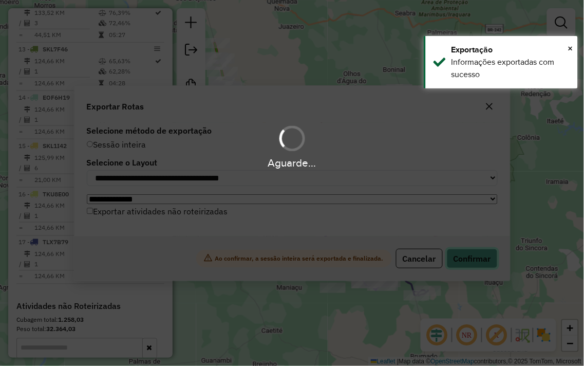
scroll to position [937, 0]
